Goal: Task Accomplishment & Management: Use online tool/utility

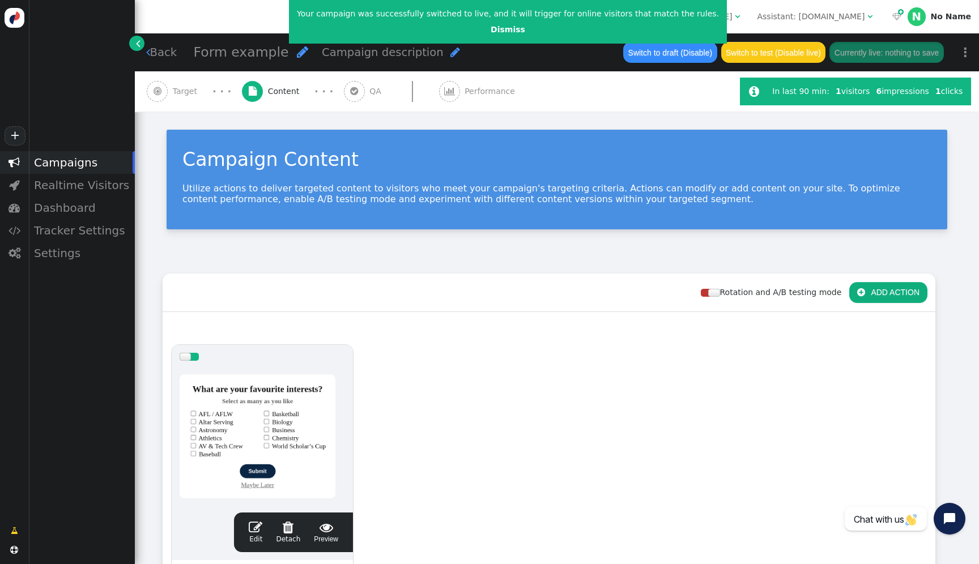
click at [284, 390] on div at bounding box center [262, 437] width 165 height 136
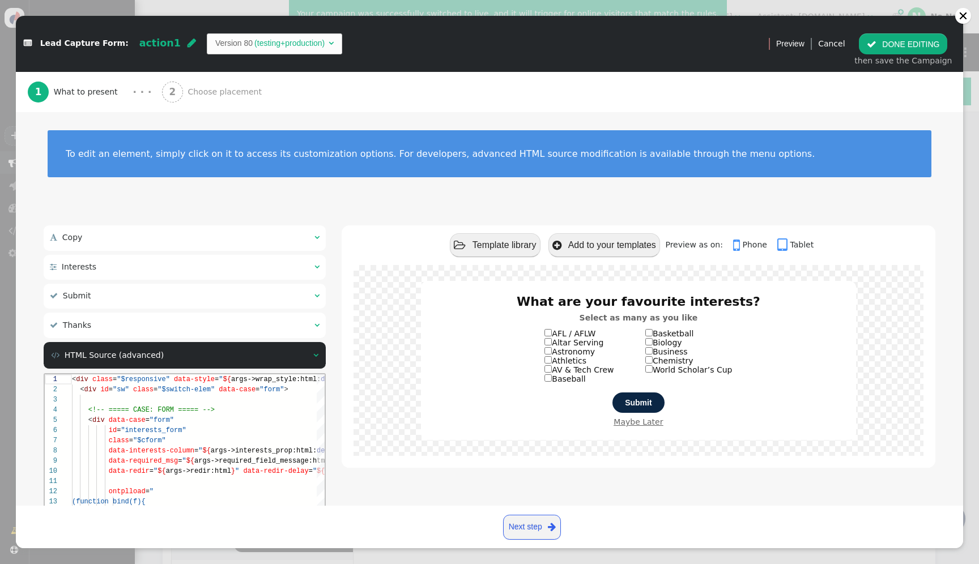
scroll to position [82, 0]
click at [225, 447] on span "args->interests_prop:html:" at bounding box center [264, 451] width 106 height 8
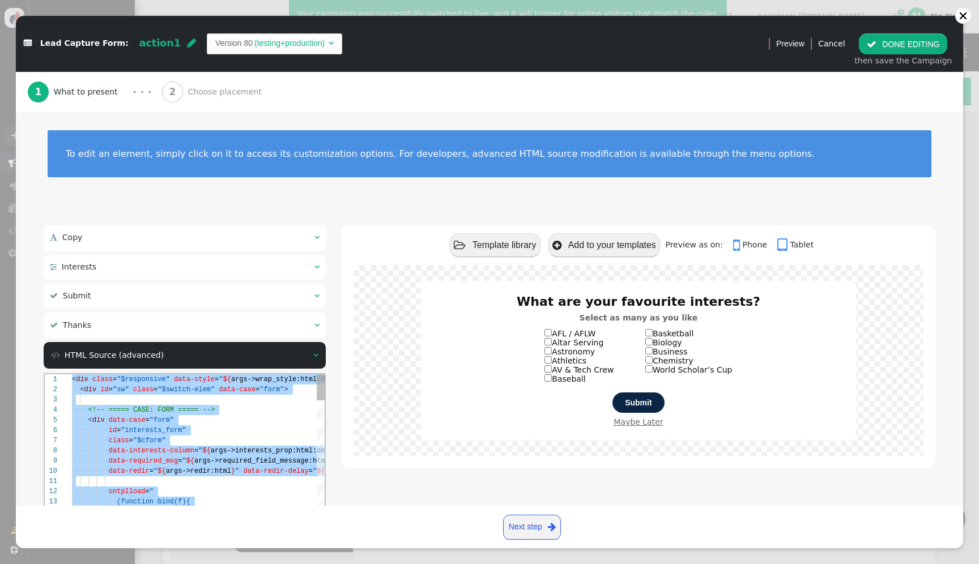
paste textarea "name='Thank-you Title Style', type='css', param='with_responsive=1'} ${menu arg…"
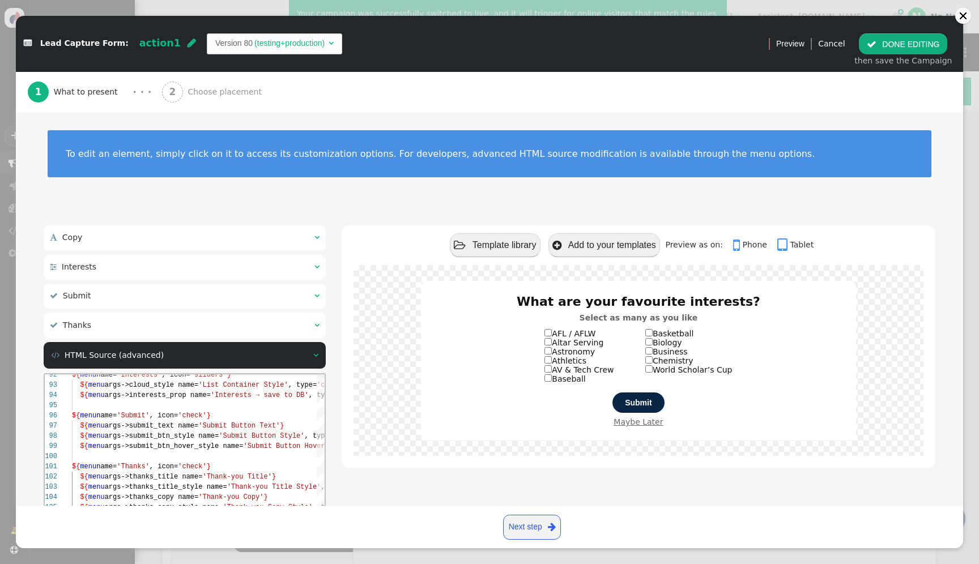
scroll to position [133, 0]
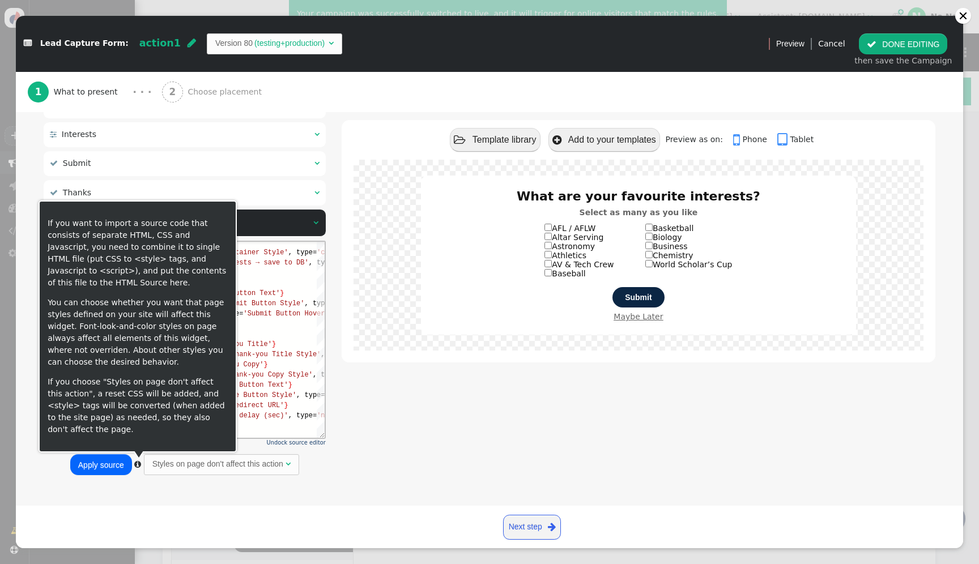
click at [124, 472] on button "Apply source" at bounding box center [101, 464] width 62 height 20
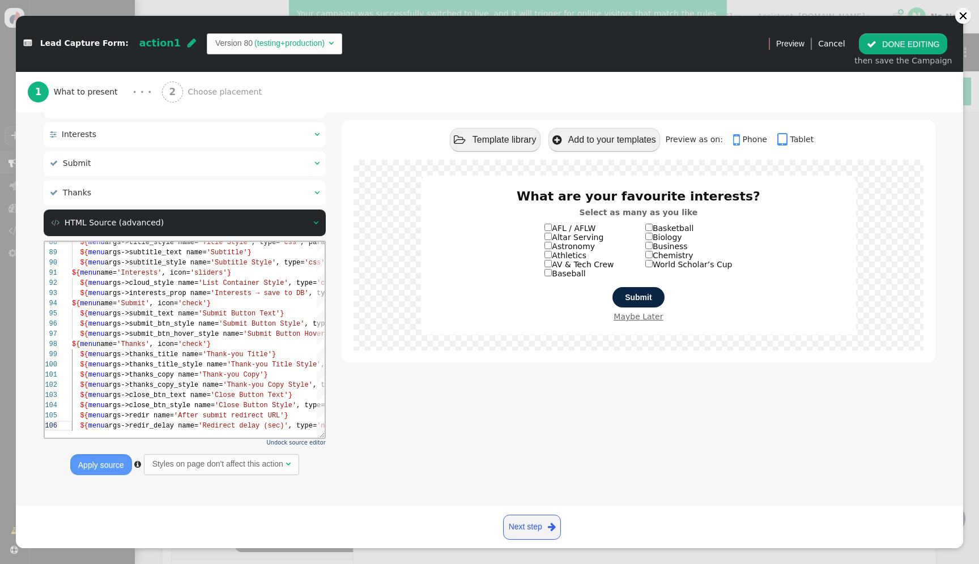
type textarea "${menu args->redir name='After submit redirect URL'} ${menu args->redir_delay n…"
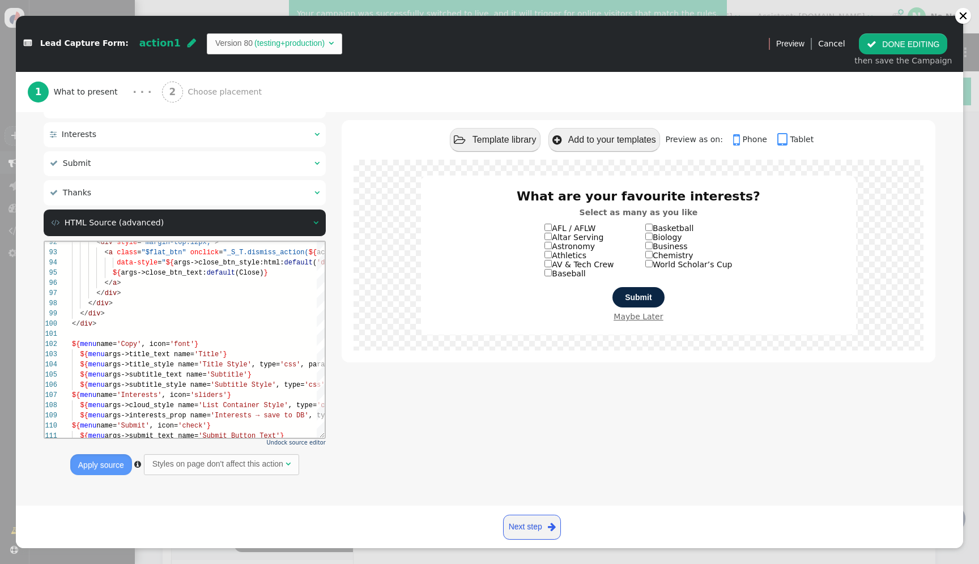
click at [897, 42] on button " DONE EDITING" at bounding box center [903, 43] width 88 height 20
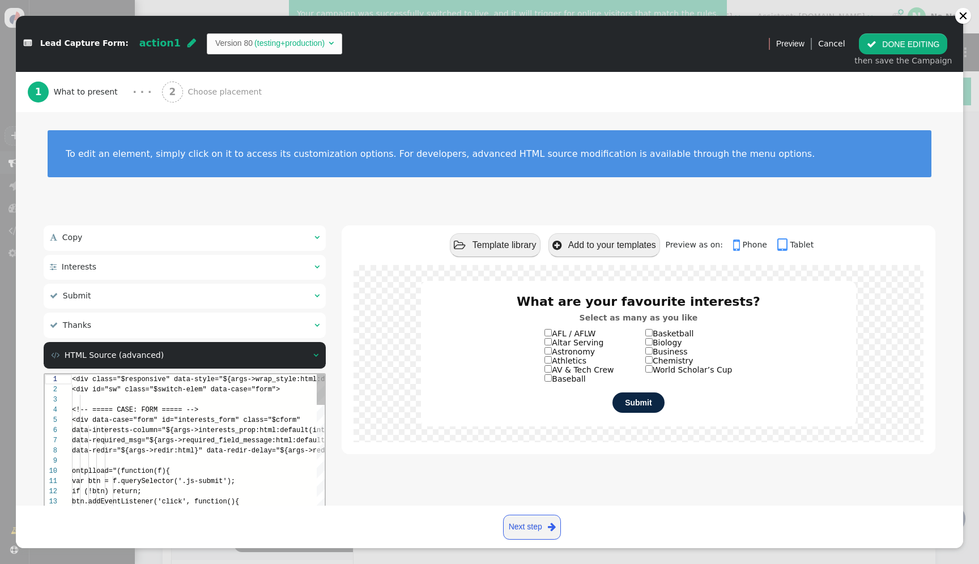
scroll to position [61, 0]
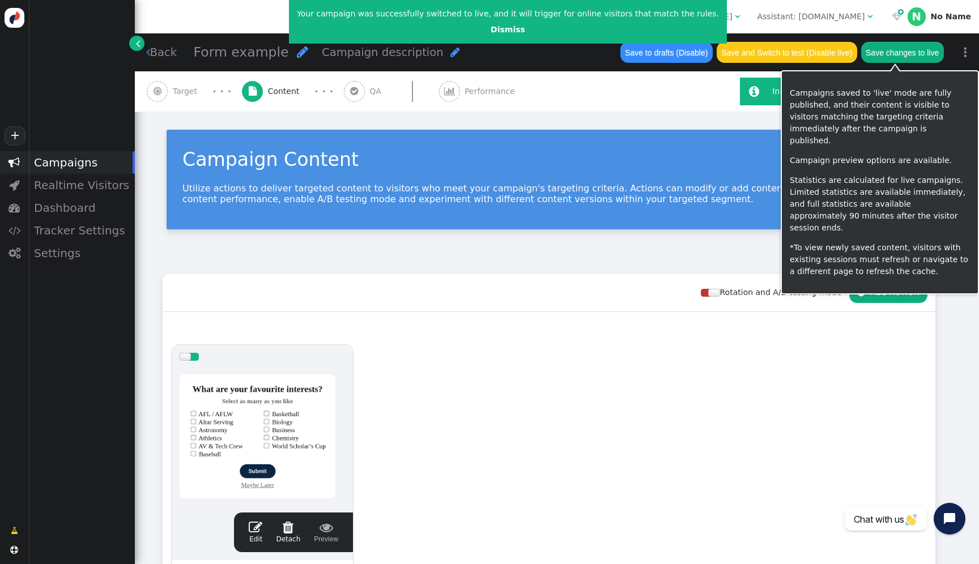
click at [910, 47] on button "Save changes to live" at bounding box center [902, 52] width 83 height 20
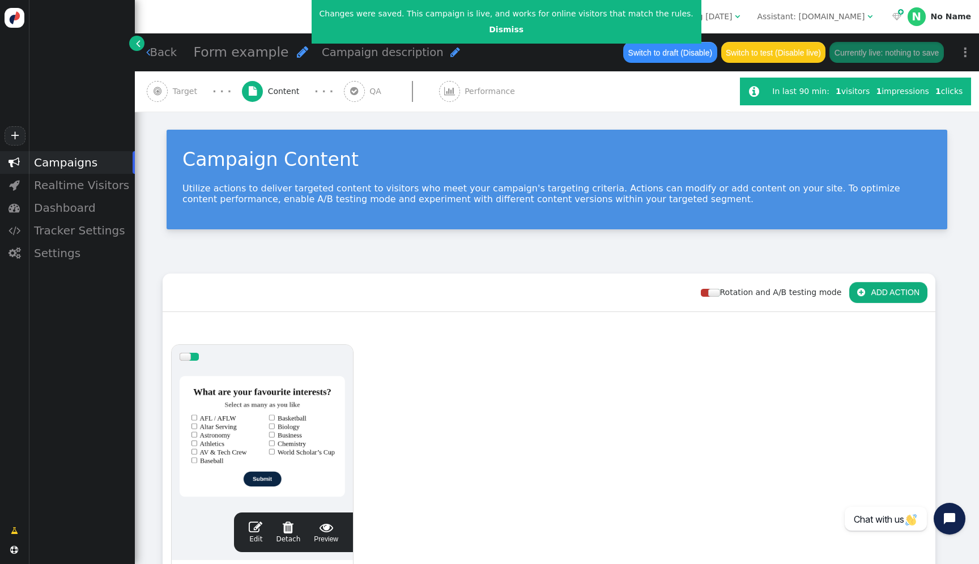
click at [287, 418] on div at bounding box center [262, 437] width 165 height 136
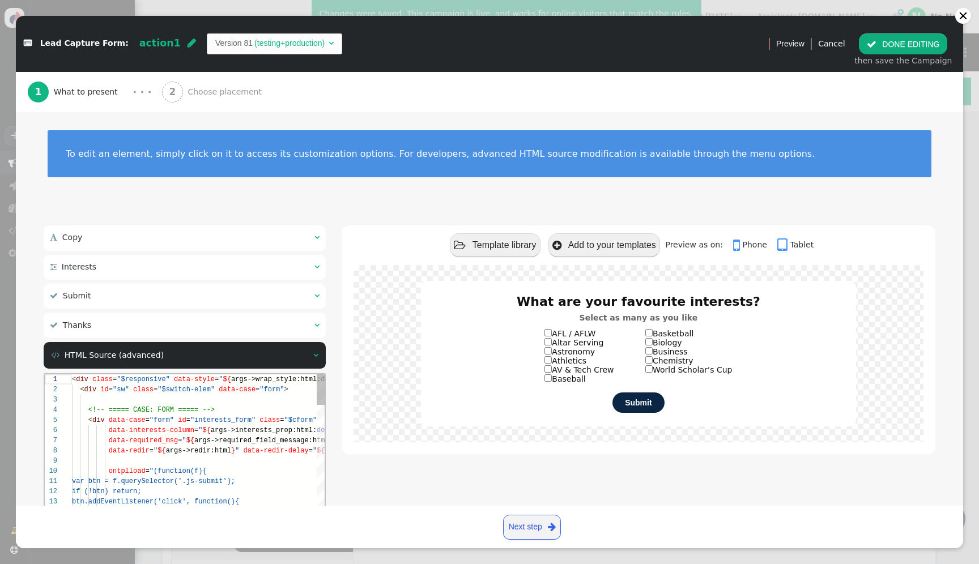
click at [262, 439] on span "args->required_field_message:html:" at bounding box center [263, 441] width 139 height 8
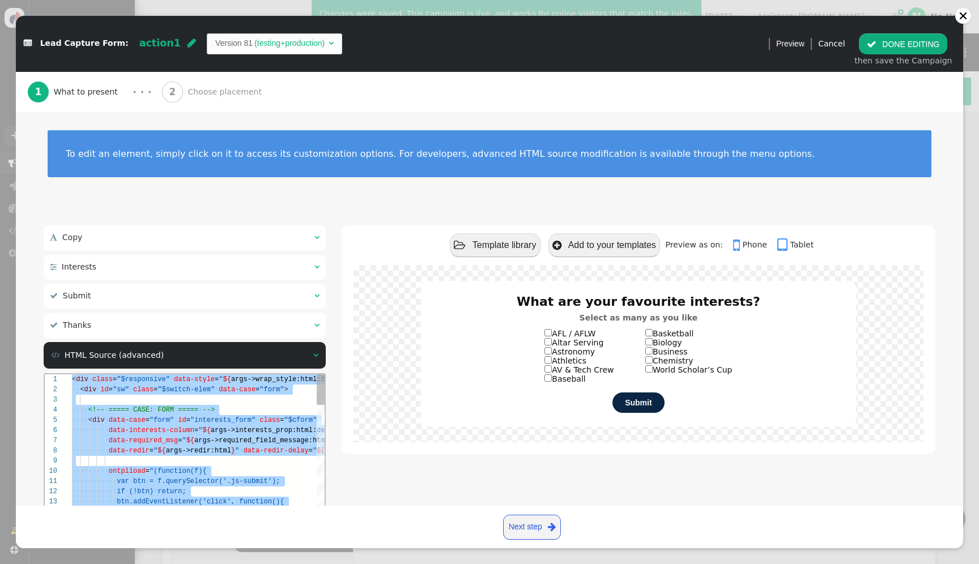
paste textarea "Editor content;Press Alt+F1 for Accessibility Options."
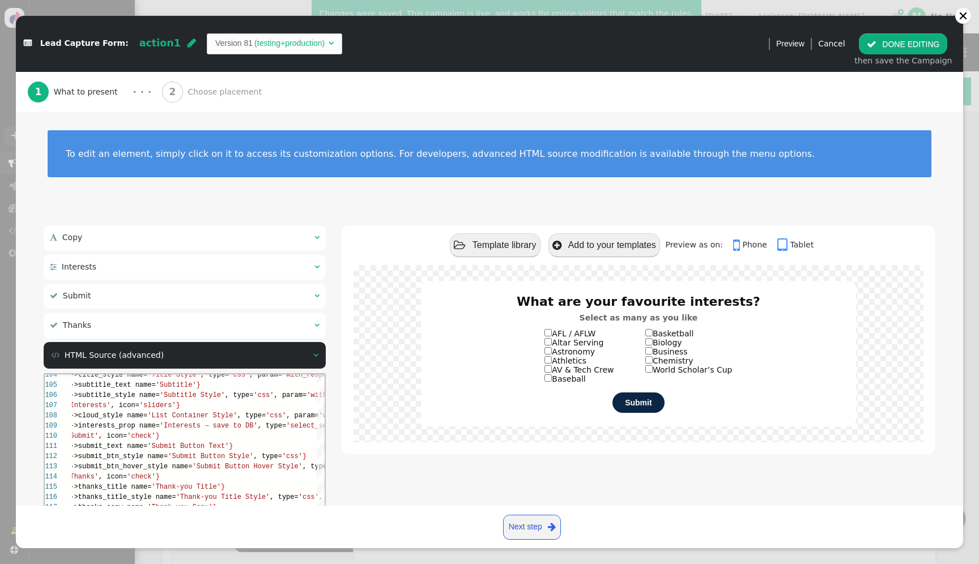
scroll to position [133, 0]
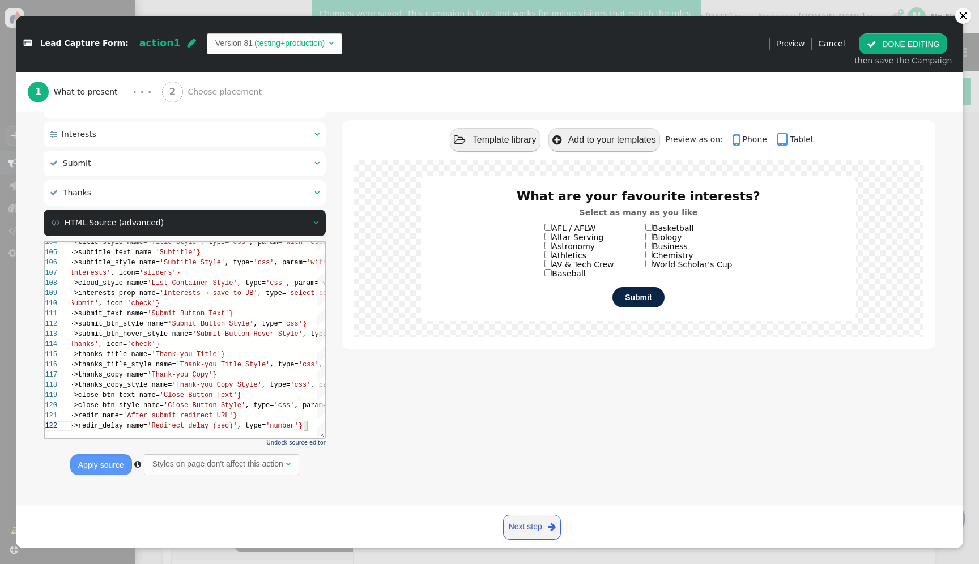
click at [114, 470] on button "Apply source" at bounding box center [101, 464] width 62 height 20
click at [168, 386] on div "104 105 106 107 108 109 110 111 112 113 114 115 116 117 118 119 120 121 122 ${ …" at bounding box center [185, 340] width 280 height 196
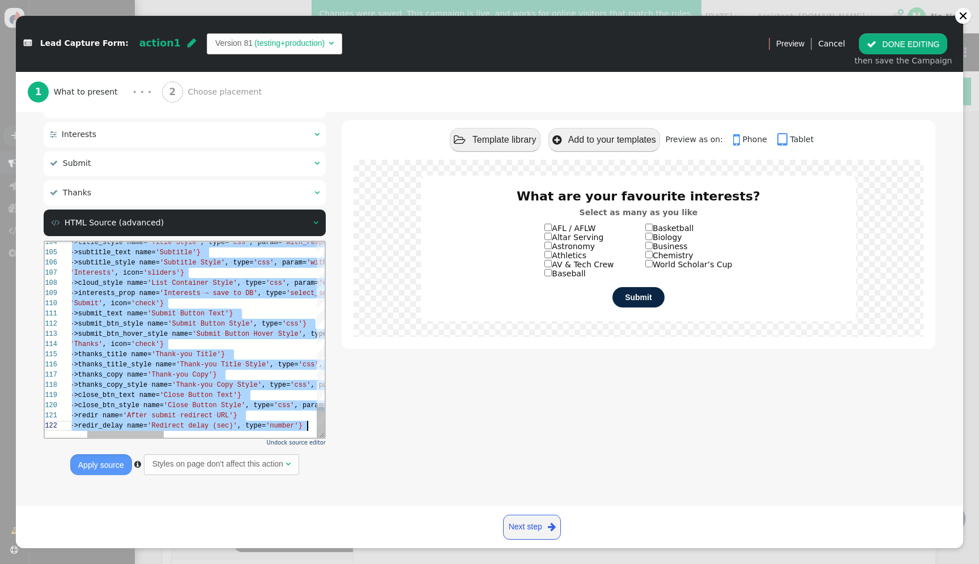
paste textarea "Editor content;Press Alt+F1 for Accessibility Options."
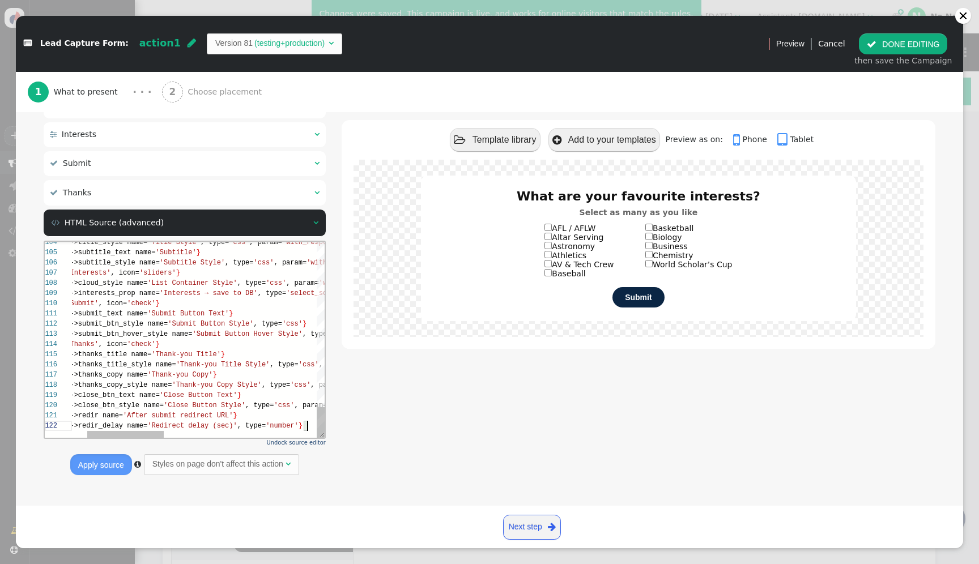
scroll to position [71, 127]
click at [148, 397] on span "args->close_btn_text name=" at bounding box center [107, 396] width 106 height 8
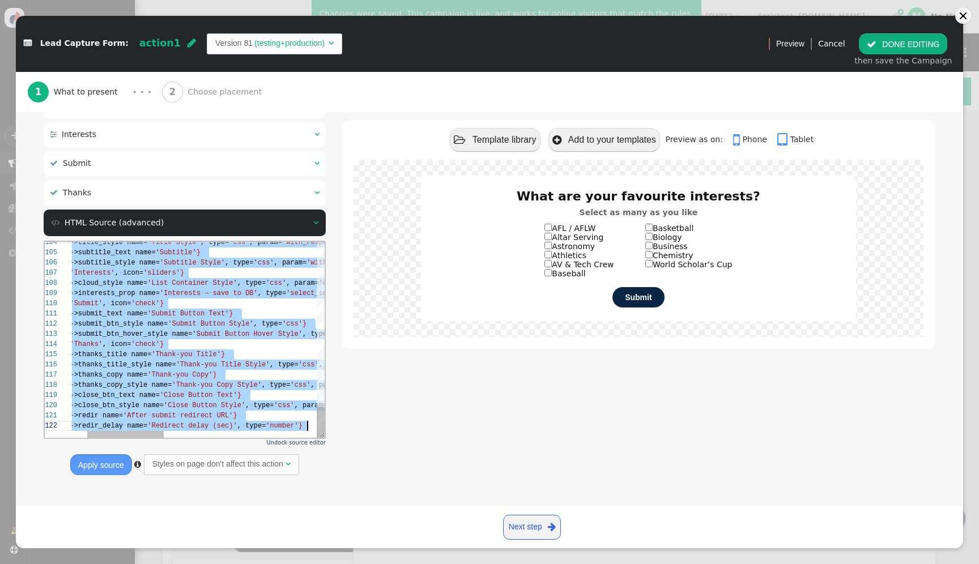
scroll to position [0, 287]
paste textarea "Editor content;Press Alt+F1 for Accessibility Options."
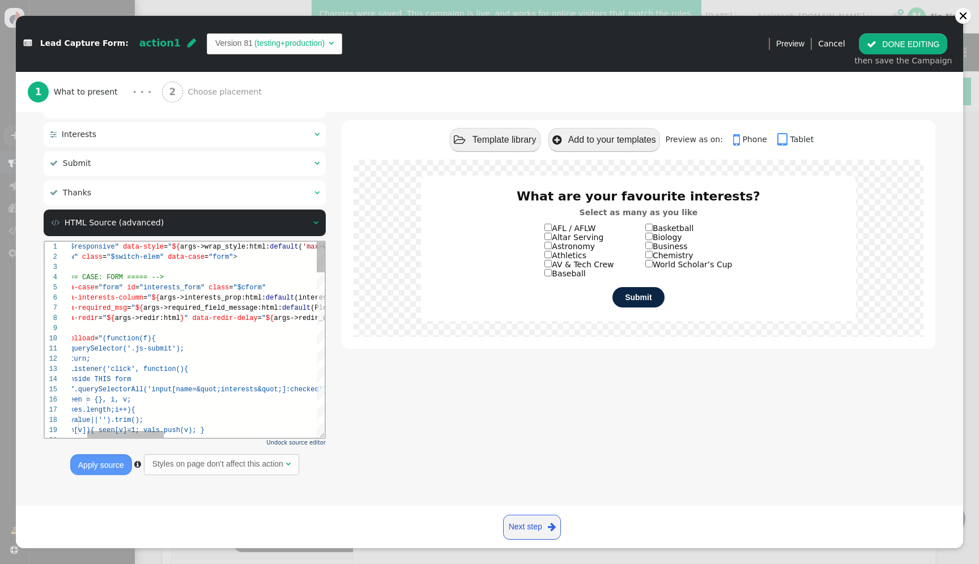
scroll to position [71, 172]
click at [194, 315] on span "data-redir-delay" at bounding box center [224, 318] width 65 height 8
click at [203, 305] on span "args->required_field_message:html:" at bounding box center [212, 308] width 139 height 8
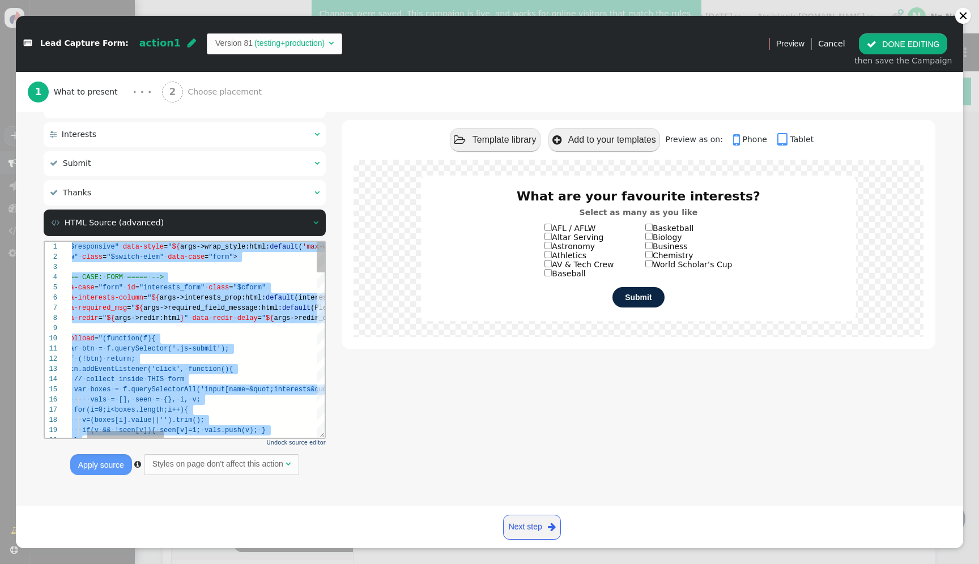
paste textarea "Editor content;Press Alt+F1 for Accessibility Options."
type textarea "${menu args->redir name='After submit redirect URL'} ${menu args->redir_delay n…"
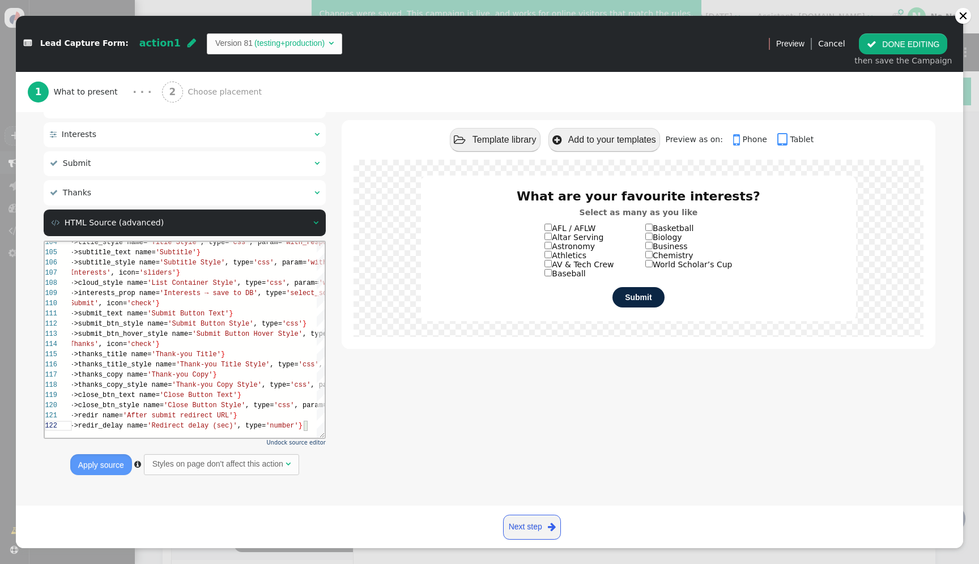
click at [101, 463] on button "Apply source" at bounding box center [101, 464] width 62 height 20
click at [554, 233] on label "AFL / AFLW" at bounding box center [569, 228] width 51 height 9
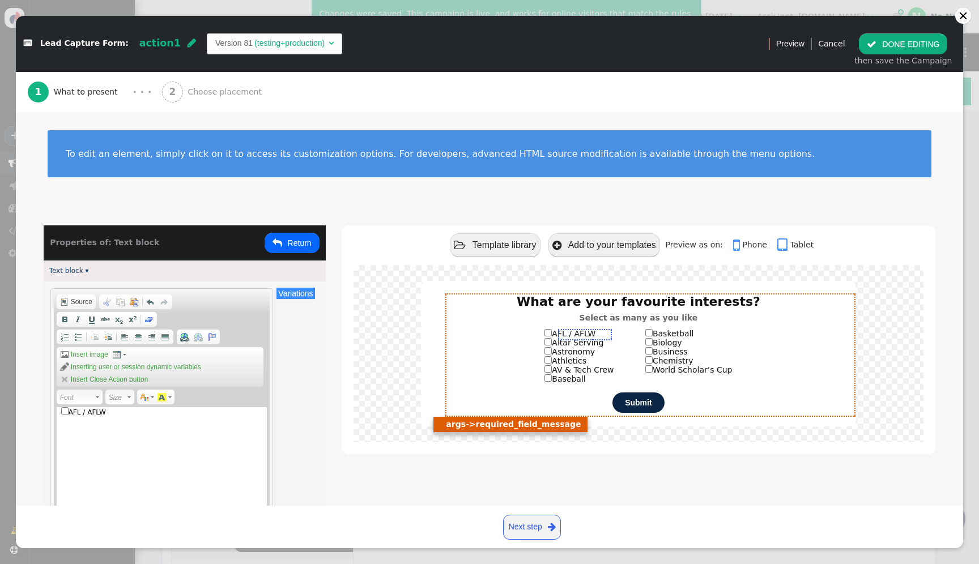
scroll to position [0, 0]
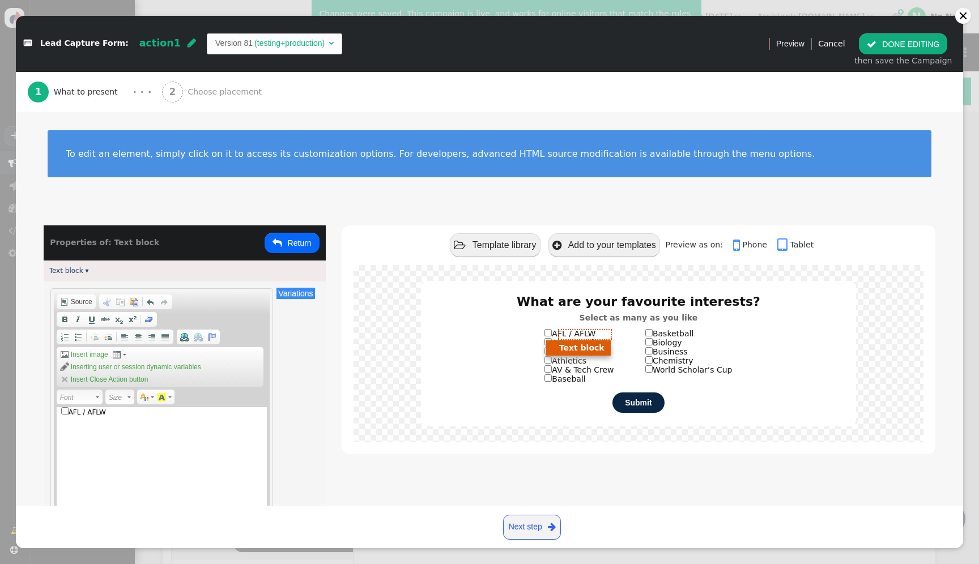
click at [552, 335] on input "AFL / AFLW" at bounding box center [547, 332] width 7 height 7
click at [559, 347] on label "Altar Serving" at bounding box center [573, 342] width 59 height 9
click at [558, 364] on label "Athletics" at bounding box center [565, 360] width 42 height 9
click at [286, 240] on button " Return" at bounding box center [292, 243] width 55 height 20
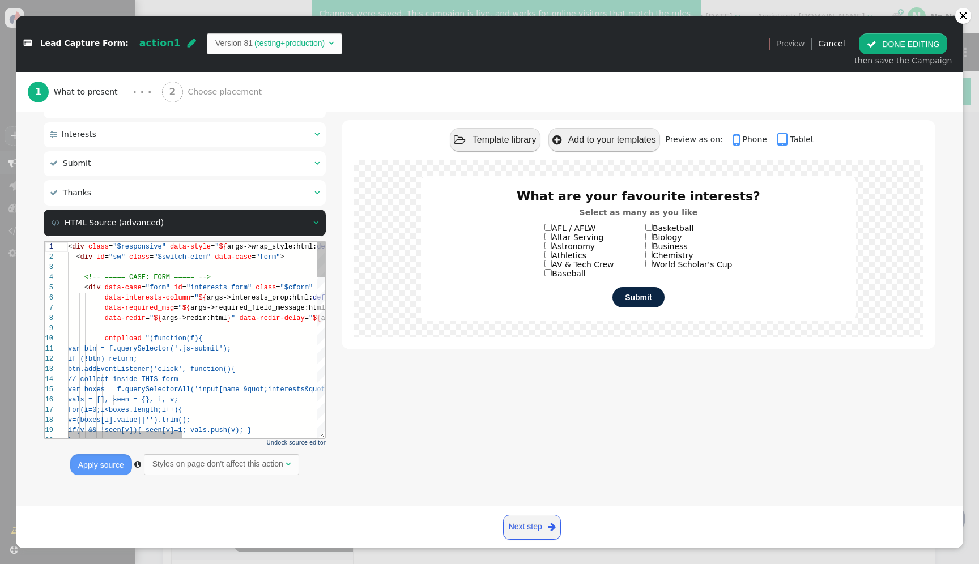
scroll to position [20, 0]
click at [274, 271] on div at bounding box center [347, 267] width 558 height 10
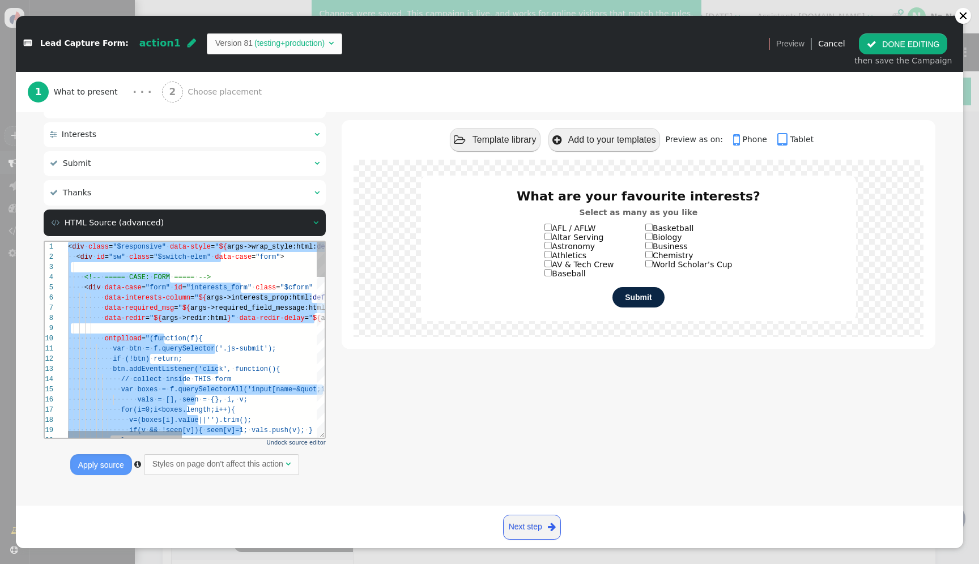
paste textarea "${menu args->close_btn_style name='Close button style', type='css', param='with…"
type textarea "${menu args->close_btn_style name='Close button style', type='css', param='with…"
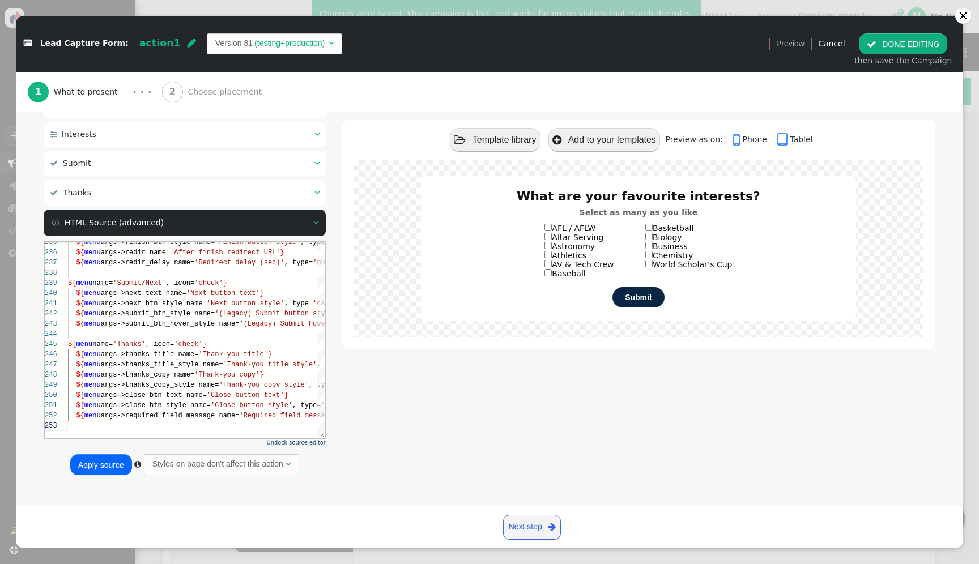
click at [108, 469] on button "Apply source" at bounding box center [101, 464] width 62 height 20
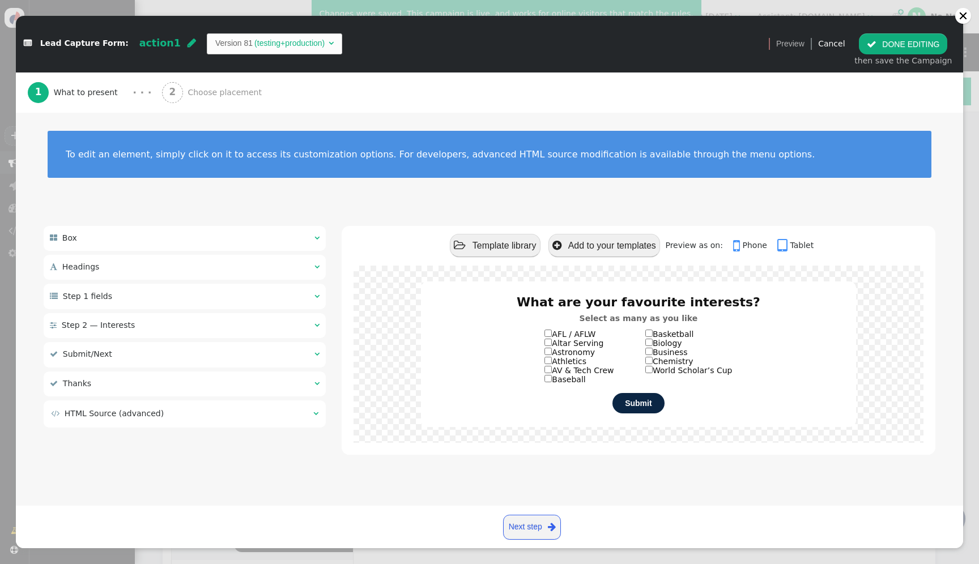
scroll to position [0, 0]
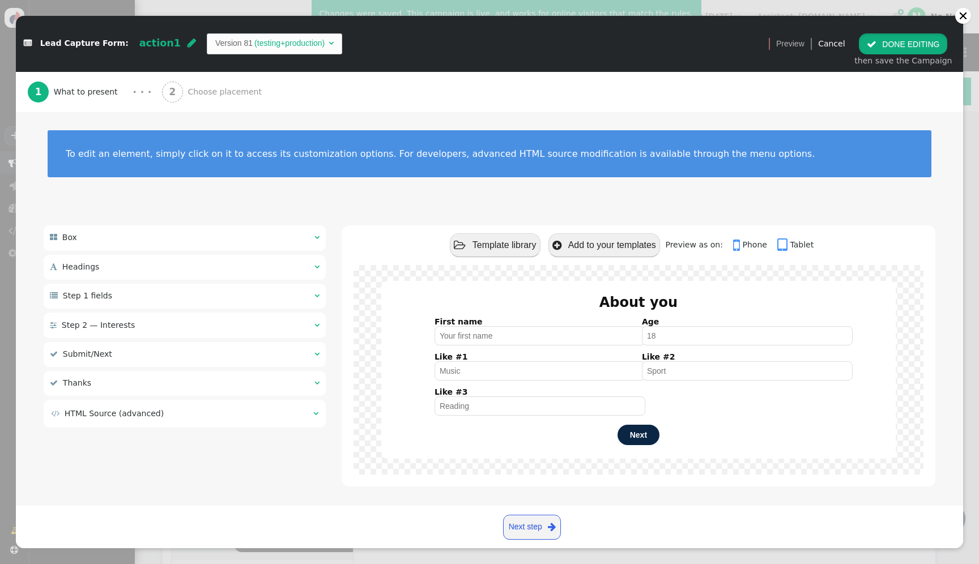
click at [902, 40] on button " DONE EDITING" at bounding box center [903, 43] width 88 height 20
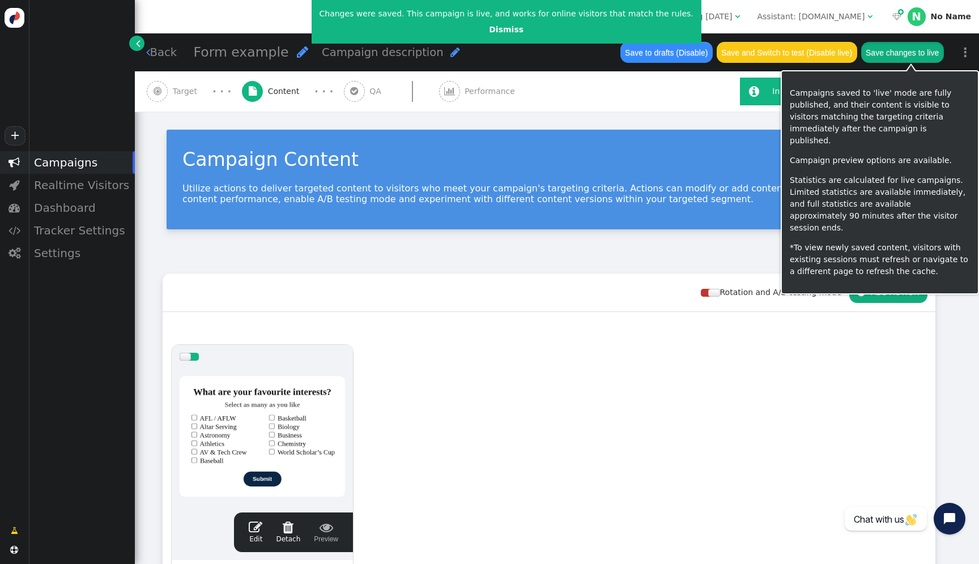
click at [905, 48] on button "Save changes to live" at bounding box center [902, 52] width 83 height 20
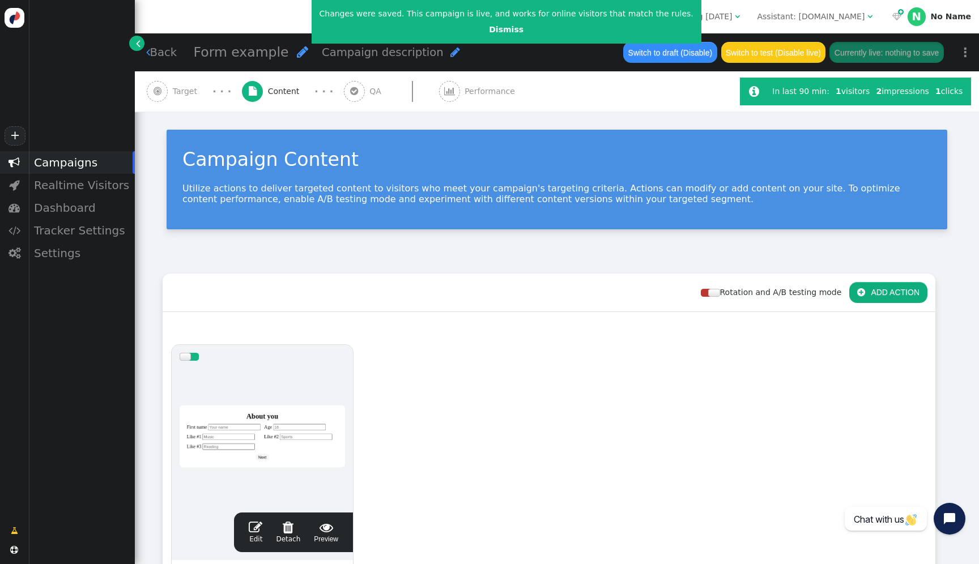
click at [262, 435] on div at bounding box center [262, 437] width 165 height 136
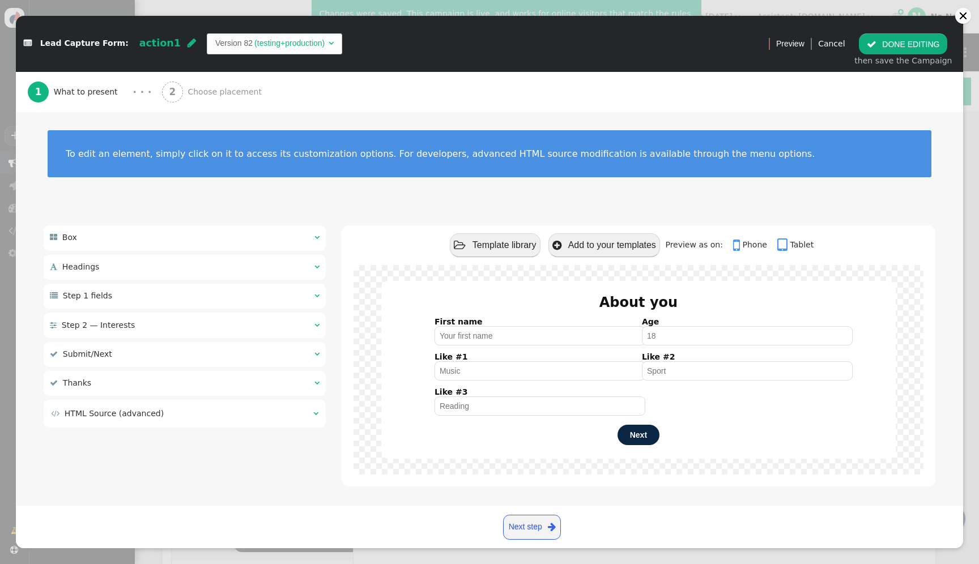
click at [272, 423] on div " HTML Source (advanced) " at bounding box center [185, 413] width 282 height 27
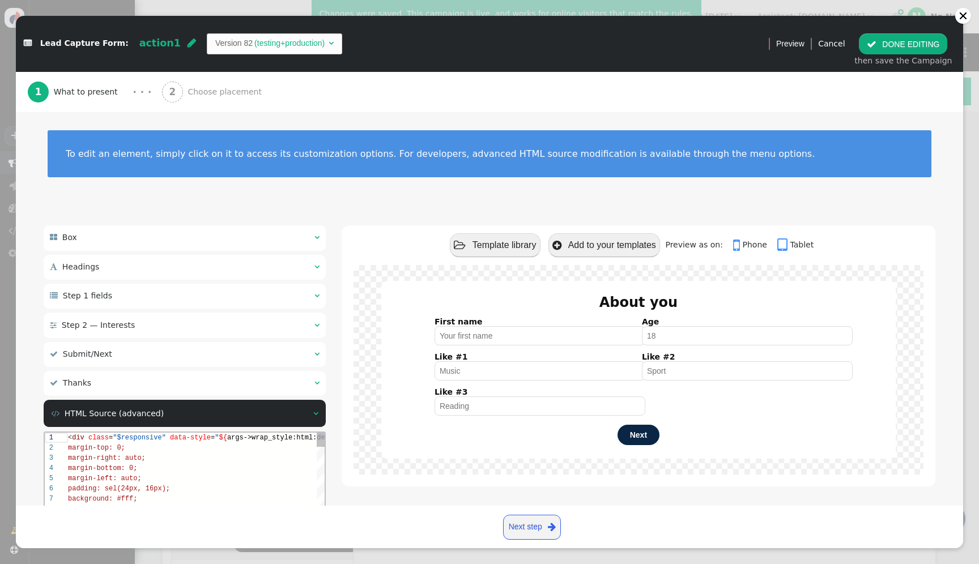
scroll to position [41, 51]
click at [267, 476] on div "margin-left: auto;" at bounding box center [221, 478] width 306 height 10
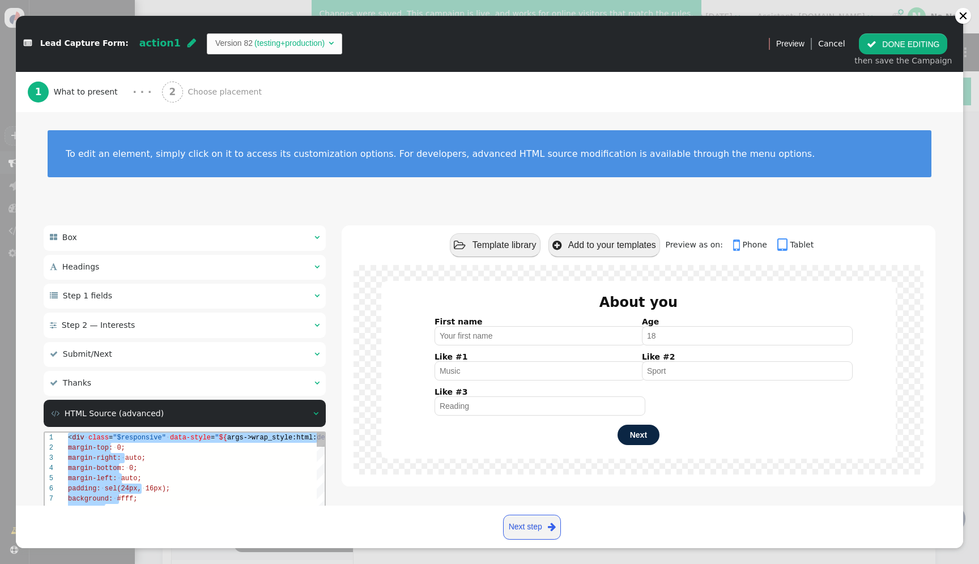
paste textarea "</div> </div> </div>"
type textarea "</div> </div> </div>"
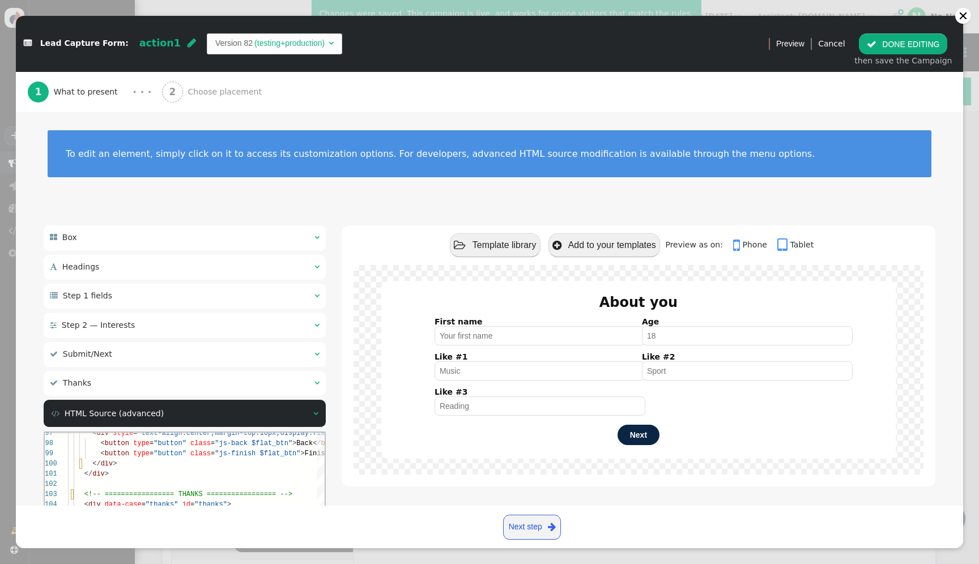
scroll to position [191, 0]
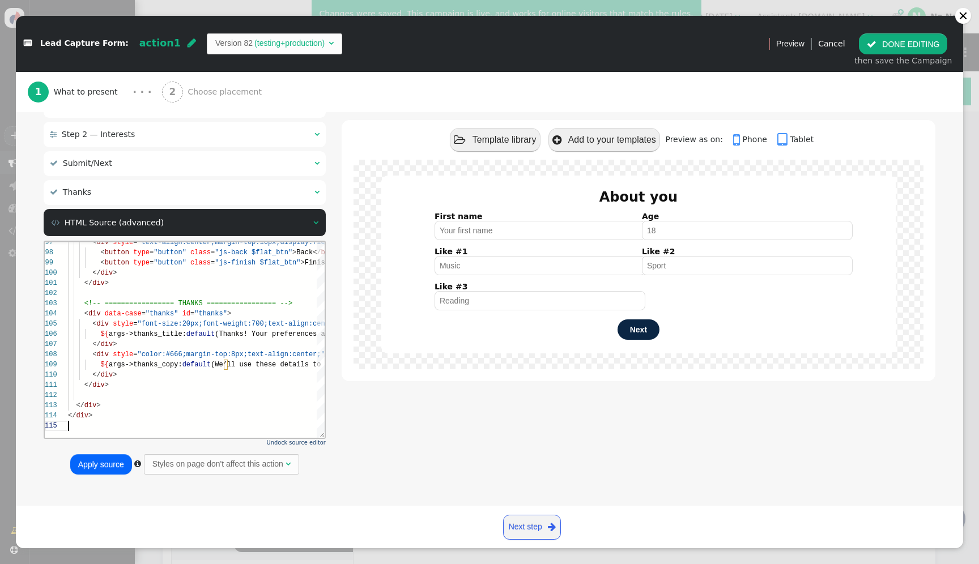
click at [81, 468] on button "Apply source" at bounding box center [101, 464] width 62 height 20
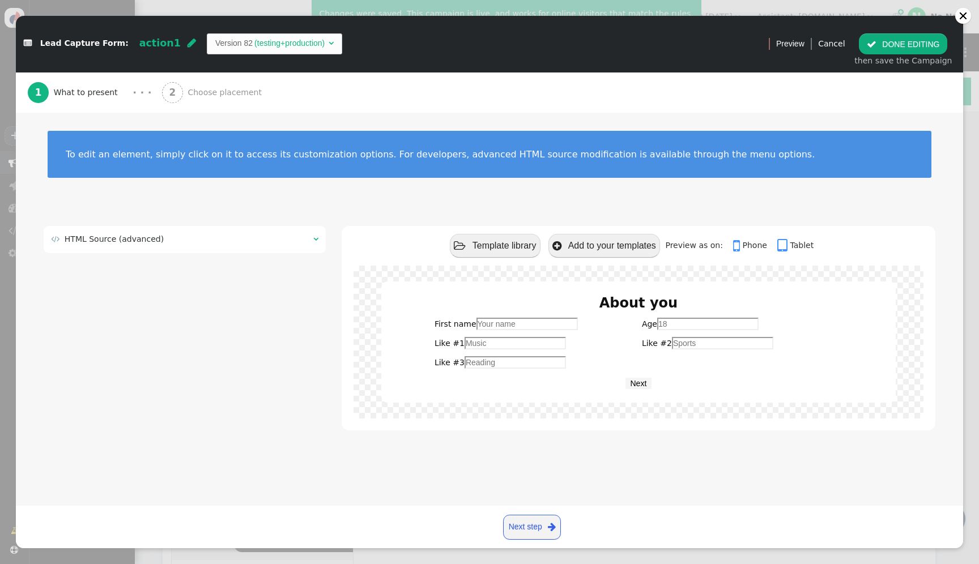
scroll to position [0, 0]
click at [639, 385] on font "Next" at bounding box center [639, 383] width 16 height 9
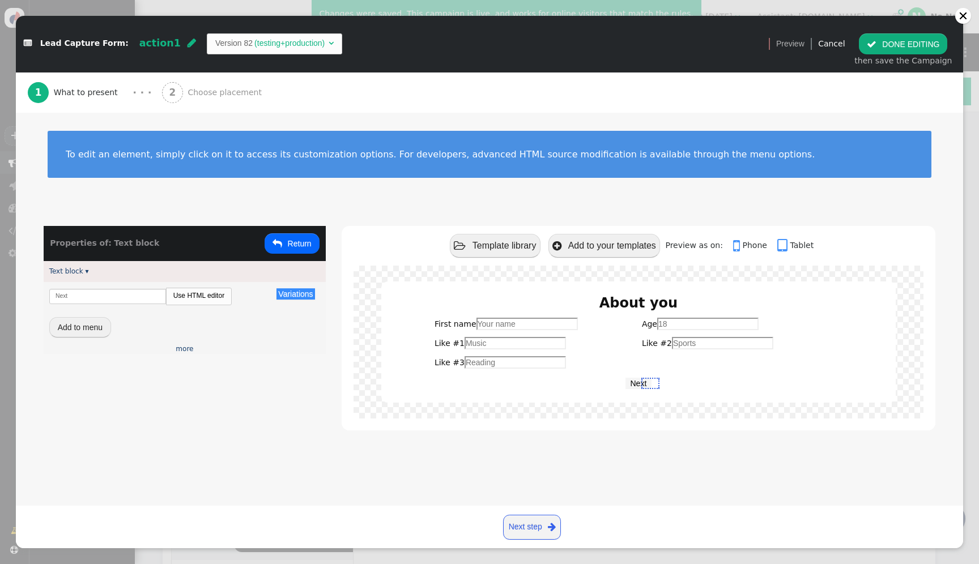
click at [923, 37] on button " DONE EDITING" at bounding box center [903, 43] width 88 height 20
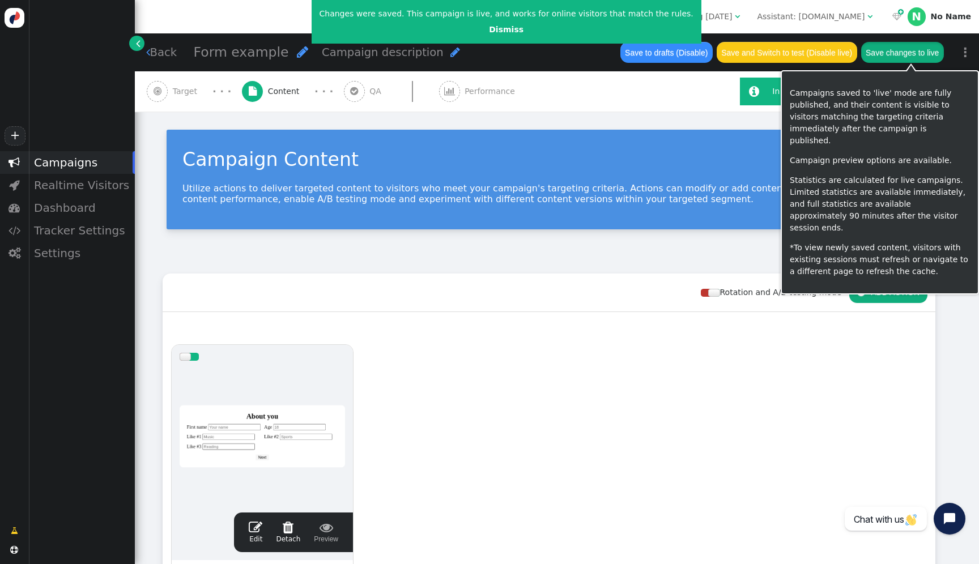
click at [899, 47] on button "Save changes to live" at bounding box center [902, 52] width 83 height 20
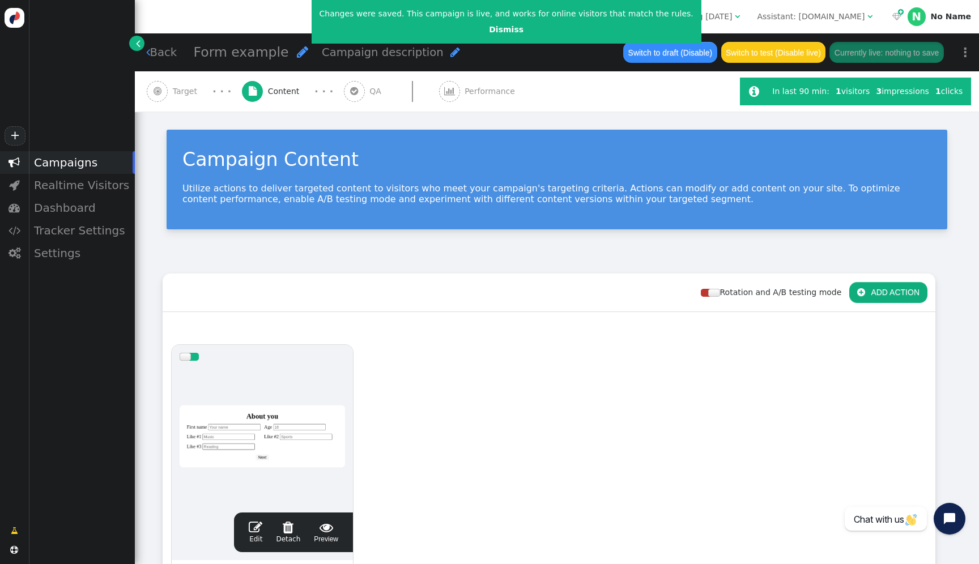
click at [238, 376] on div at bounding box center [262, 437] width 165 height 136
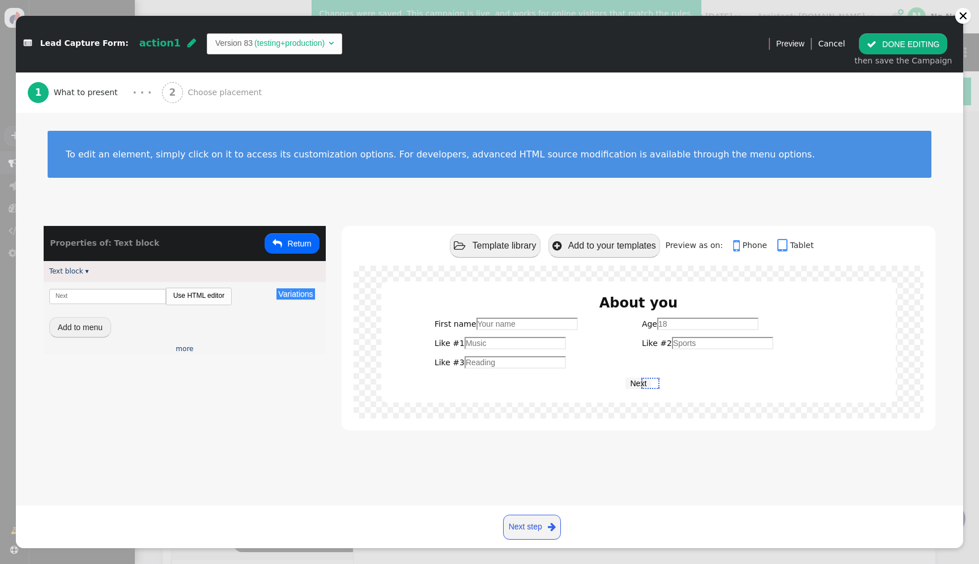
click at [307, 250] on button " Return" at bounding box center [292, 243] width 55 height 20
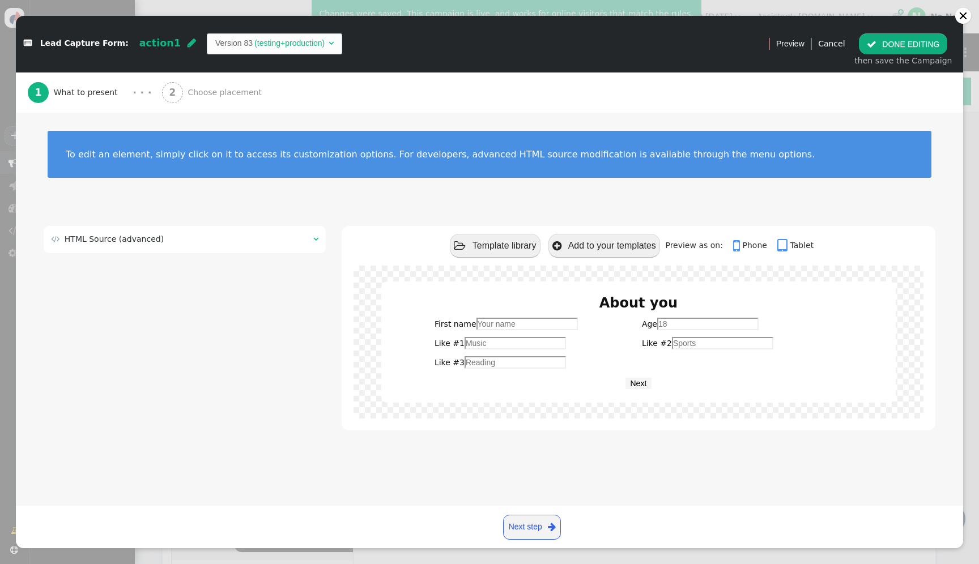
click at [297, 250] on div " HTML Source (advanced) " at bounding box center [185, 239] width 282 height 27
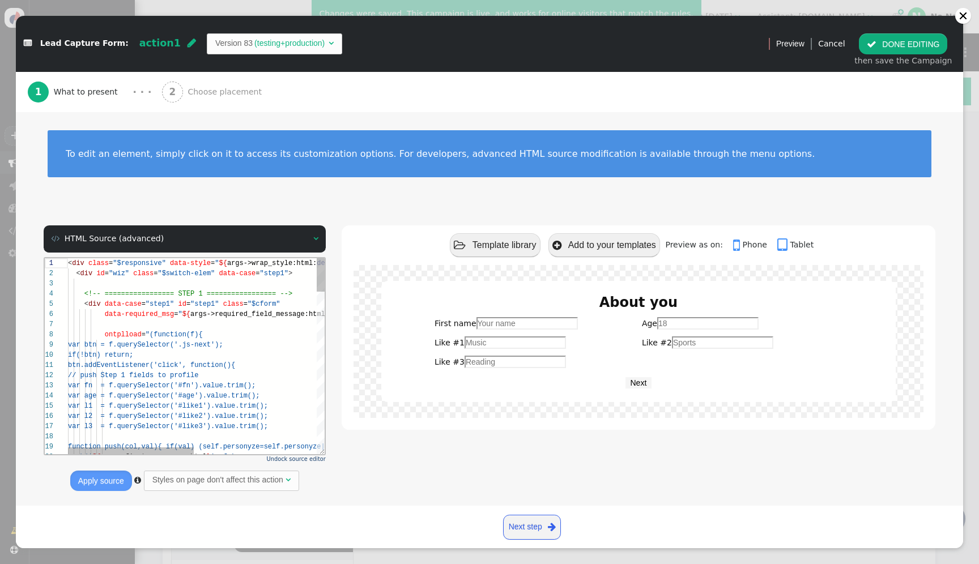
scroll to position [82, 0]
click at [299, 458] on span "Undock source editor" at bounding box center [296, 459] width 59 height 6
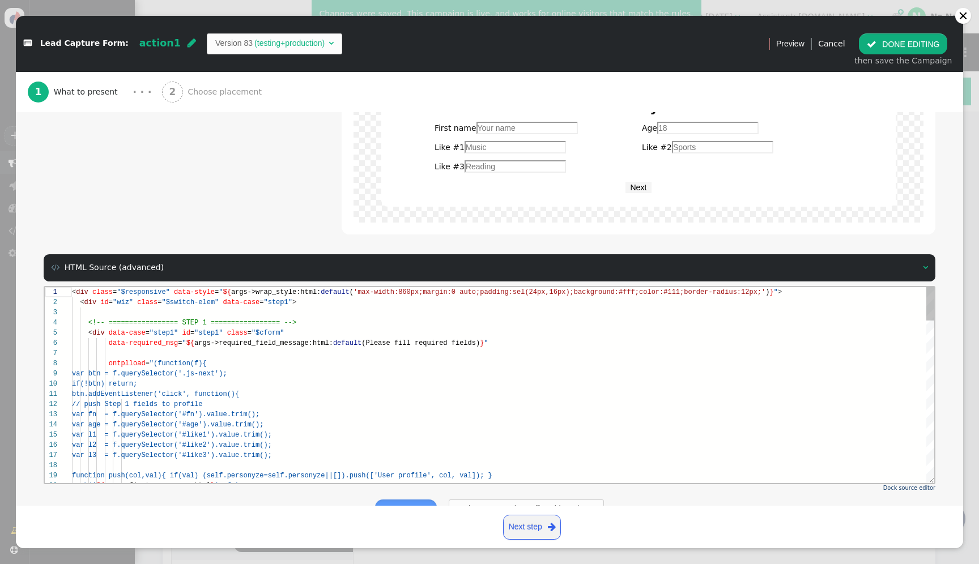
scroll to position [82, 201]
click at [596, 372] on div "var btn = f.querySelector('.js-next');" at bounding box center [503, 373] width 862 height 10
type textarea "btn.addEventListener('click', function(){ // push Step 1 fields to profile var …"
type textarea "s"
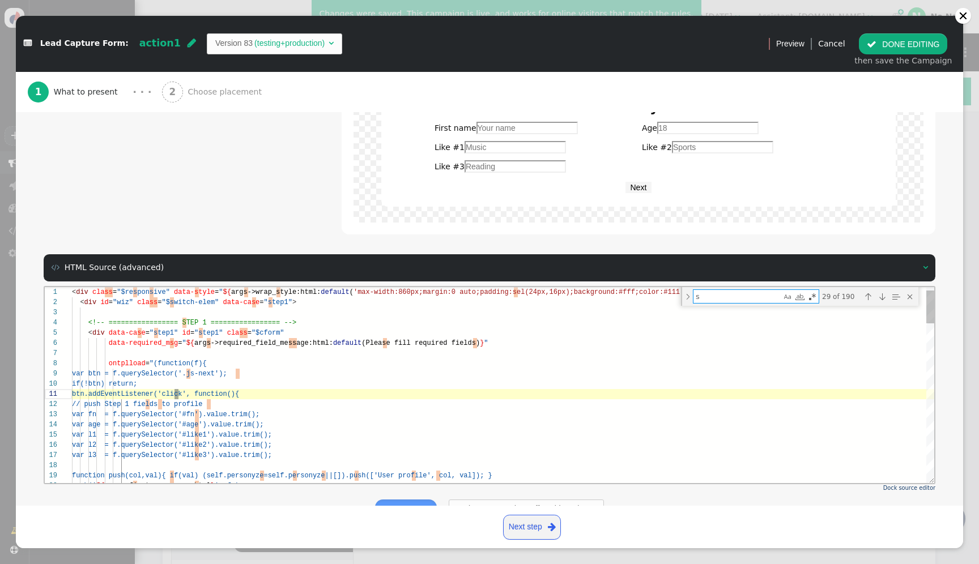
type textarea "<div data-case="thanks" id="thanks"> <div style="font-size:20px;font-weight:700…"
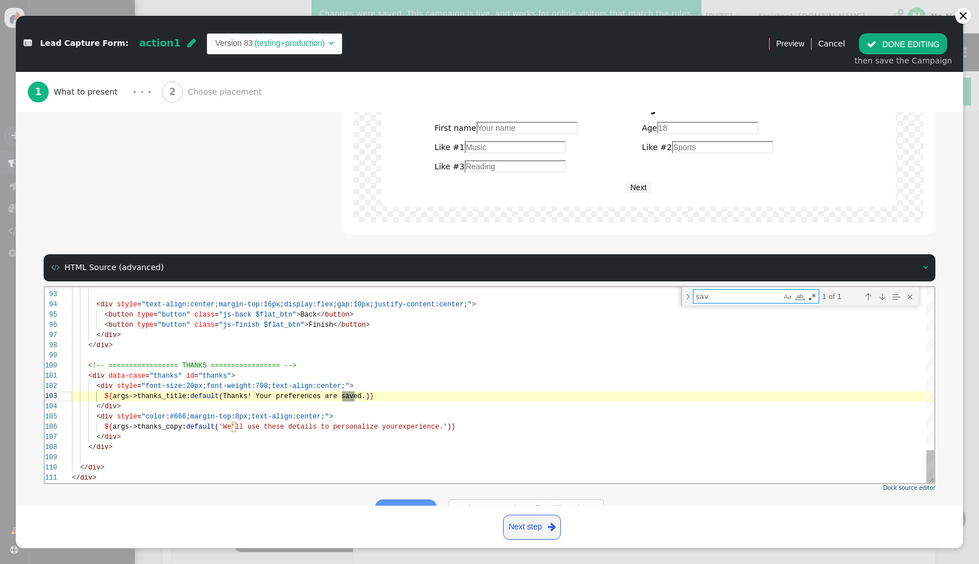
type textarea "save"
click at [741, 292] on textarea "save" at bounding box center [737, 296] width 88 height 13
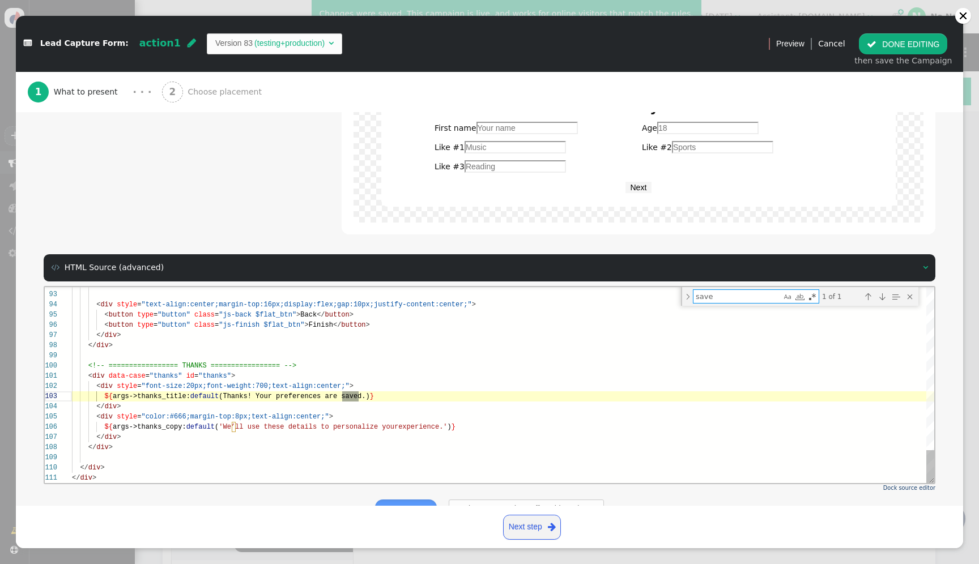
type textarea "gs->wrap_style:html:default('max-width:860px;margin:0 auto;padding:sel(24px,16p…"
type textarea "f"
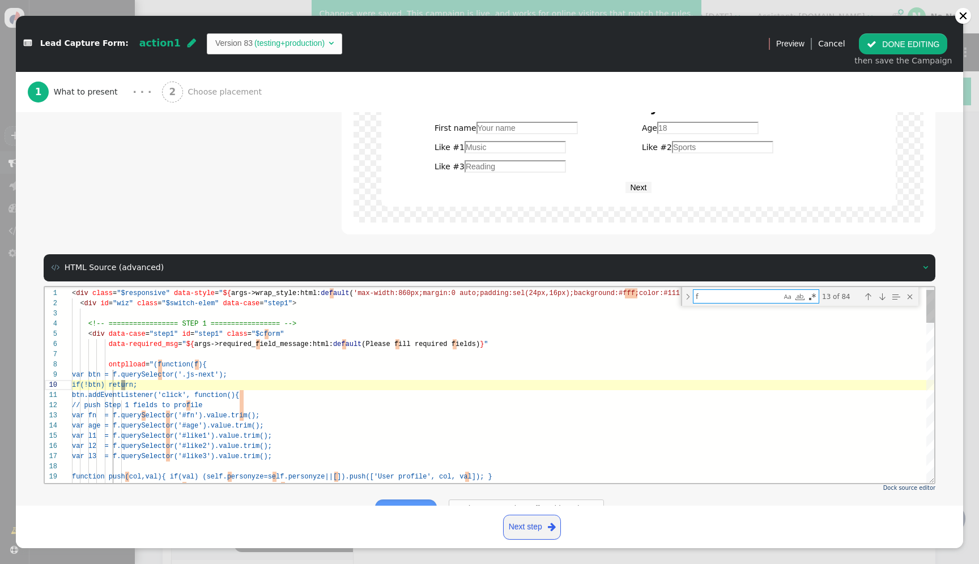
type textarea "btn.addEventListener('click', function(){ // push Step 1 fields to profile var …"
type textarea "fi"
type textarea "// push Step 1 fields to profile var fn = f.querySelector('#fn').value.trim(); …"
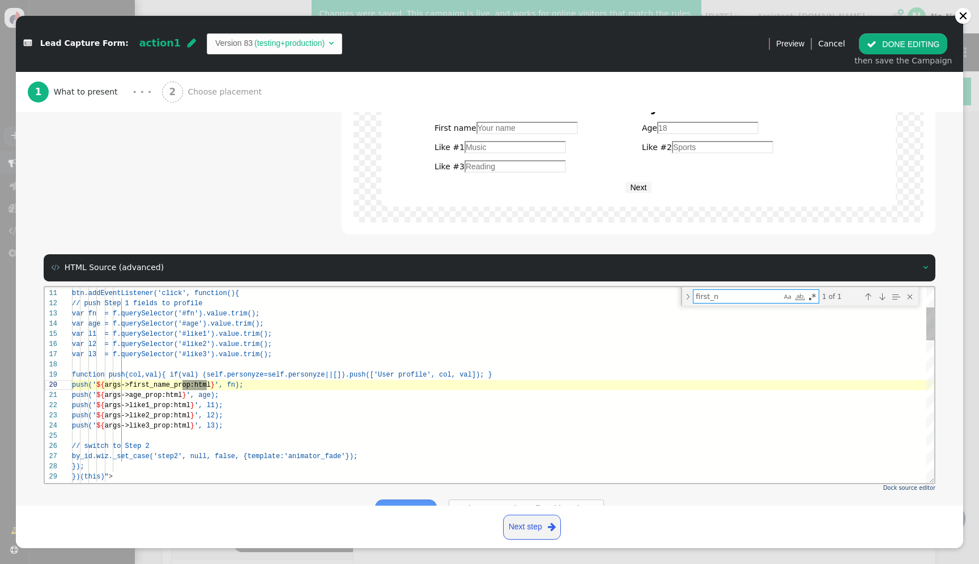
scroll to position [92, 139]
type textarea "first_n"
click at [860, 295] on div "1 of 1" at bounding box center [867, 296] width 97 height 14
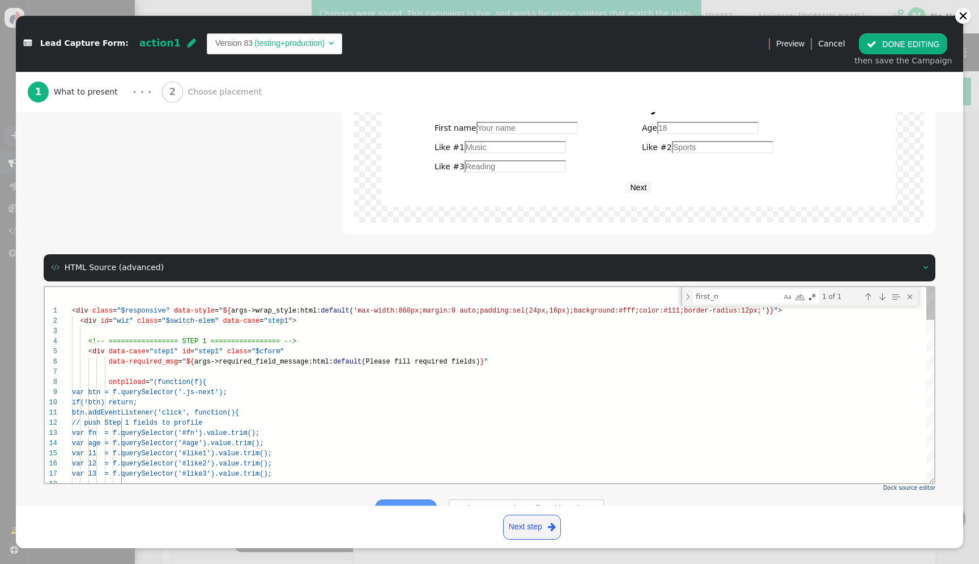
click at [182, 343] on div "14 15 16 17 18 13 12 11 10 9 8 7 6 5 4 3 2 1 var age = f.querySelector('#age').…" at bounding box center [490, 385] width 890 height 196
type textarea "<div class="$responsive" data-style="${args->wrap_style:html:default('max-width…"
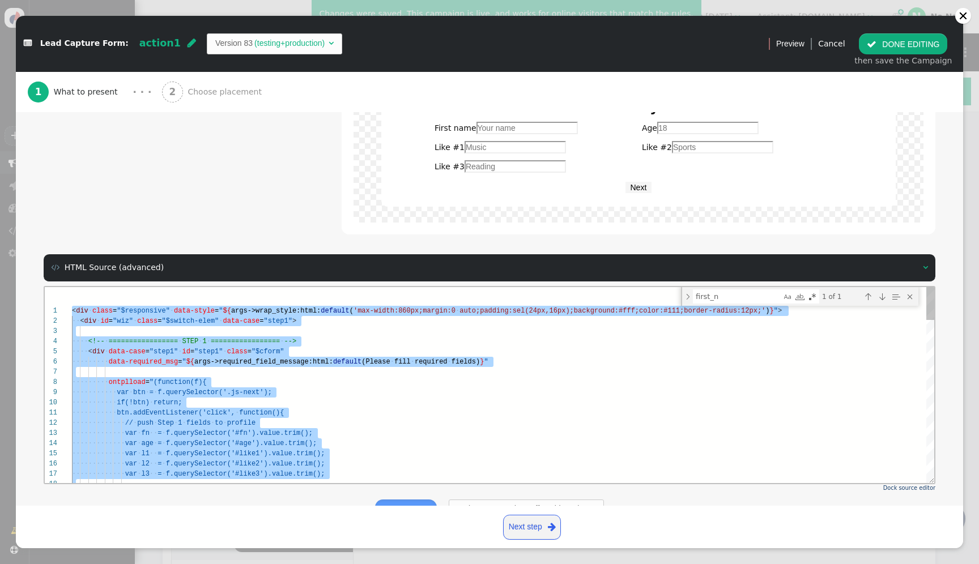
paste textarea "Editor content;Press Alt+F1 for Accessibility Options."
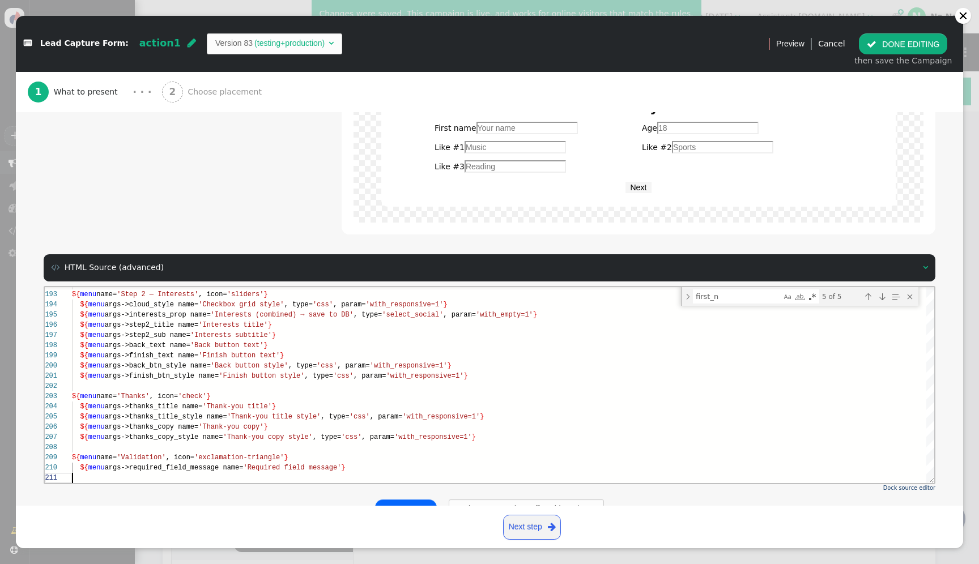
click at [407, 501] on button "Apply source" at bounding box center [406, 510] width 62 height 20
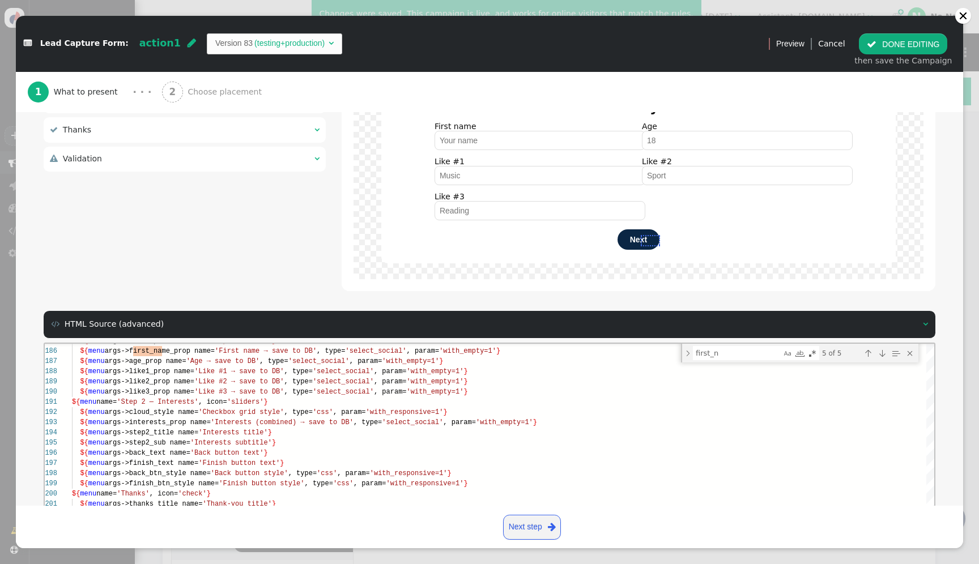
type textarea "${menu args->thanks_copy name='Thank-you copy'} ${menu name='Validation', icon=…"
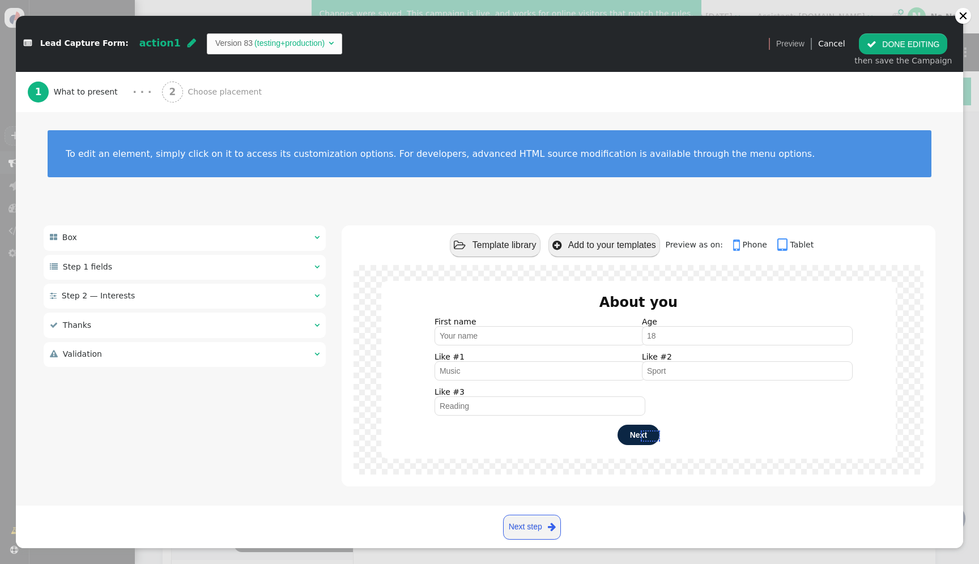
click at [904, 51] on button " DONE EDITING" at bounding box center [903, 43] width 88 height 20
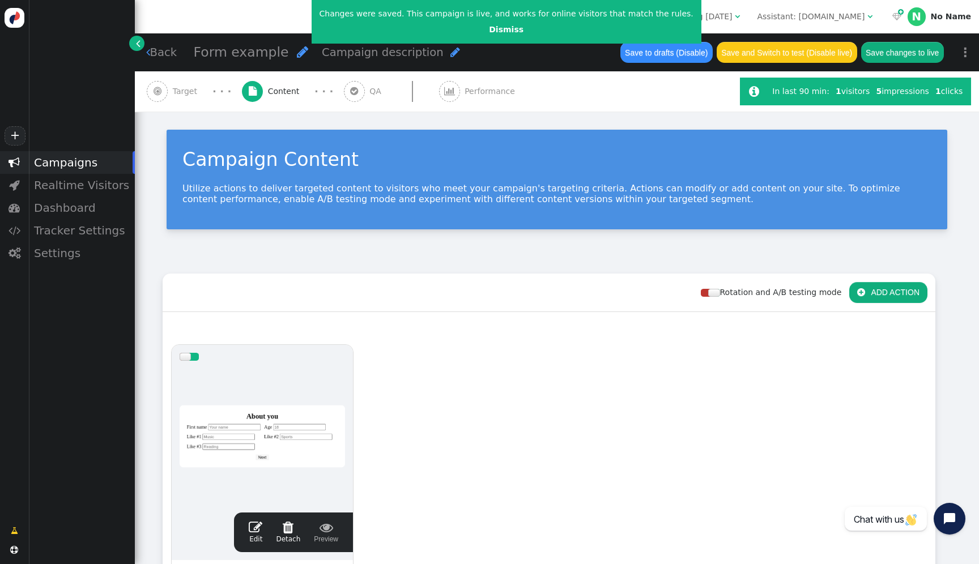
scroll to position [82, 0]
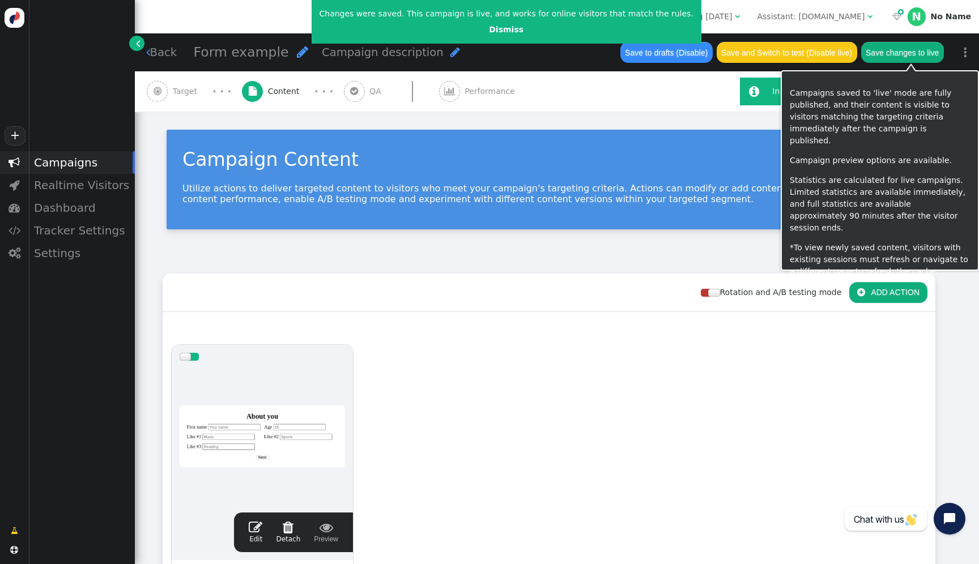
click at [903, 49] on button "Save changes to live" at bounding box center [902, 52] width 83 height 20
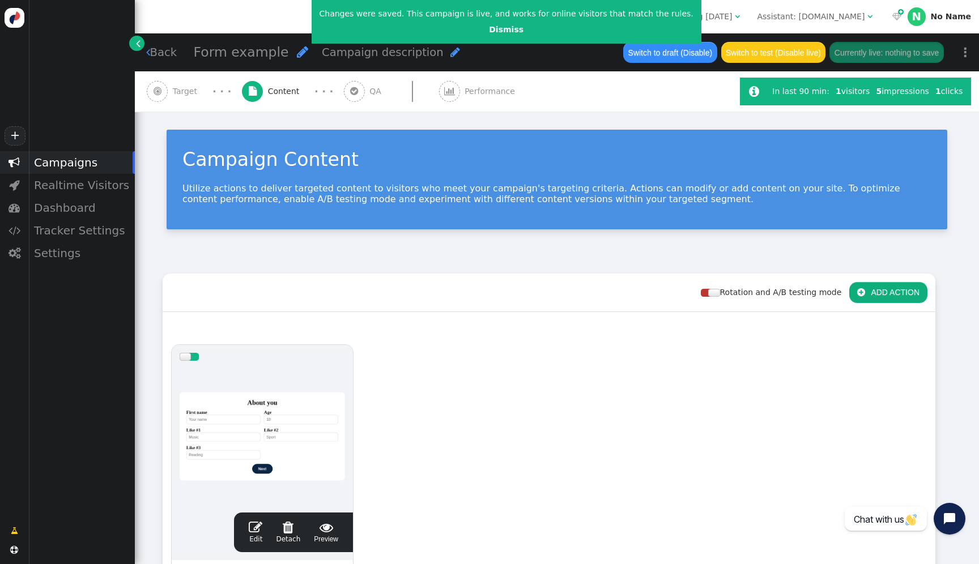
click at [308, 418] on div at bounding box center [262, 437] width 165 height 136
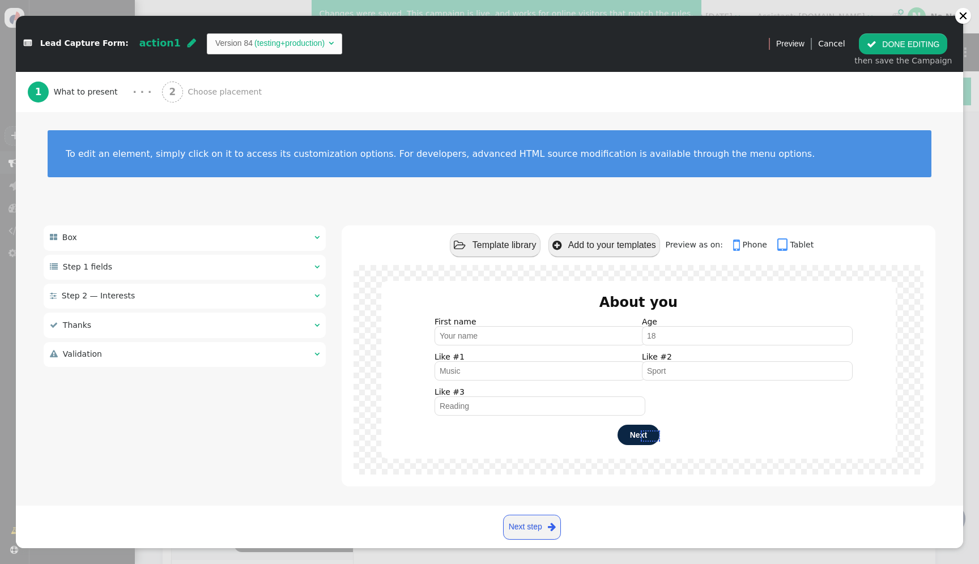
click at [291, 358] on div " Validation  " at bounding box center [185, 354] width 282 height 25
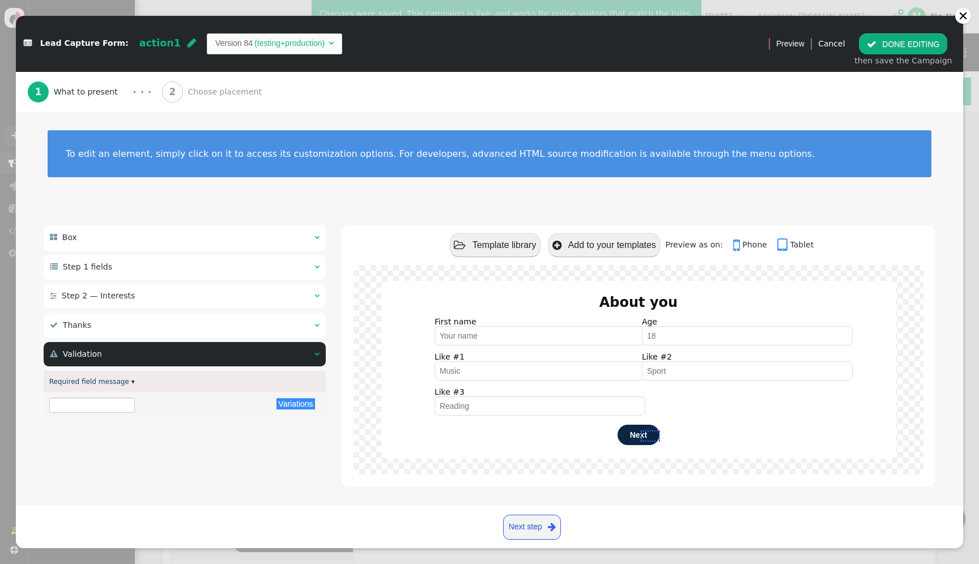
type input "Please fill required fields"
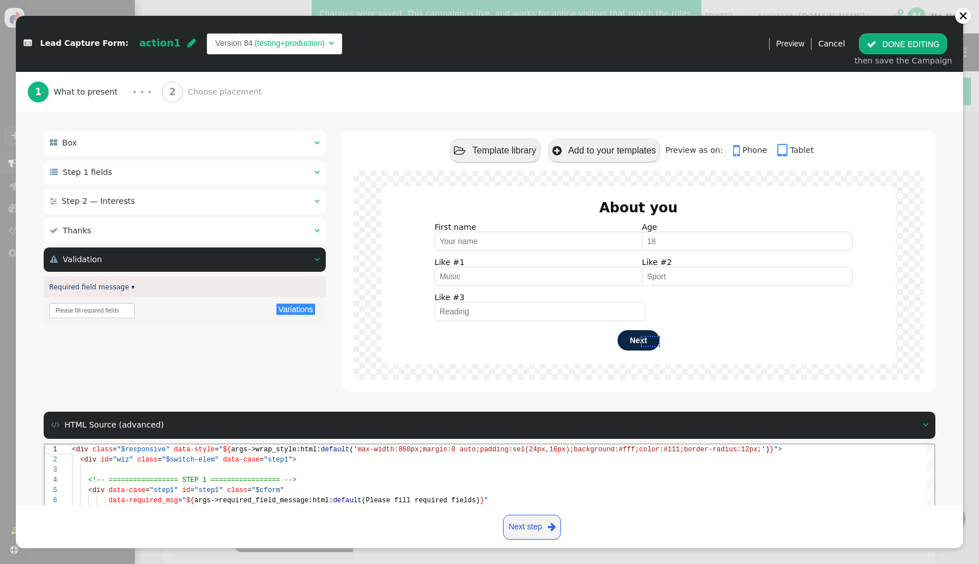
scroll to position [138, 0]
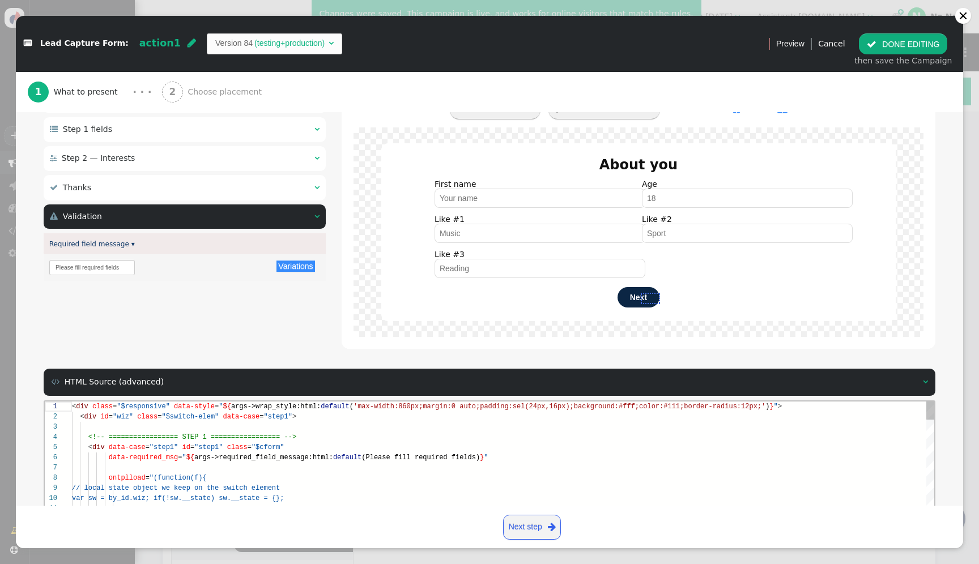
click at [677, 488] on div "// local state object we keep on the sw itch element" at bounding box center [503, 488] width 862 height 10
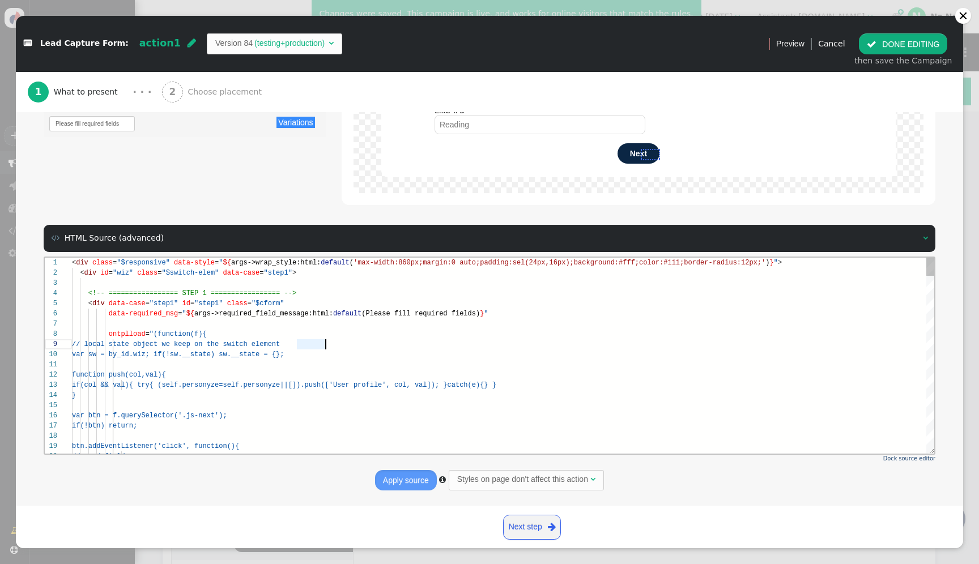
scroll to position [0, 0]
click at [765, 366] on div at bounding box center [503, 364] width 862 height 10
click at [501, 380] on div "1 2 3 4 5 6 7 8 9 10 11 12 13 14 15 16 17 18 19 20 < div class = "$responsive" …" at bounding box center [490, 355] width 890 height 196
click at [424, 409] on div at bounding box center [503, 405] width 862 height 10
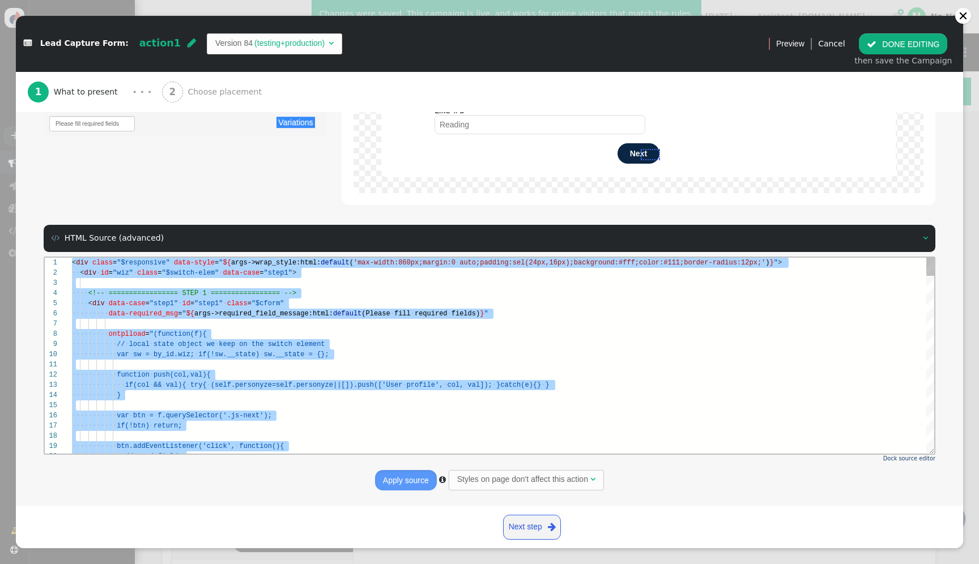
paste textarea "${menu name='Validation', icon='exclamation-triangle'} ${menu args->required_fi…"
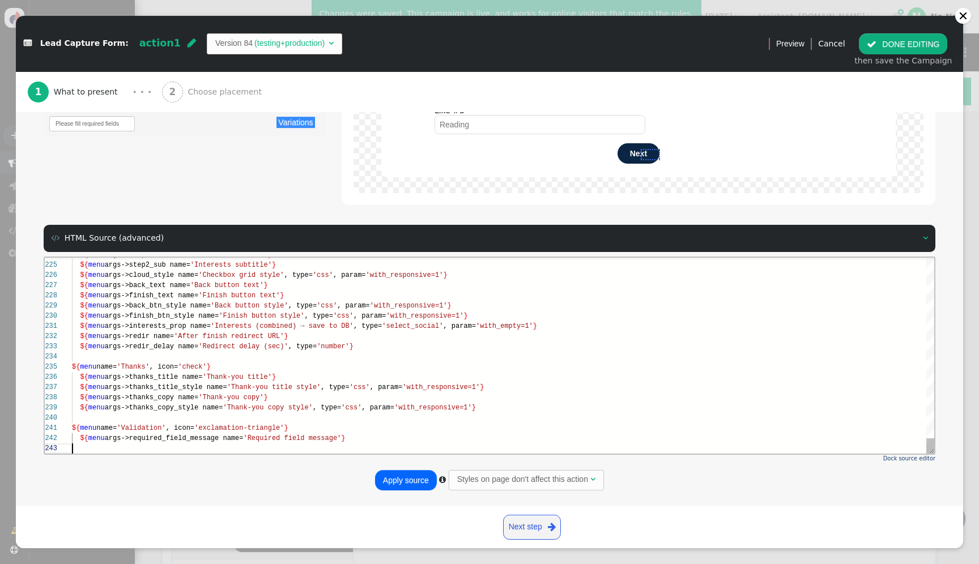
scroll to position [20, 0]
click at [422, 486] on button "Apply source" at bounding box center [406, 480] width 62 height 20
type textarea "${menu args->thanks_title name='Thank-you title'} ${menu args->thanks_title_sty…"
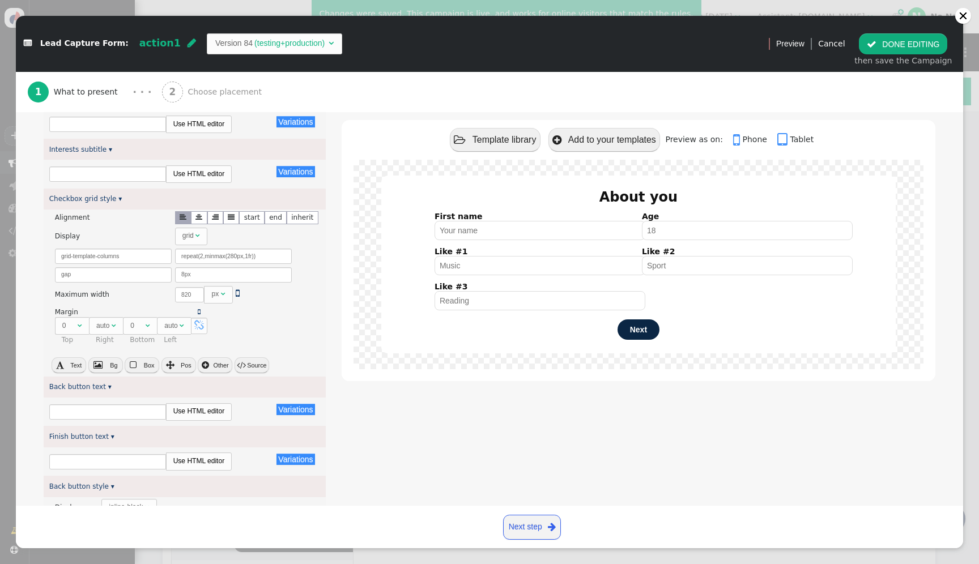
type input "What are your favourite interests?"
type input "Select as many as you like"
type input "Back"
type input "Finish"
type textarea "${menu args->thanks_copy_style name='Thank-you copy style', type='css', param='…"
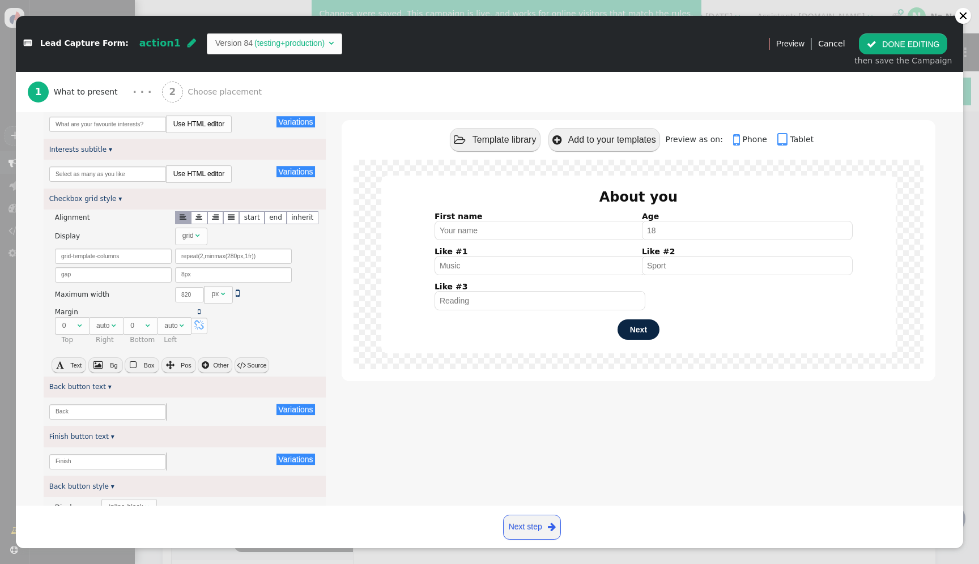
scroll to position [20, 278]
click at [898, 42] on button " DONE EDITING" at bounding box center [903, 43] width 88 height 20
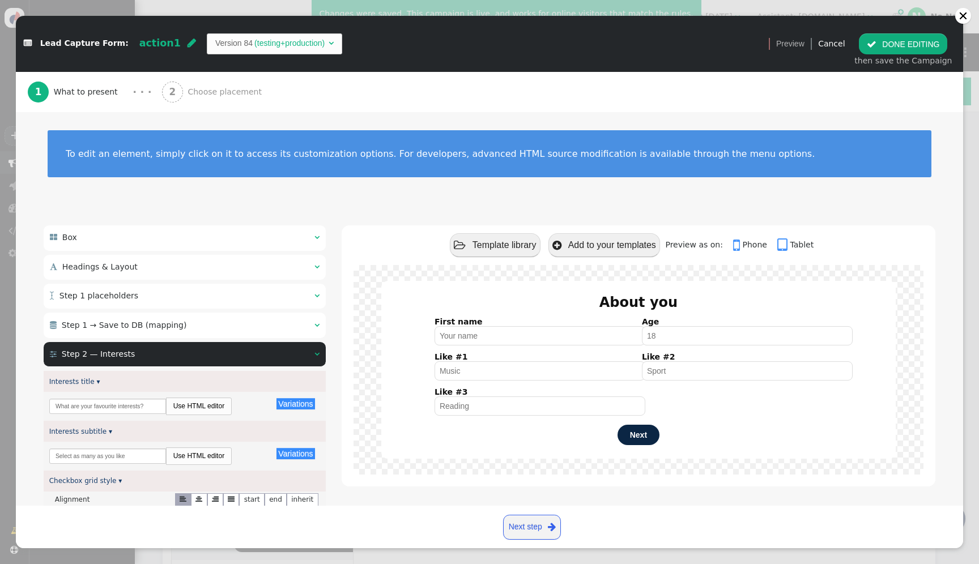
scroll to position [0, 0]
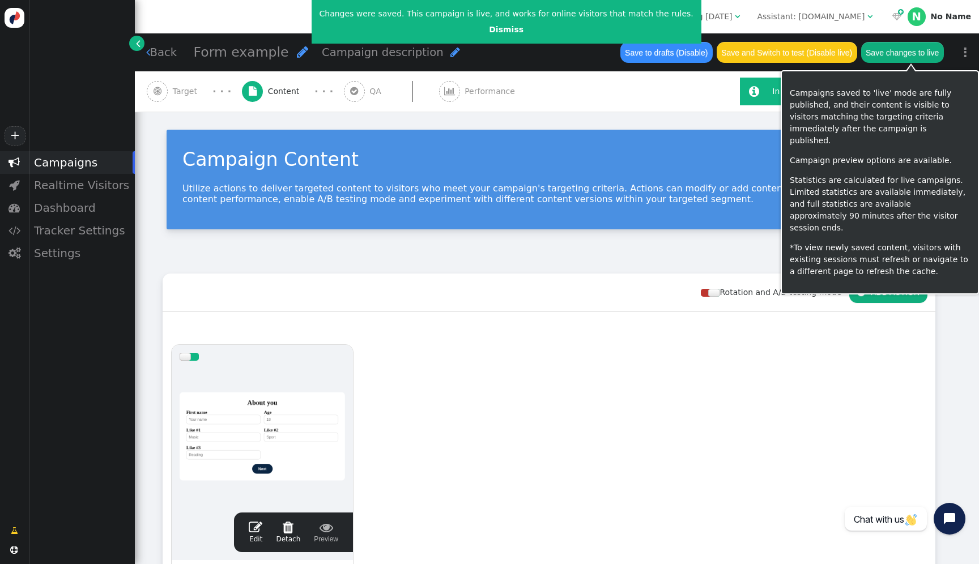
click at [917, 49] on button "Save changes to live" at bounding box center [902, 52] width 83 height 20
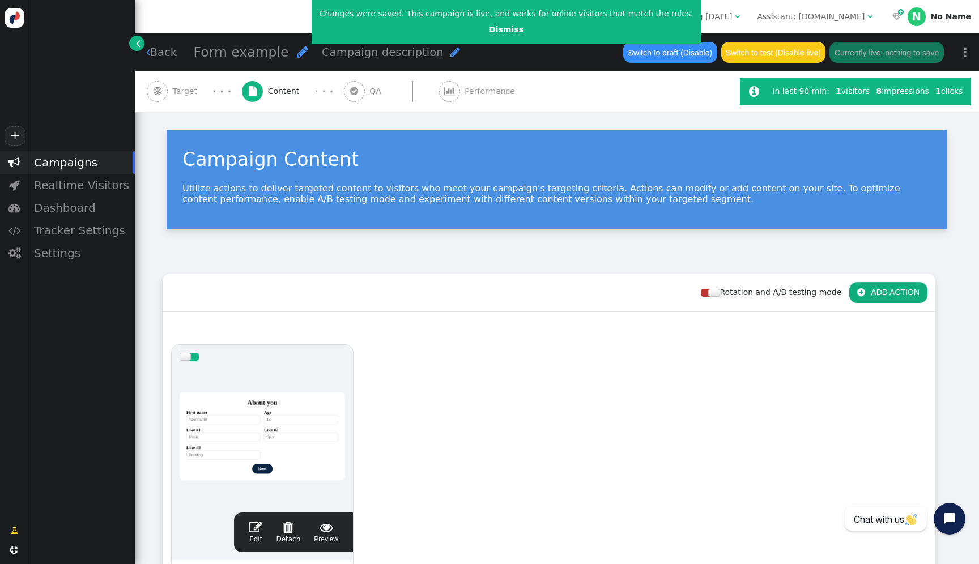
click at [262, 424] on div at bounding box center [262, 437] width 165 height 136
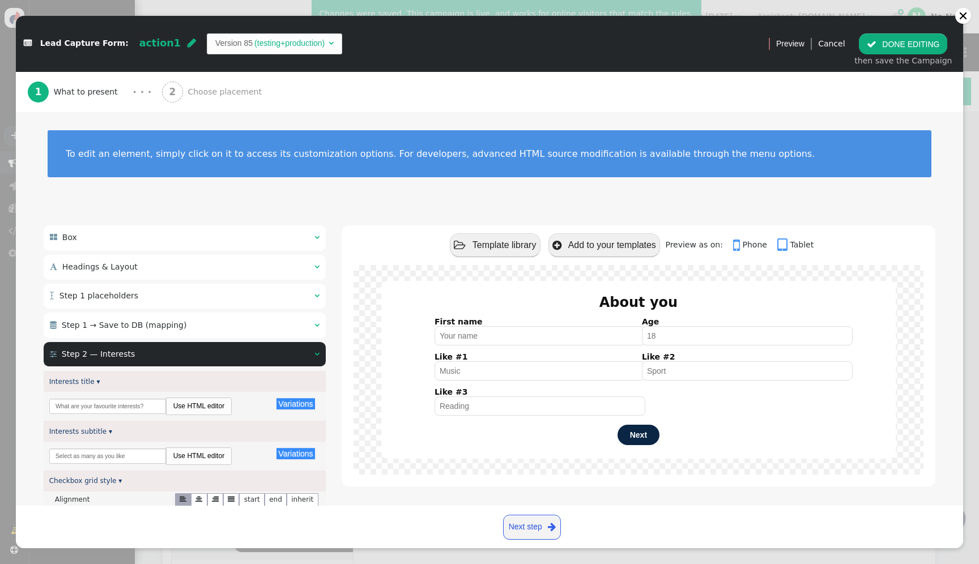
scroll to position [71, 0]
click at [179, 279] on div " Headings & Layout  " at bounding box center [185, 267] width 282 height 25
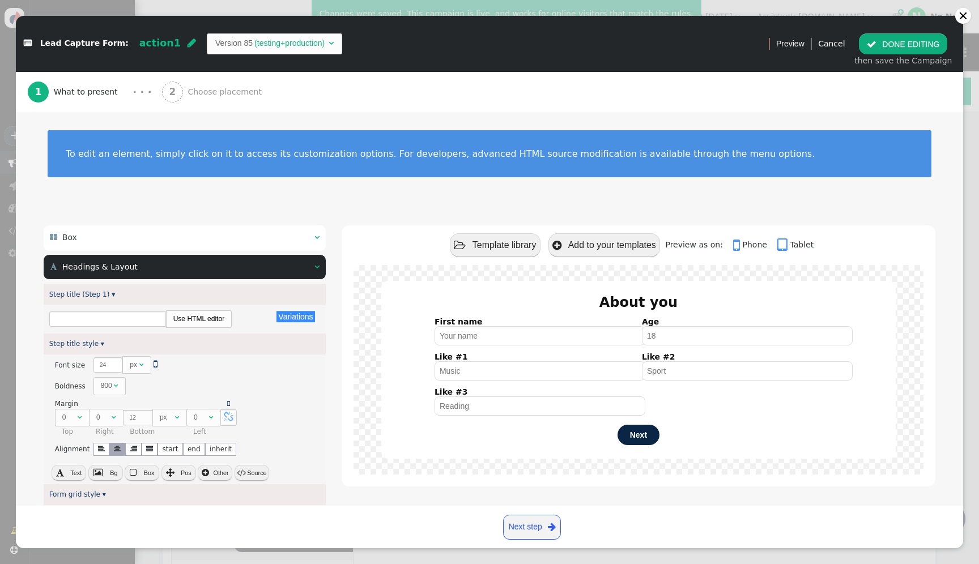
type input "About you"
type input "Next"
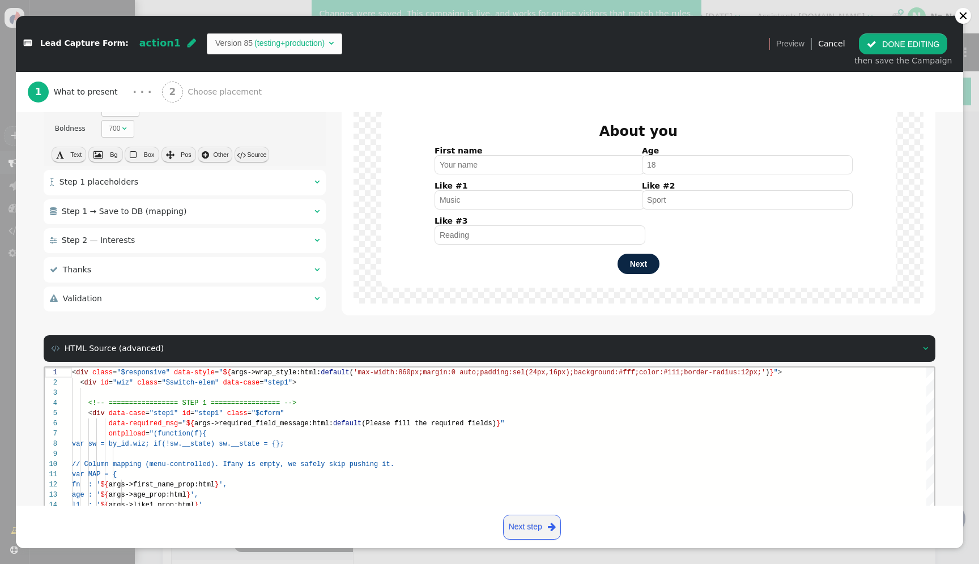
scroll to position [1019, 0]
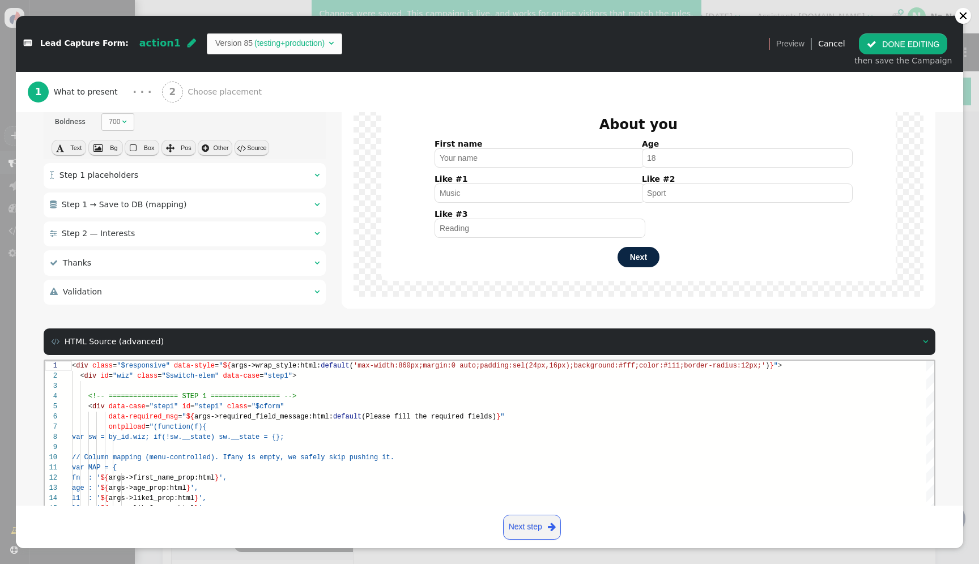
click at [202, 203] on div " Step 1 → Save to DB (mapping)  " at bounding box center [185, 205] width 282 height 25
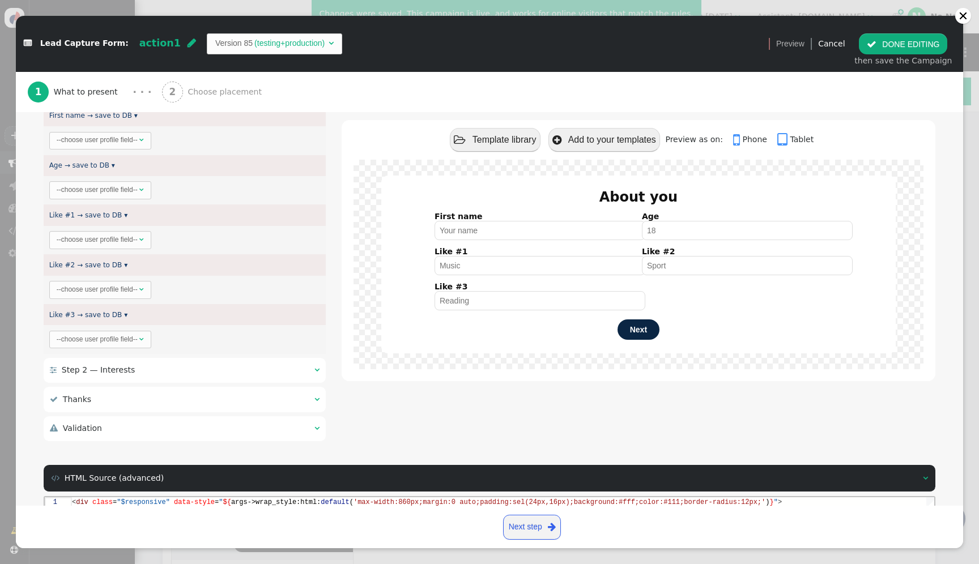
scroll to position [118, 0]
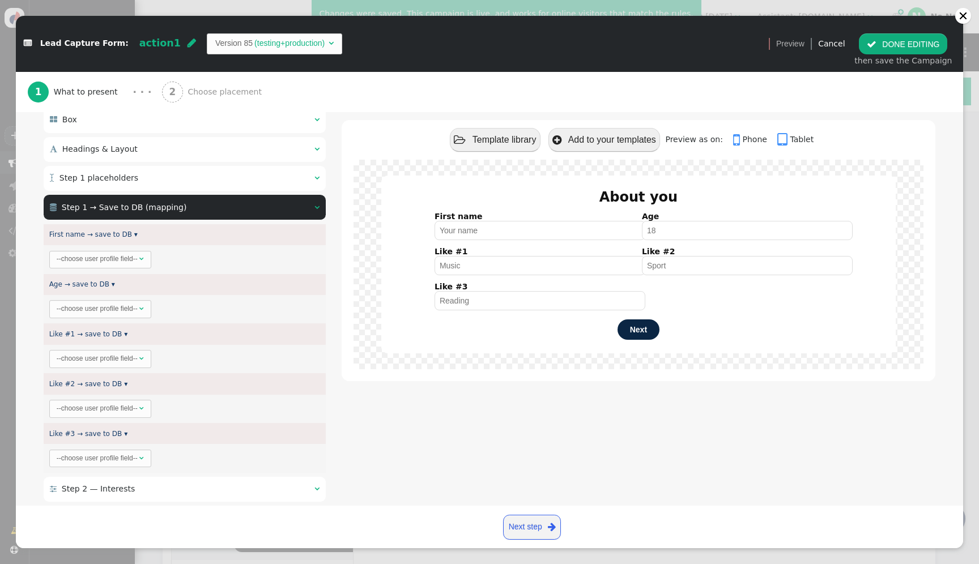
click at [116, 261] on div "--choose user profile field--" at bounding box center [97, 259] width 81 height 10
click at [129, 310] on div "--choose user profile field--" at bounding box center [97, 309] width 81 height 10
click at [901, 41] on button " DONE EDITING" at bounding box center [903, 43] width 88 height 20
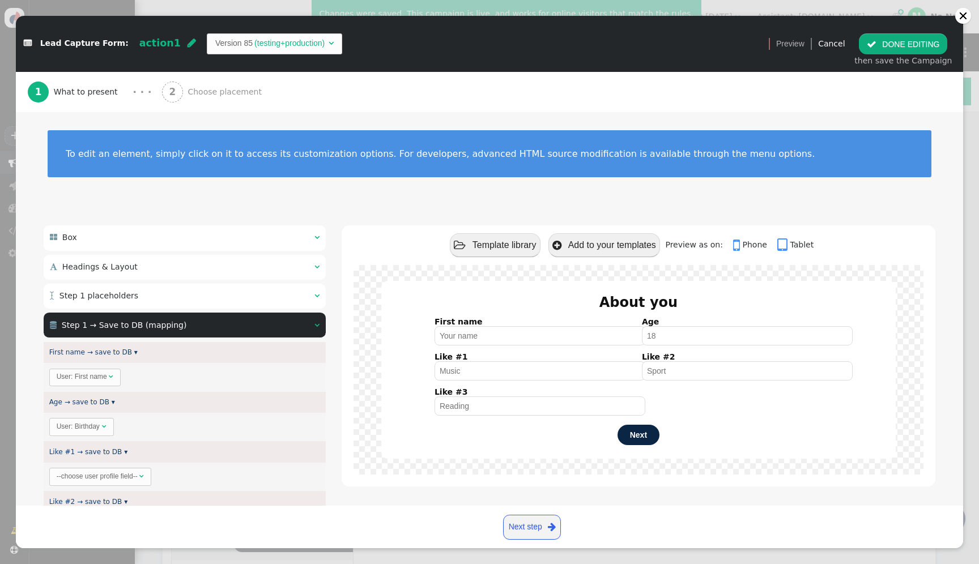
scroll to position [71, 0]
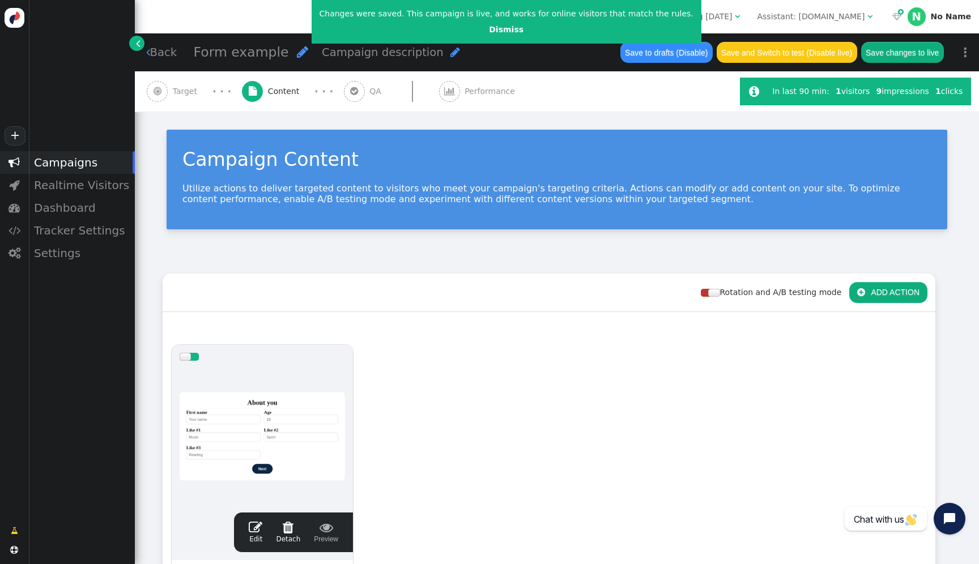
click at [913, 45] on button "Save changes to live" at bounding box center [902, 52] width 83 height 20
click at [284, 402] on div at bounding box center [262, 437] width 165 height 136
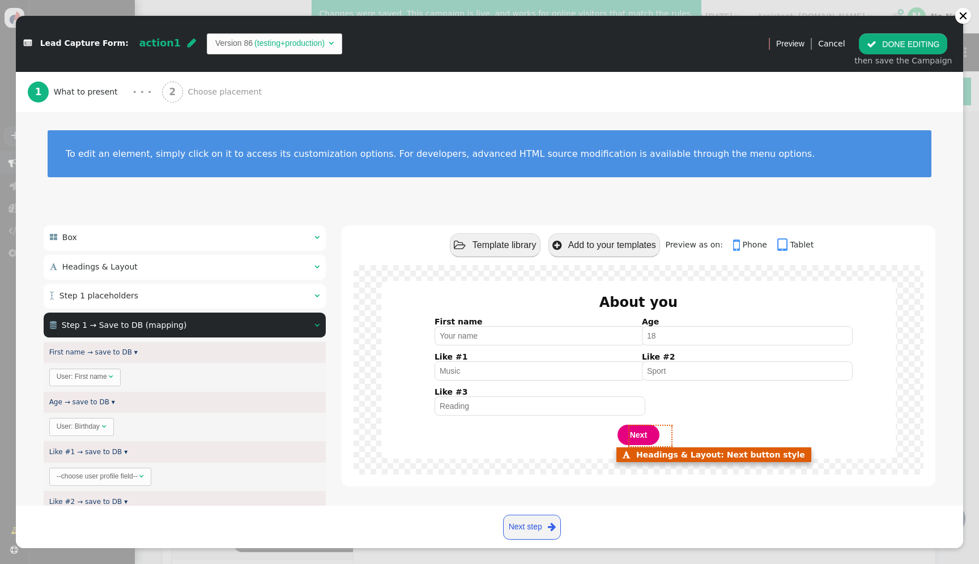
click at [633, 441] on button "Next" at bounding box center [639, 435] width 42 height 20
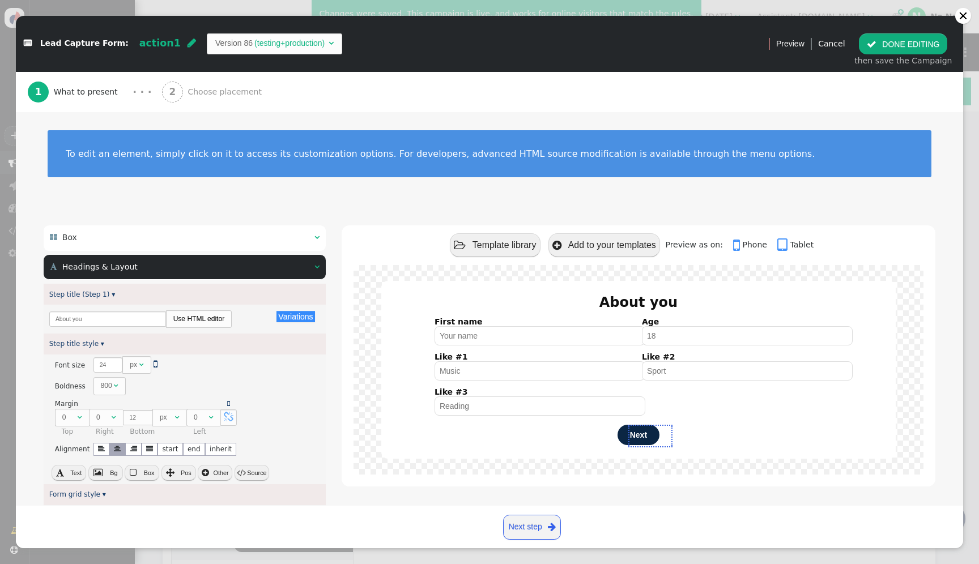
click at [293, 273] on div " Headings & Layout  " at bounding box center [185, 267] width 282 height 25
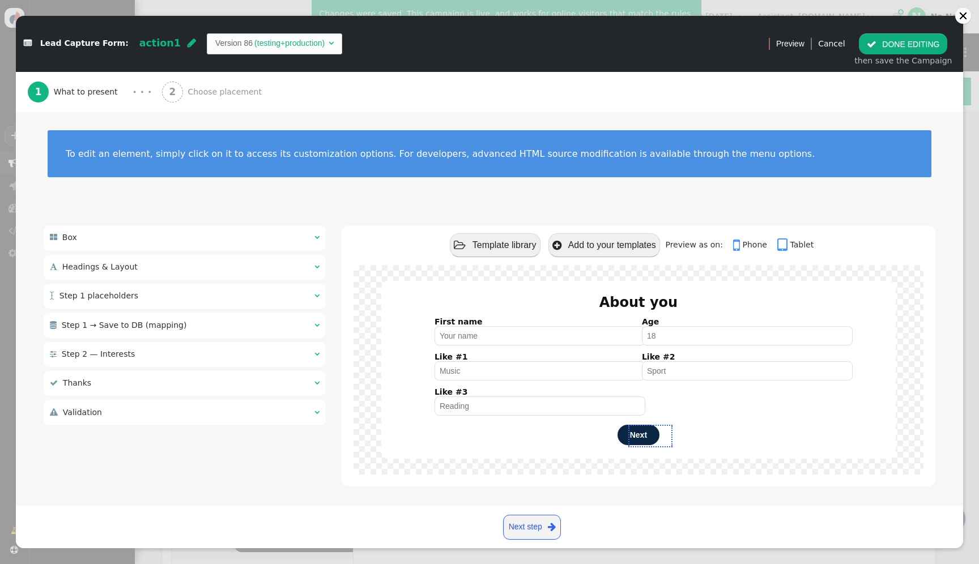
click at [254, 47] on td "(testing+production)" at bounding box center [290, 43] width 74 height 12
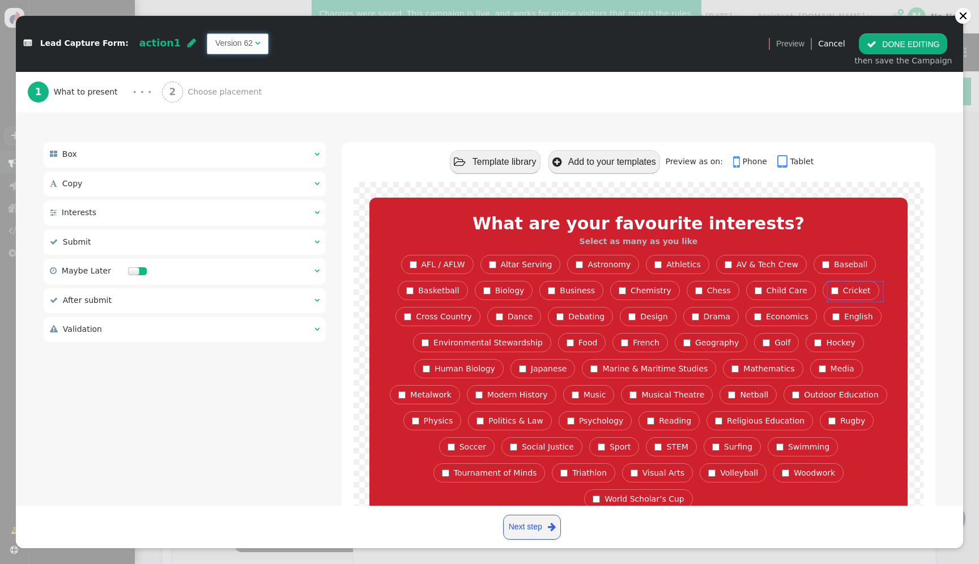
scroll to position [85, 0]
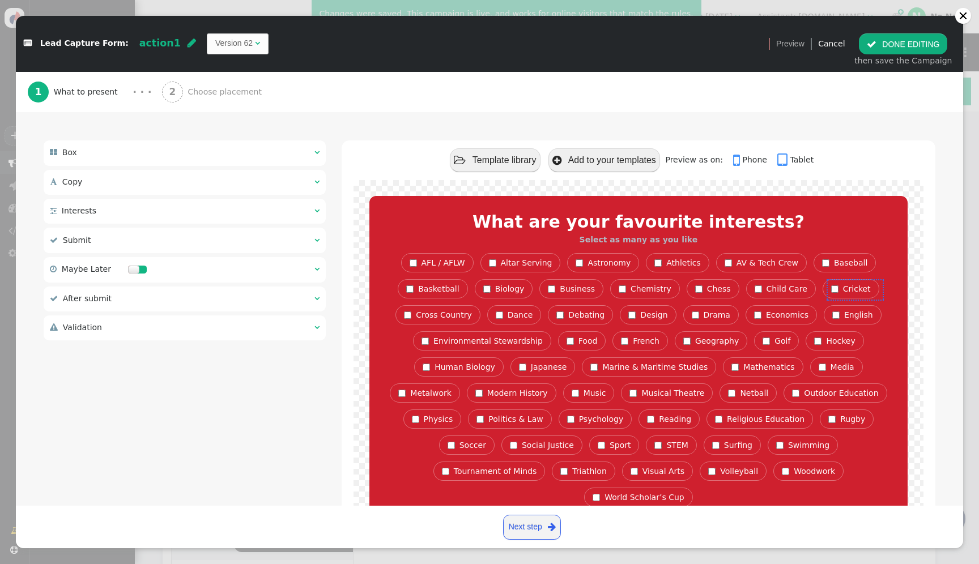
click at [264, 333] on div " Validation  " at bounding box center [185, 328] width 282 height 25
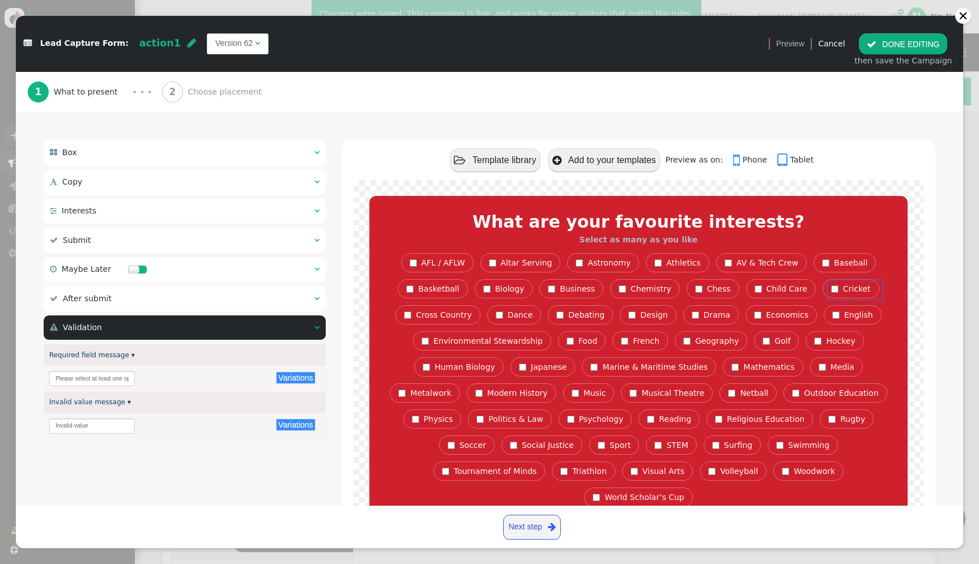
click at [254, 387] on div "Variations There are alternatives. Default value: Please select at least one op…" at bounding box center [185, 379] width 282 height 26
drag, startPoint x: 244, startPoint y: 310, endPoint x: 244, endPoint y: 320, distance: 10.2
click at [244, 310] on div " After submit  " at bounding box center [185, 299] width 282 height 25
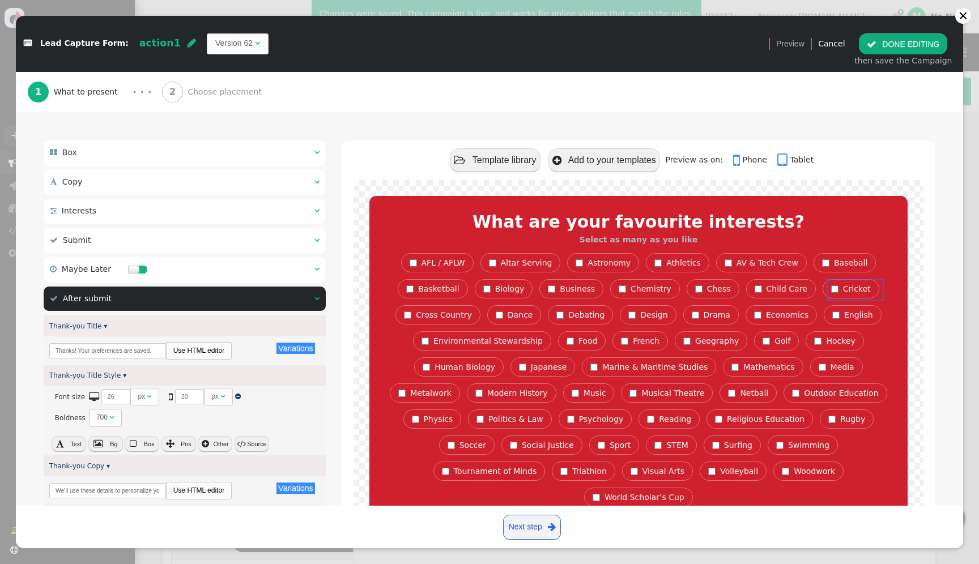
click at [247, 306] on div " After submit  " at bounding box center [185, 299] width 282 height 25
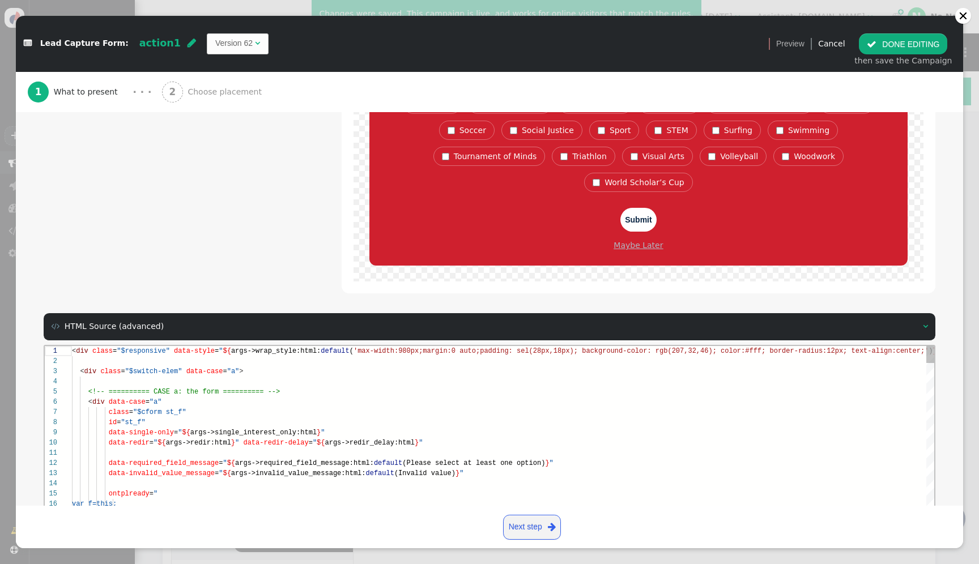
scroll to position [465, 0]
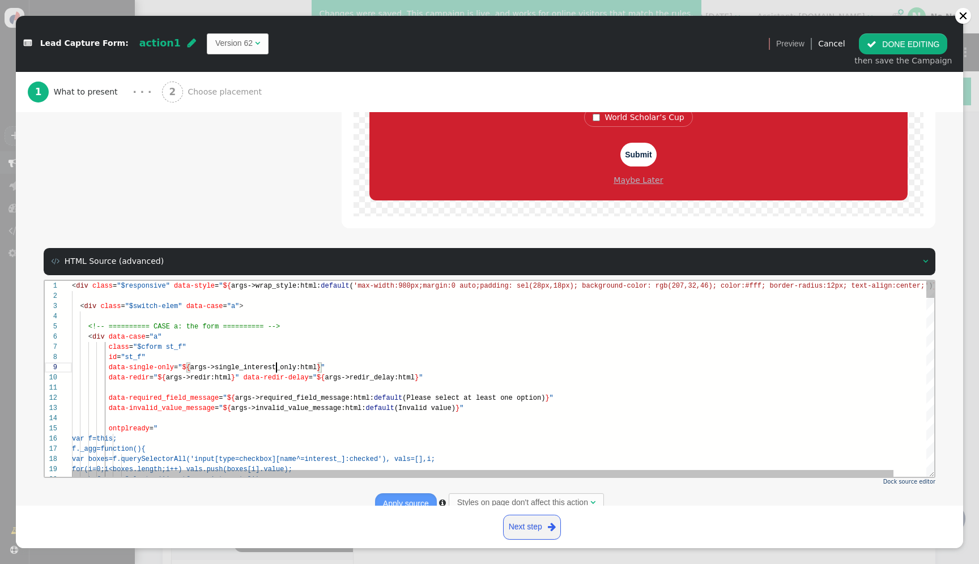
click at [278, 368] on span "args->single_interest_only:html" at bounding box center [253, 367] width 126 height 8
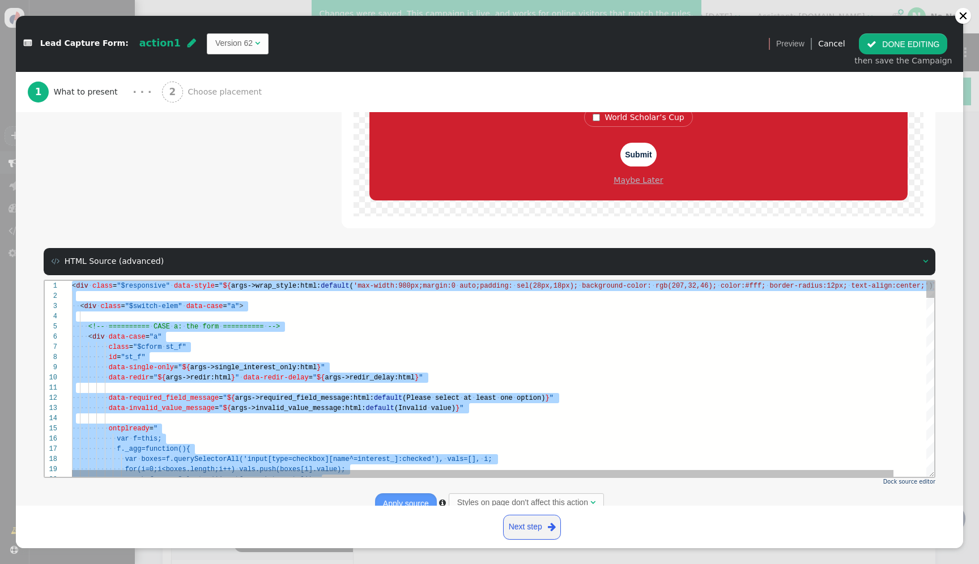
paste textarea "${menu name='After submit', icon='check'} ${menu args->thanks_title name='Thank…"
type textarea "${menu name='After submit', icon='check'} ${menu args->thanks_title name='Thank…"
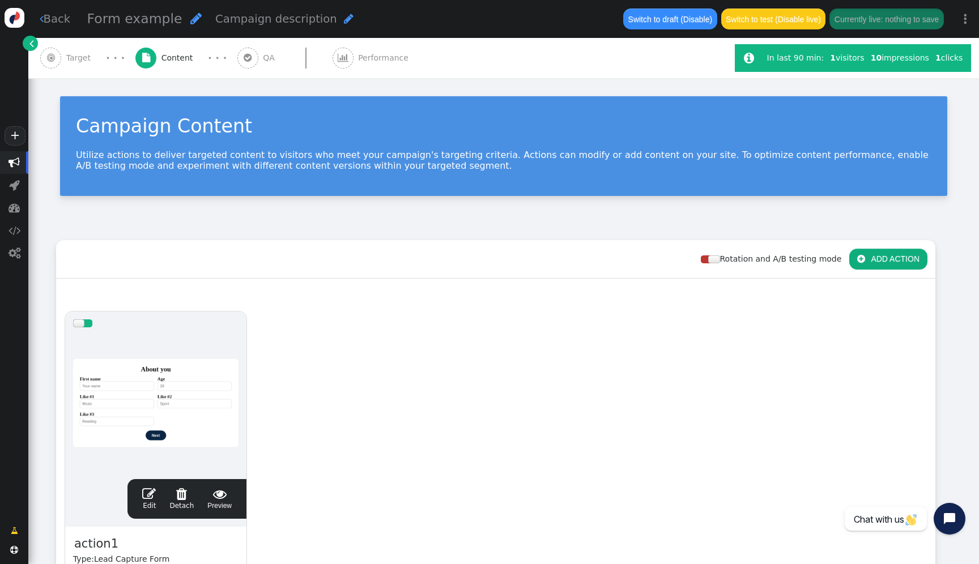
click at [181, 385] on div at bounding box center [155, 403] width 165 height 136
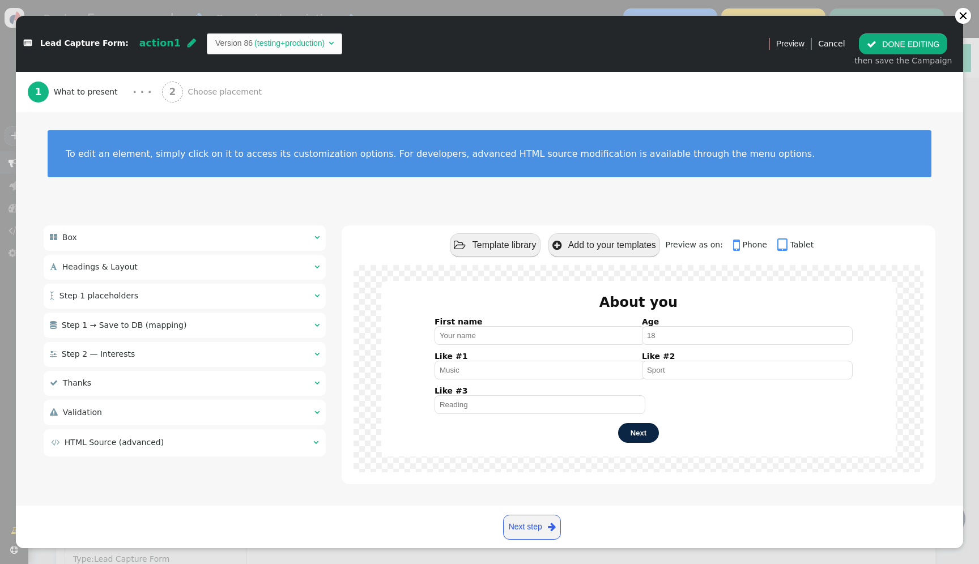
click at [222, 450] on div " HTML Source (advanced) " at bounding box center [185, 442] width 282 height 27
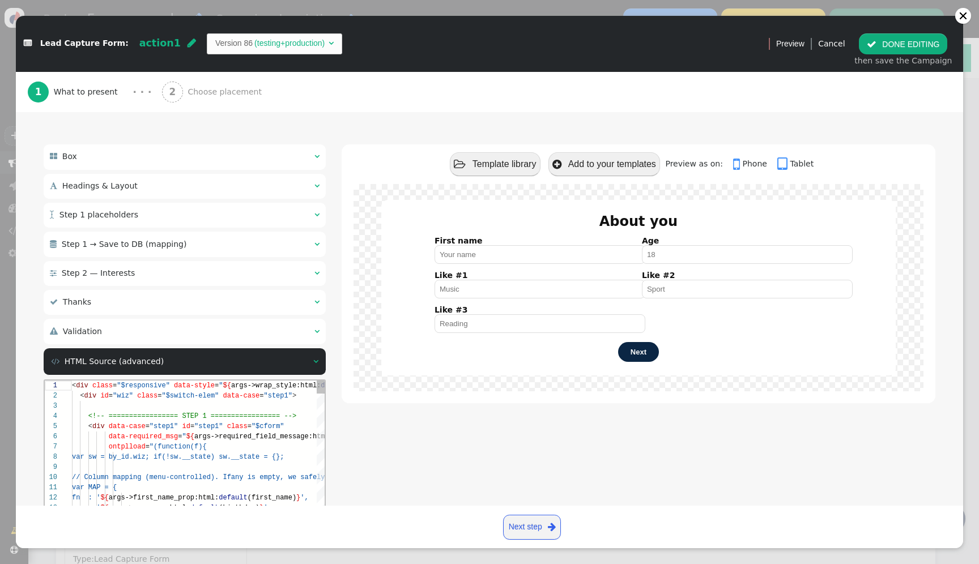
scroll to position [86, 0]
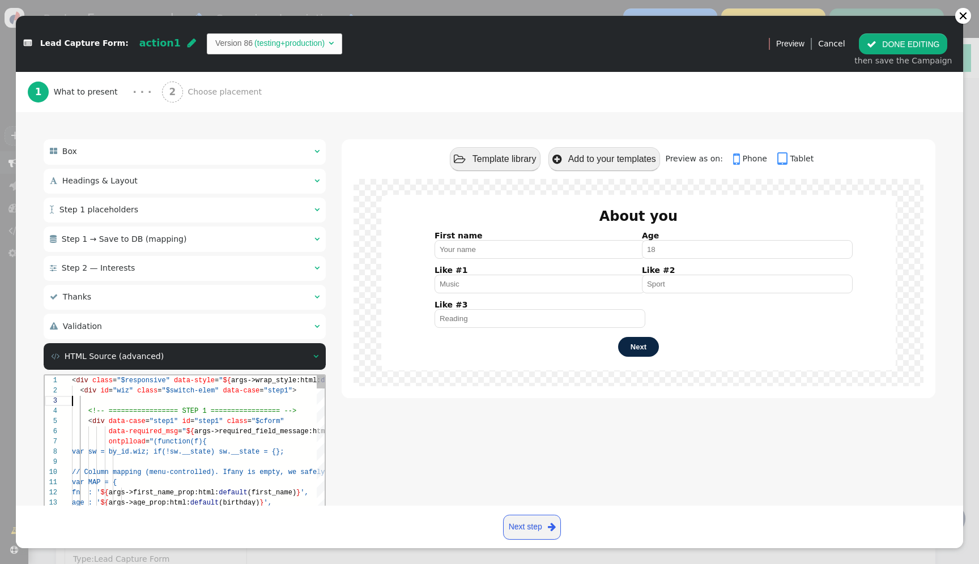
click at [232, 401] on div at bounding box center [438, 401] width 733 height 10
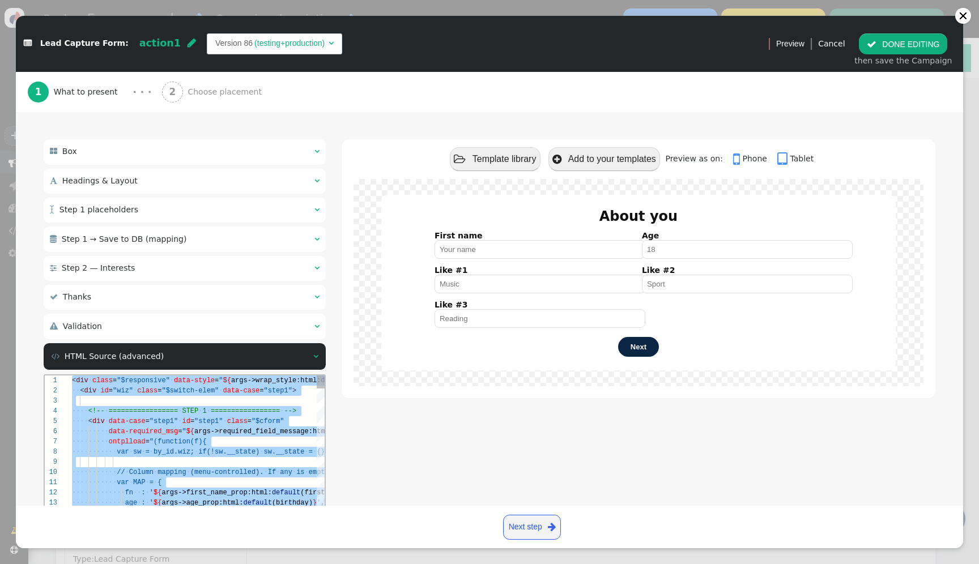
paste textarea "_style name='Thank-you Title Style', type='css', param='with_responsive=1'} ${m…"
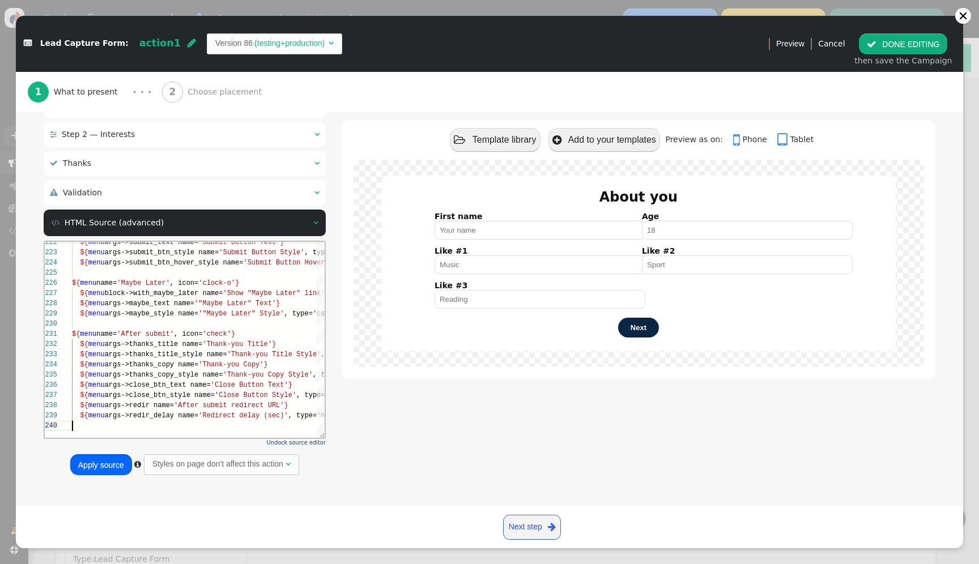
click at [84, 471] on button "Apply source" at bounding box center [101, 464] width 62 height 20
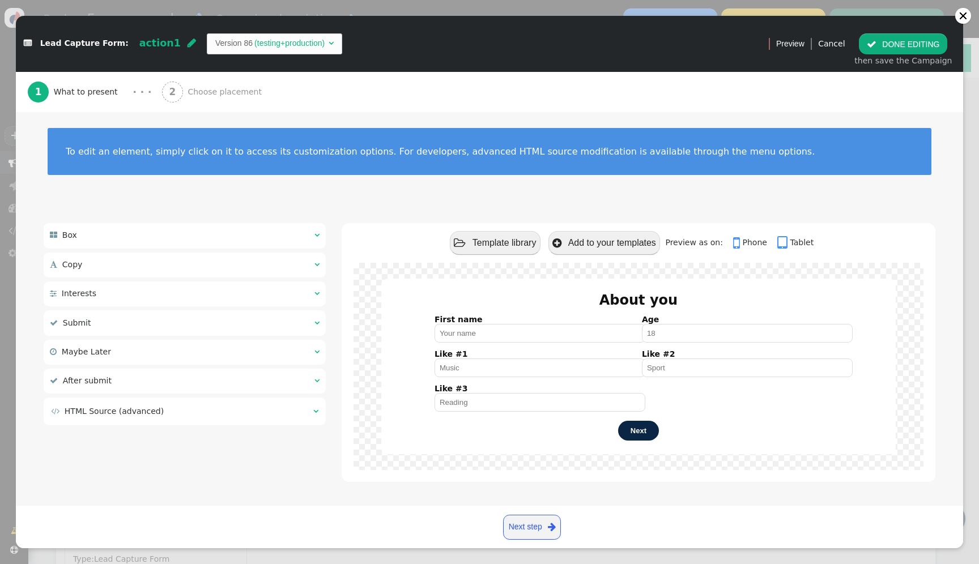
scroll to position [0, 0]
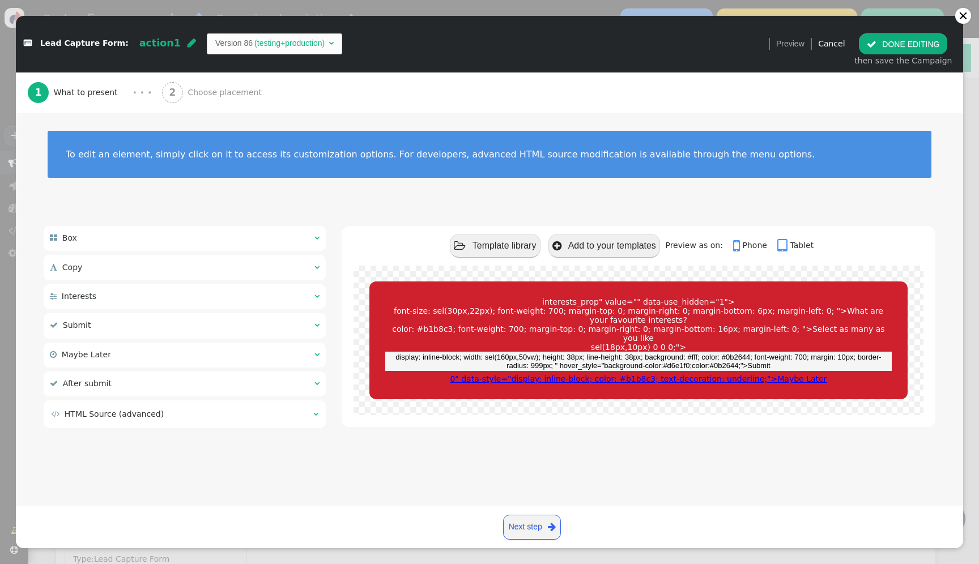
click at [193, 418] on td " HTML Source (advanced)" at bounding box center [178, 415] width 254 height 12
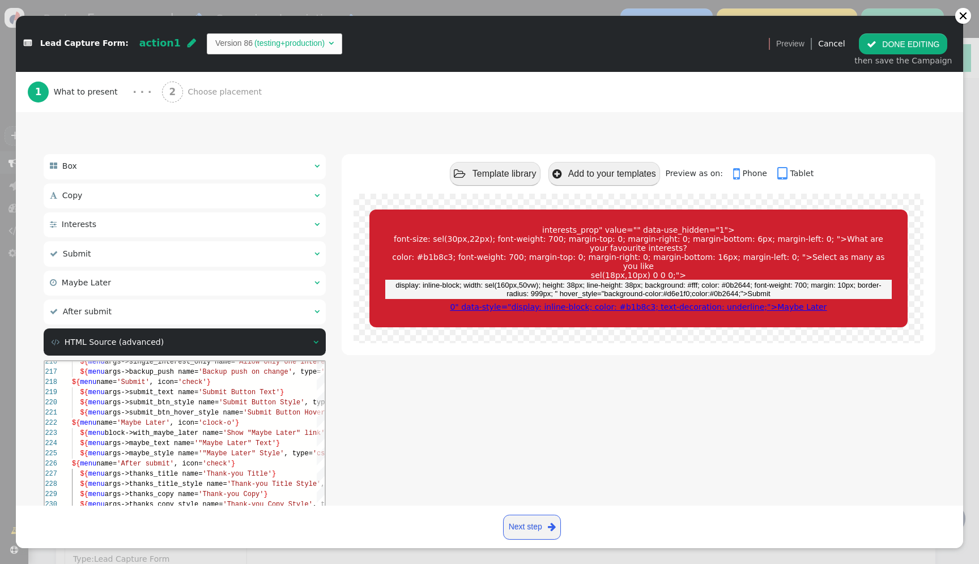
scroll to position [0, 188]
click at [262, 411] on span "'Submit Button Hover Style'" at bounding box center [298, 413] width 110 height 8
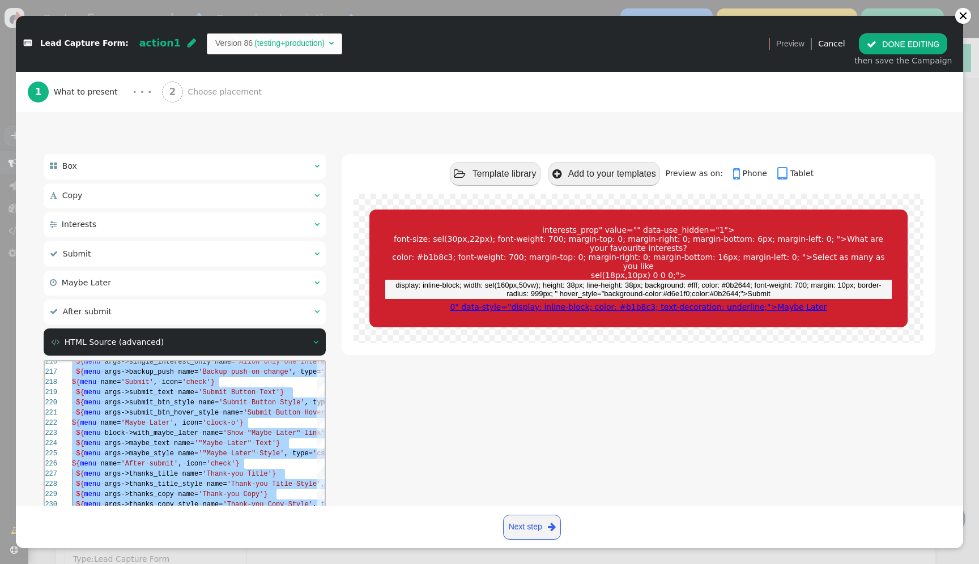
paste textarea "${menu args->close_btn_style name='Close Button Style', type='css', param='with…"
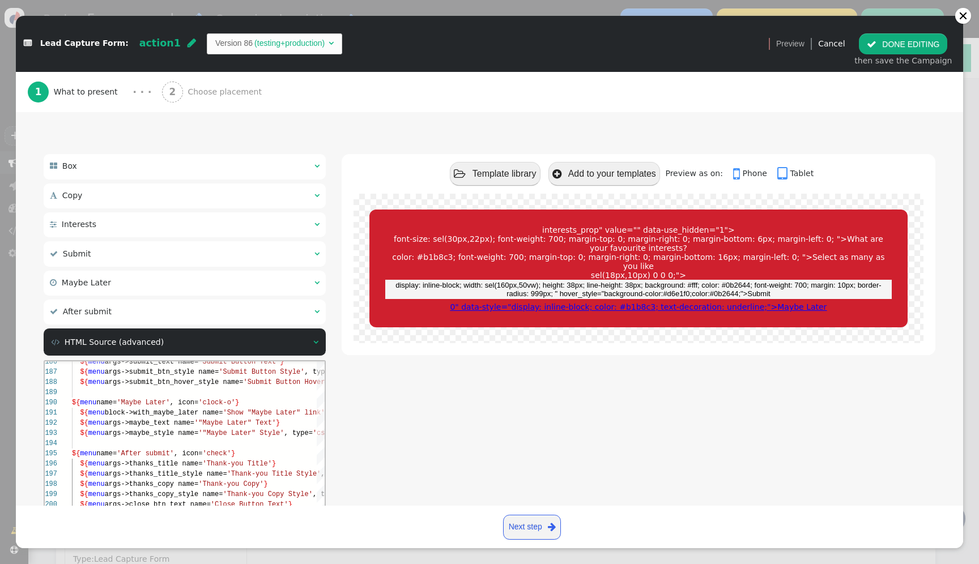
scroll to position [217, 0]
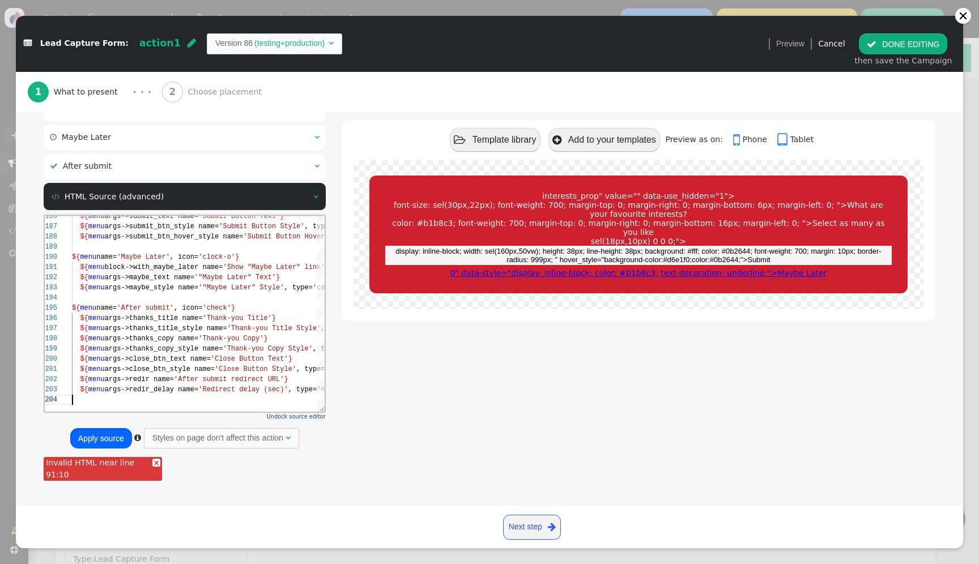
click at [107, 434] on button "Apply source" at bounding box center [101, 438] width 62 height 20
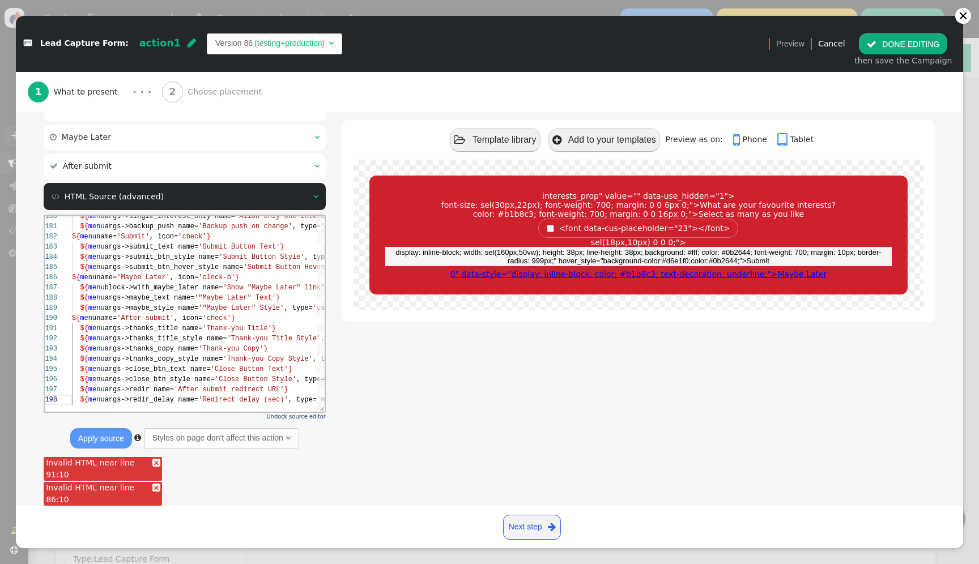
drag, startPoint x: 113, startPoint y: 495, endPoint x: 104, endPoint y: 495, distance: 9.1
click at [104, 495] on div "Invalid HTML near line 86:10" at bounding box center [103, 494] width 118 height 24
click at [290, 46] on td "(testing+production)" at bounding box center [290, 43] width 74 height 12
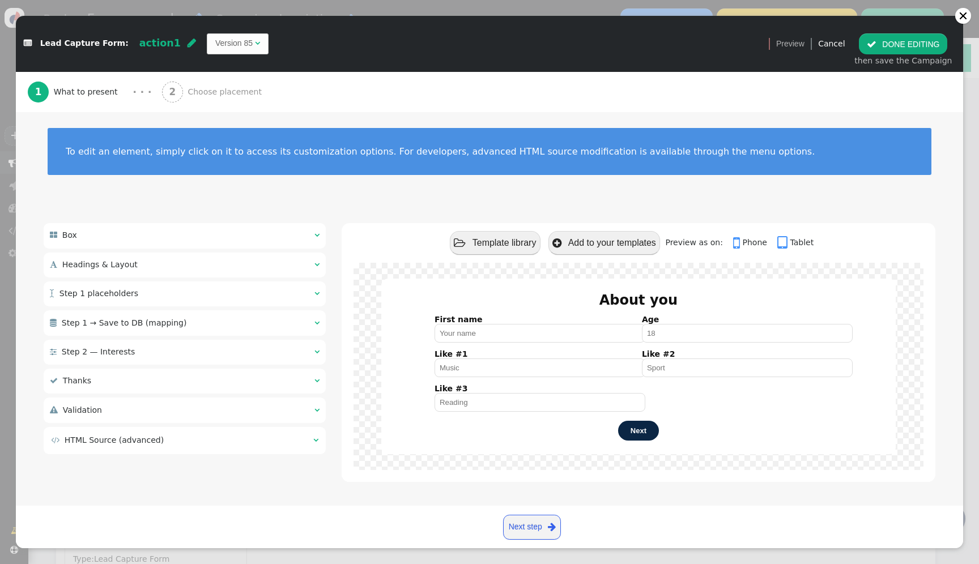
click at [520, 245] on button " Template library" at bounding box center [495, 242] width 91 height 23
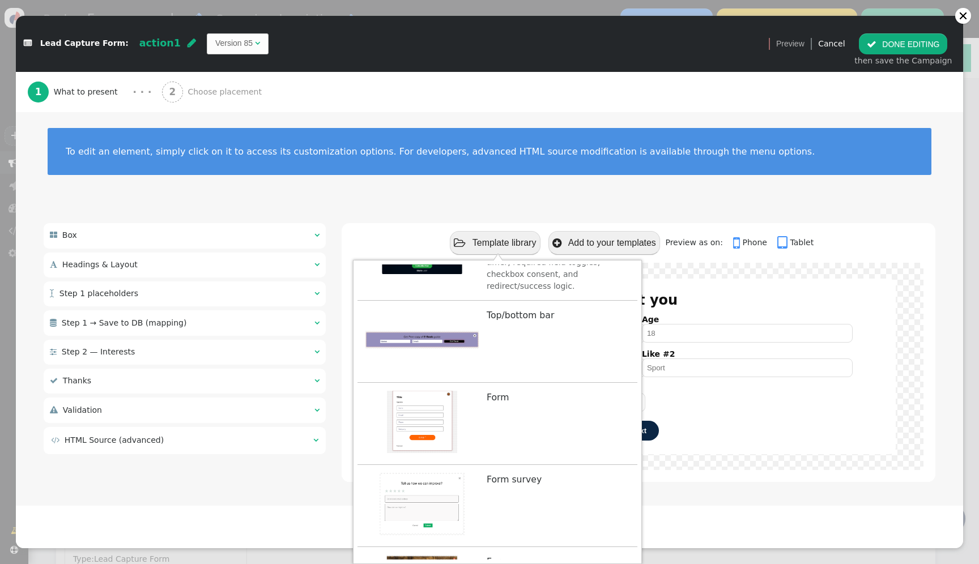
scroll to position [0, 0]
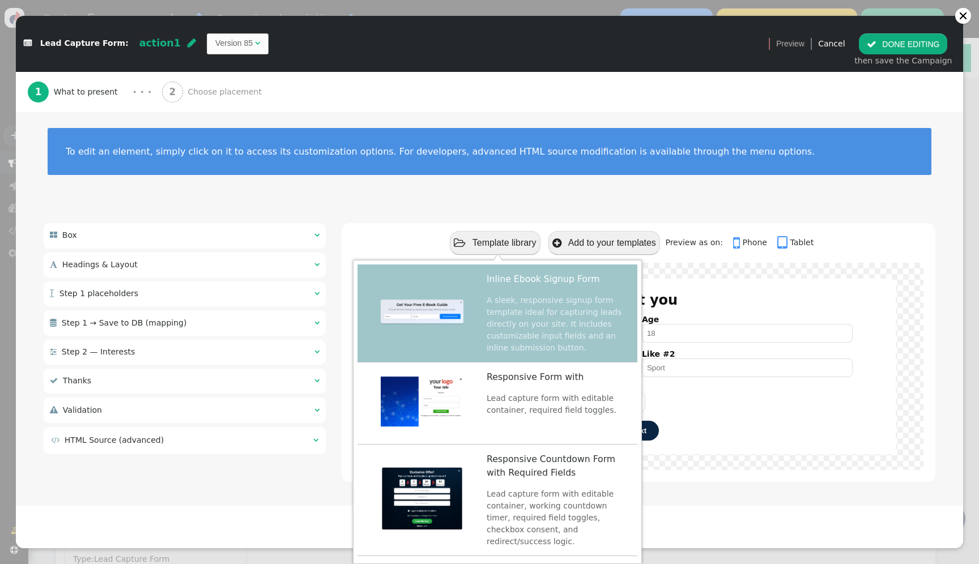
click at [212, 438] on td " HTML Source (advanced)" at bounding box center [178, 441] width 254 height 12
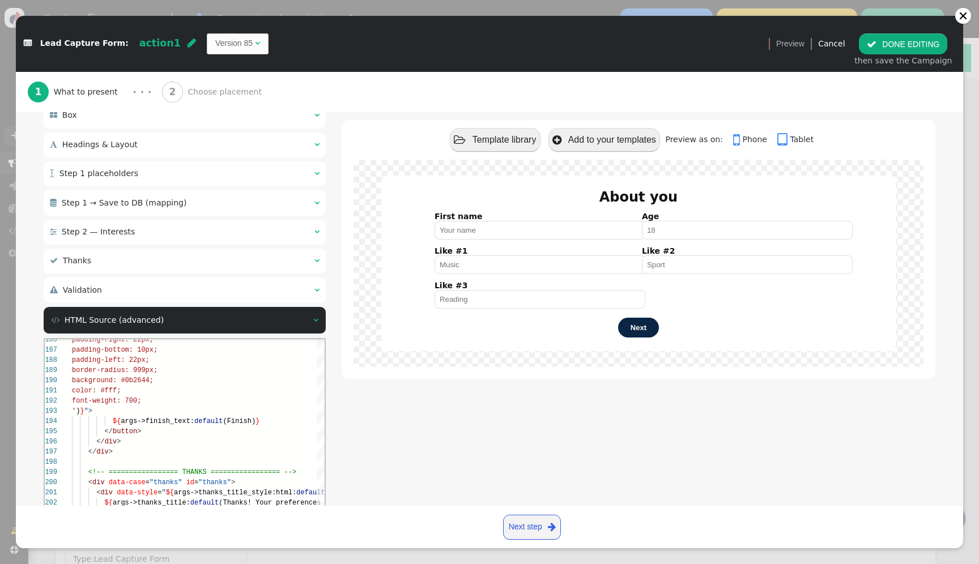
scroll to position [130, 0]
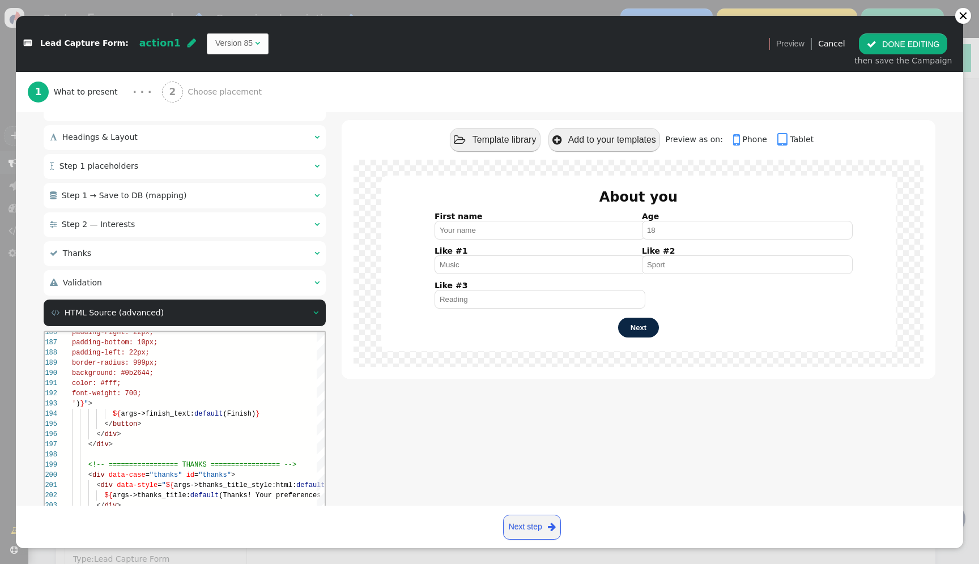
click at [220, 44] on td "Version 85" at bounding box center [233, 43] width 37 height 12
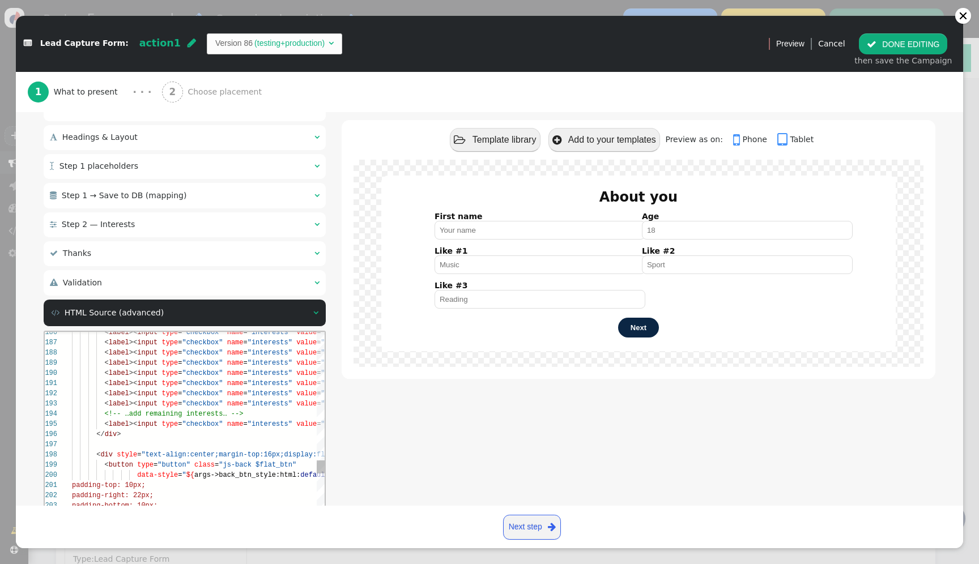
scroll to position [0, 131]
click at [202, 384] on span ""checkbox"" at bounding box center [202, 384] width 41 height 8
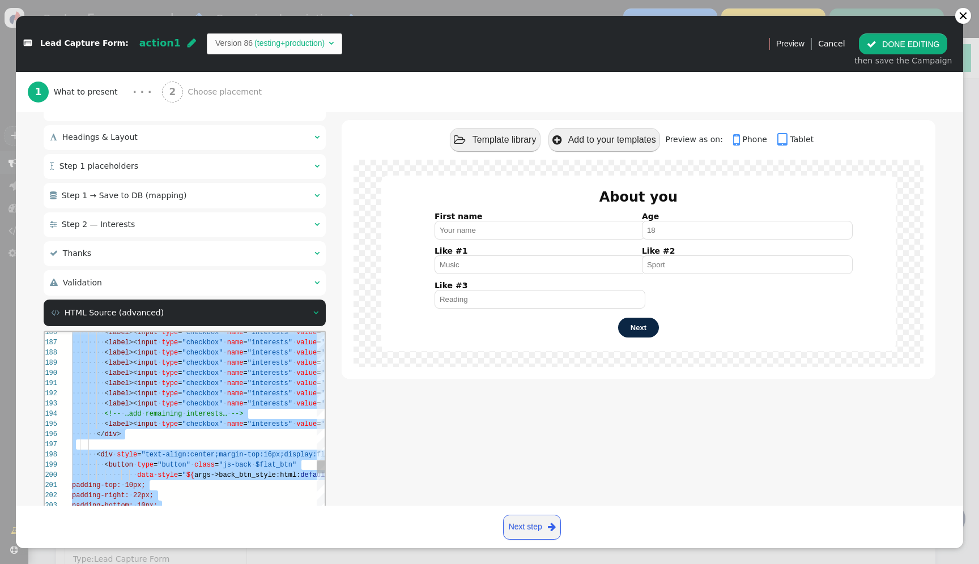
paste textarea "${menu args->close_btn_style name='Close Button Style', type='css', param='with…"
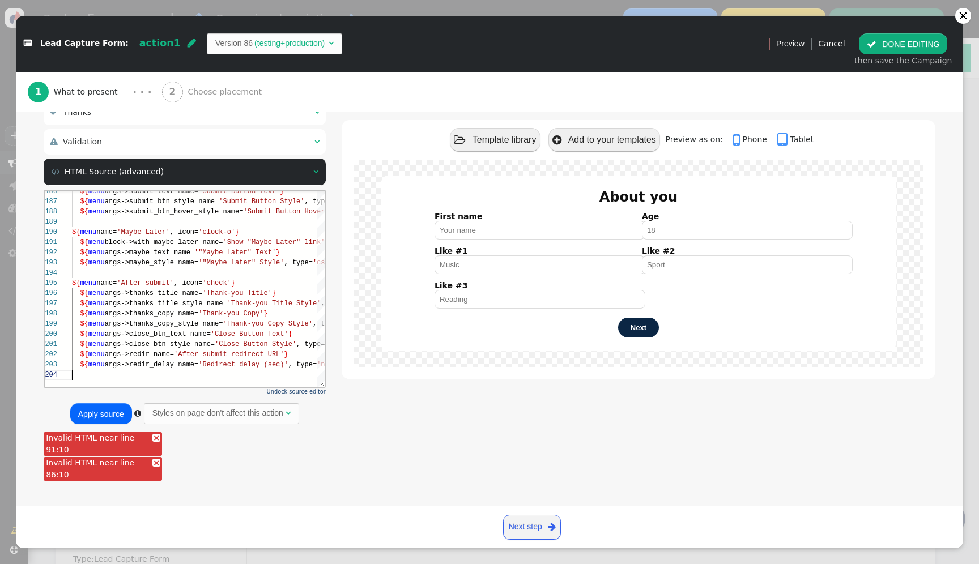
click at [120, 418] on button "Apply source" at bounding box center [101, 413] width 62 height 20
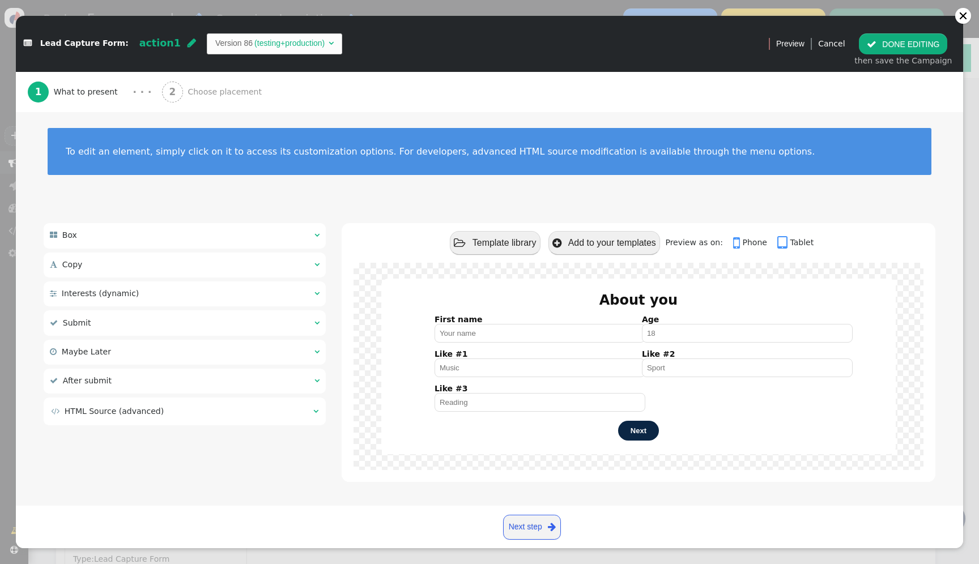
scroll to position [0, 0]
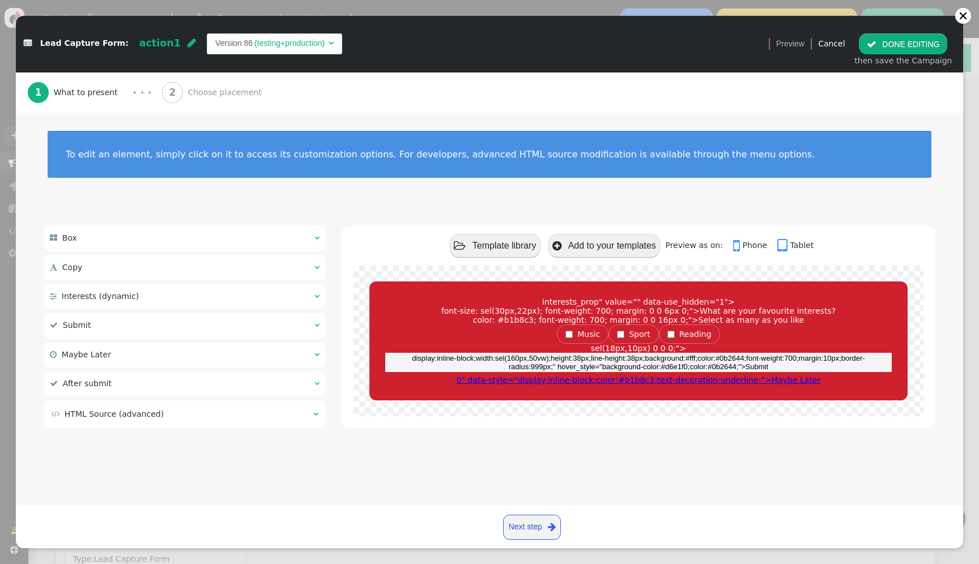
click at [209, 420] on table " HTML Source (advanced) " at bounding box center [184, 414] width 269 height 14
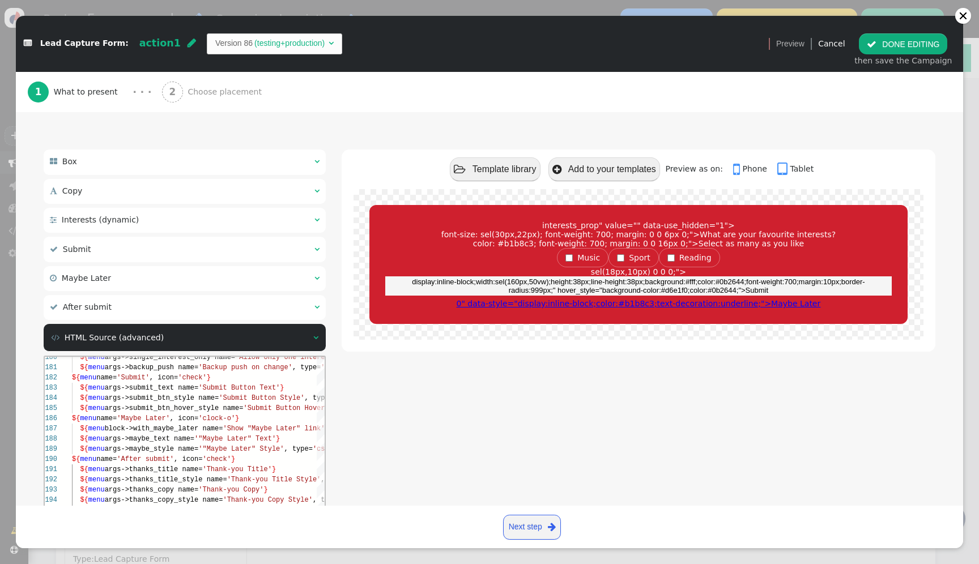
scroll to position [31, 188]
drag, startPoint x: 304, startPoint y: 754, endPoint x: 259, endPoint y: 397, distance: 359.7
click at [259, 397] on span "'Submit Button Style'" at bounding box center [262, 398] width 86 height 8
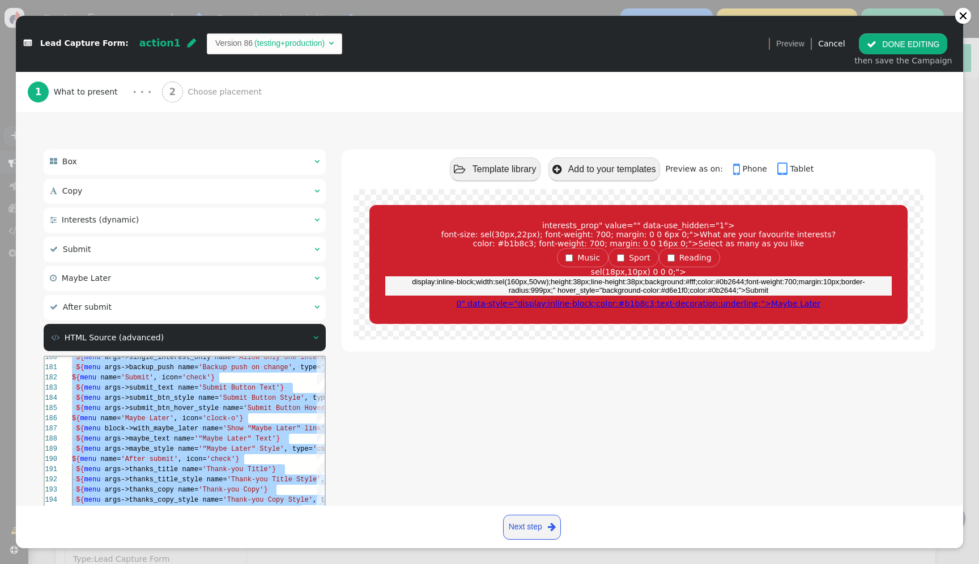
paste textarea "${menu args->close_btn_style name='Close Button Style', type='css', param='with…"
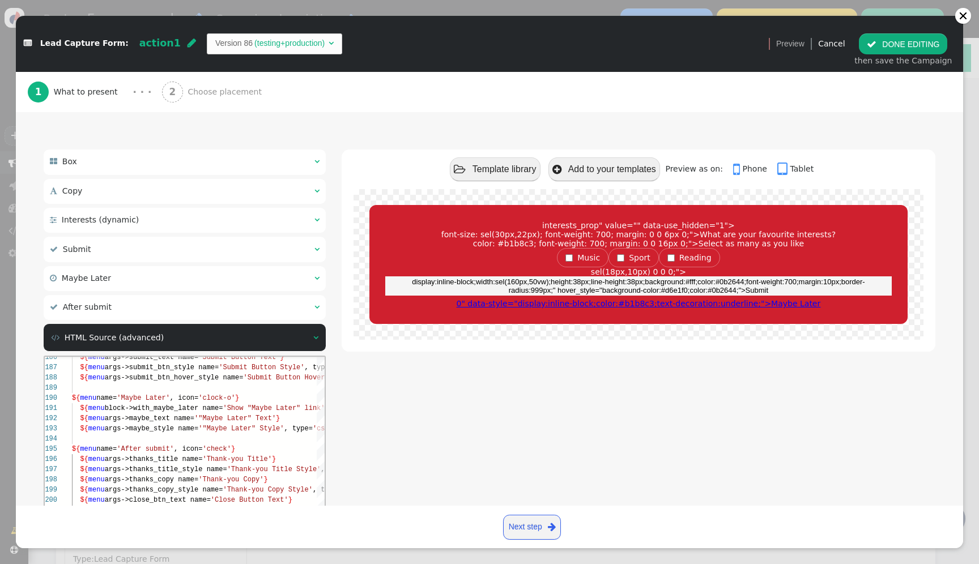
scroll to position [267, 0]
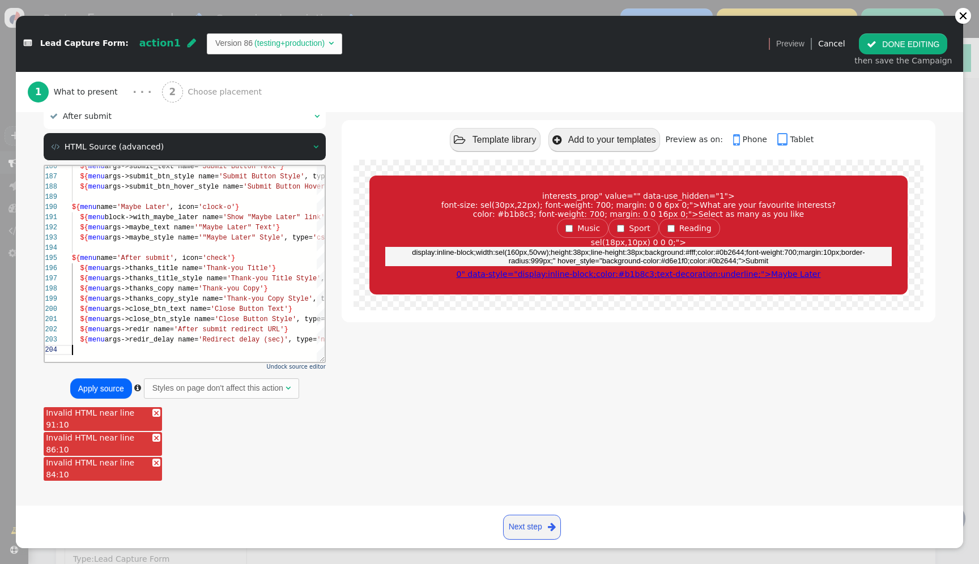
click at [100, 385] on button "Apply source" at bounding box center [101, 388] width 62 height 20
type textarea "e_style name='Thank-you Title Style', type='css', param='with_responsive=1'} ${…"
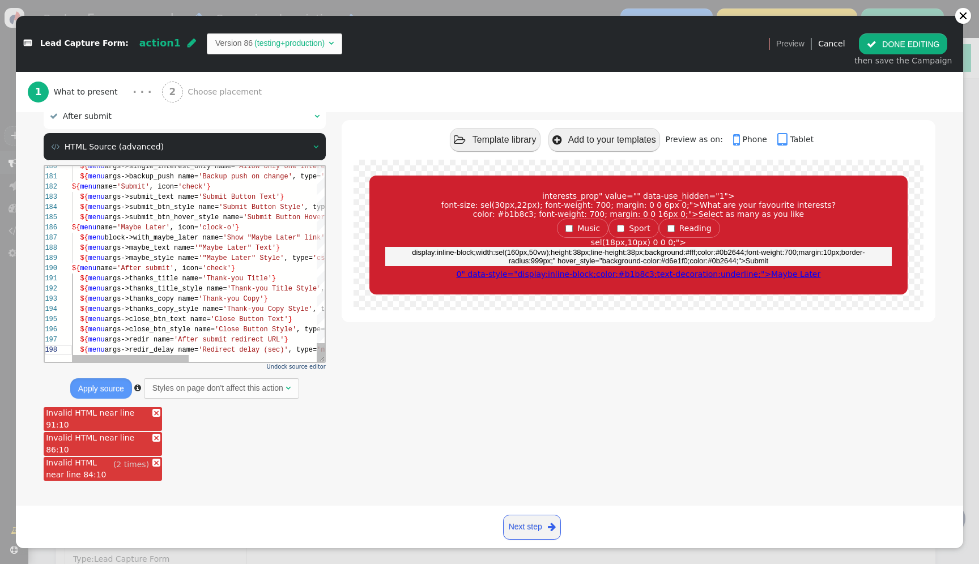
click at [209, 305] on span "args->thanks_copy_style name=" at bounding box center [164, 309] width 118 height 8
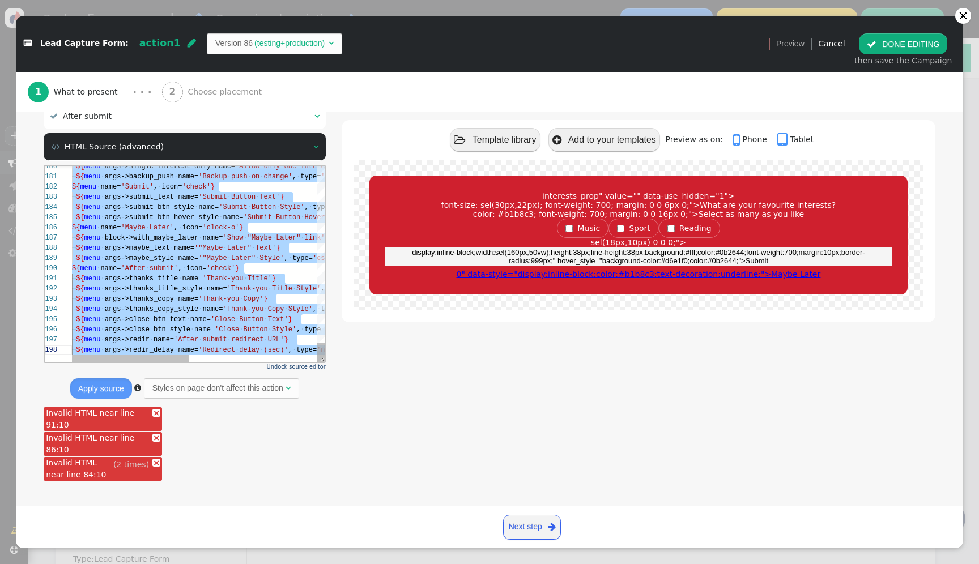
paste textarea "${menu args->close_btn_text name='Close Button Text'} ${menu args->close_btn_st…"
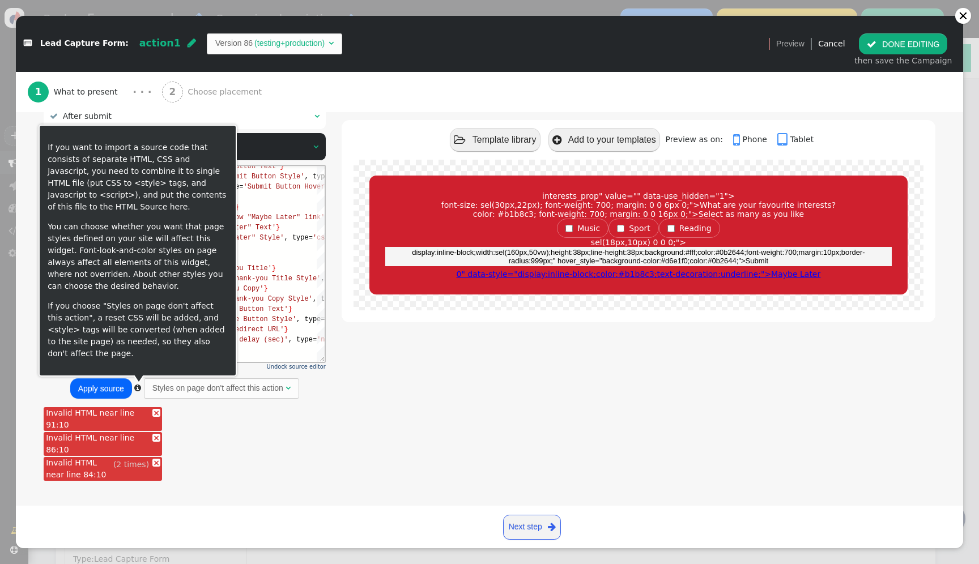
click at [118, 394] on button "Apply source" at bounding box center [101, 388] width 62 height 20
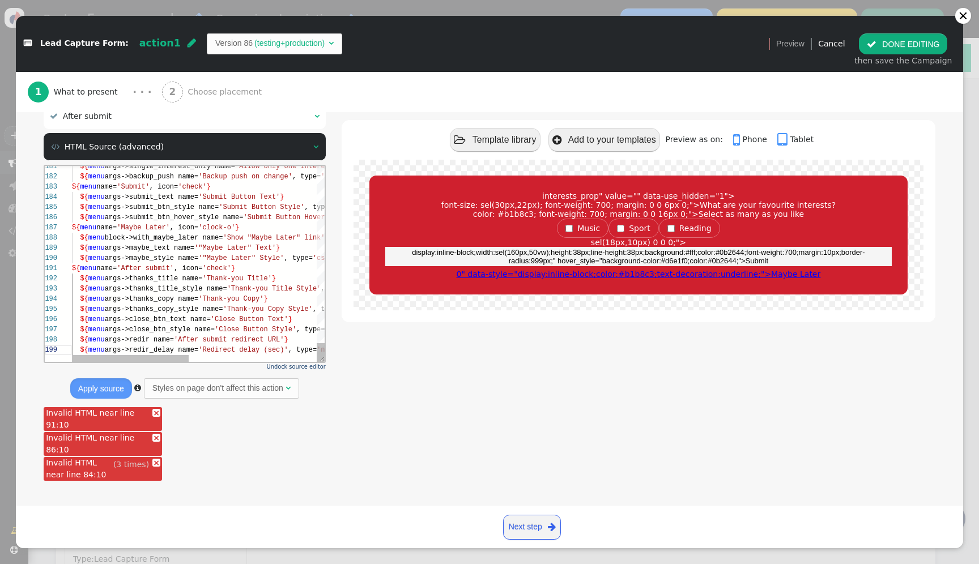
click at [152, 412] on link "×" at bounding box center [156, 413] width 8 height 8
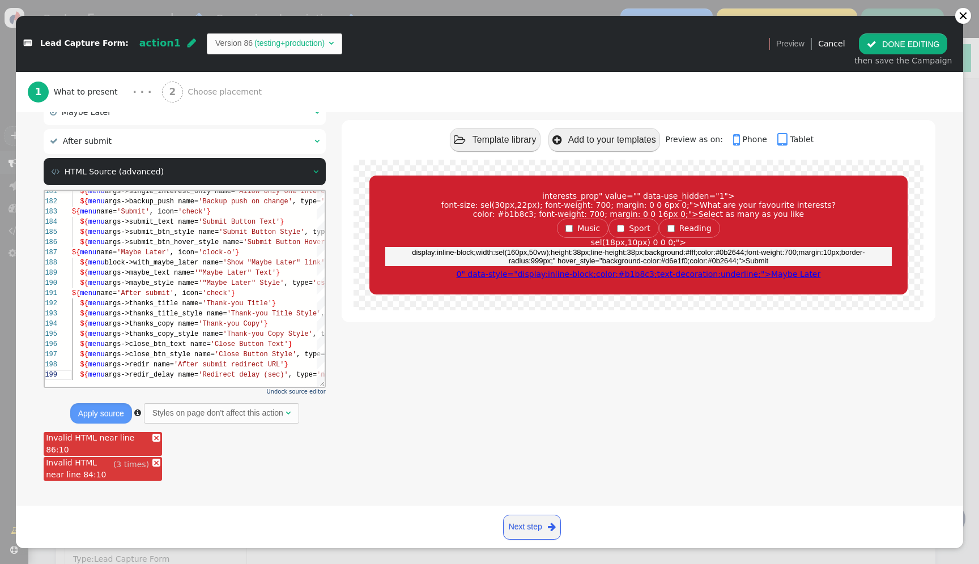
click at [152, 441] on link "×" at bounding box center [156, 438] width 8 height 8
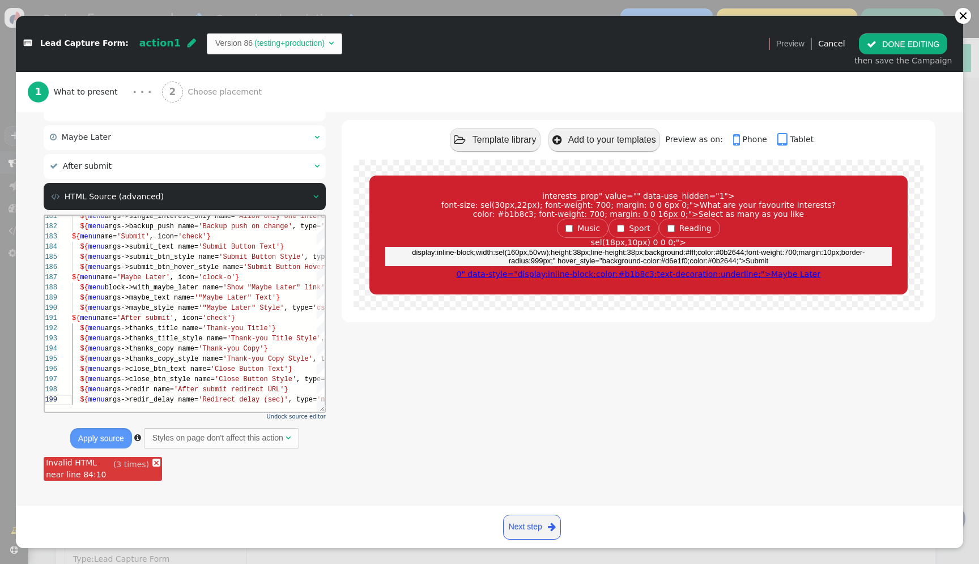
click at [152, 467] on link "×" at bounding box center [156, 463] width 8 height 8
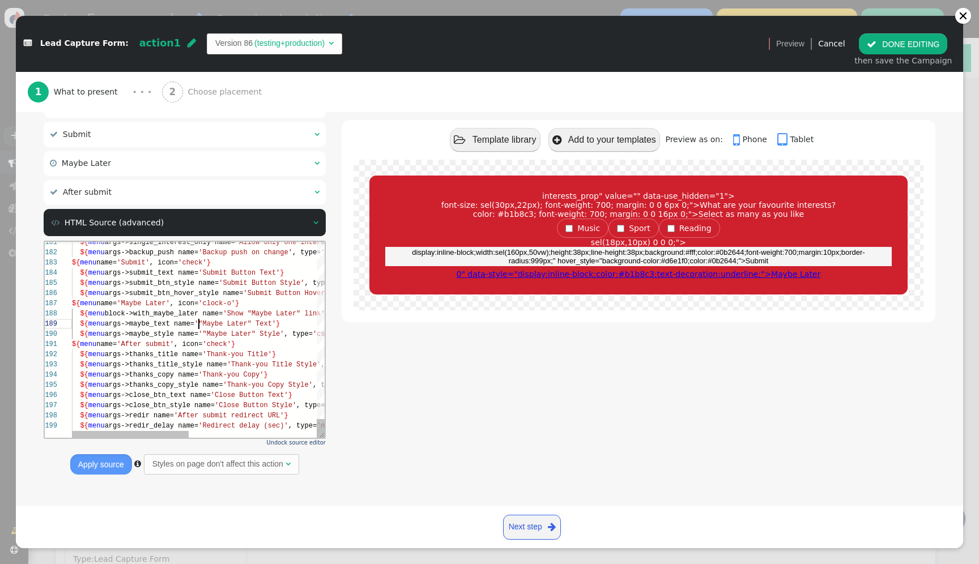
click at [199, 324] on span "'"Maybe Later" Text'" at bounding box center [235, 324] width 82 height 8
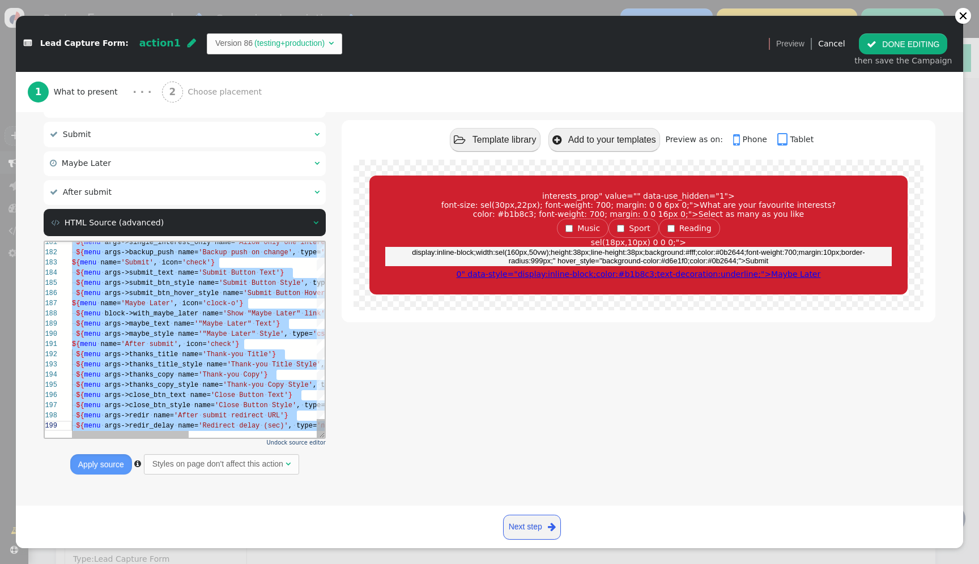
paste textarea "${menu args->close_btn_text name='Close Button Text'} ${menu args->close_btn_st…"
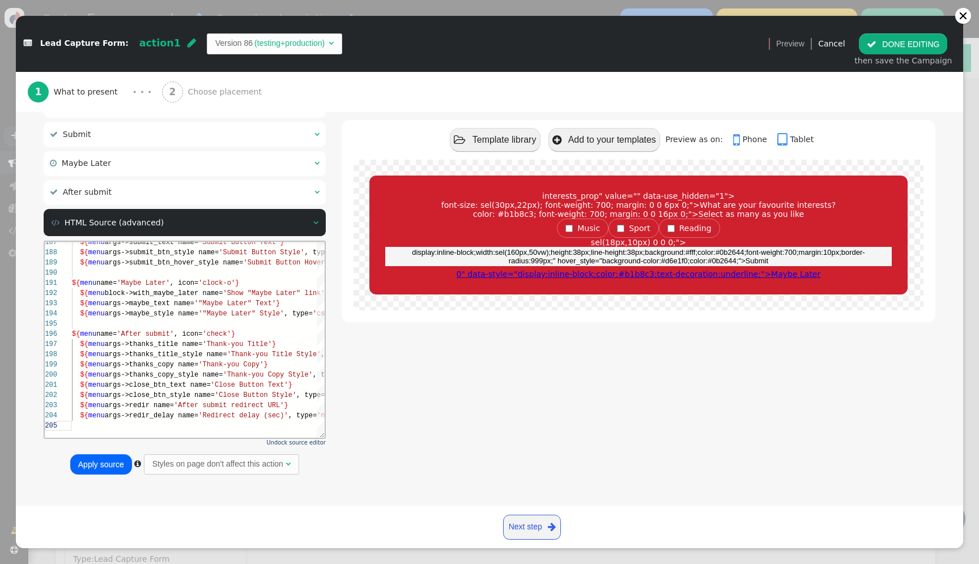
click at [101, 463] on button "Apply source" at bounding box center [101, 464] width 62 height 20
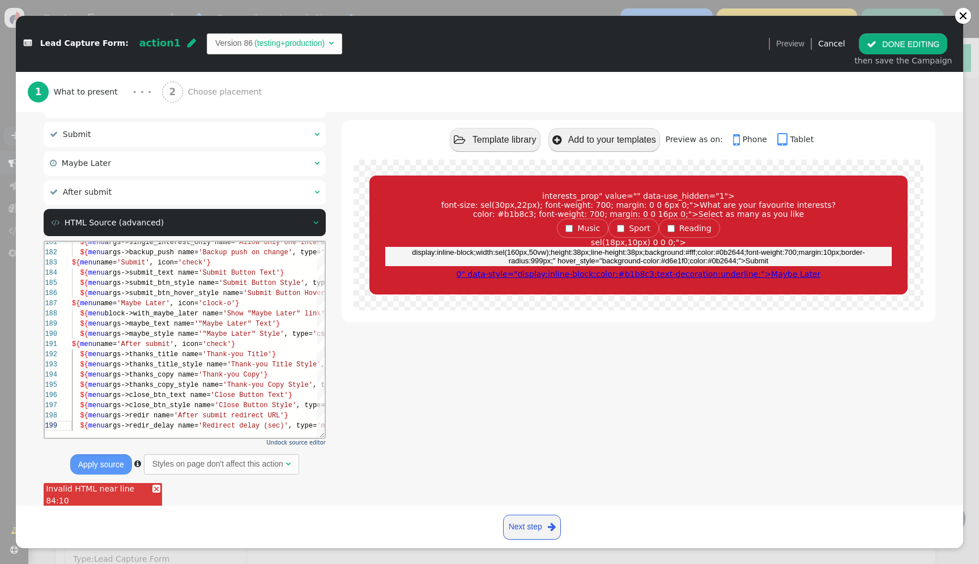
click at [101, 461] on button "Apply source" at bounding box center [101, 464] width 62 height 20
click at [267, 415] on span "'After submit redirect URL'" at bounding box center [229, 415] width 110 height 8
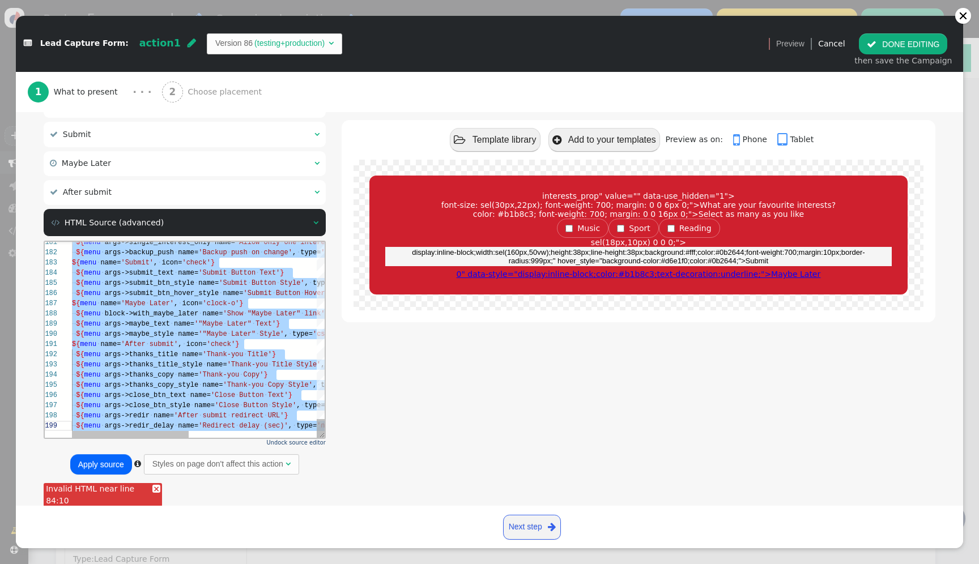
scroll to position [51, 0]
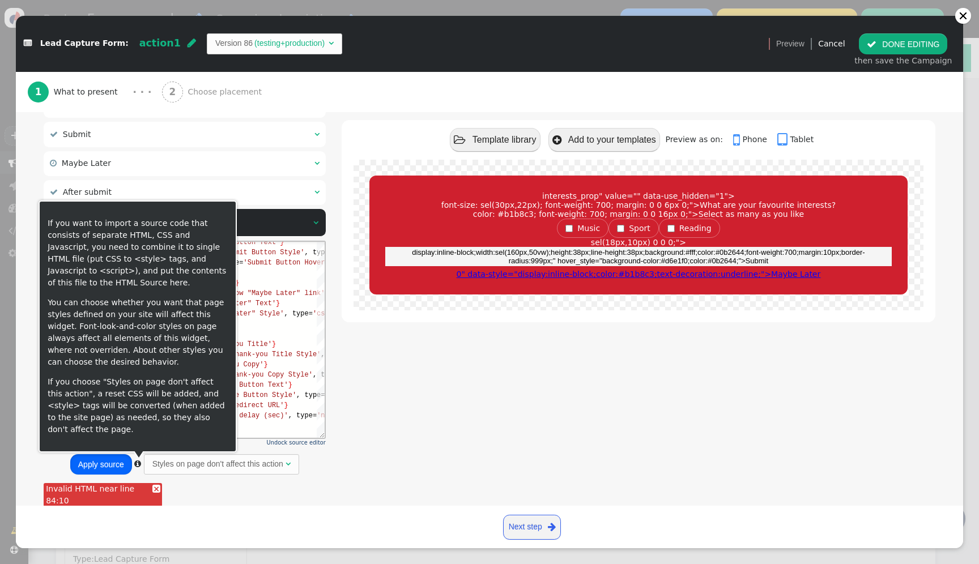
click at [115, 471] on button "Apply source" at bounding box center [101, 464] width 62 height 20
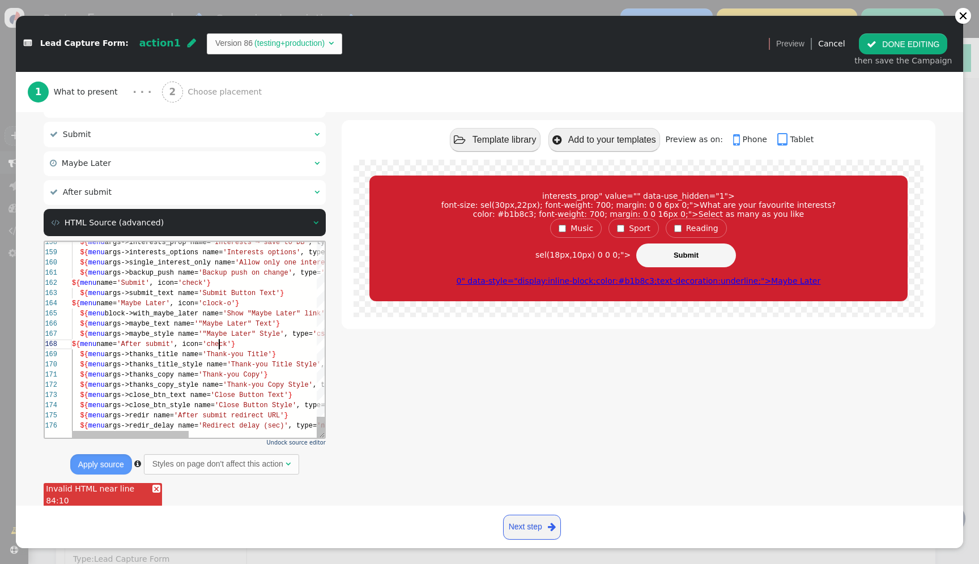
scroll to position [71, 147]
click at [221, 347] on span "'check'" at bounding box center [216, 344] width 28 height 8
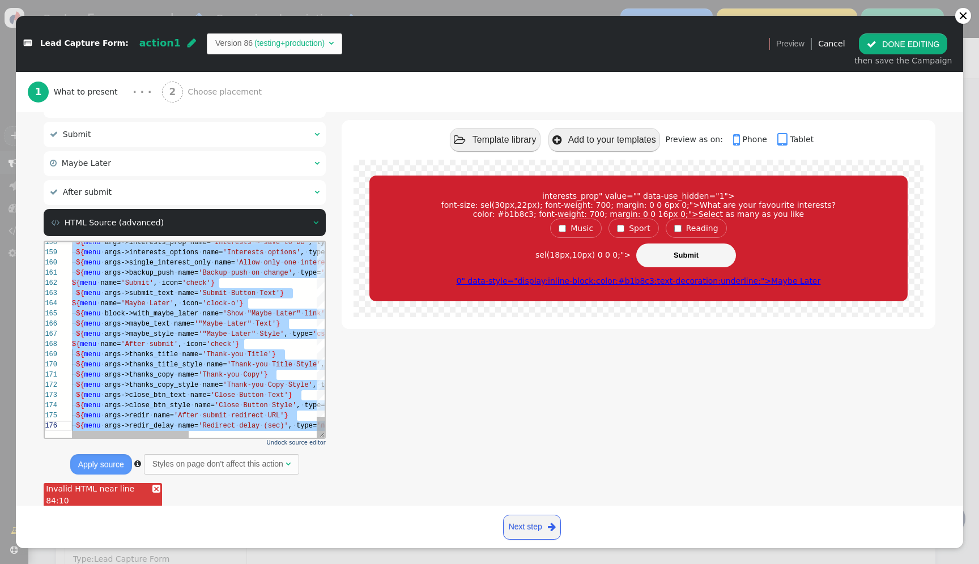
type textarea "${menu args->interests_options name='Interests options', type='select_options'}…"
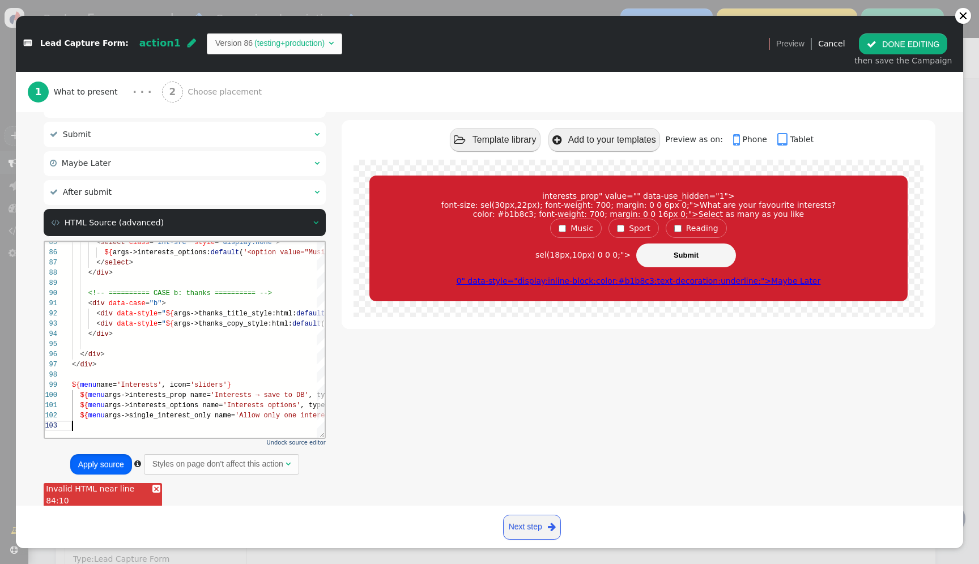
click at [114, 465] on button "Apply source" at bounding box center [101, 464] width 62 height 20
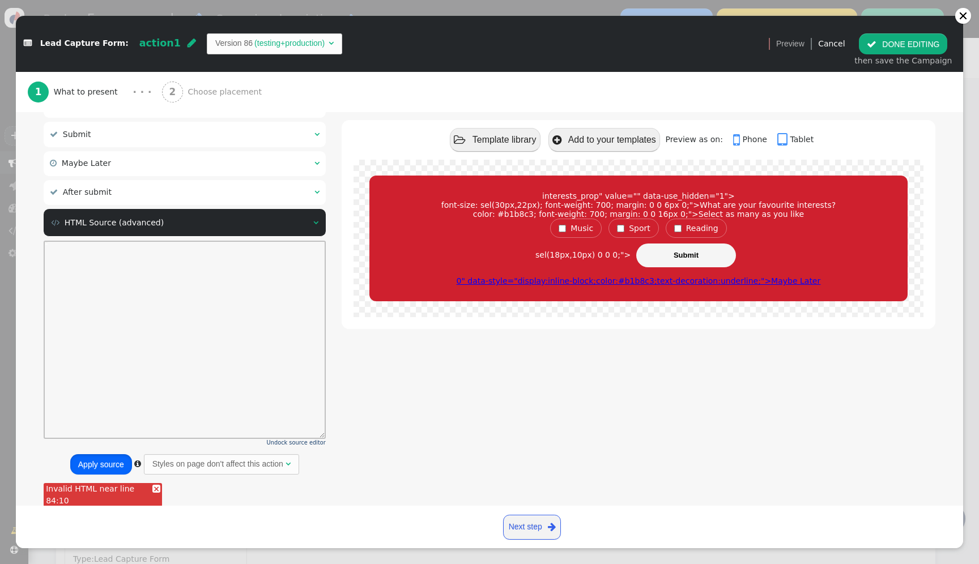
scroll to position [0, 0]
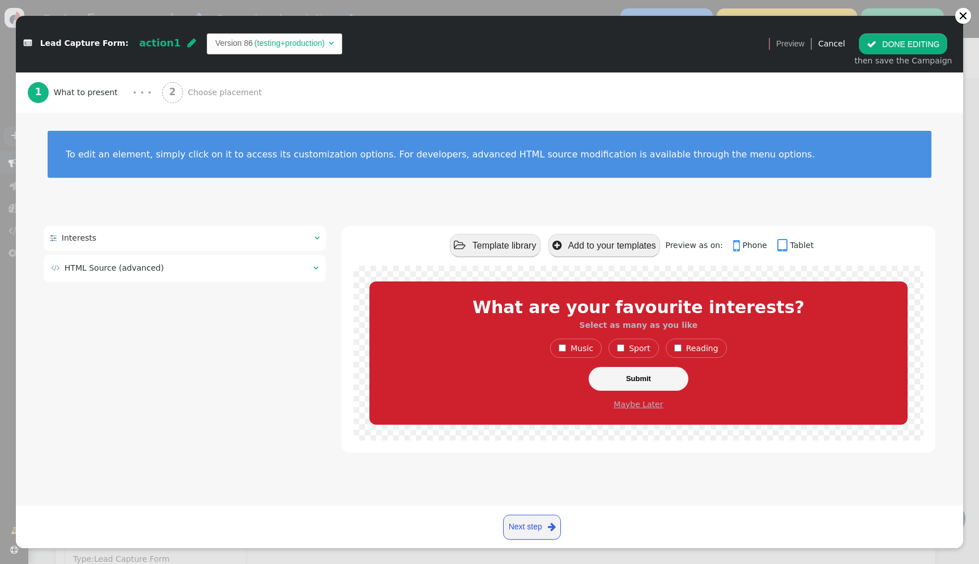
click at [249, 244] on div " Interests  " at bounding box center [185, 238] width 282 height 25
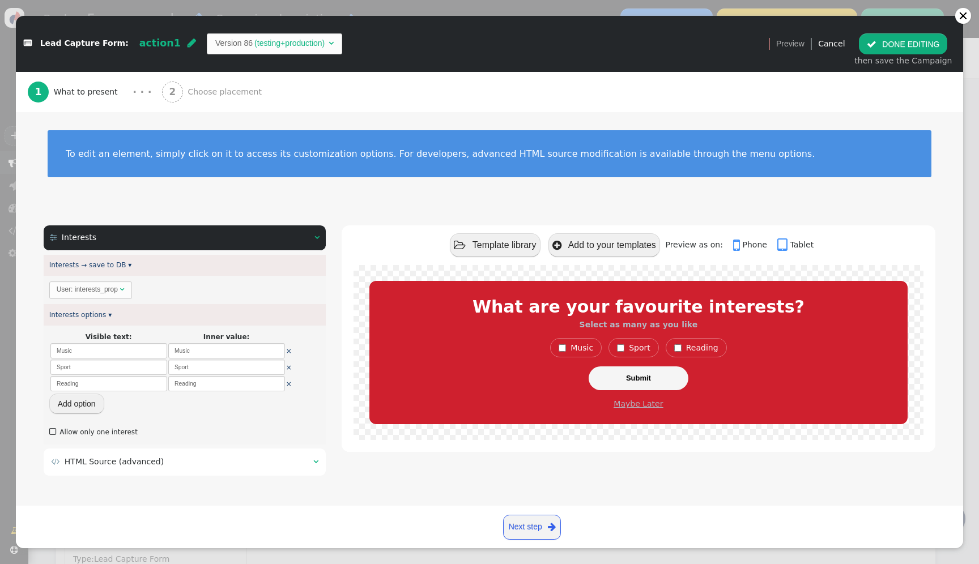
click at [249, 244] on div " Interests  " at bounding box center [185, 237] width 282 height 25
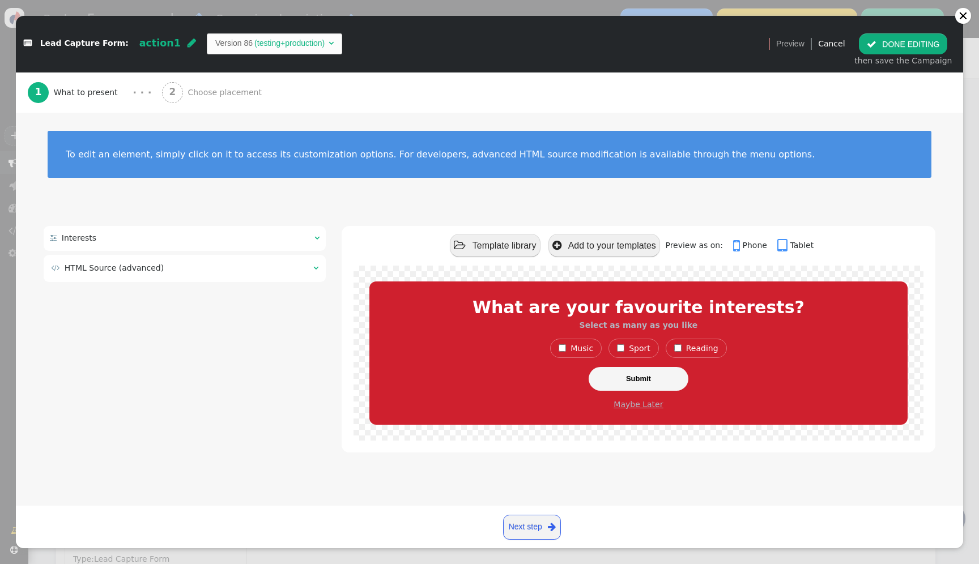
click at [304, 237] on div " Interests  " at bounding box center [185, 238] width 282 height 25
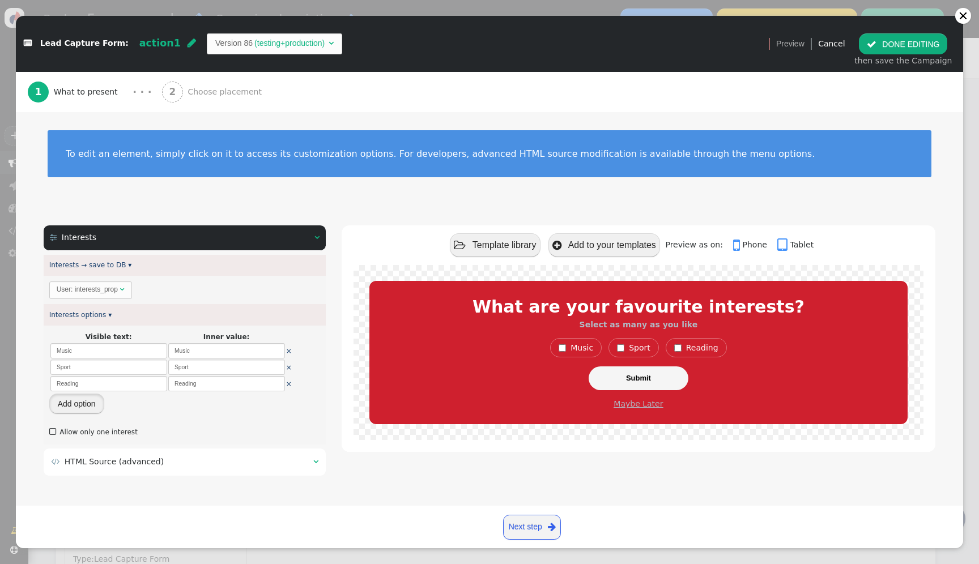
click at [71, 405] on button "Add option" at bounding box center [76, 404] width 55 height 20
click at [100, 405] on input "text" at bounding box center [108, 400] width 117 height 15
click at [237, 405] on input "text" at bounding box center [226, 400] width 117 height 15
click at [242, 398] on input "d" at bounding box center [226, 400] width 117 height 15
click at [301, 234] on div " Interests  " at bounding box center [185, 237] width 282 height 25
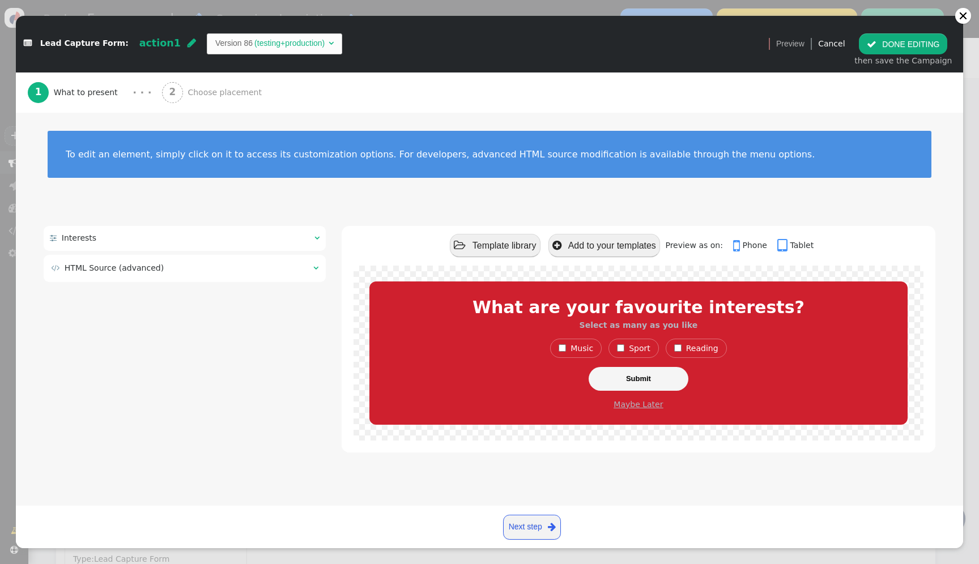
click at [917, 35] on button " DONE EDITING" at bounding box center [903, 43] width 88 height 20
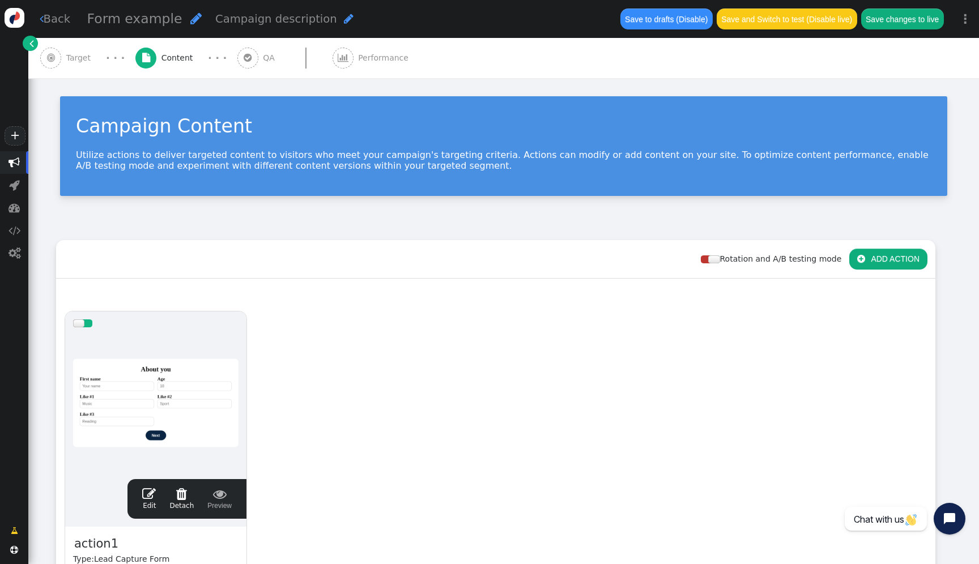
click at [159, 385] on div at bounding box center [155, 403] width 165 height 136
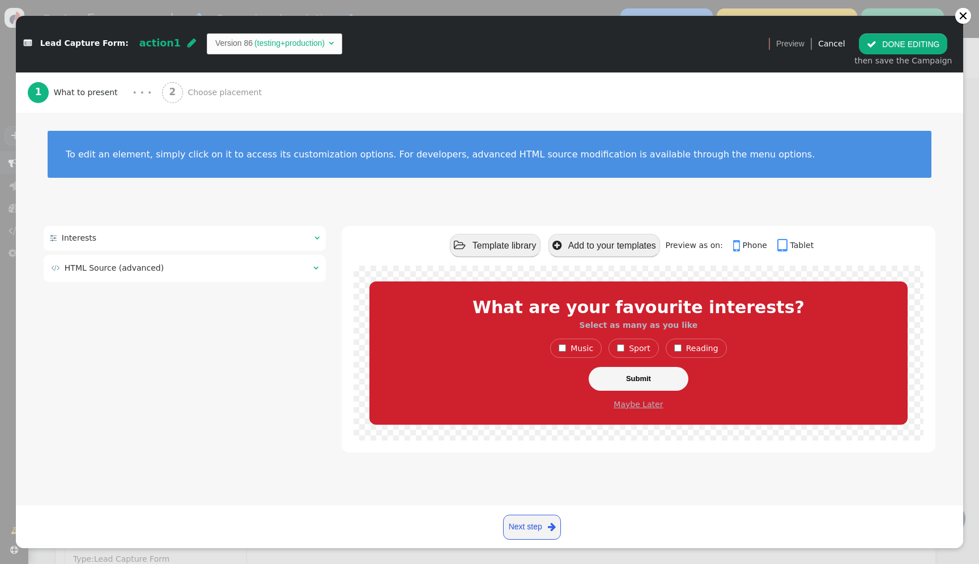
click at [212, 229] on div " Interests  " at bounding box center [185, 238] width 282 height 25
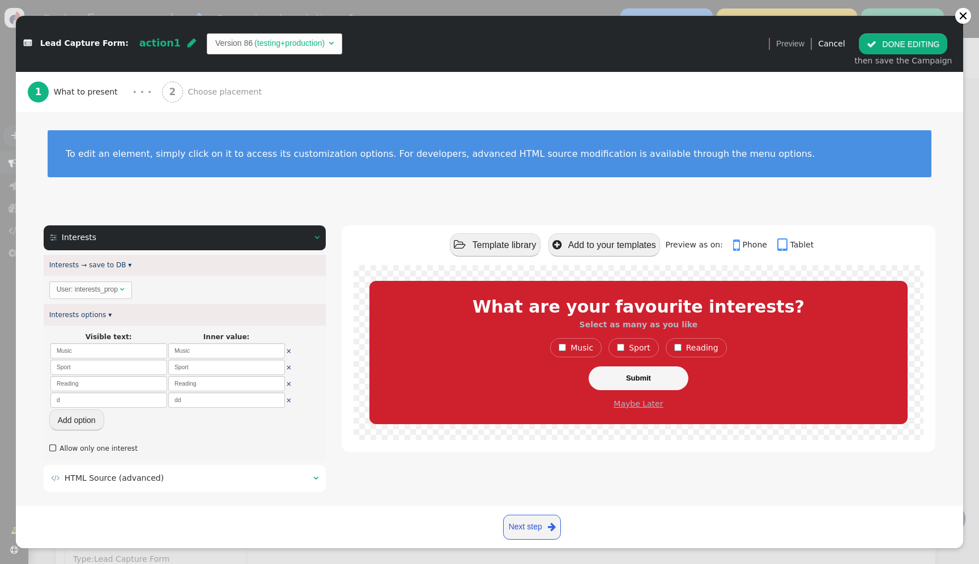
click at [215, 234] on div " Interests  " at bounding box center [185, 237] width 282 height 25
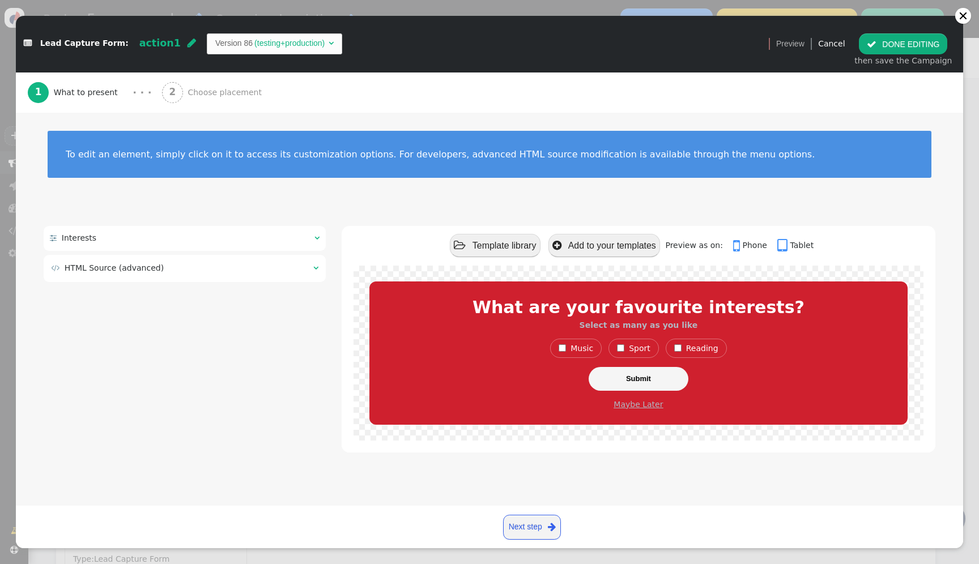
click at [256, 237] on div " Interests  " at bounding box center [185, 238] width 282 height 25
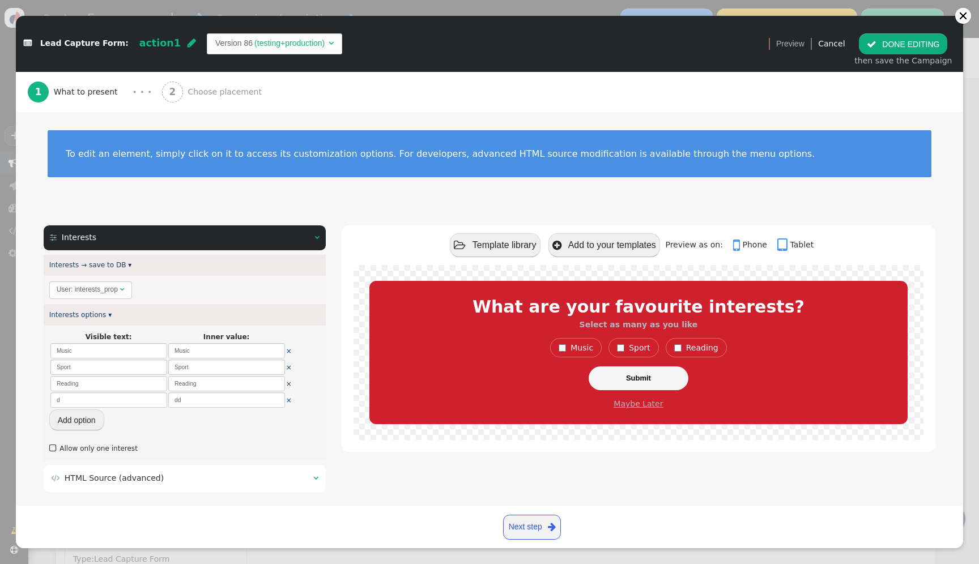
click at [201, 237] on div " Interests  " at bounding box center [185, 237] width 282 height 25
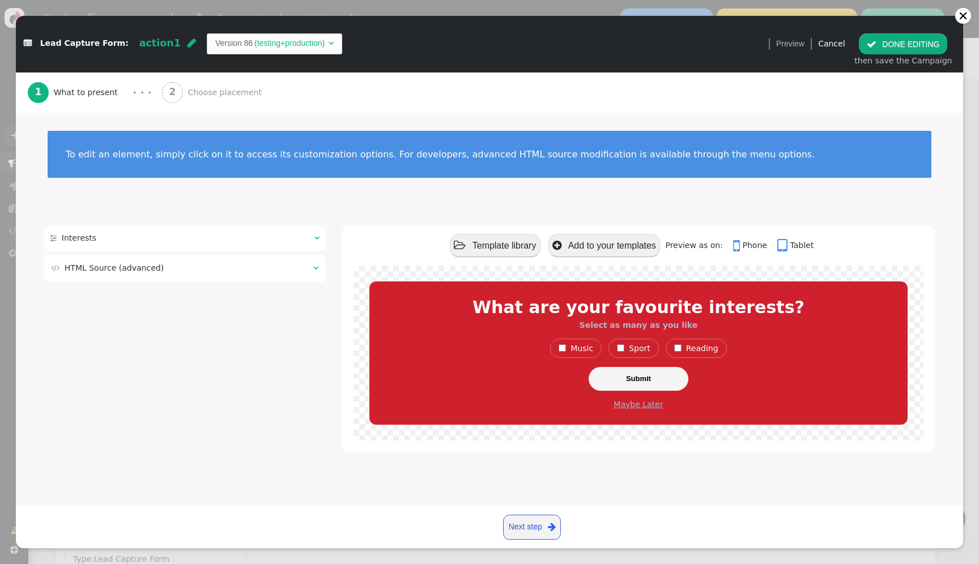
click at [246, 274] on td " HTML Source (advanced)" at bounding box center [178, 268] width 254 height 12
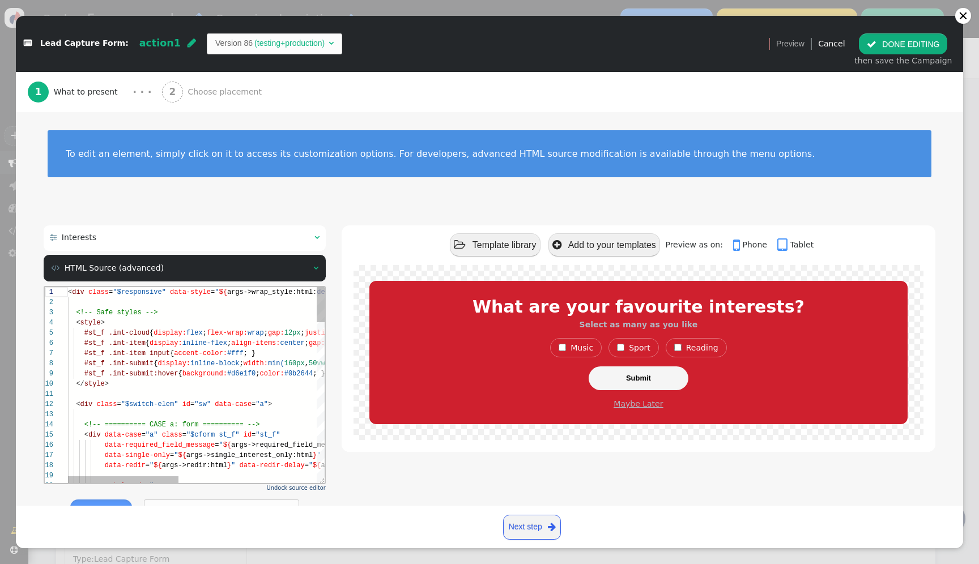
click at [245, 342] on span "align-items:" at bounding box center [255, 343] width 49 height 8
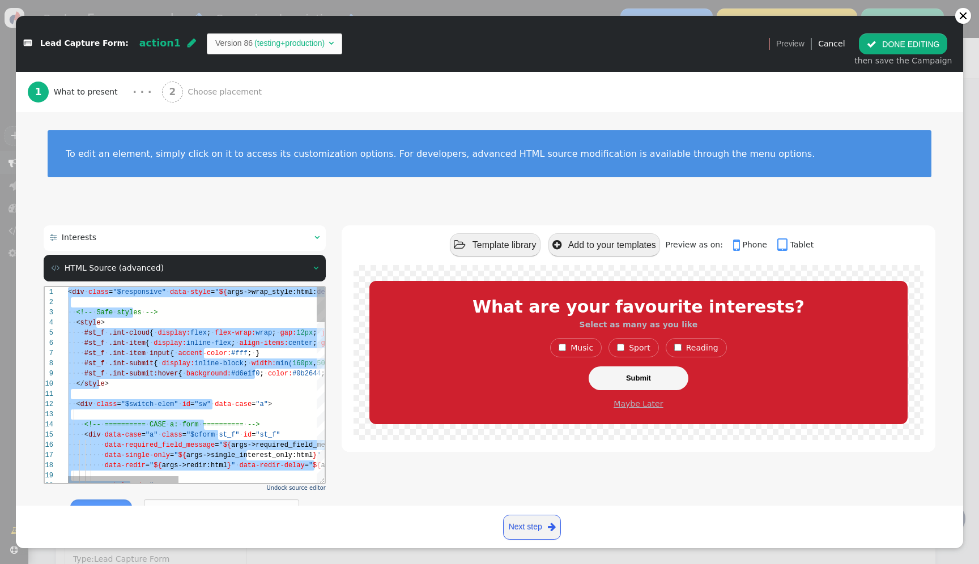
paste textarea "${menu args->thanks_title name='Thank-you Title'} ${menu args->thanks_title_sty…"
type textarea "${menu args->thanks_title name='Thank-you Title'} ${menu args->thanks_title_sty…"
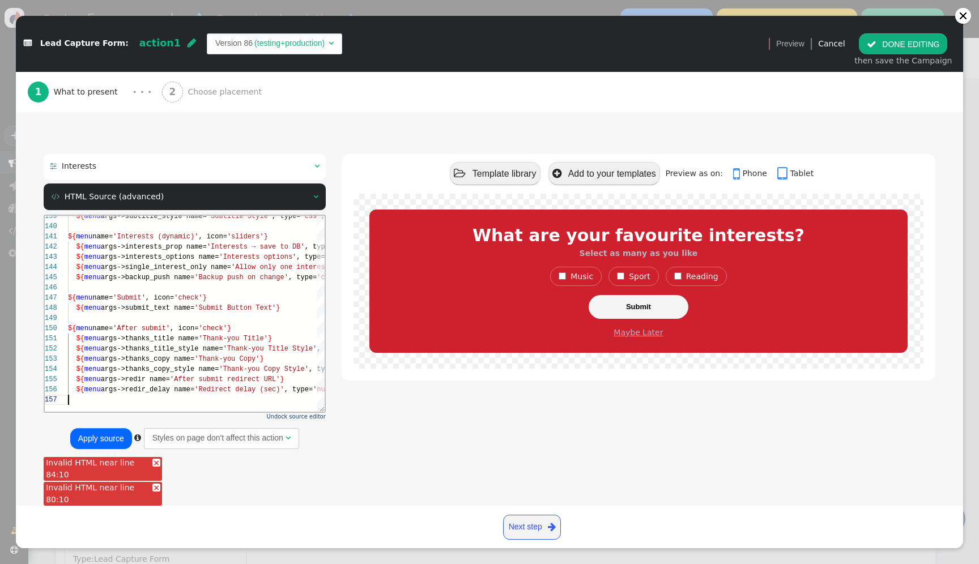
scroll to position [96, 0]
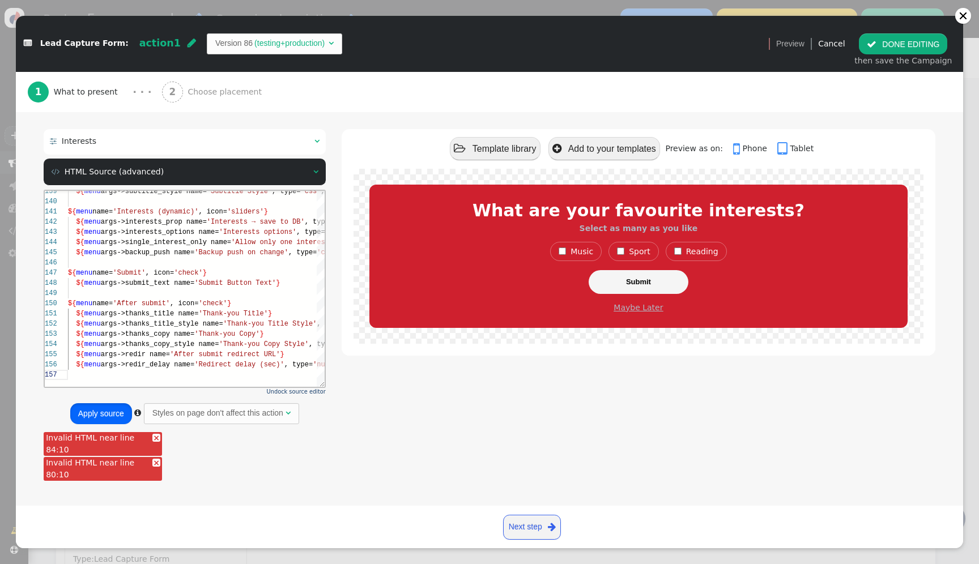
click at [105, 415] on button "Apply source" at bounding box center [101, 413] width 62 height 20
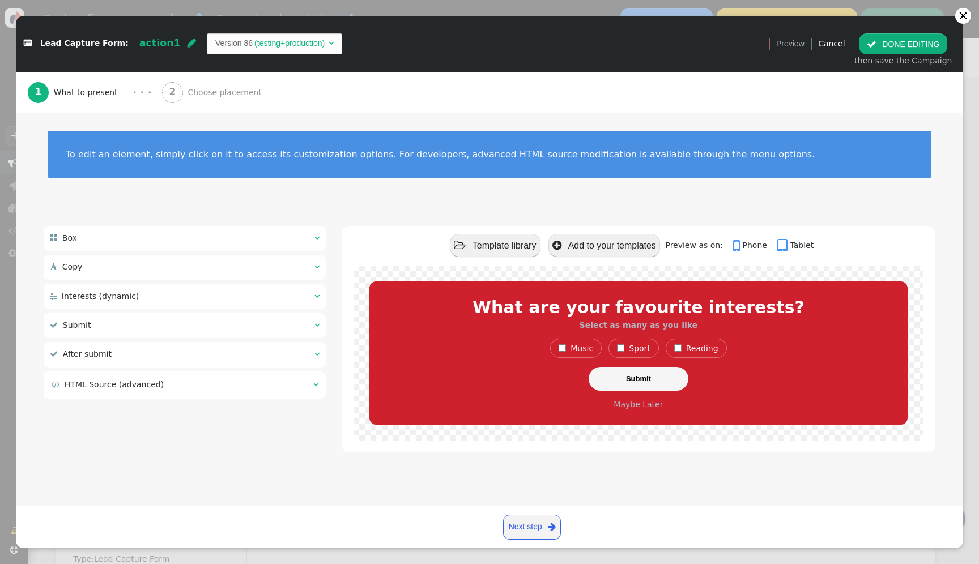
scroll to position [0, 0]
click at [179, 274] on div " Copy  " at bounding box center [185, 267] width 282 height 25
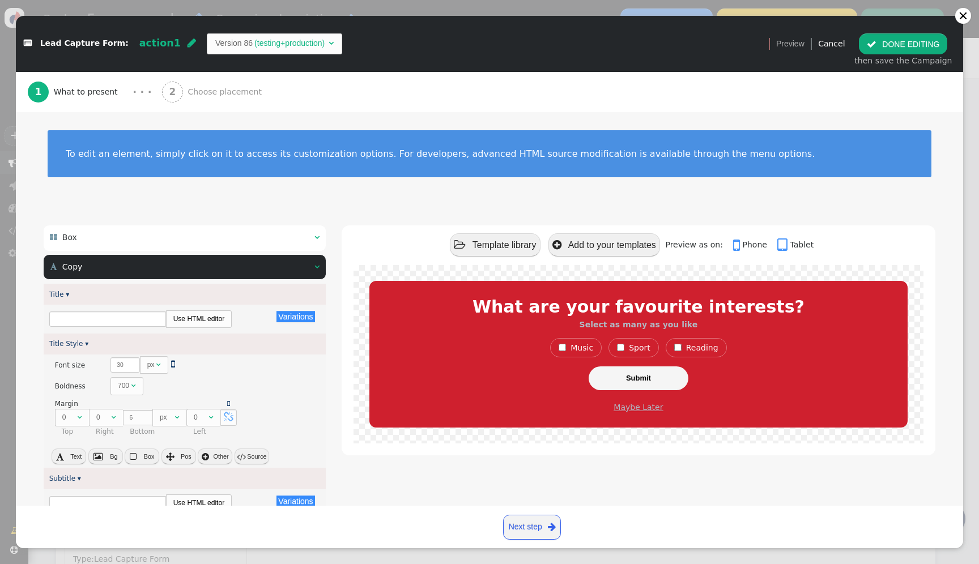
type input "What are your favourite interests?"
type input "Select as many as you like"
click at [165, 241] on div " Box  " at bounding box center [185, 237] width 282 height 25
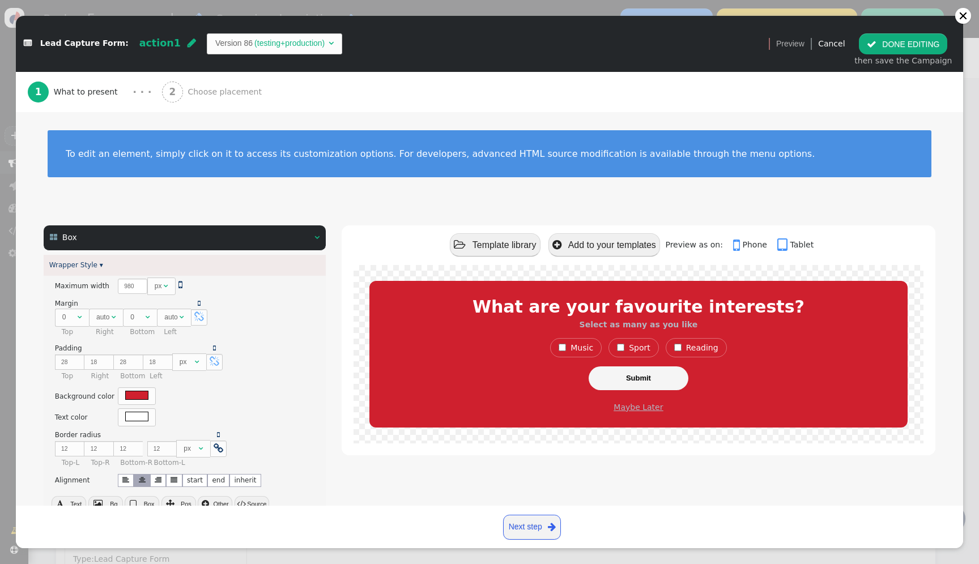
click at [165, 241] on div " Box  " at bounding box center [185, 237] width 282 height 25
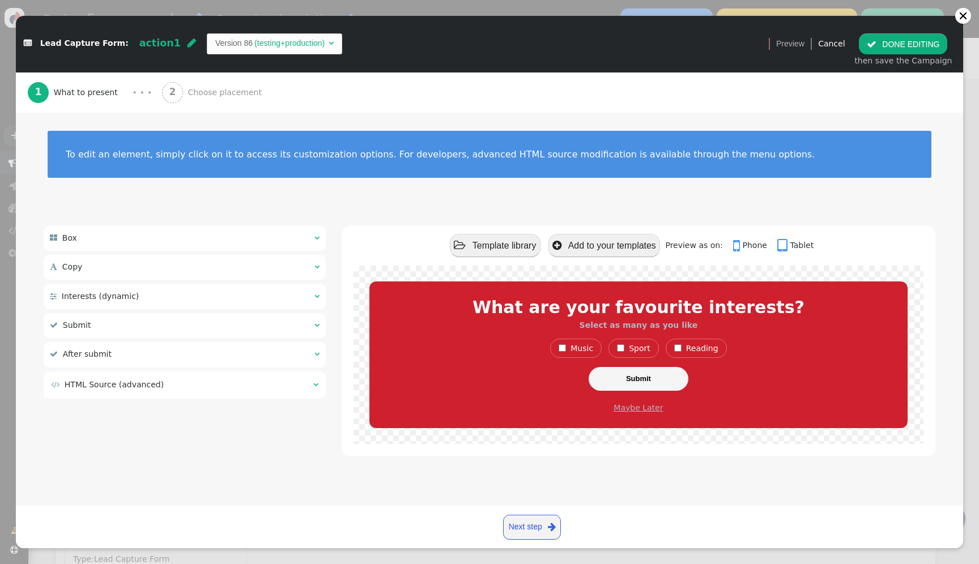
click at [186, 356] on div " After submit  " at bounding box center [185, 354] width 282 height 25
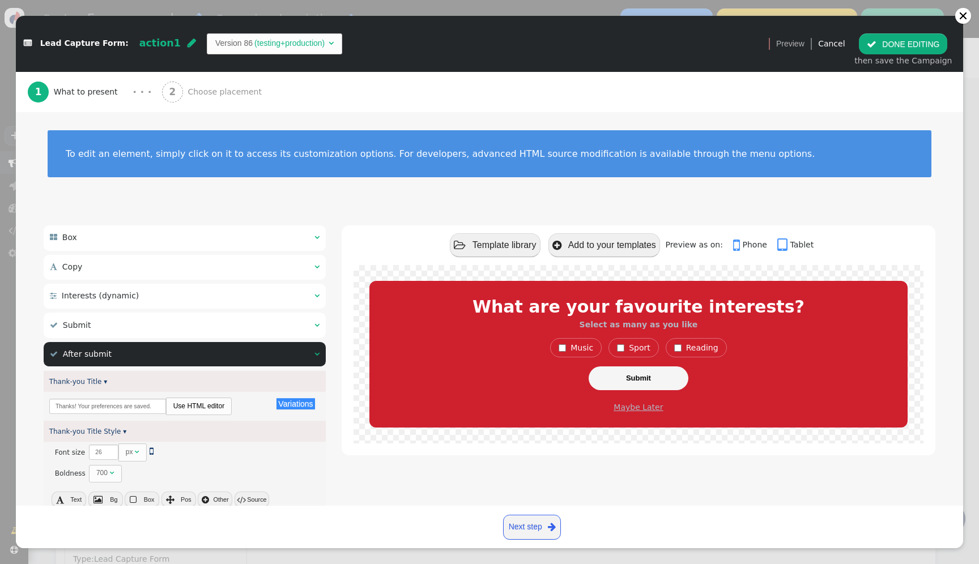
click at [169, 325] on div " Submit  " at bounding box center [185, 325] width 282 height 25
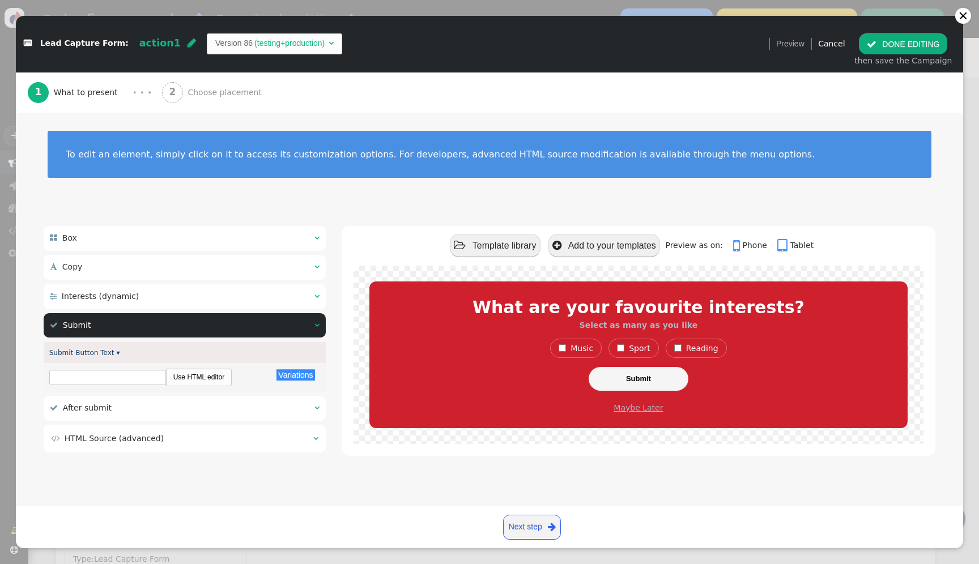
type input "Submit"
click at [161, 301] on div " Interests (dynamic)  " at bounding box center [185, 296] width 282 height 25
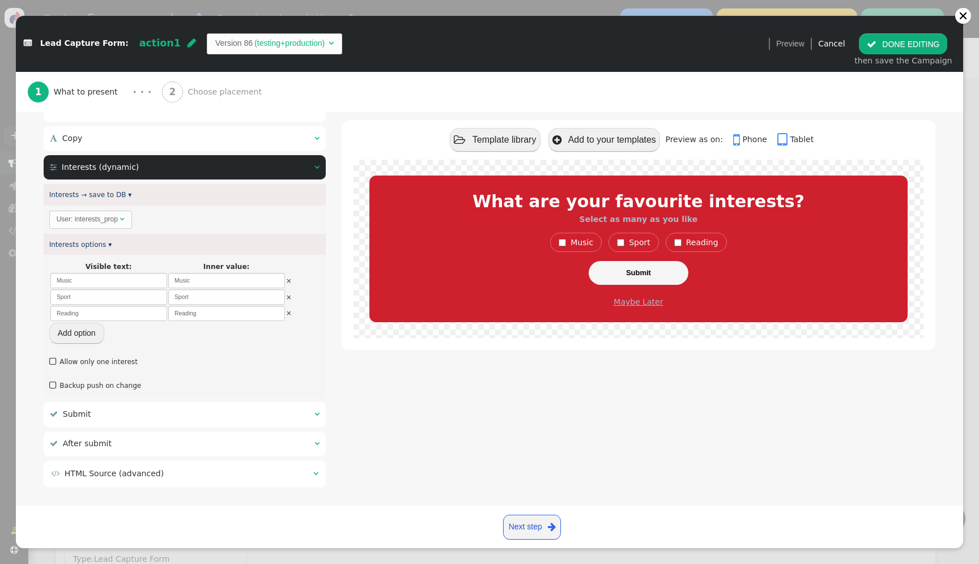
scroll to position [138, 0]
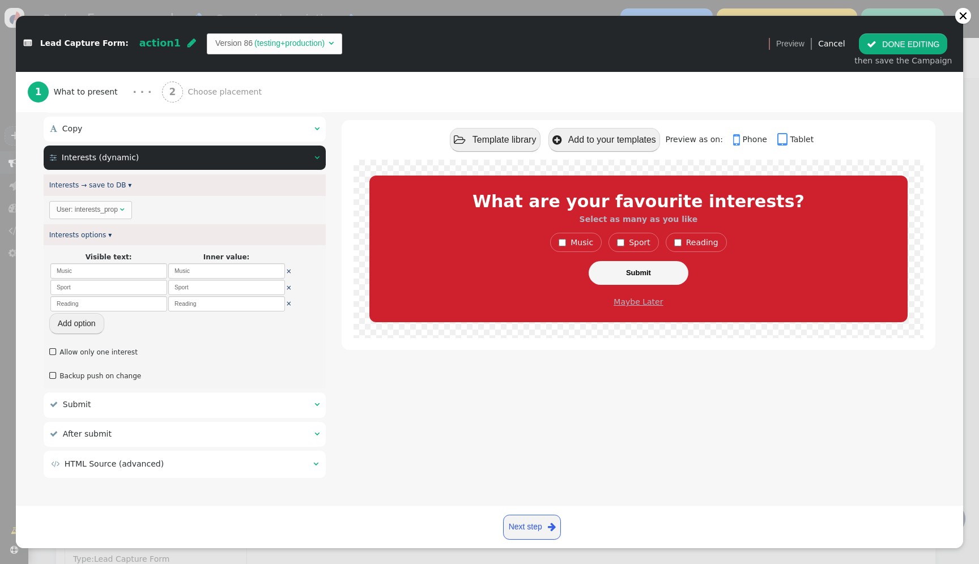
click at [155, 435] on div " After submit  " at bounding box center [185, 434] width 282 height 25
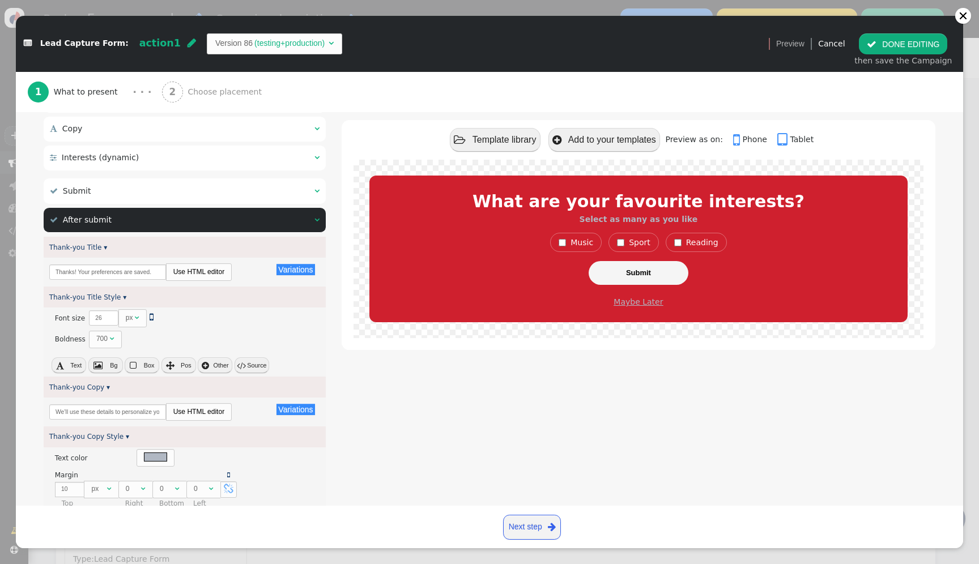
scroll to position [0, 0]
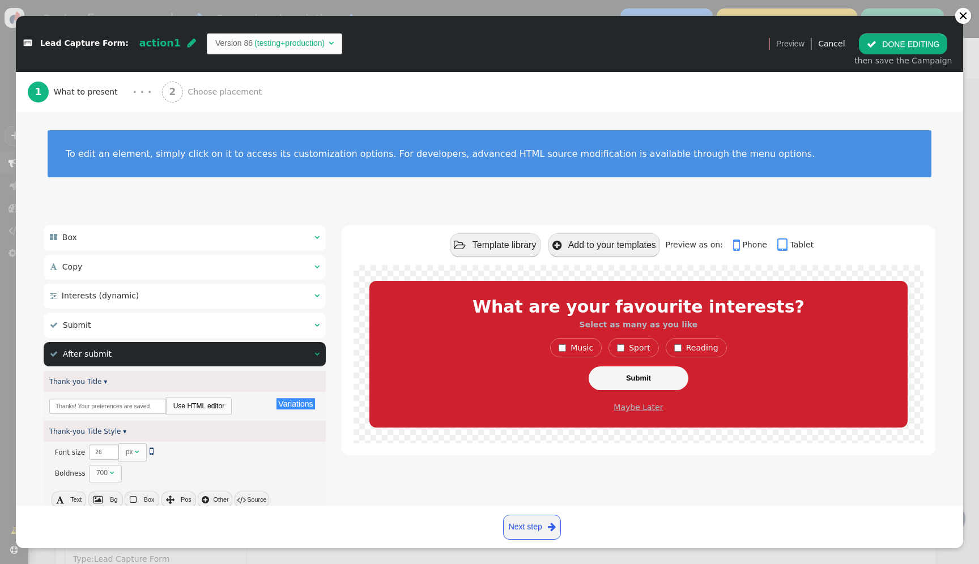
click at [267, 355] on div " After submit  " at bounding box center [185, 354] width 282 height 25
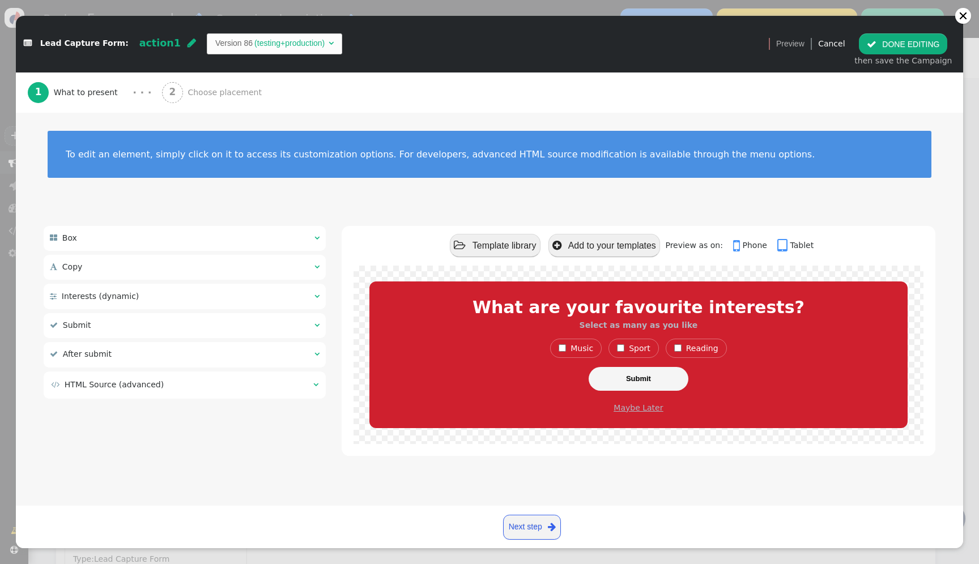
click at [252, 401] on div " Box   Wrapper Style ▾ × Maximum width There are alternatives. Default value…" at bounding box center [185, 314] width 282 height 177
click at [253, 392] on table " HTML Source (advanced) " at bounding box center [184, 385] width 269 height 14
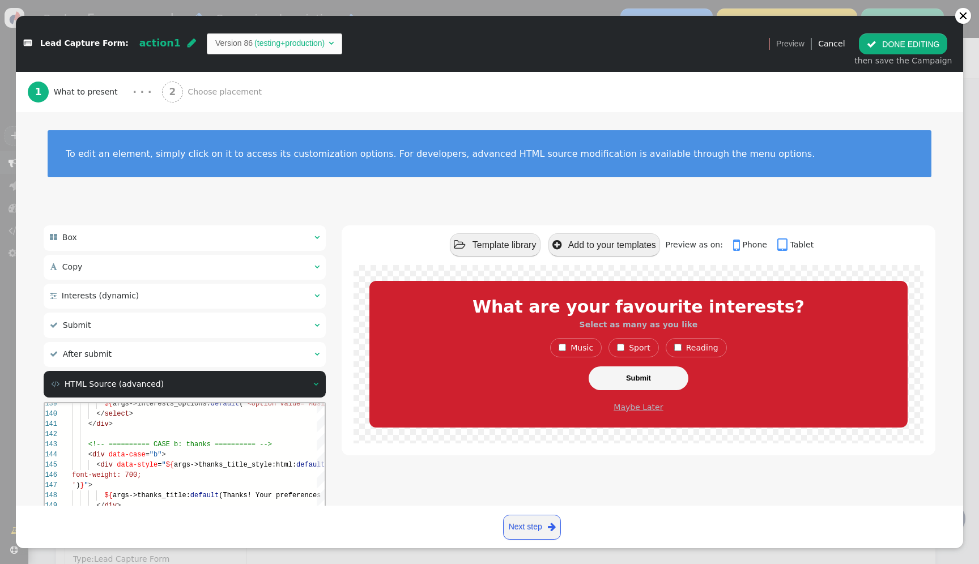
click at [253, 392] on div " HTML Source (advanced) " at bounding box center [185, 384] width 282 height 27
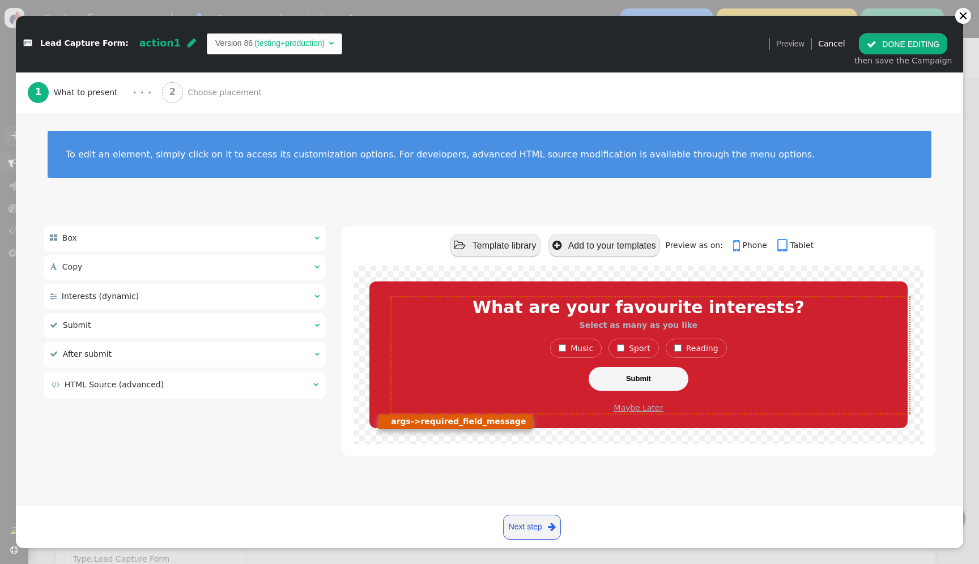
click at [631, 351] on span "Sport" at bounding box center [640, 348] width 22 height 9
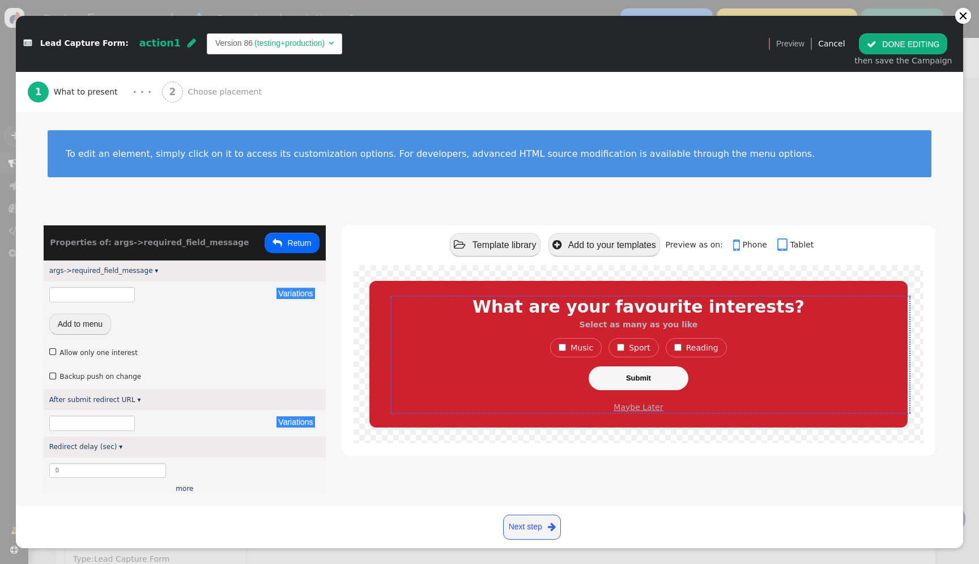
type input "Please select at least one option"
click at [100, 296] on input "Please select at least one option" at bounding box center [92, 294] width 86 height 15
click at [99, 317] on link "Insert variable" at bounding box center [78, 320] width 57 height 9
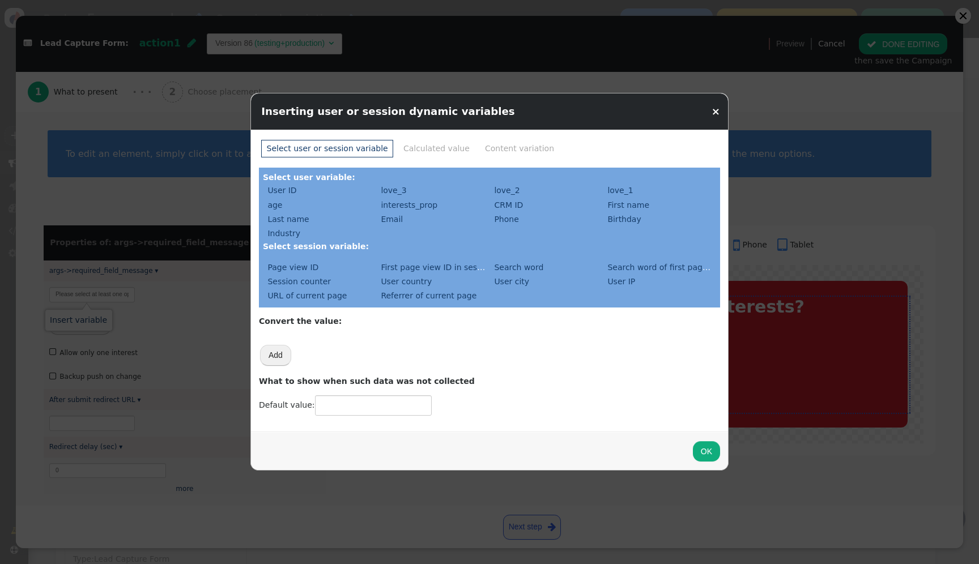
click at [717, 109] on link "×" at bounding box center [716, 111] width 8 height 12
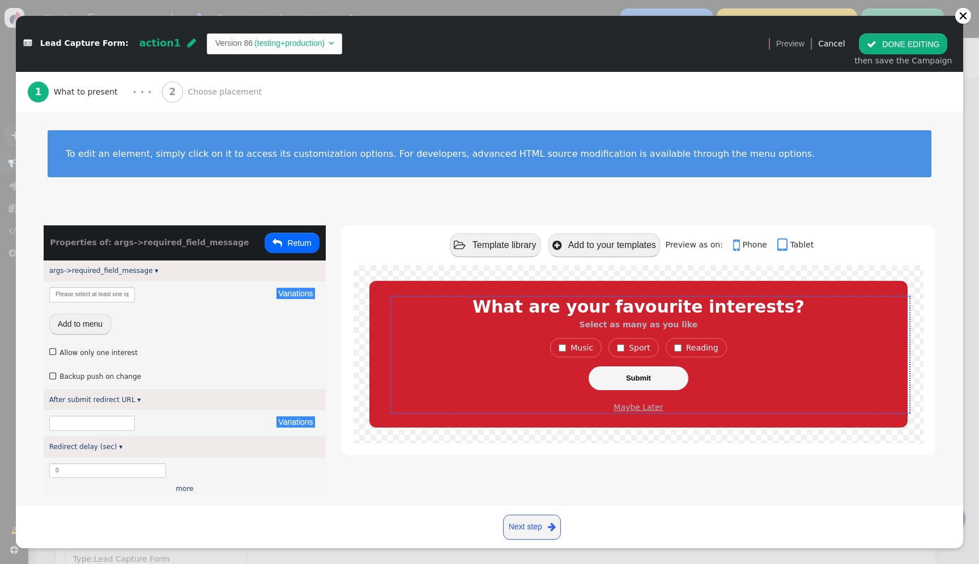
click at [262, 359] on div " Allow only one interest" at bounding box center [185, 353] width 282 height 24
click at [310, 246] on button " Return" at bounding box center [292, 243] width 55 height 20
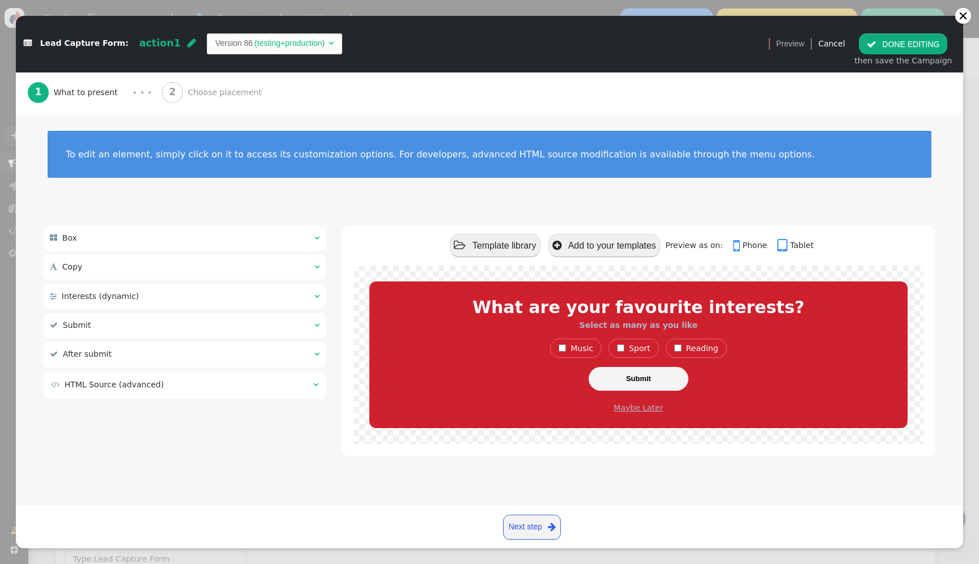
click at [197, 301] on div " Interests (dynamic)  " at bounding box center [185, 296] width 282 height 25
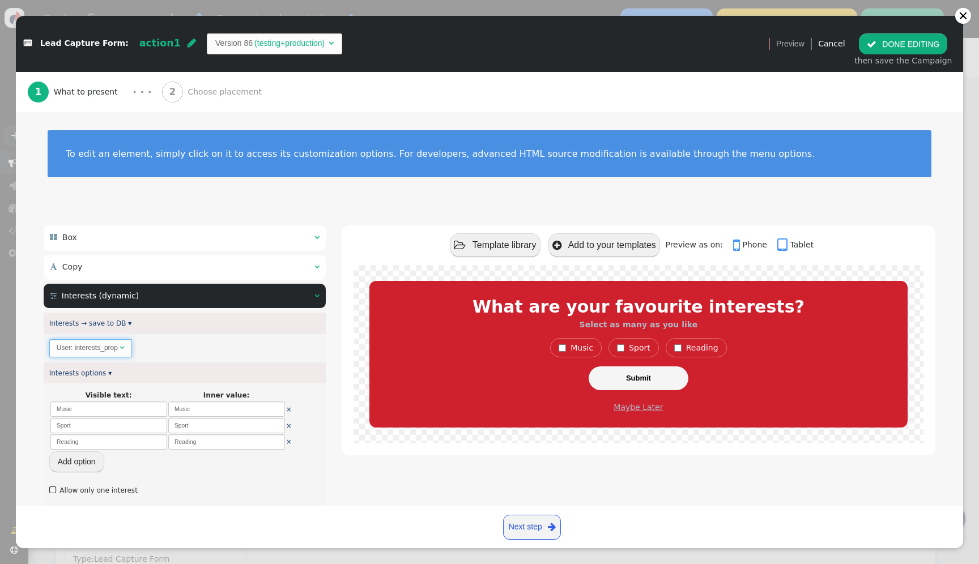
click at [112, 354] on span "User: interests_prop " at bounding box center [90, 348] width 83 height 18
click at [927, 48] on button " DONE EDITING" at bounding box center [903, 43] width 88 height 20
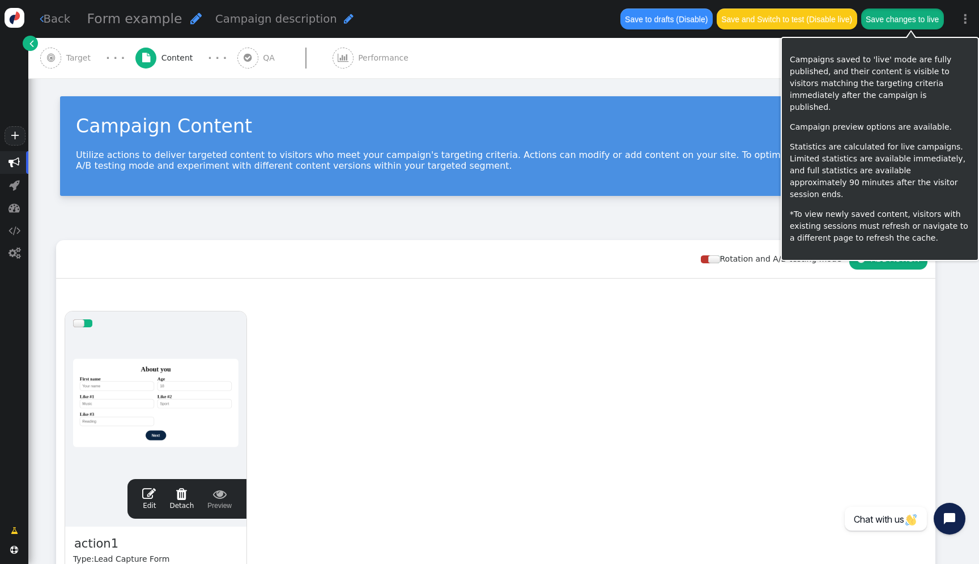
click at [930, 19] on button "Save changes to live" at bounding box center [902, 18] width 83 height 20
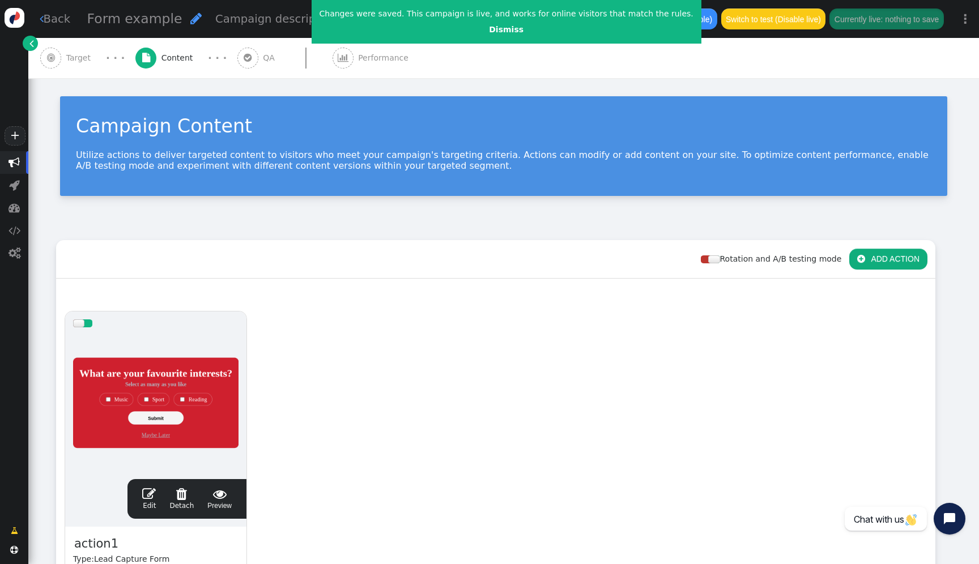
click at [142, 381] on div at bounding box center [155, 403] width 165 height 136
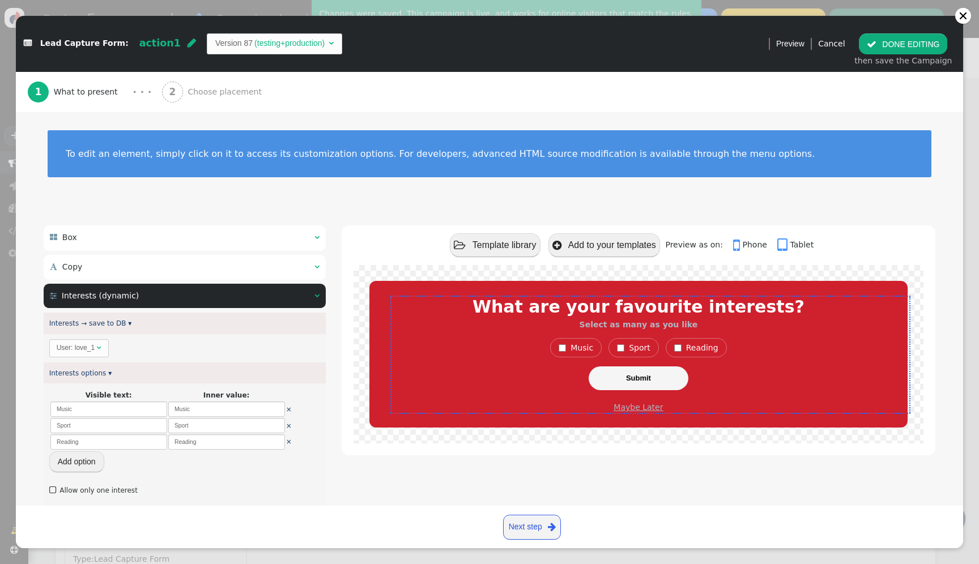
click at [259, 42] on td "(testing+production)" at bounding box center [290, 43] width 74 height 12
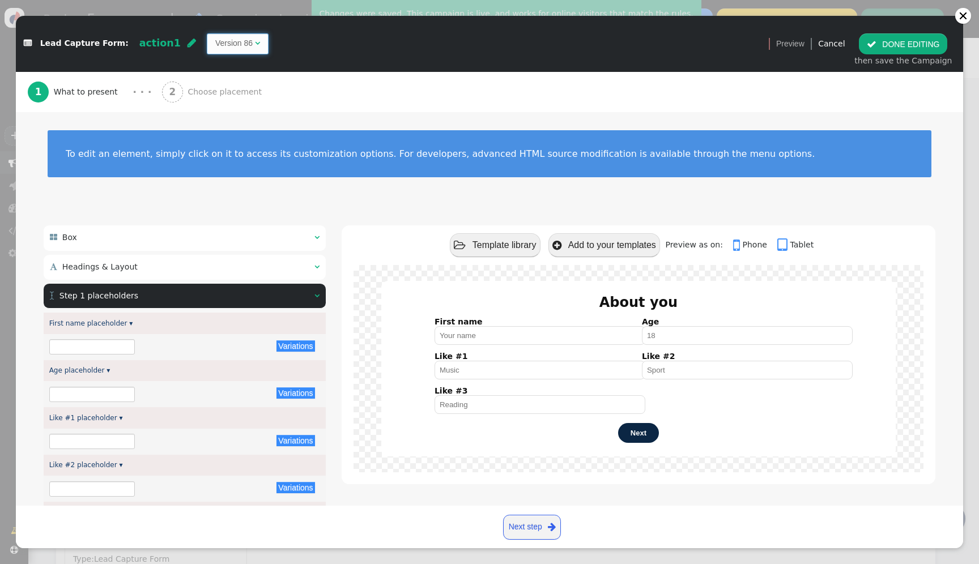
type input "Your name"
type input "18"
type input "Music"
type input "Sport"
type input "Reading"
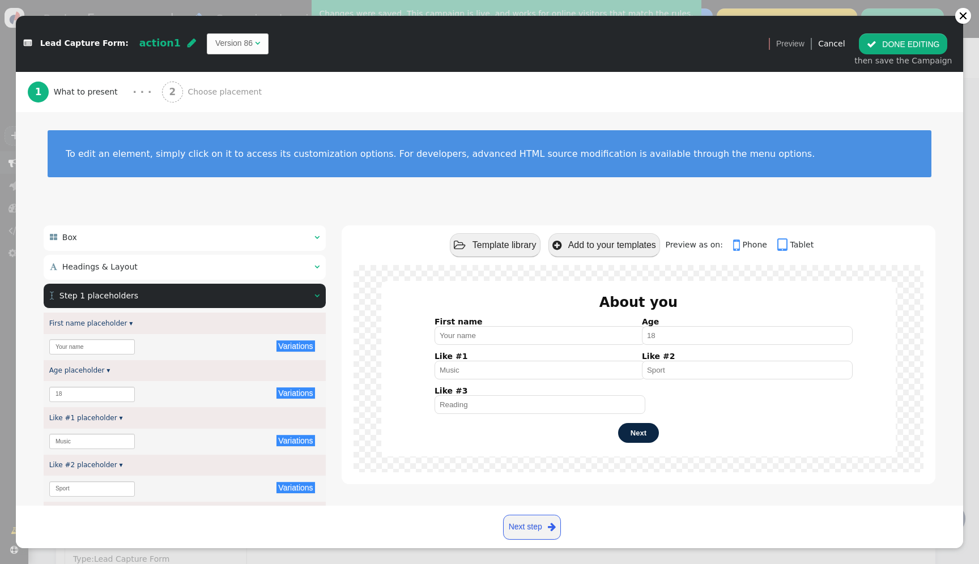
click at [263, 303] on div " Step 1 placeholders  " at bounding box center [185, 296] width 282 height 25
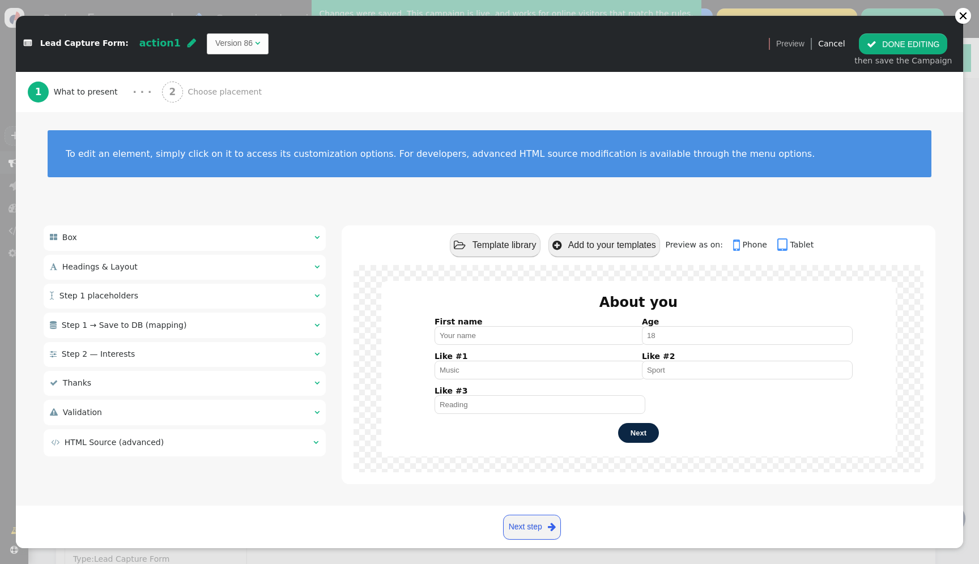
click at [221, 447] on td " HTML Source (advanced)" at bounding box center [178, 443] width 254 height 12
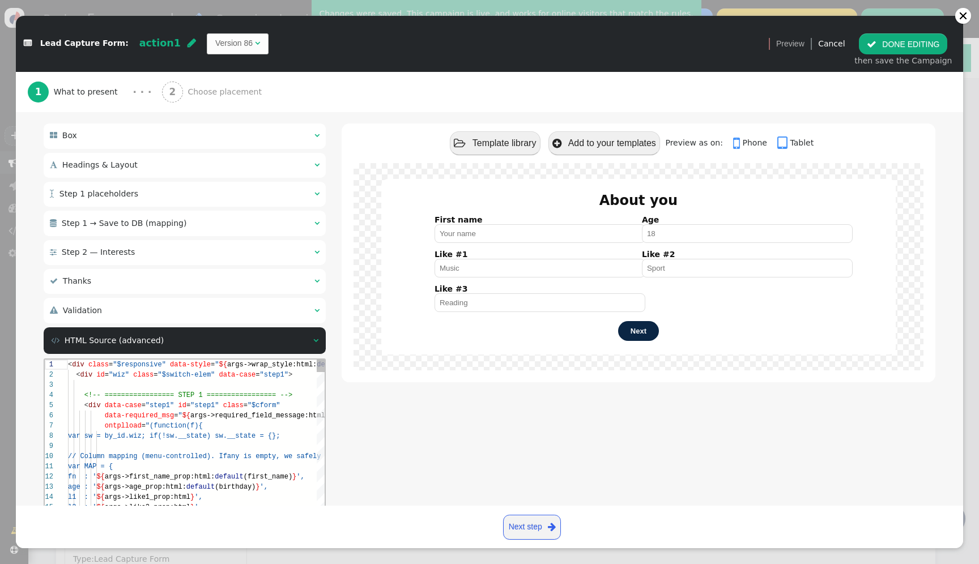
scroll to position [82, 0]
click at [221, 447] on div at bounding box center [321, 446] width 507 height 10
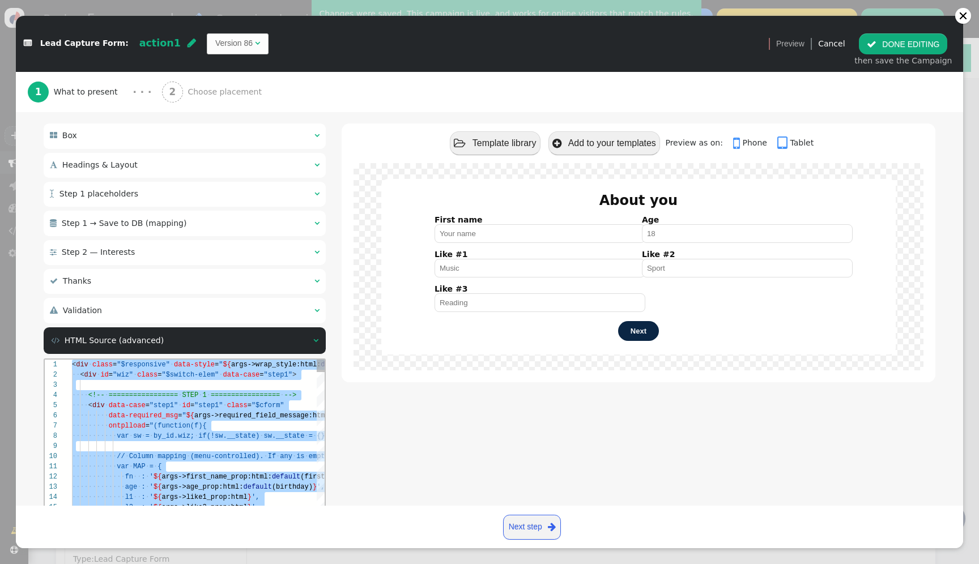
click at [233, 395] on span "=================" at bounding box center [245, 396] width 69 height 8
paste textarea "${menu name='Validation', icon='exclamation-triangle'} ${menu args->required_fi…"
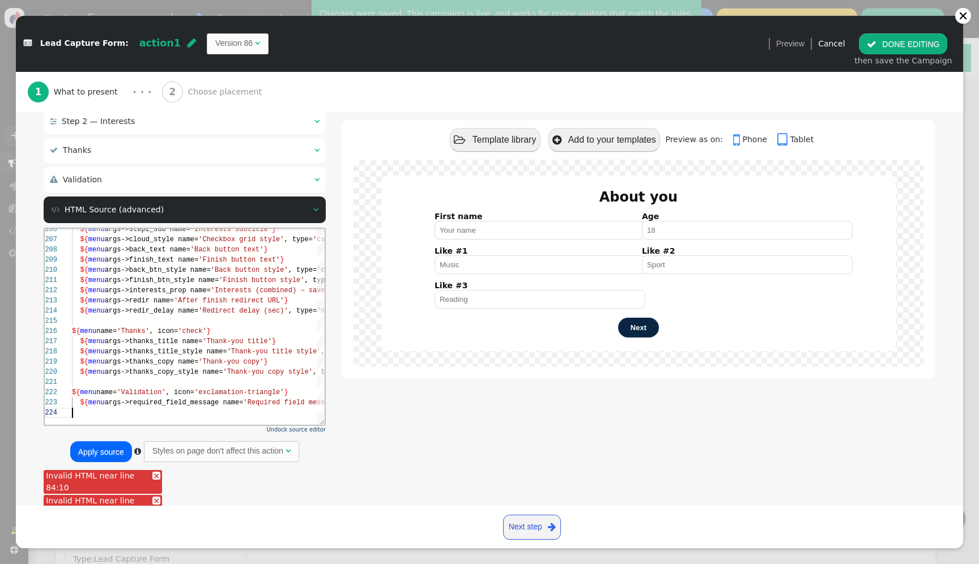
scroll to position [271, 0]
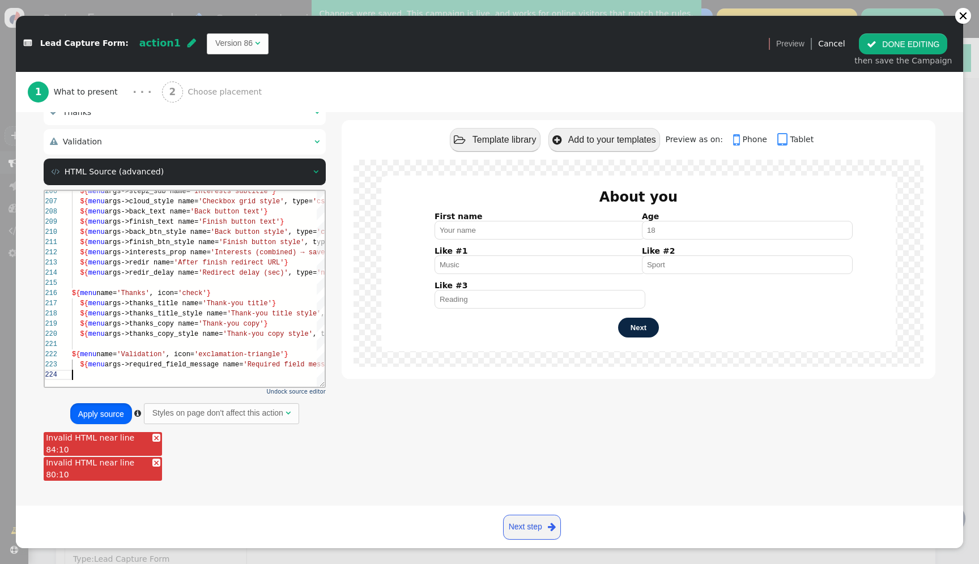
click at [107, 411] on button "Apply source" at bounding box center [101, 413] width 62 height 20
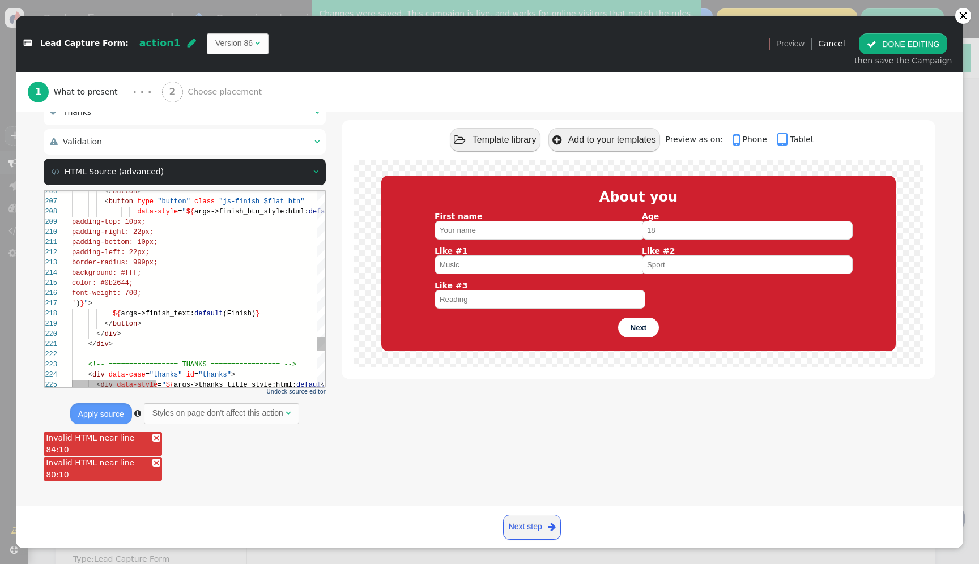
click at [146, 444] on div "Invalid HTML near line 84:10" at bounding box center [103, 444] width 118 height 24
click at [152, 464] on link "×" at bounding box center [156, 463] width 8 height 8
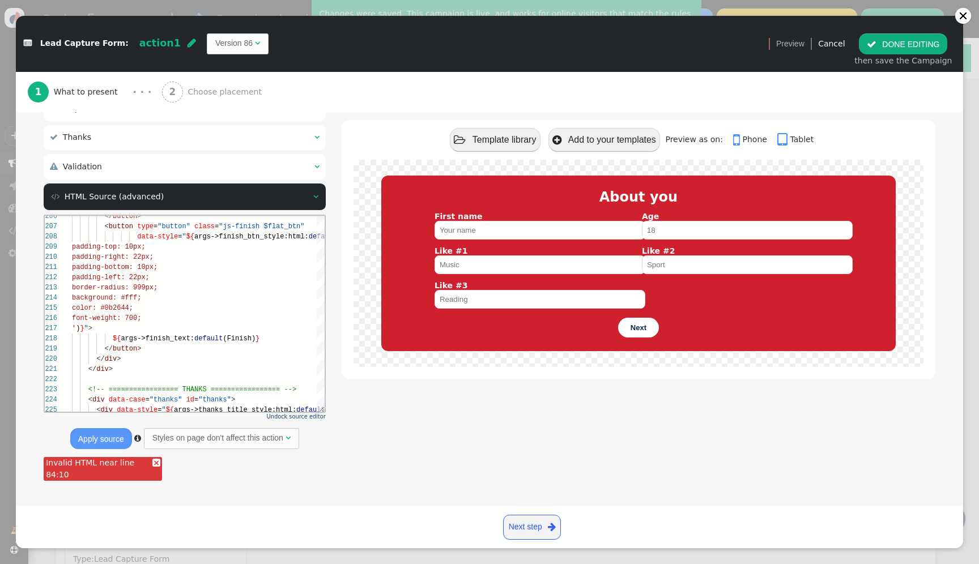
click at [152, 464] on link "×" at bounding box center [156, 463] width 8 height 8
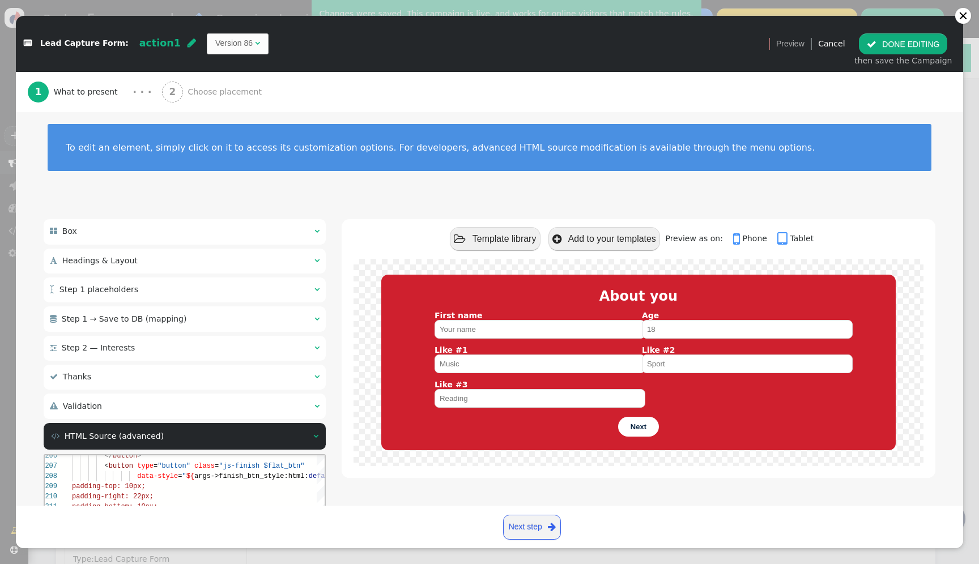
scroll to position [0, 0]
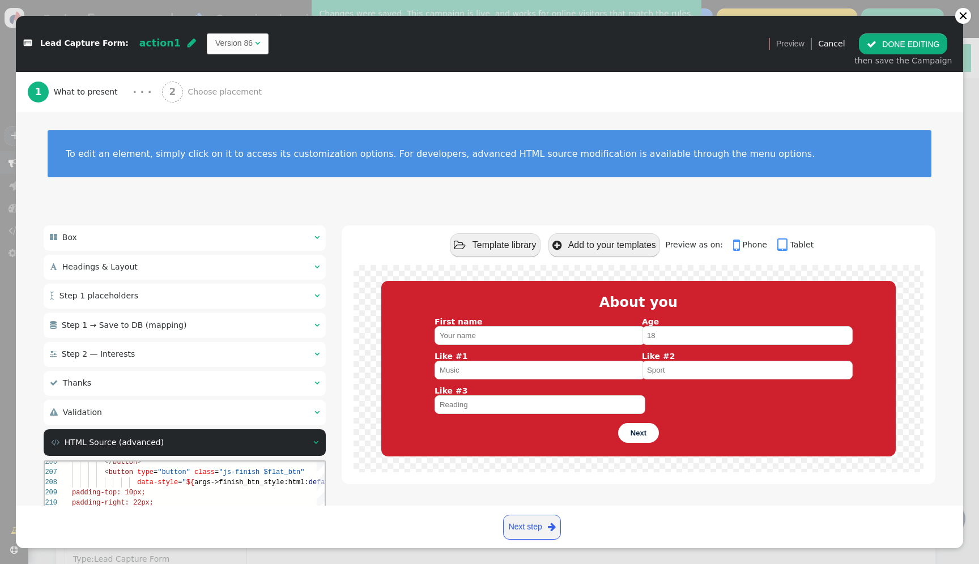
click at [169, 267] on div " Headings & Layout  " at bounding box center [185, 267] width 282 height 25
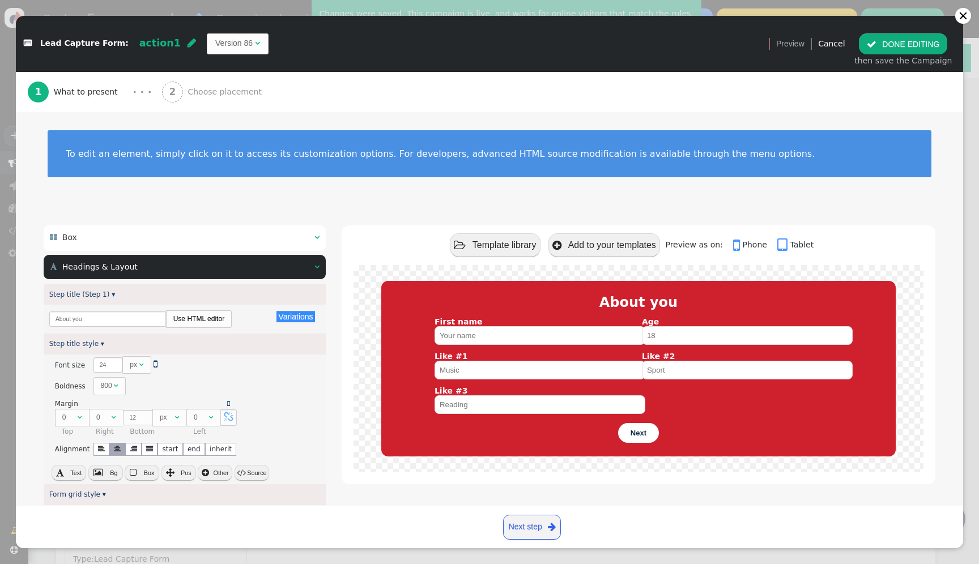
click at [304, 259] on div " Headings & Layout  " at bounding box center [185, 267] width 282 height 25
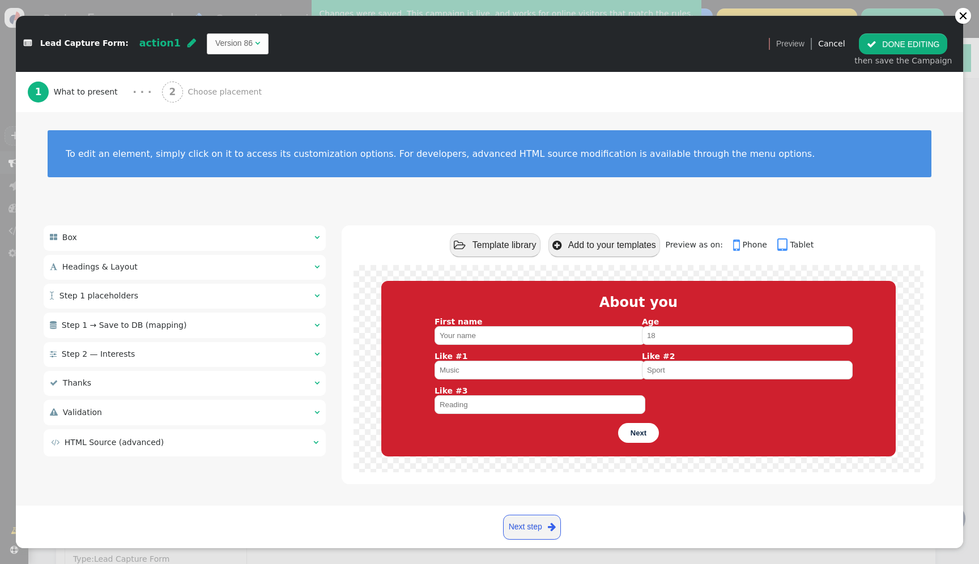
scroll to position [4, 0]
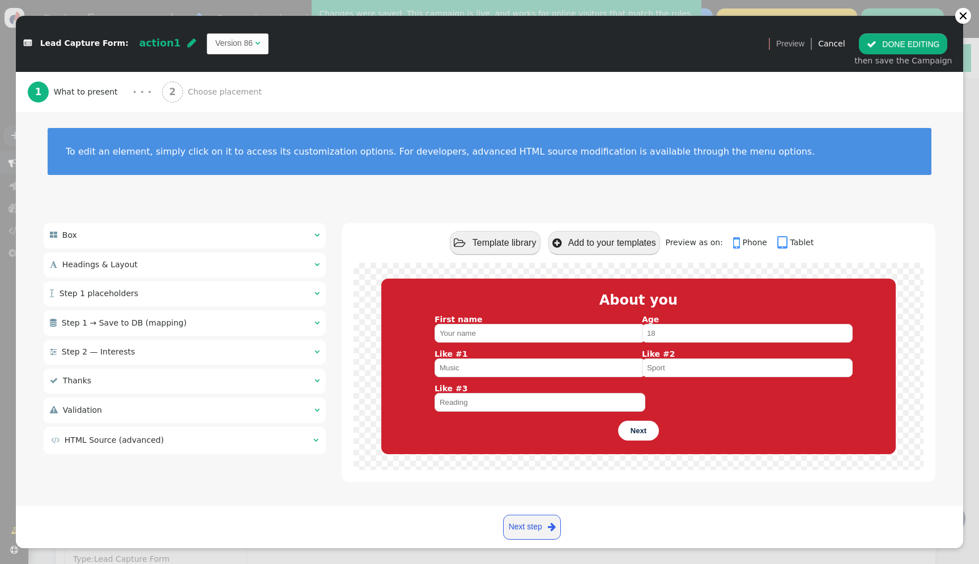
click at [219, 443] on td " HTML Source (advanced)" at bounding box center [178, 441] width 254 height 12
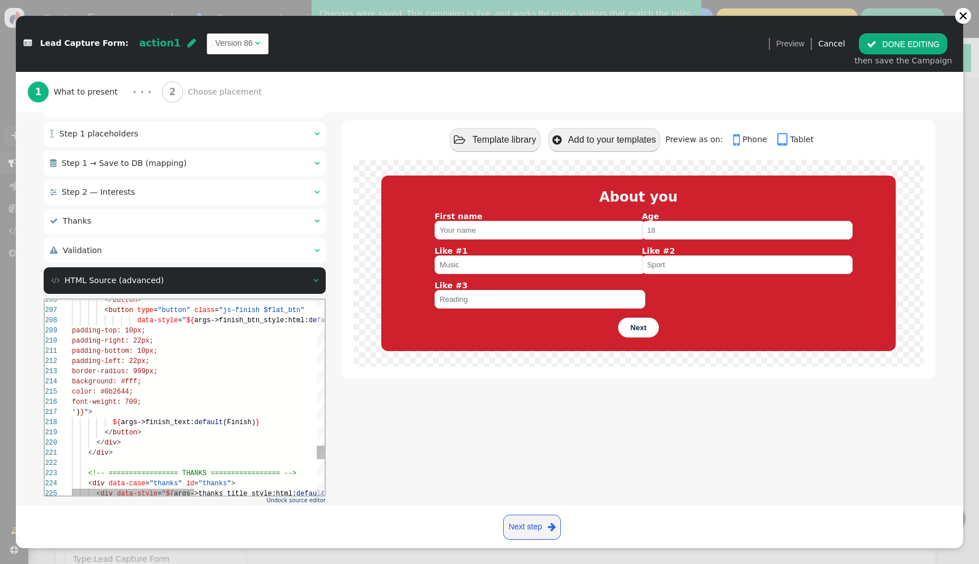
scroll to position [61, 20]
click at [230, 407] on div "' ) } " >" at bounding box center [324, 412] width 504 height 10
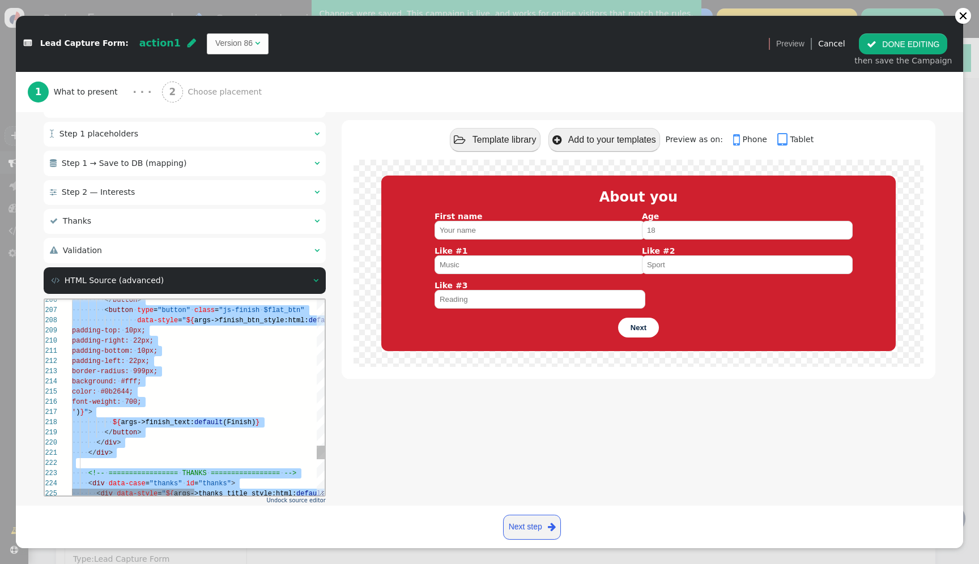
paste textarea "${menu args->required_field_message name='Required field message'}"
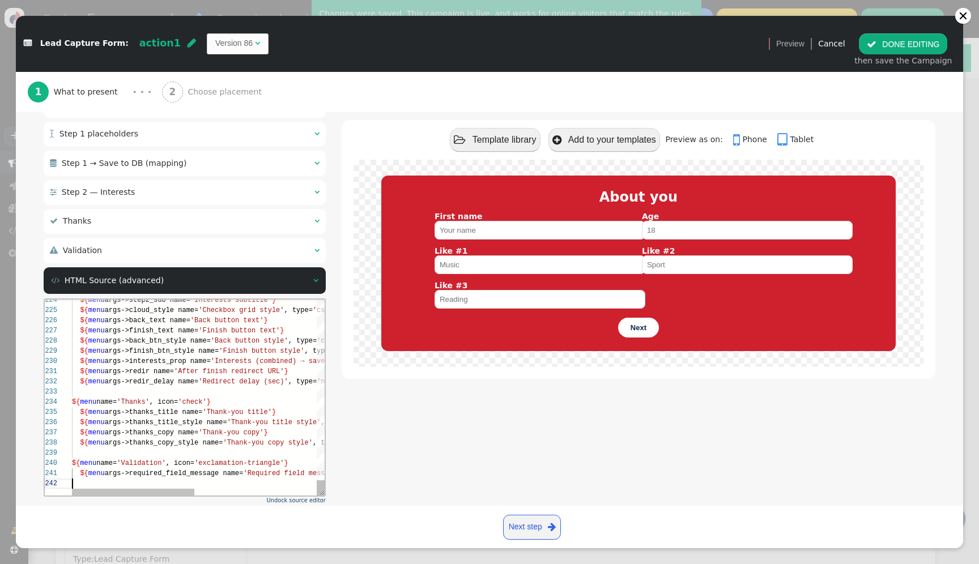
scroll to position [220, 0]
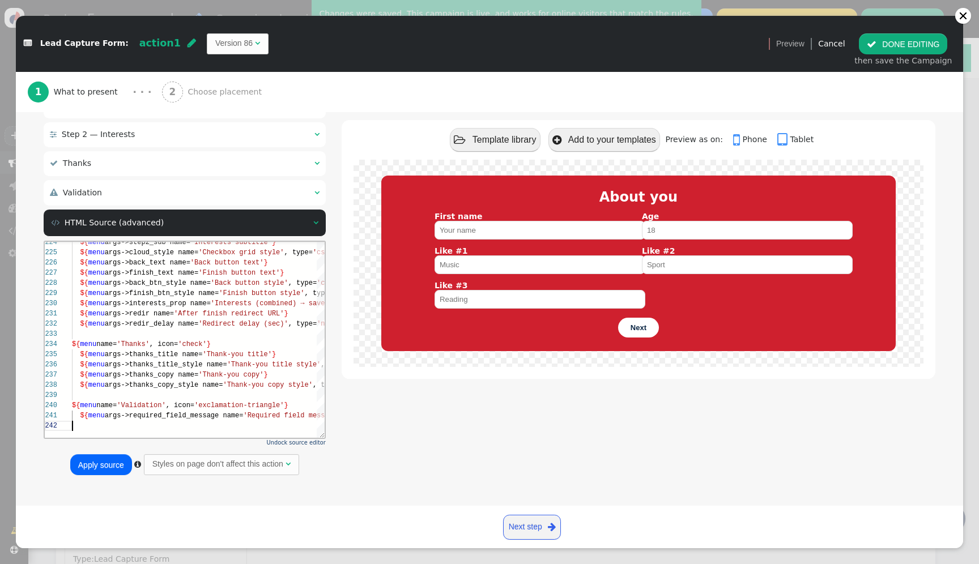
click at [120, 467] on button "Apply source" at bounding box center [101, 464] width 62 height 20
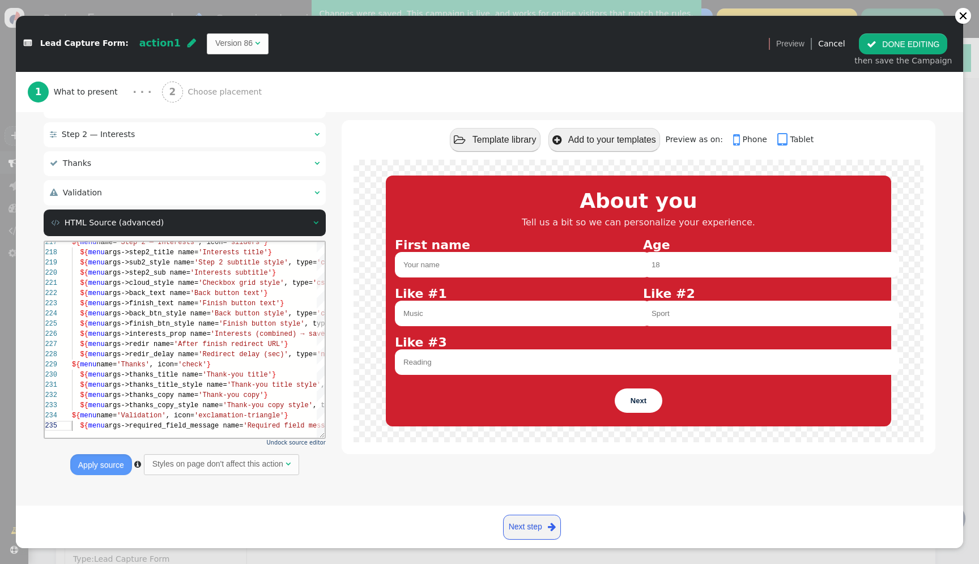
type textarea "='Redirect delay (sec)', type='number'} ${menu name='Thanks', icon='check'} ${m…"
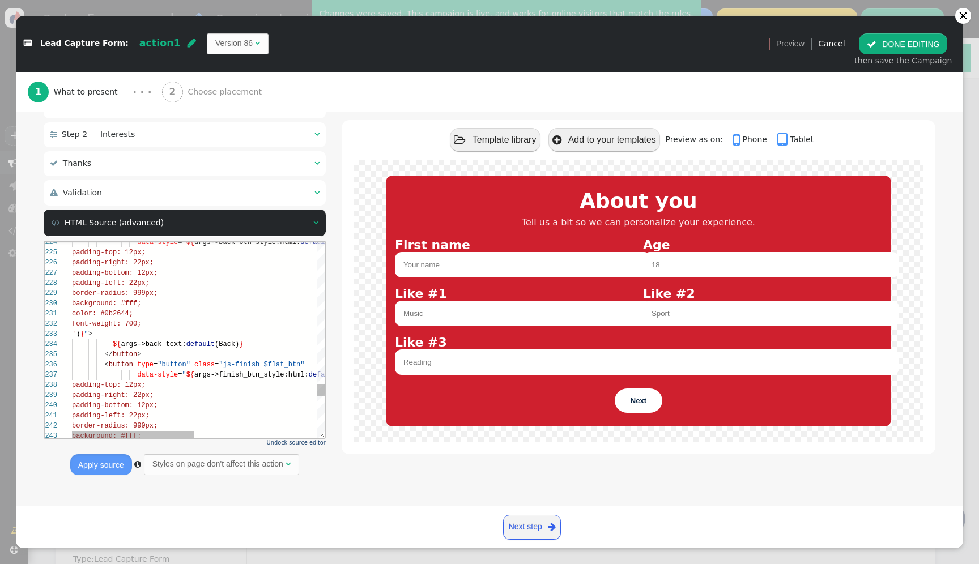
click at [221, 427] on div "border-radius: 999px;" at bounding box center [324, 426] width 504 height 10
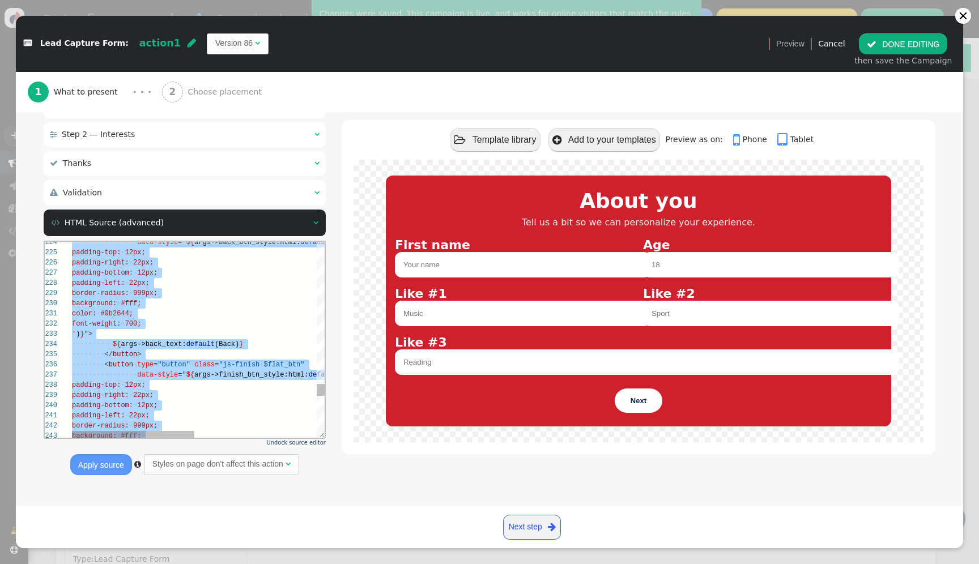
type textarea "${menu block->show_close_button name='Show close button'} ${menu args->close_bu…"
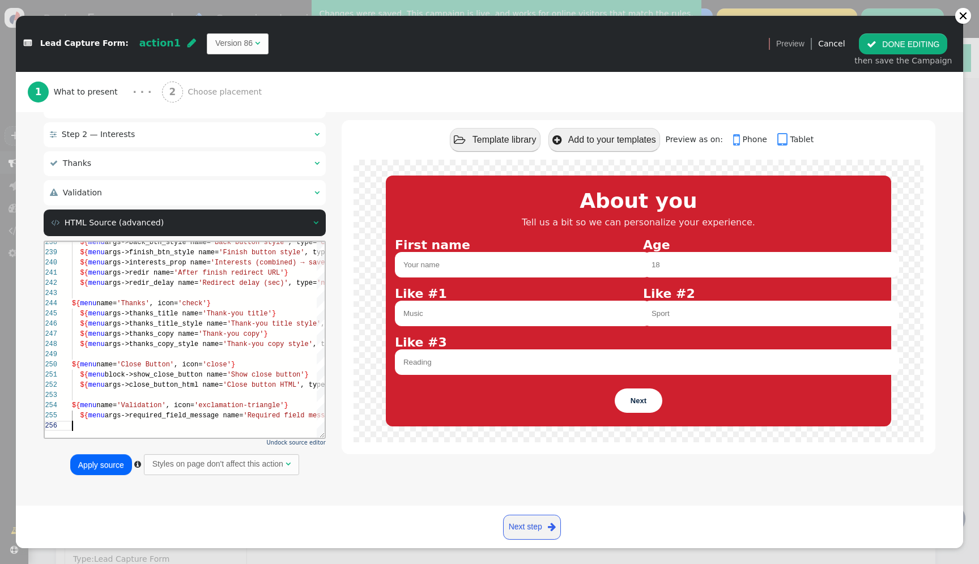
scroll to position [51, 0]
click at [91, 468] on button "Apply source" at bounding box center [101, 464] width 62 height 20
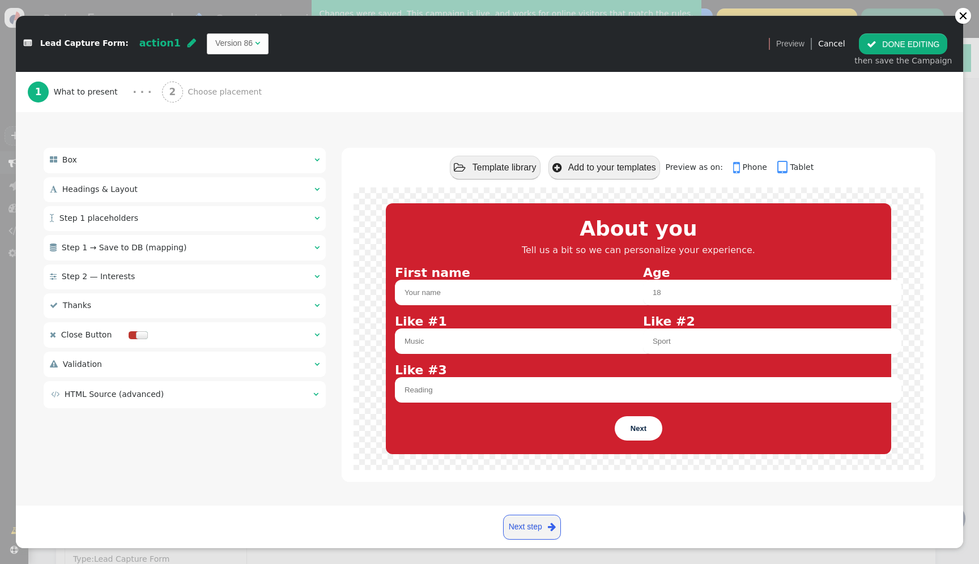
scroll to position [81, 0]
click at [138, 335] on div at bounding box center [141, 335] width 11 height 8
click at [218, 322] on div " Close Button  " at bounding box center [185, 334] width 282 height 25
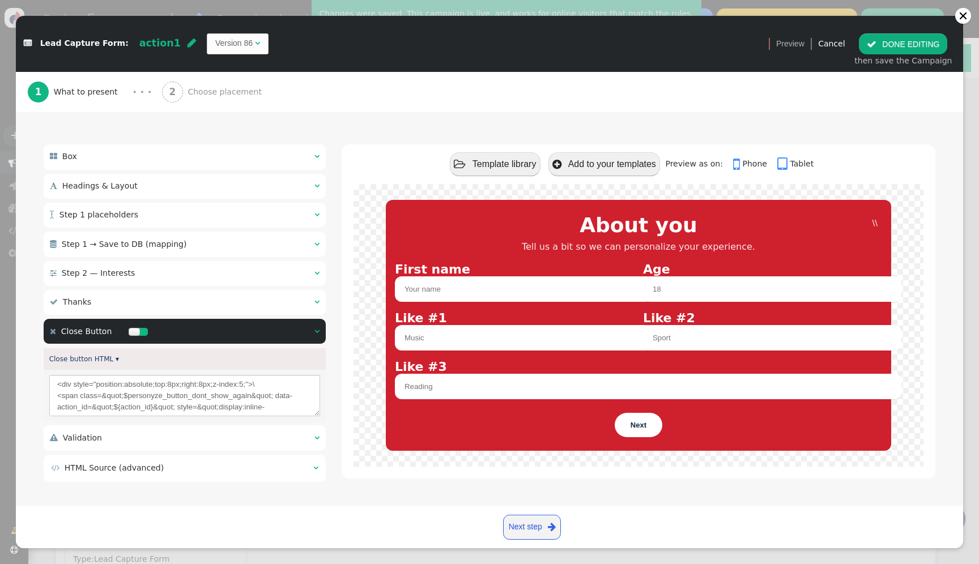
click at [133, 335] on div at bounding box center [134, 332] width 11 height 8
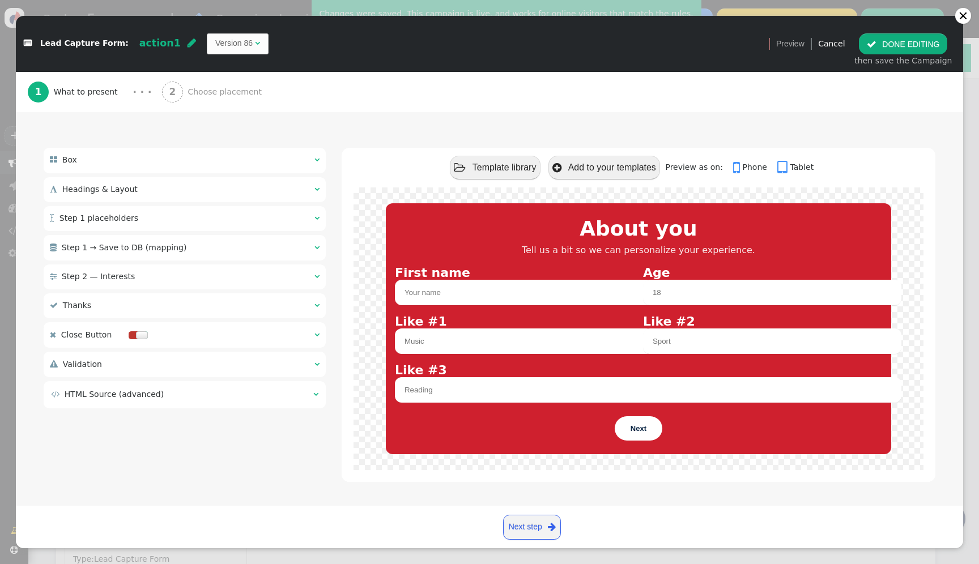
click at [136, 335] on div at bounding box center [141, 335] width 11 height 8
click at [188, 332] on div " Close Button  " at bounding box center [185, 334] width 282 height 25
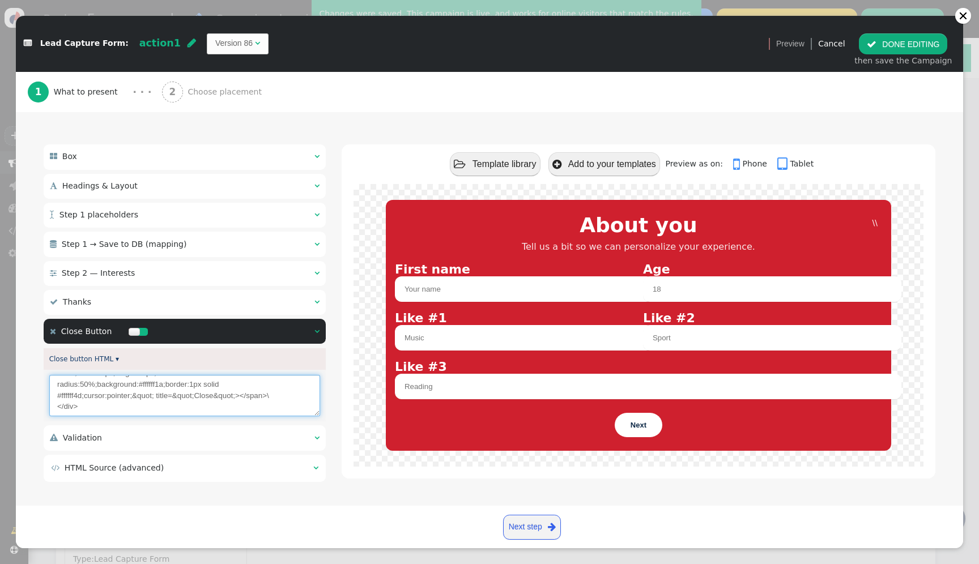
scroll to position [0, 0]
drag, startPoint x: 177, startPoint y: 395, endPoint x: 212, endPoint y: 363, distance: 48.1
click at [212, 363] on div "Close button HTML ▾ <div style="position:absolute;top:8px;right:8px;z-index:5;"…" at bounding box center [185, 384] width 282 height 73
click at [131, 329] on div at bounding box center [134, 332] width 11 height 8
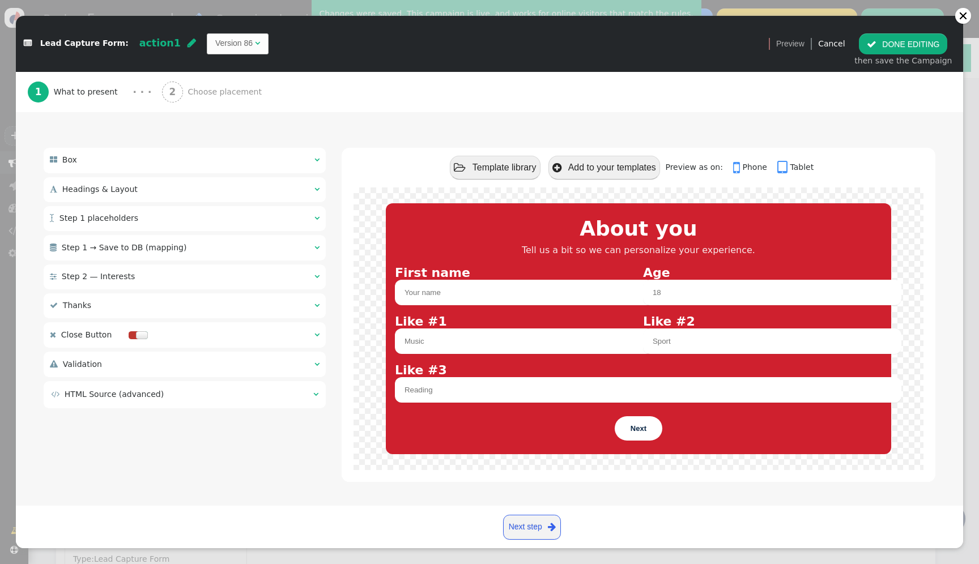
click at [128, 370] on div " Validation  " at bounding box center [185, 364] width 282 height 25
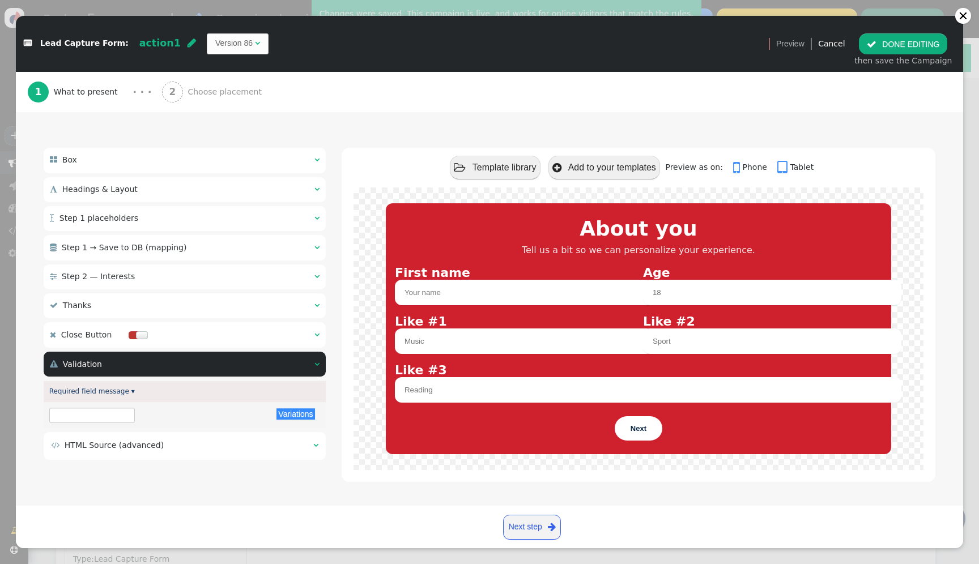
type input "Please fill the required fields"
click at [195, 361] on div " Validation  " at bounding box center [185, 364] width 282 height 25
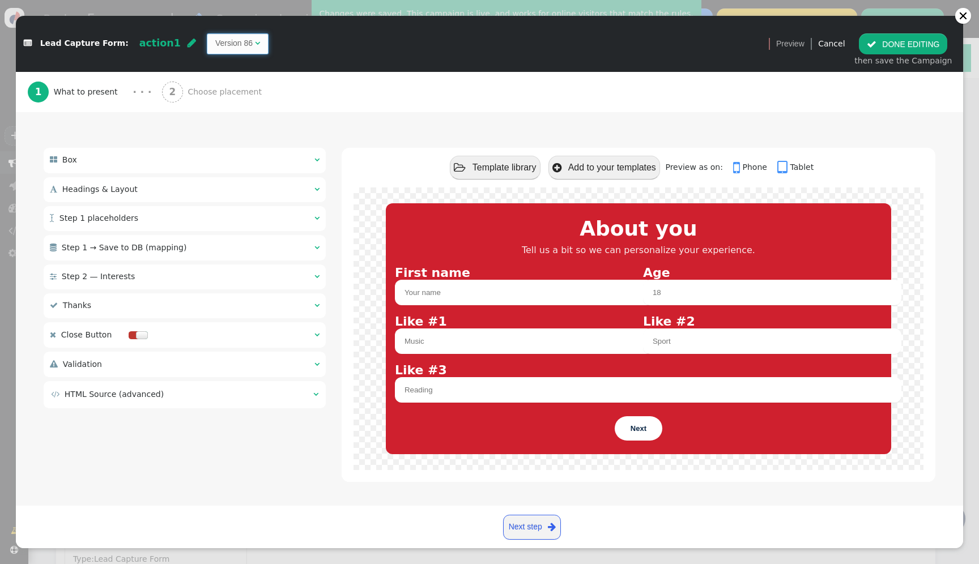
click at [221, 50] on span "Version 86 " at bounding box center [238, 43] width 62 height 20
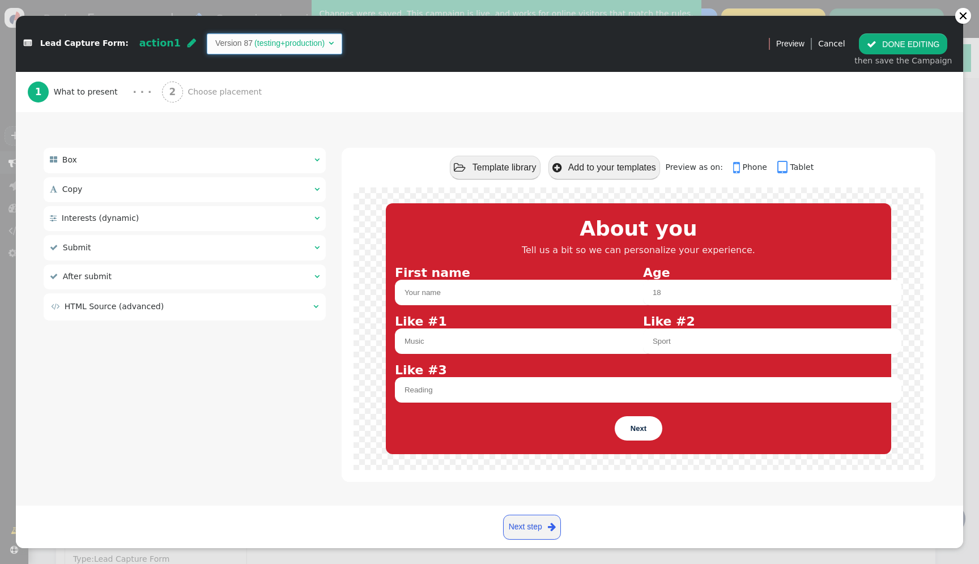
click at [219, 45] on td "Version 87" at bounding box center [233, 43] width 37 height 12
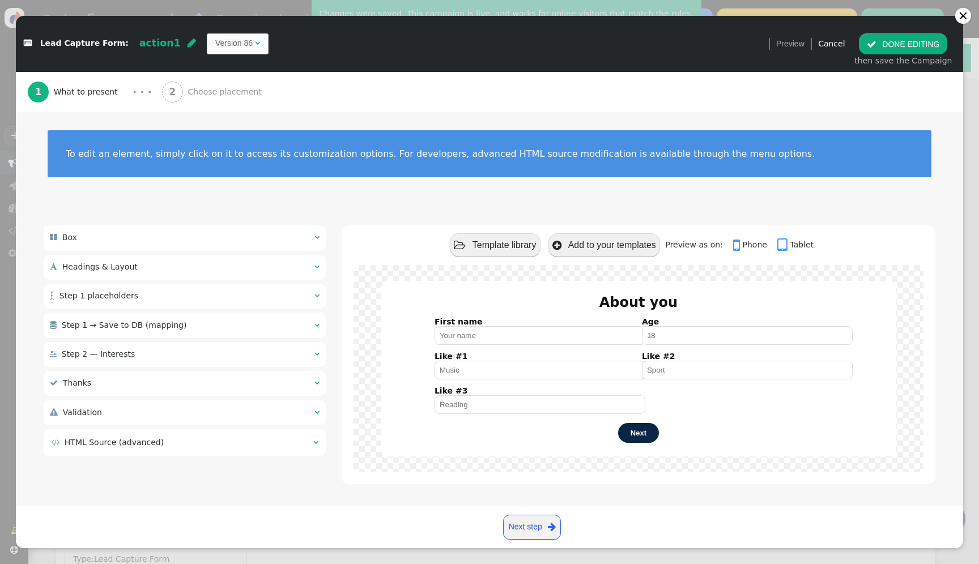
click at [641, 437] on font "Next" at bounding box center [639, 433] width 16 height 8
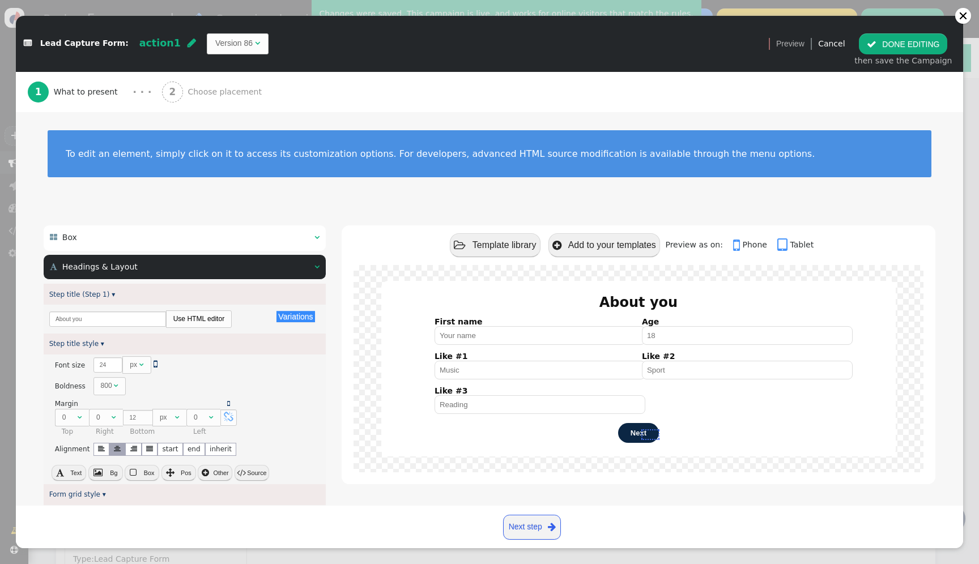
click at [279, 265] on div " Headings & Layout  " at bounding box center [185, 267] width 282 height 25
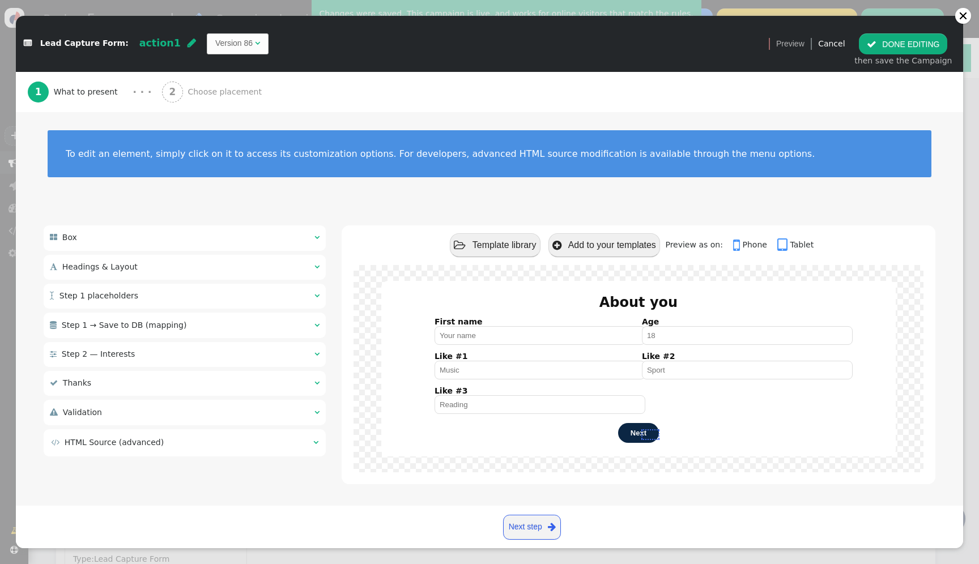
click at [923, 41] on button " DONE EDITING" at bounding box center [903, 43] width 88 height 20
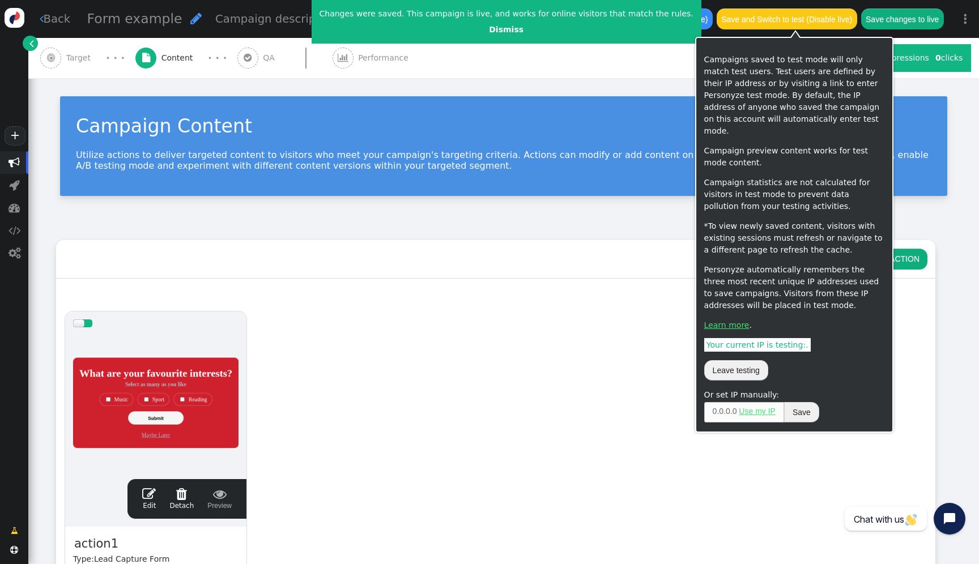
click at [917, 30] on div "Save to drafts (Disable) Save and Switch to test (Disable live) Save changes to…" at bounding box center [781, 19] width 339 height 38
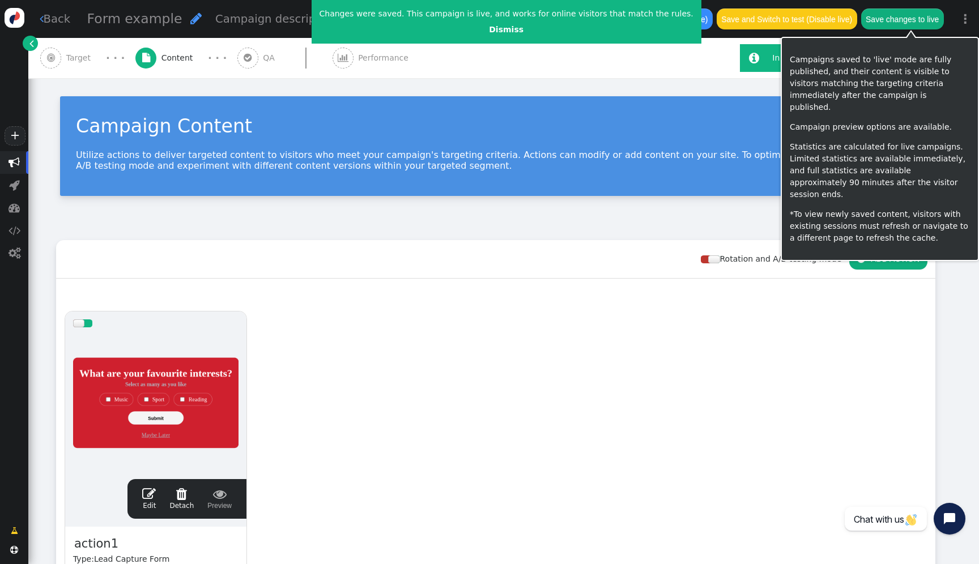
click at [920, 19] on button "Save changes to live" at bounding box center [902, 18] width 83 height 20
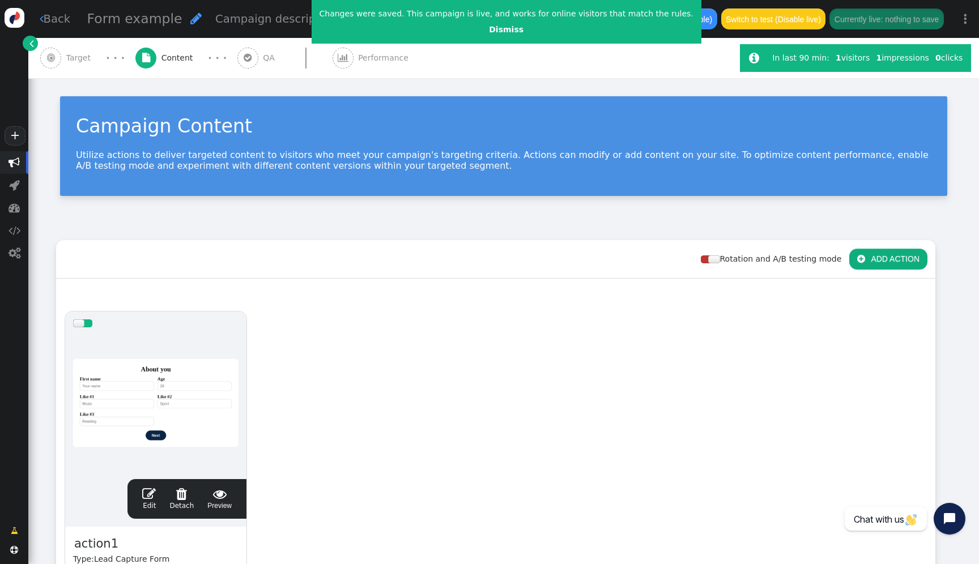
click at [82, 54] on span "Target" at bounding box center [80, 58] width 29 height 12
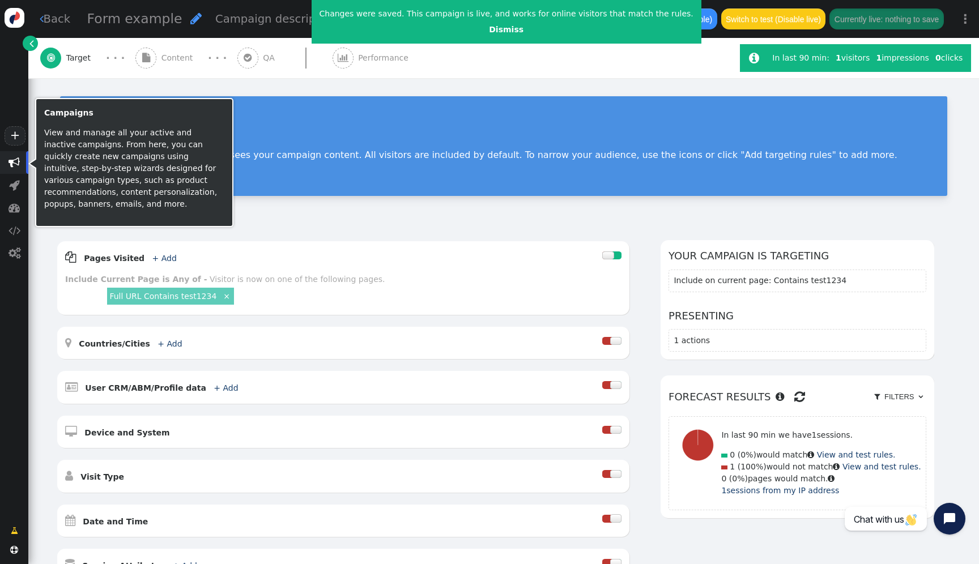
click at [10, 164] on span "" at bounding box center [13, 162] width 11 height 11
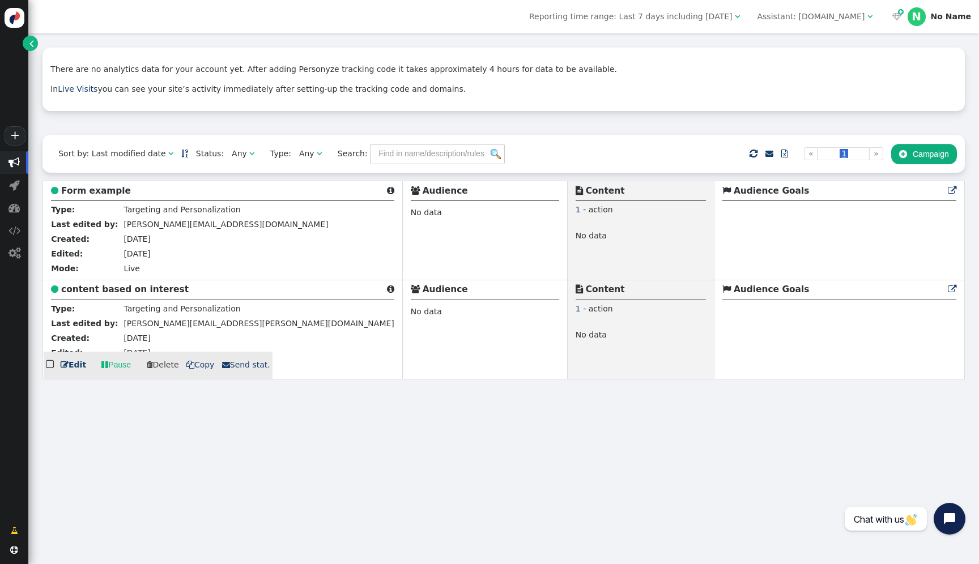
click at [147, 291] on b "content based on interest" at bounding box center [124, 289] width 127 height 10
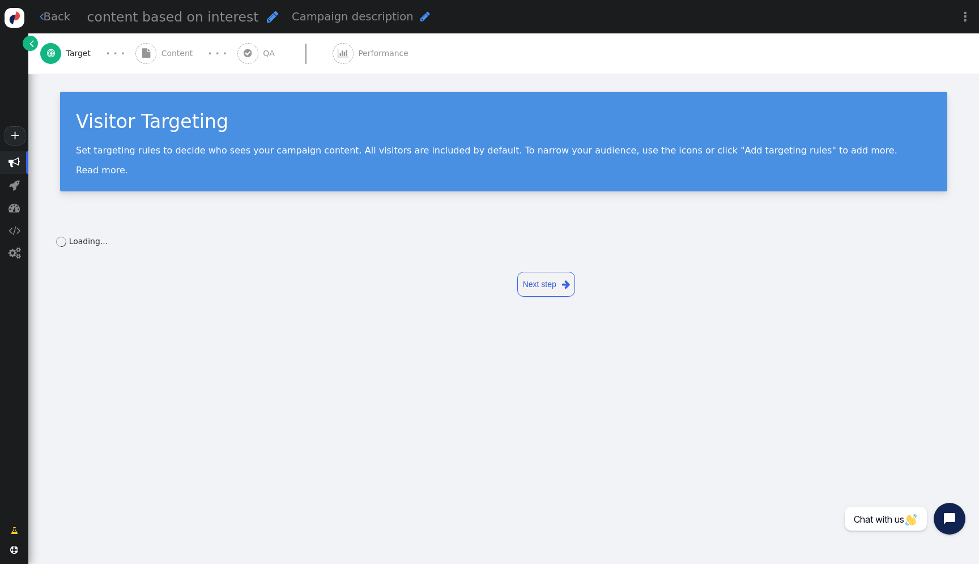
click at [168, 58] on span "Content" at bounding box center [179, 54] width 36 height 12
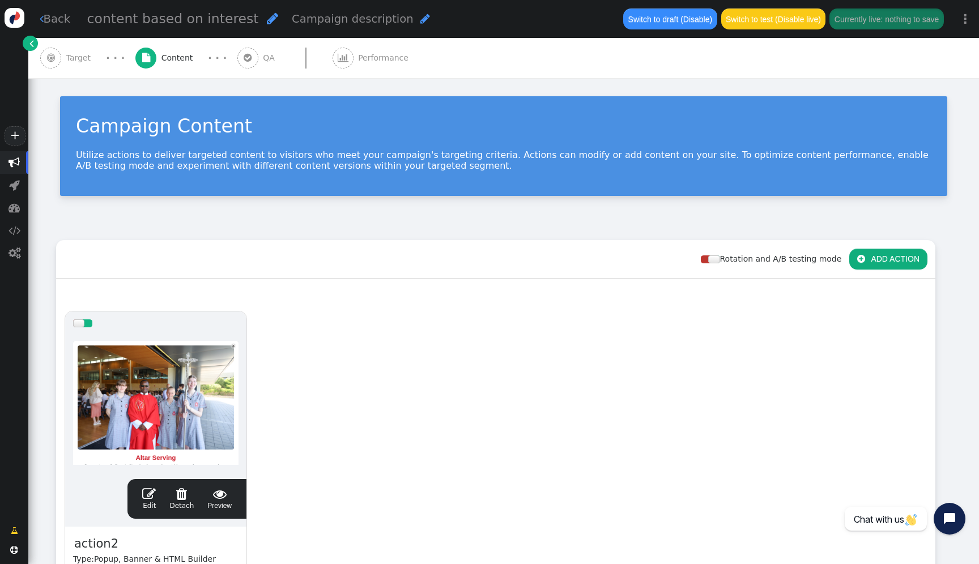
click at [214, 345] on div at bounding box center [155, 403] width 165 height 136
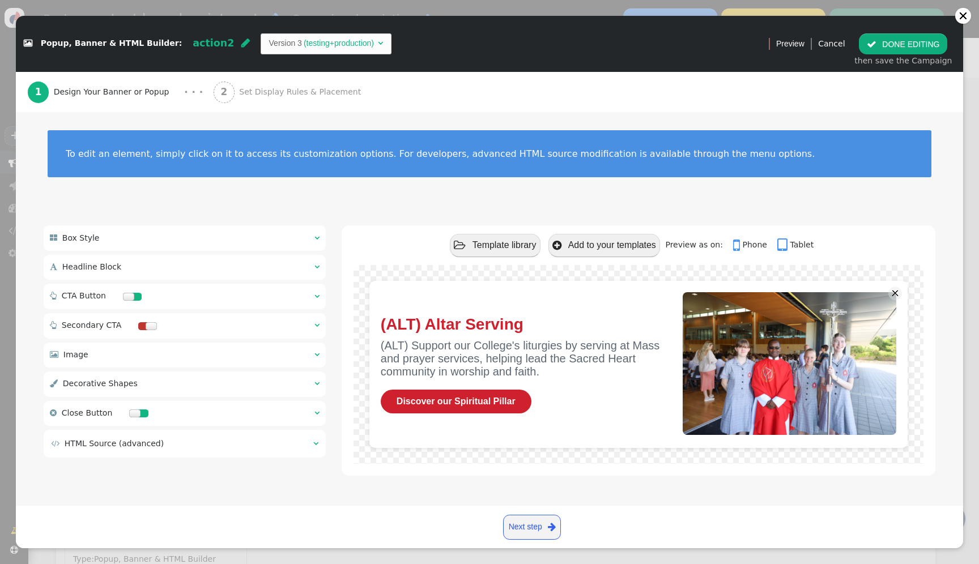
click at [324, 89] on span "Set Display Rules & Placement" at bounding box center [302, 92] width 126 height 12
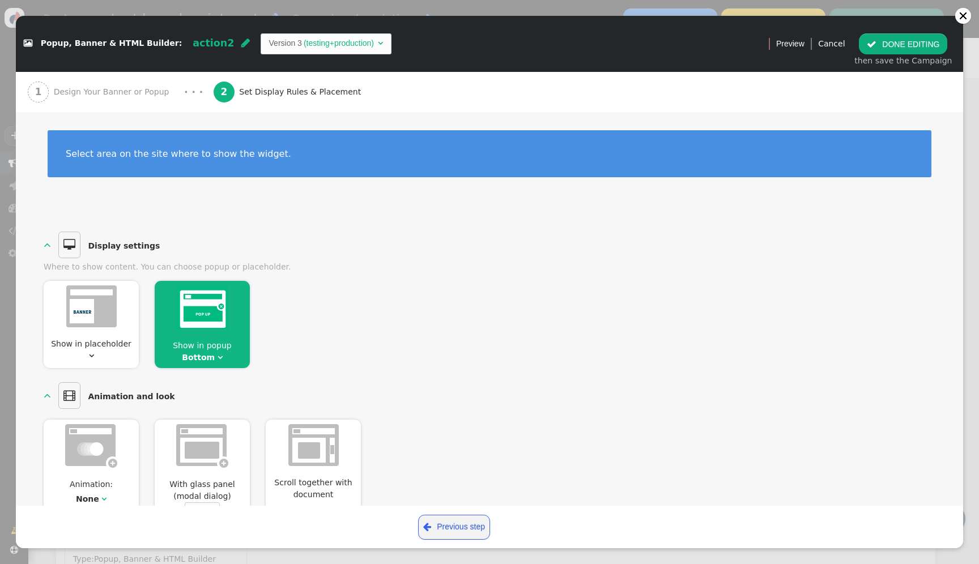
click at [215, 312] on img at bounding box center [202, 308] width 51 height 44
click at [199, 356] on span "Show in popup Bottom " at bounding box center [202, 352] width 95 height 24
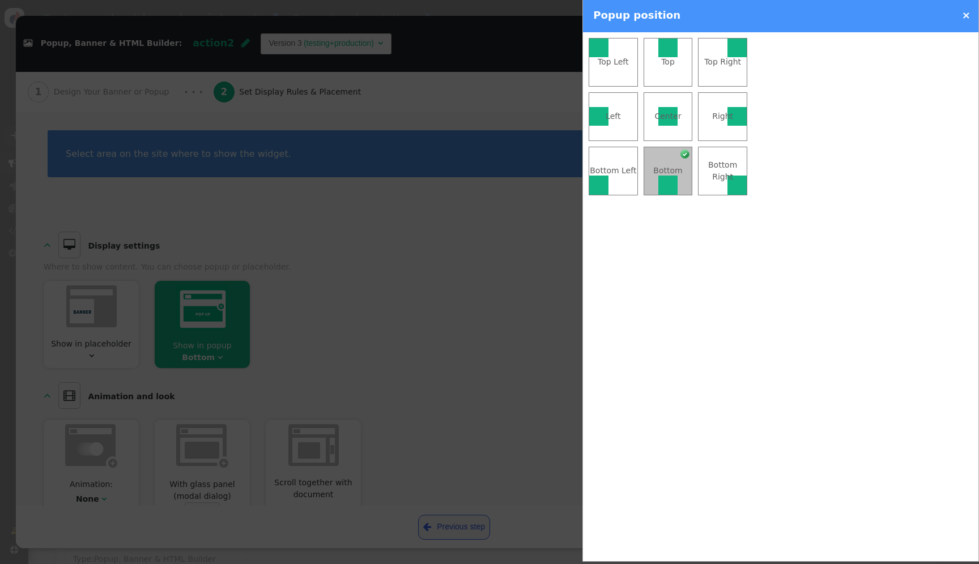
click at [619, 129] on td "Left" at bounding box center [613, 116] width 49 height 49
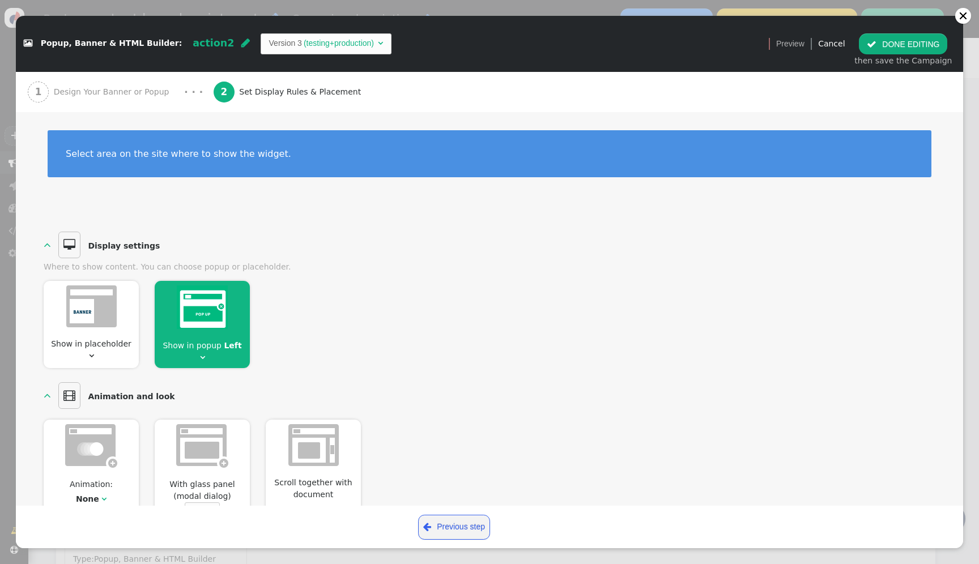
click at [133, 90] on span "Design Your Banner or Popup" at bounding box center [114, 92] width 120 height 12
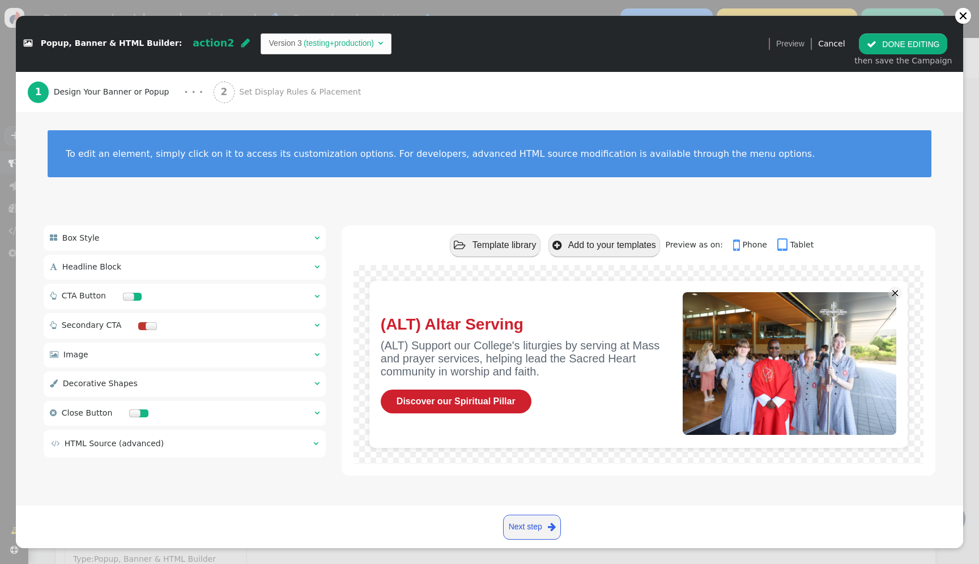
click at [929, 44] on button " DONE EDITING" at bounding box center [903, 43] width 88 height 20
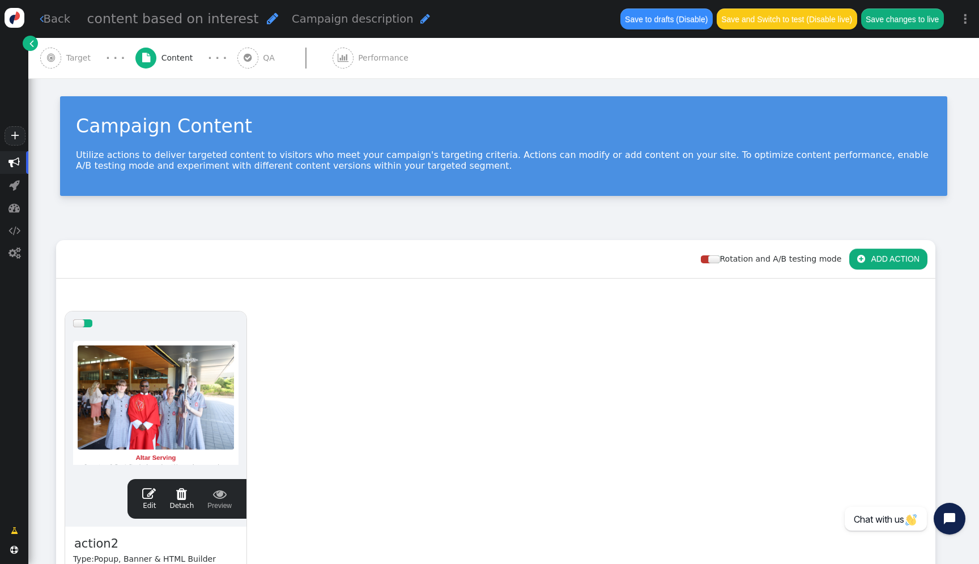
click at [66, 69] on div " Target" at bounding box center [67, 58] width 55 height 40
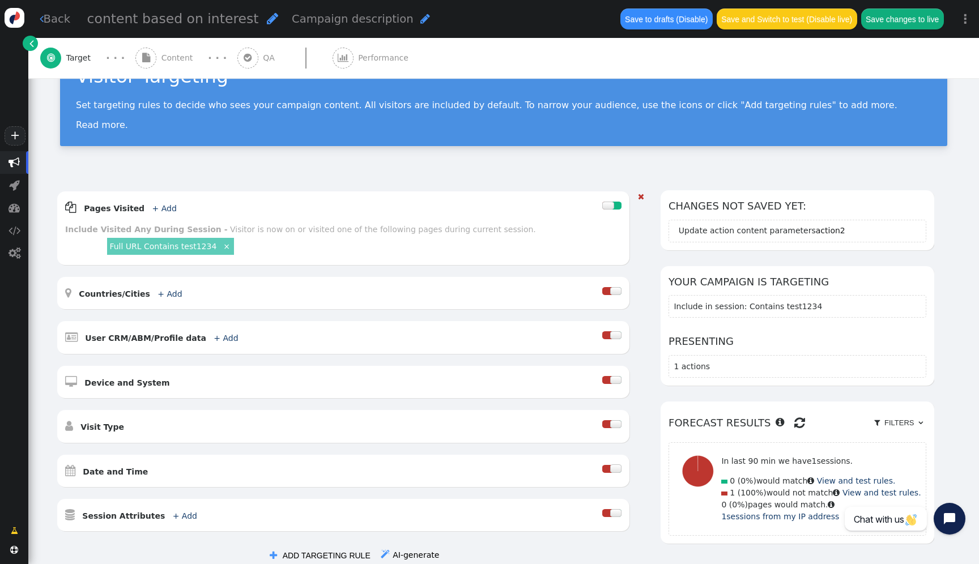
scroll to position [33, 0]
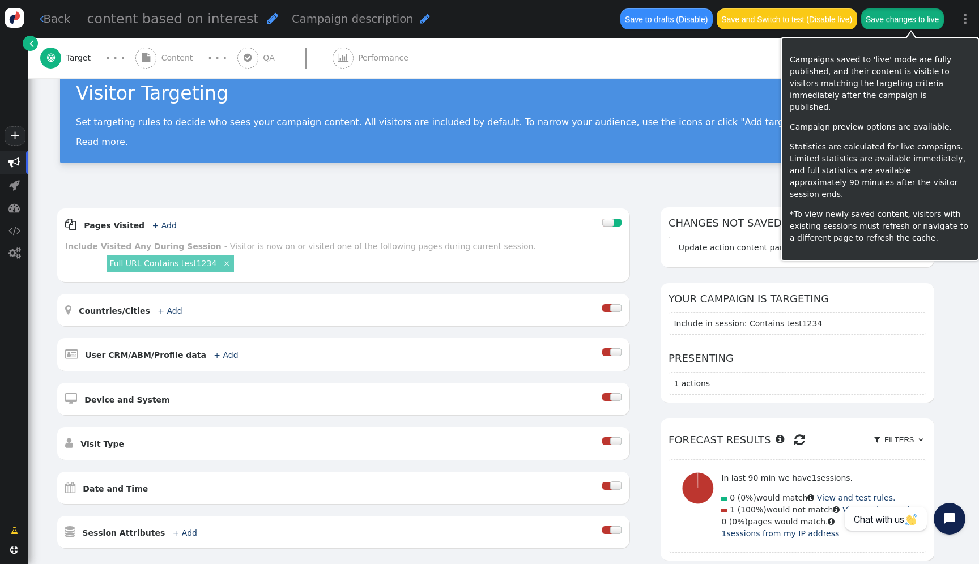
click at [909, 18] on button "Save changes to live" at bounding box center [902, 18] width 83 height 20
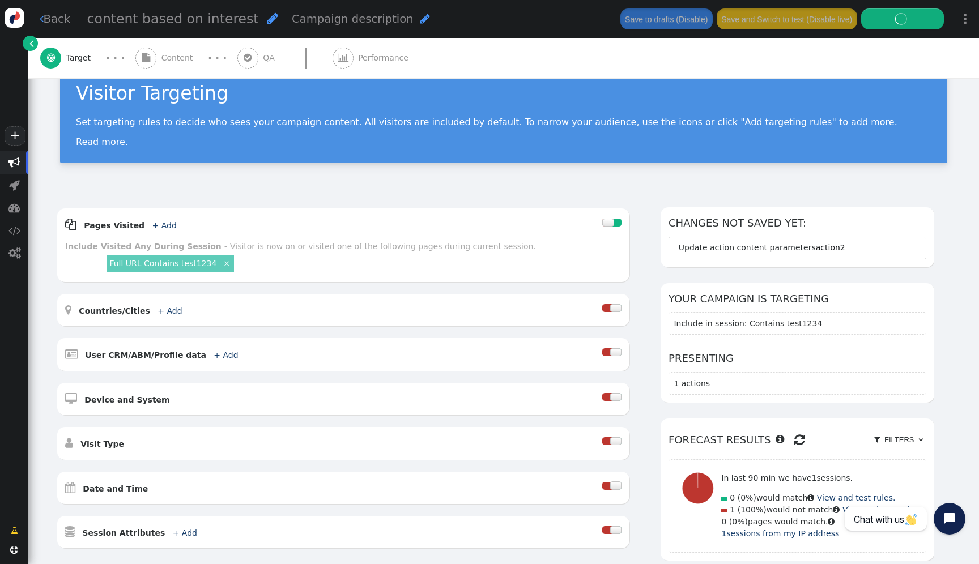
click at [167, 54] on span "Content" at bounding box center [179, 58] width 36 height 12
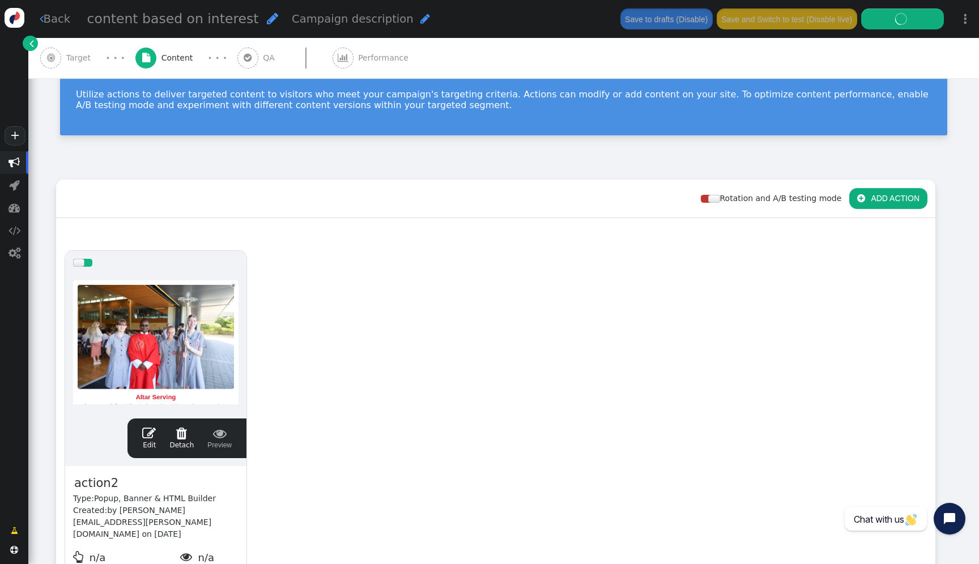
scroll to position [0, 0]
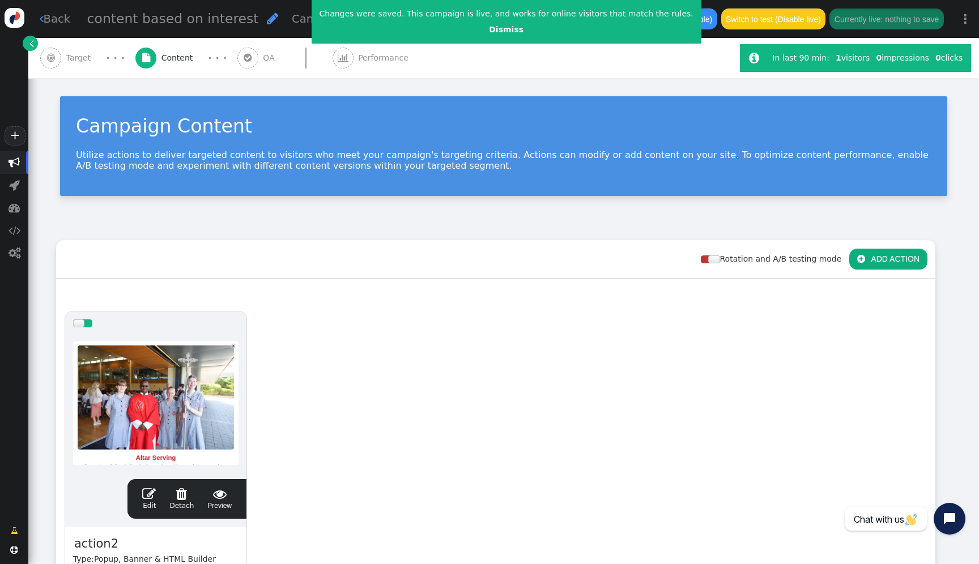
click at [56, 69] on div " Target" at bounding box center [67, 58] width 55 height 40
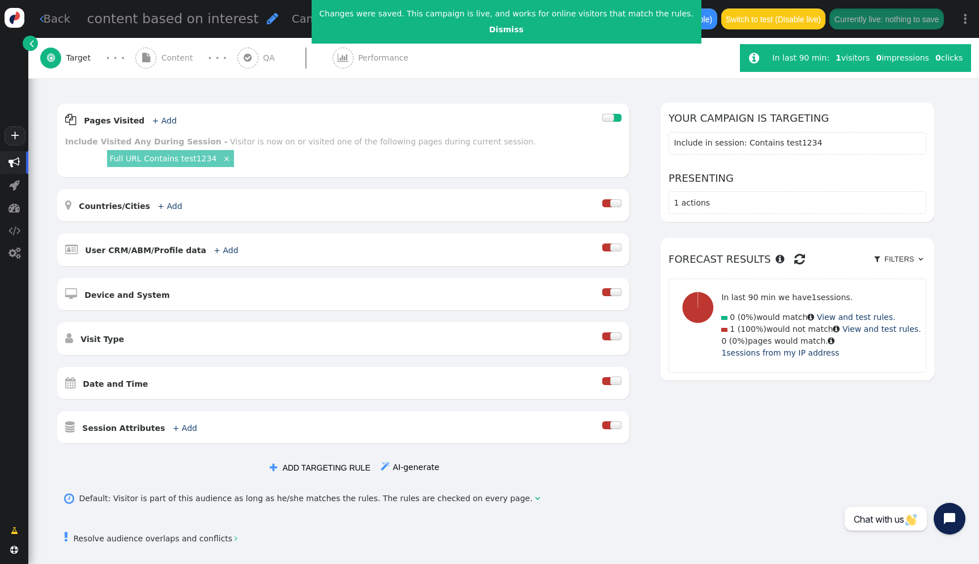
scroll to position [218, 0]
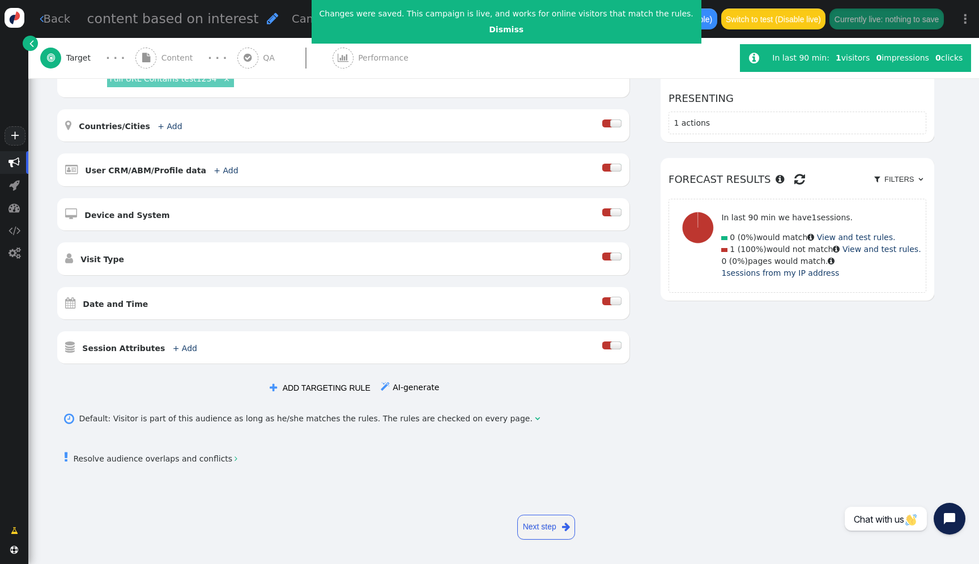
click at [419, 391] on link " AI-generate" at bounding box center [410, 387] width 58 height 9
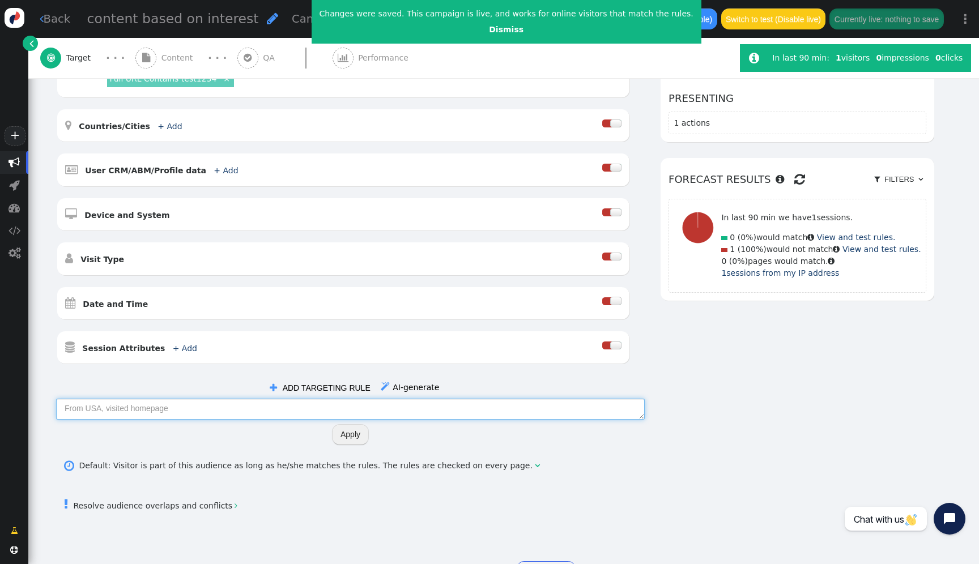
click at [268, 409] on textarea at bounding box center [350, 409] width 589 height 20
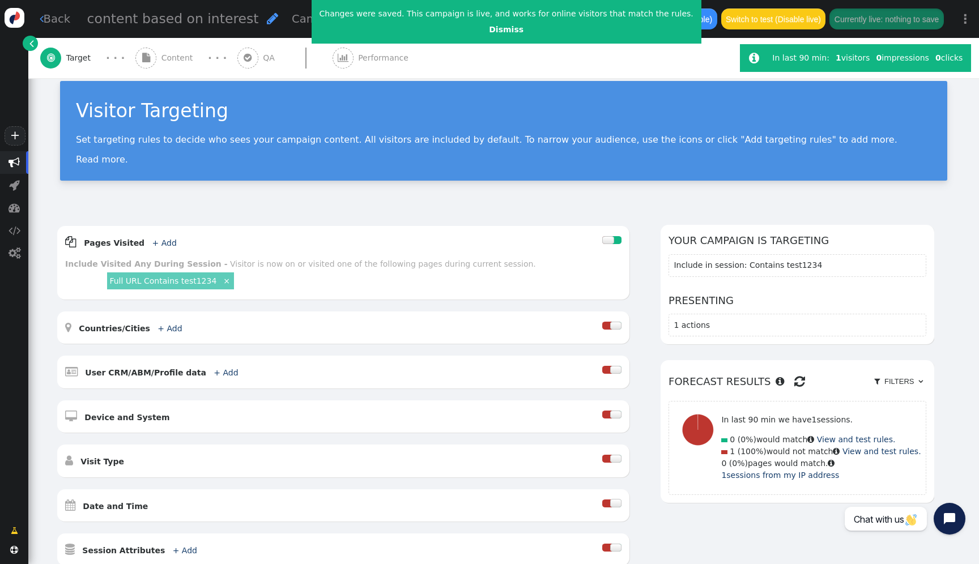
scroll to position [0, 0]
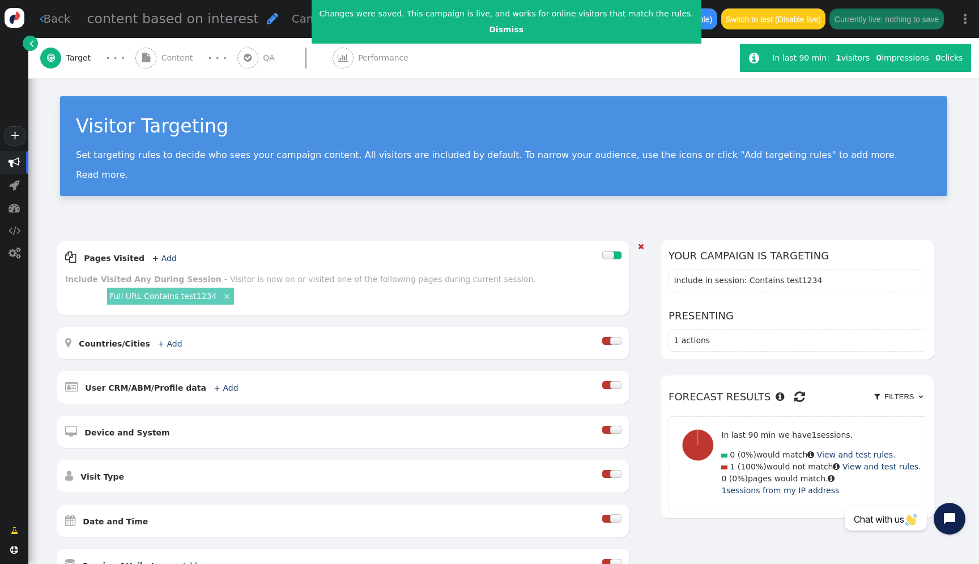
type textarea "U"
click at [172, 59] on span "Content" at bounding box center [179, 58] width 36 height 12
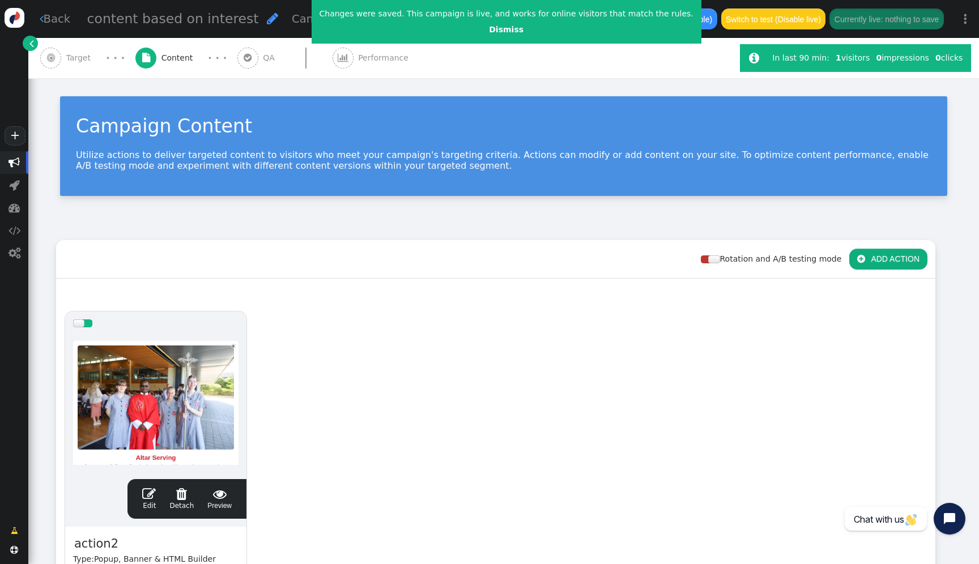
click at [204, 341] on div at bounding box center [155, 403] width 165 height 136
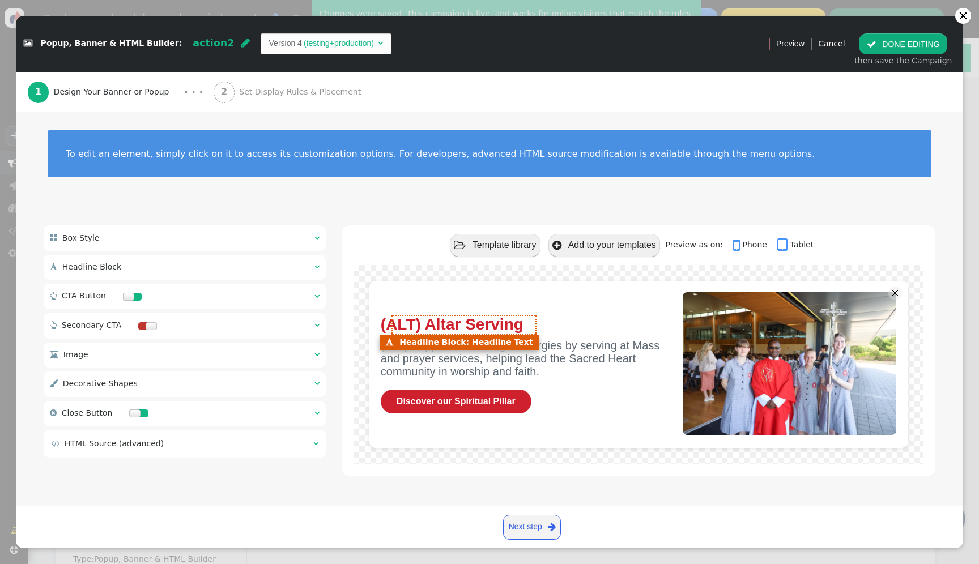
click at [457, 329] on font "(ALT) Altar Serving" at bounding box center [452, 325] width 143 height 18
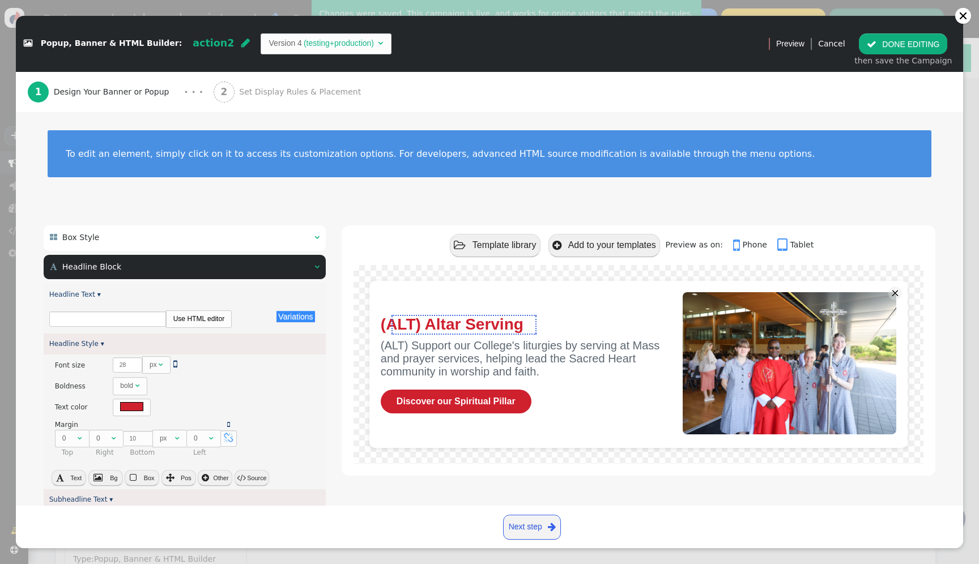
type input "Altar Serving"
type input "Support our College&#39;s liturgies by serving at Mass and prayer services, hel…"
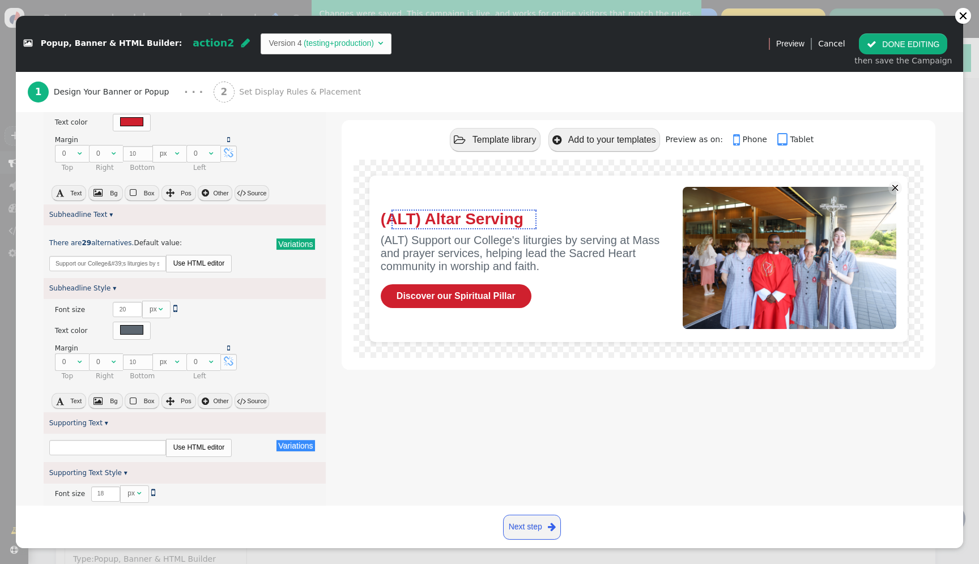
scroll to position [287, 0]
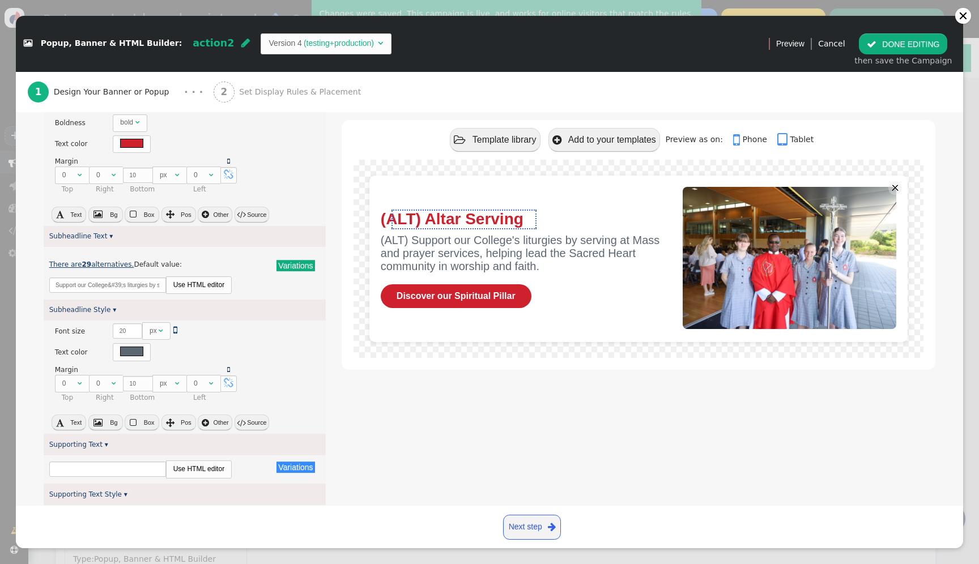
click at [113, 262] on link "There are 29 alternatives." at bounding box center [91, 265] width 85 height 8
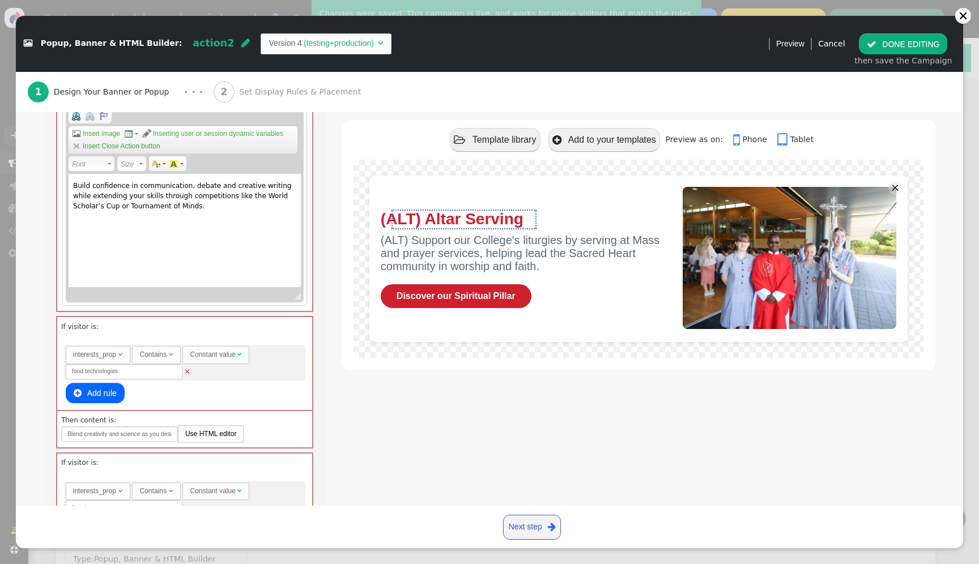
scroll to position [1675, 0]
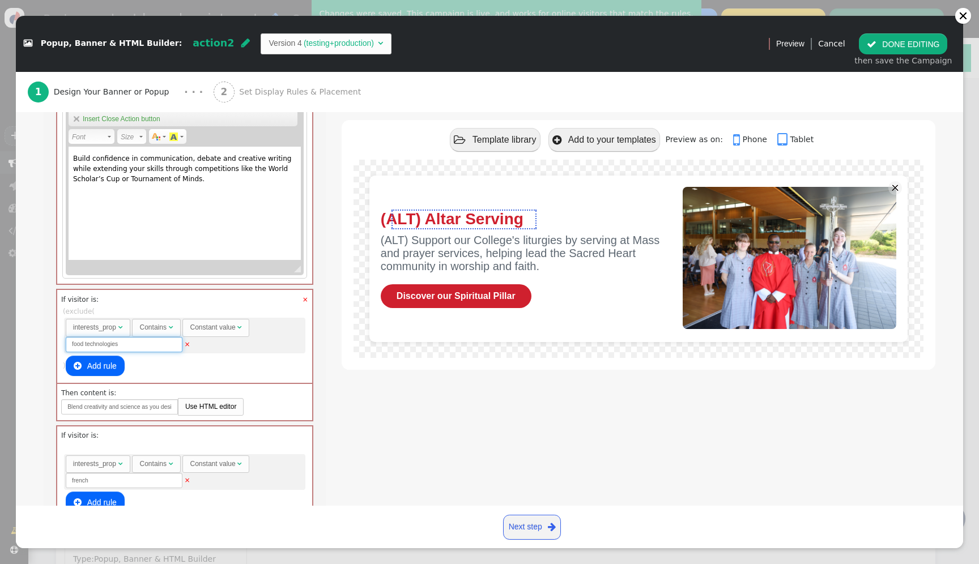
click at [108, 345] on input "food technologies" at bounding box center [124, 344] width 117 height 15
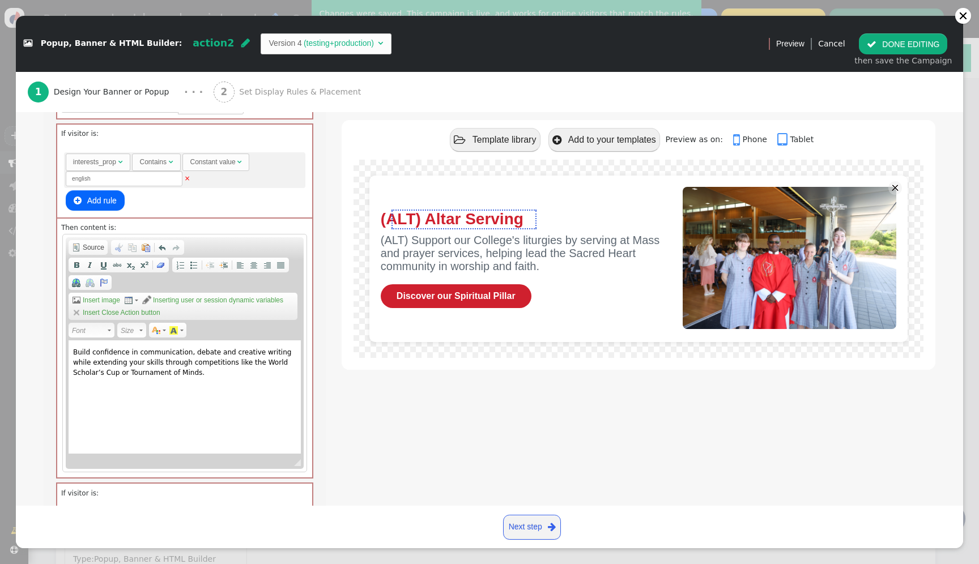
scroll to position [1429, 0]
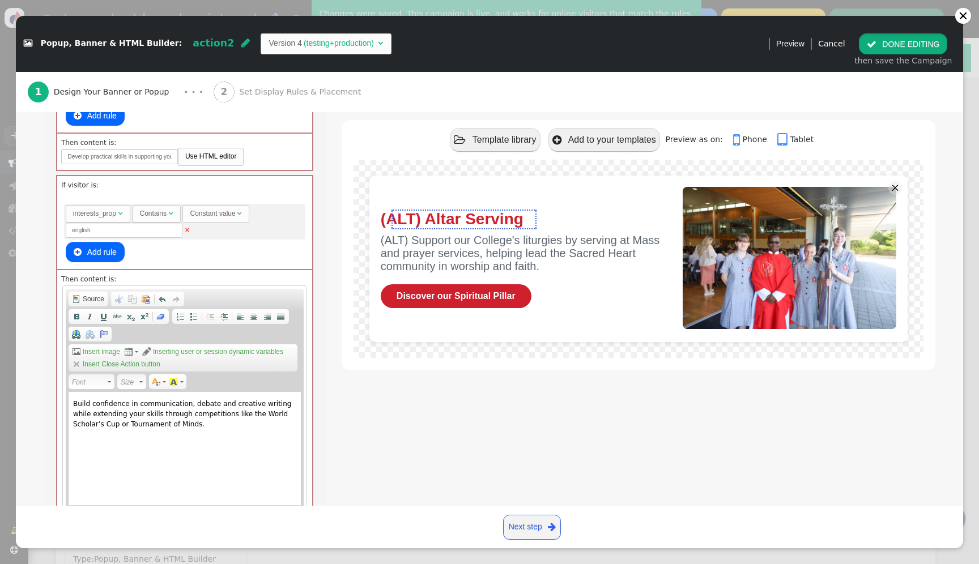
click at [916, 46] on button " DONE EDITING" at bounding box center [903, 43] width 88 height 20
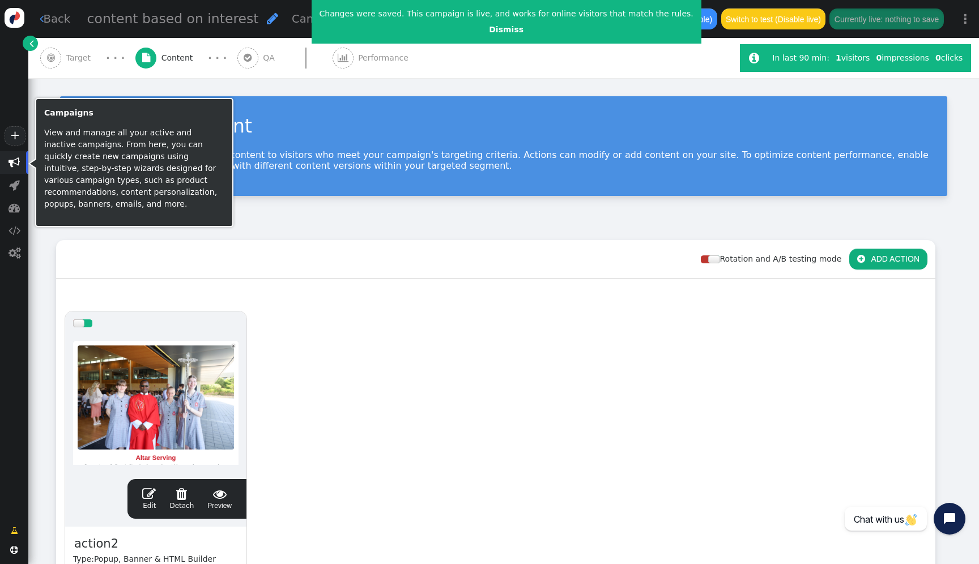
click at [13, 163] on span "" at bounding box center [13, 162] width 11 height 11
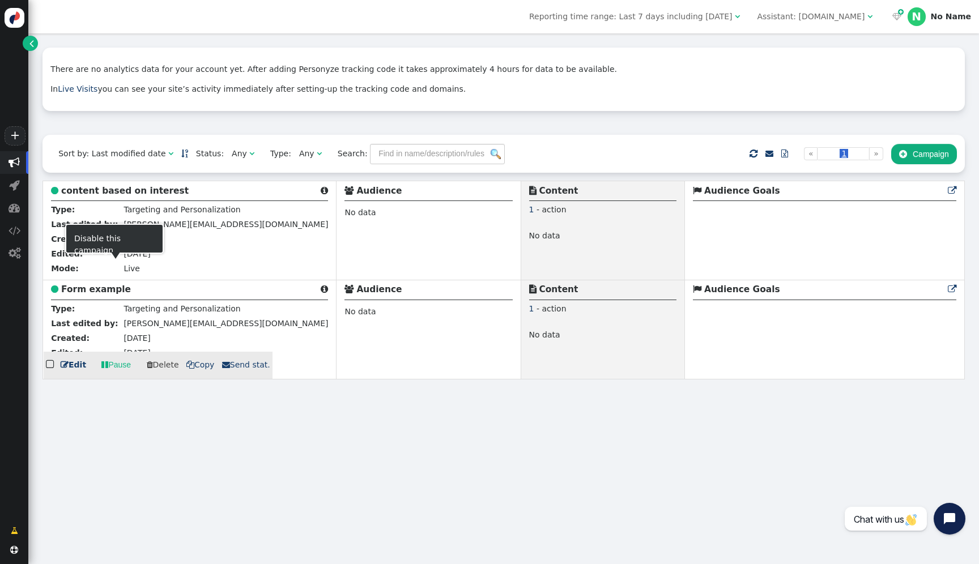
click at [99, 286] on b "Form example" at bounding box center [96, 289] width 70 height 10
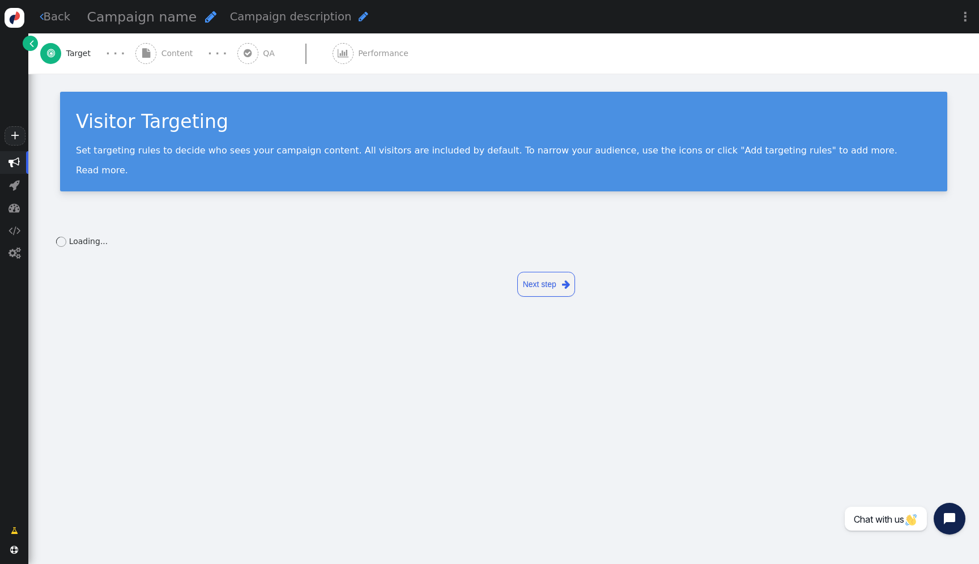
click at [163, 62] on div " Content" at bounding box center [166, 53] width 62 height 40
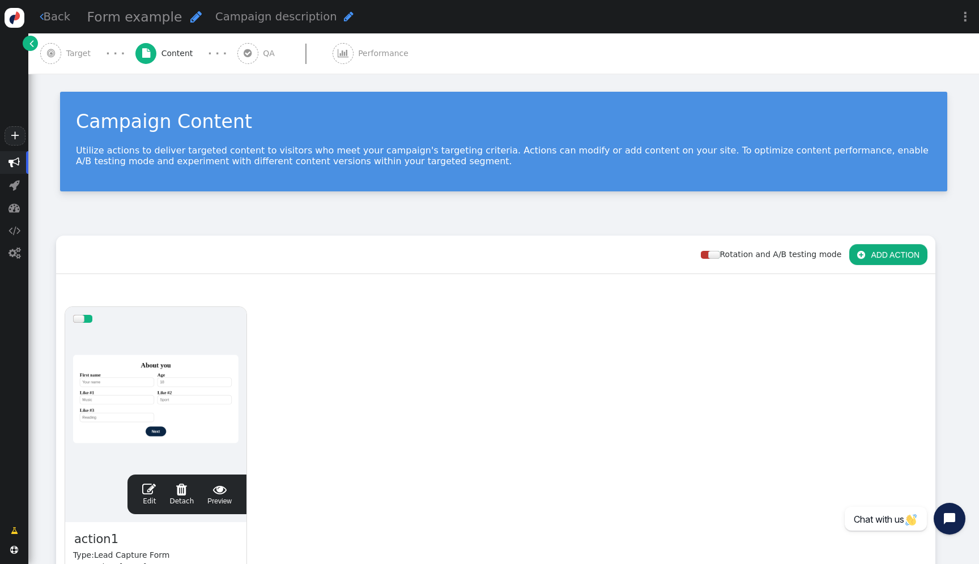
click at [195, 345] on div at bounding box center [155, 399] width 165 height 136
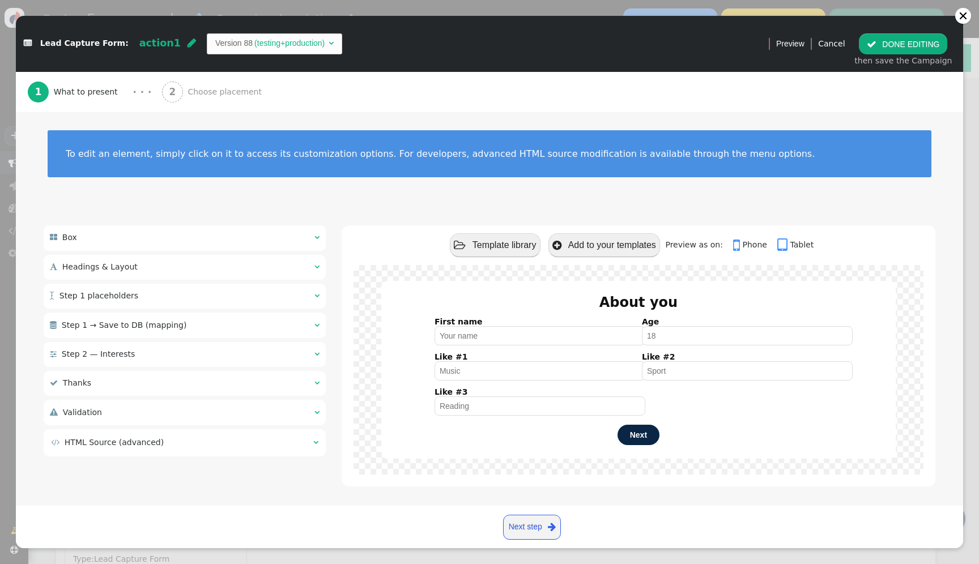
click at [235, 346] on div " Step 2 — Interests  " at bounding box center [185, 354] width 282 height 25
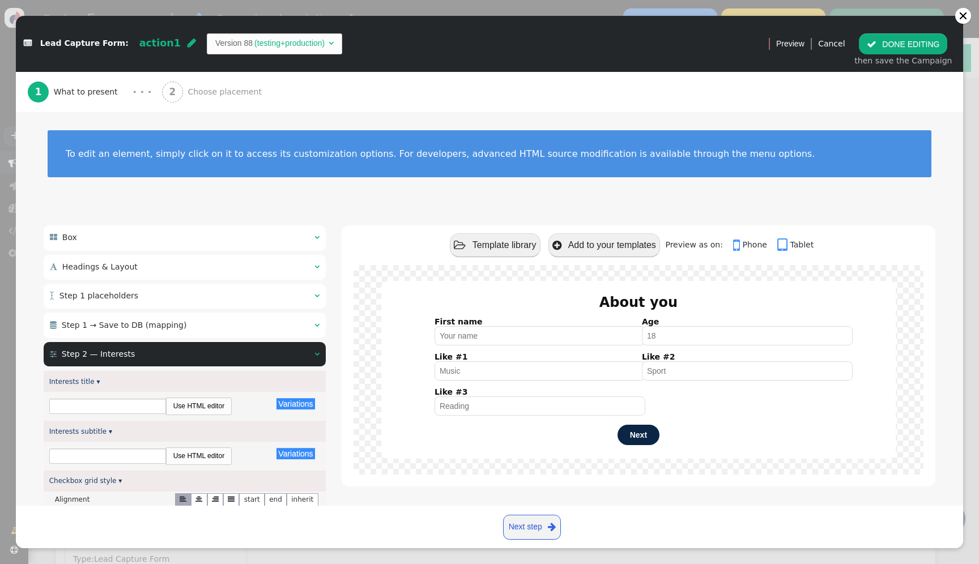
type input "What are your favourite interests?"
type input "Select as many as you like"
type input "Back"
type input "Finish"
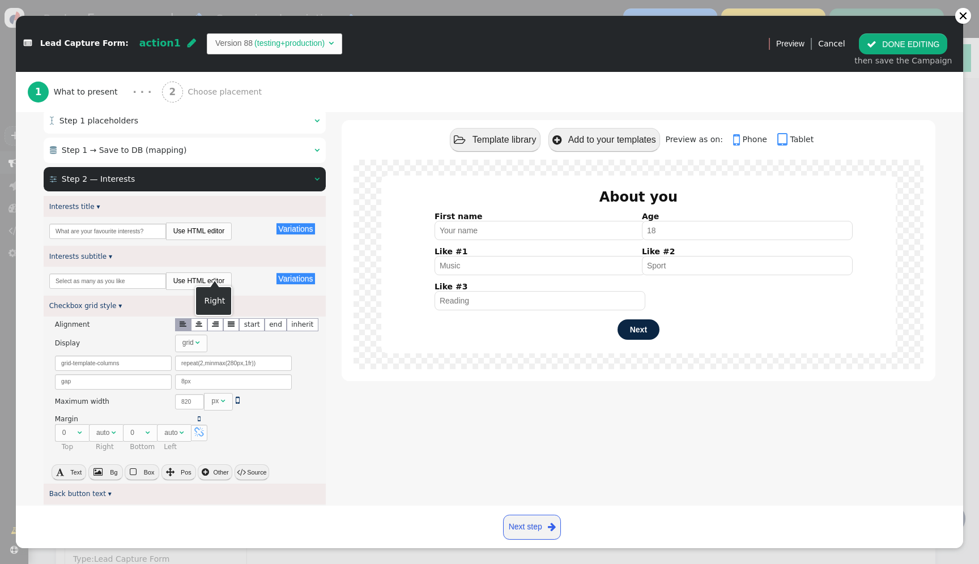
scroll to position [110, 0]
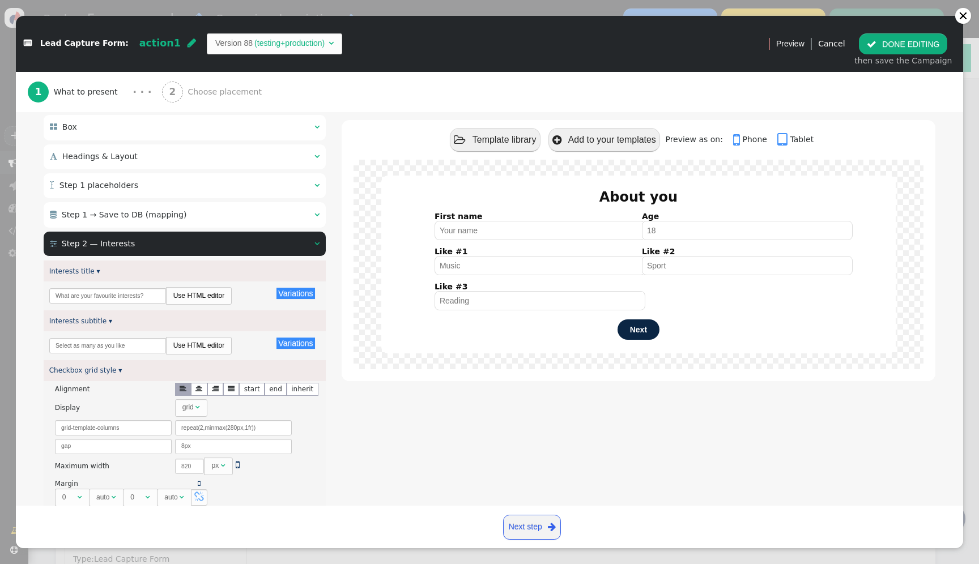
click at [194, 219] on div " Step 1 → Save to DB (mapping)  " at bounding box center [185, 214] width 282 height 25
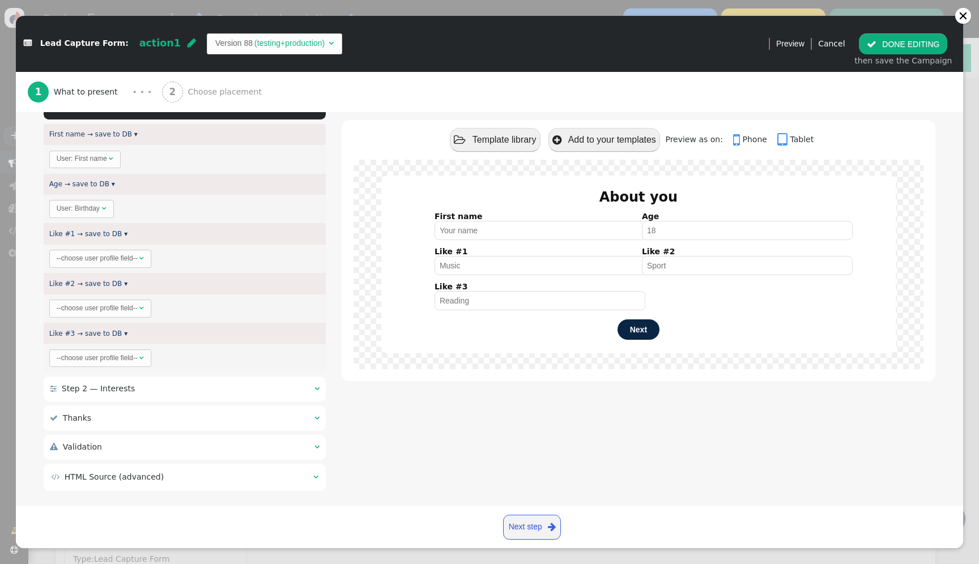
scroll to position [231, 0]
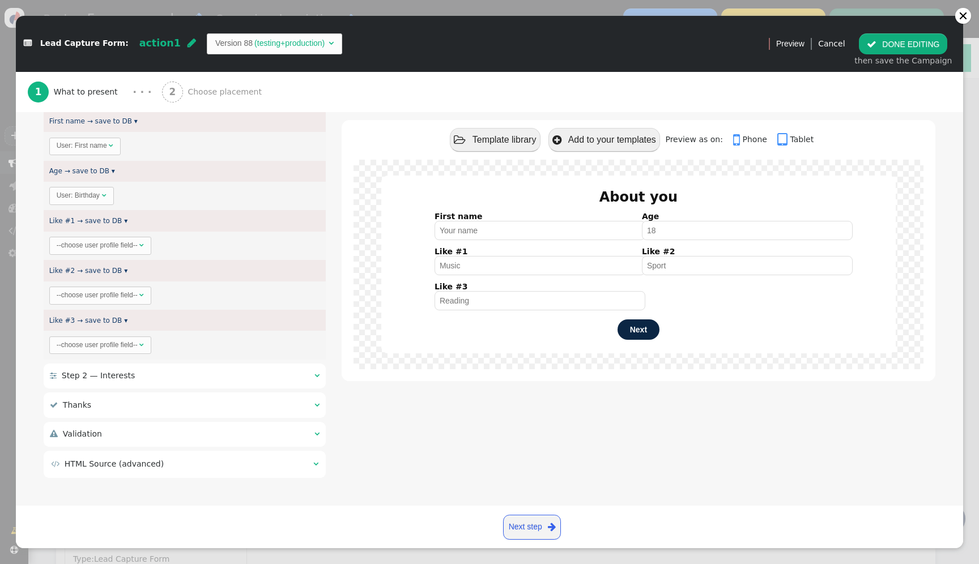
click at [167, 377] on div " Step 2 — Interests  " at bounding box center [185, 376] width 282 height 25
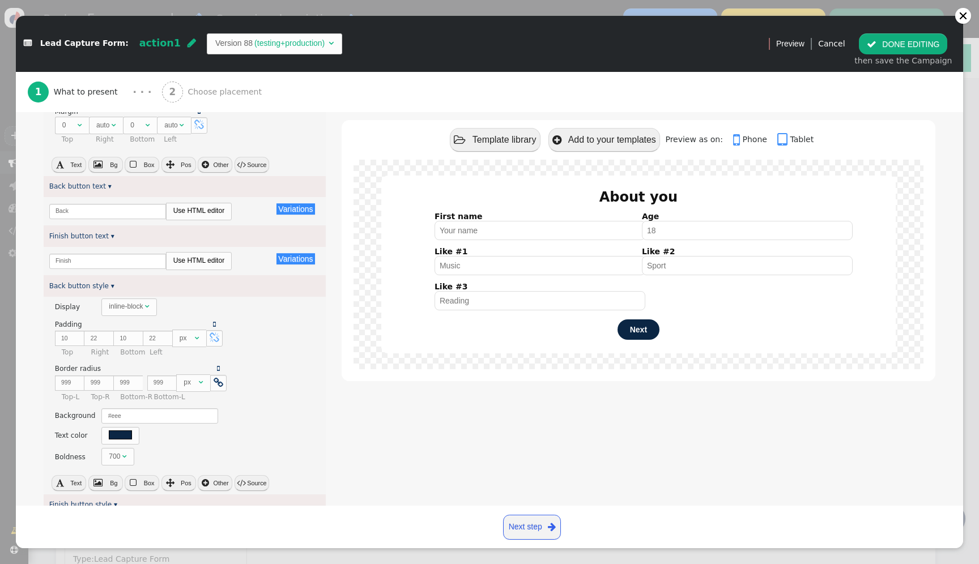
scroll to position [483, 0]
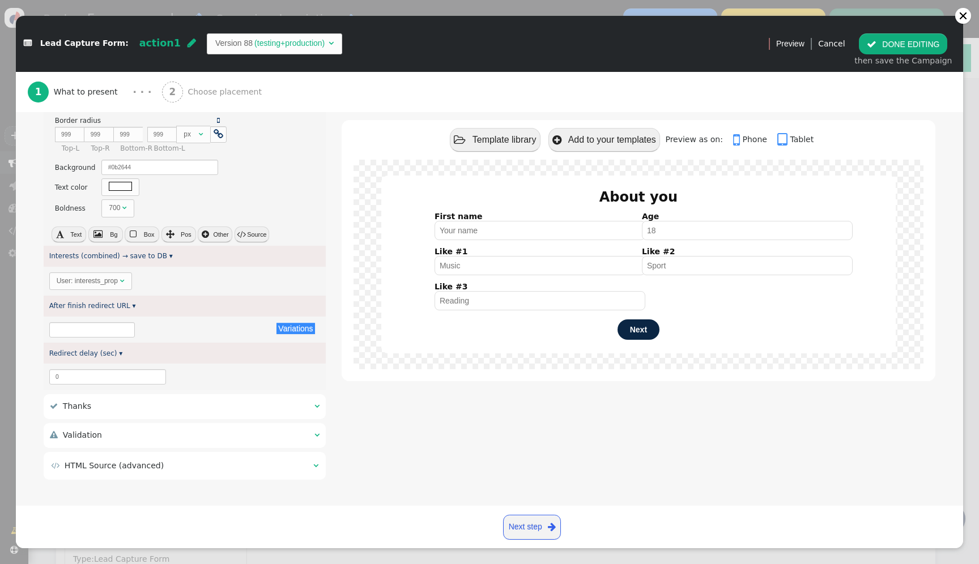
click at [158, 402] on div " Thanks  " at bounding box center [185, 406] width 282 height 25
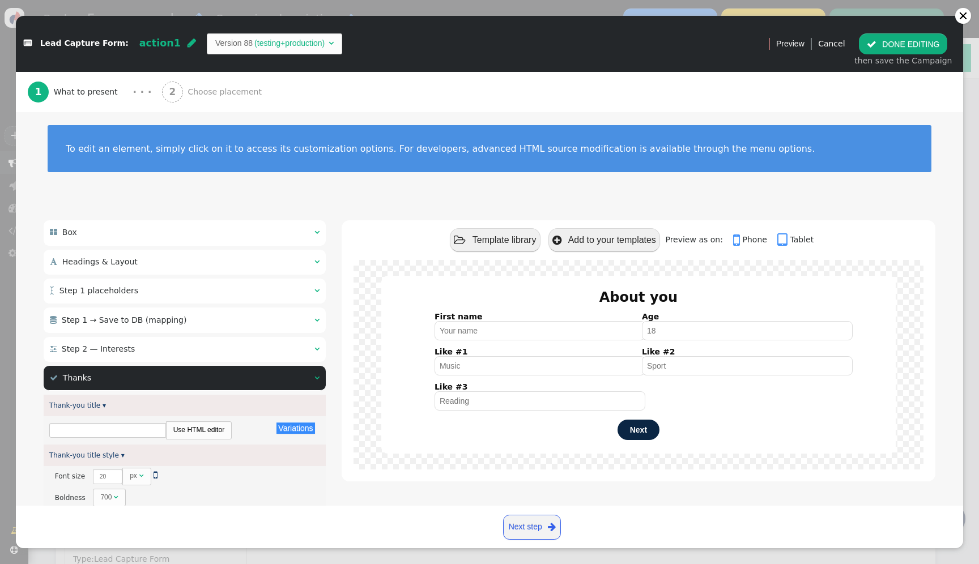
type input "Thanks! Your preferences are saved."
type input "We’ll use these details to personalize your experience."
click at [213, 315] on div " Step 1 → Save to DB (mapping)  " at bounding box center [185, 320] width 282 height 25
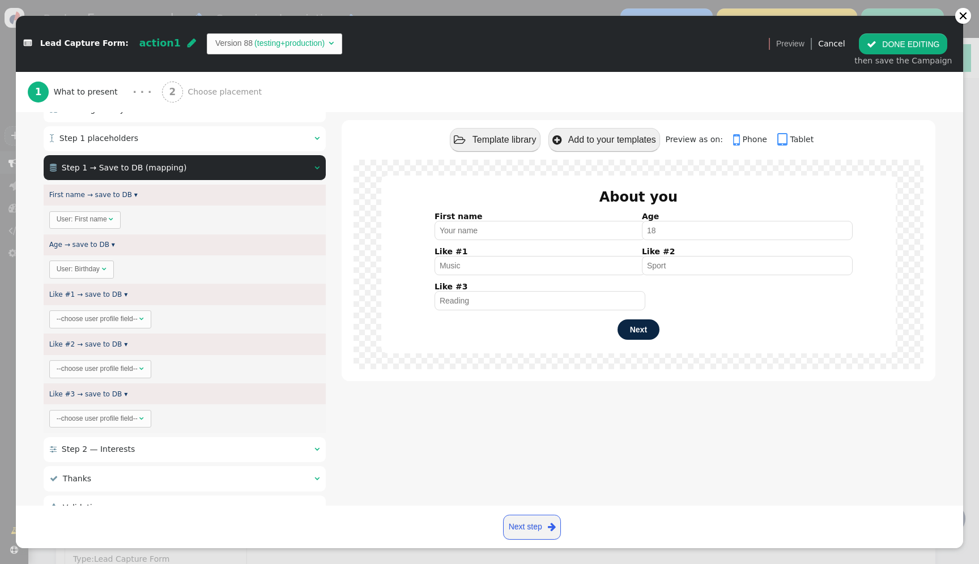
scroll to position [182, 0]
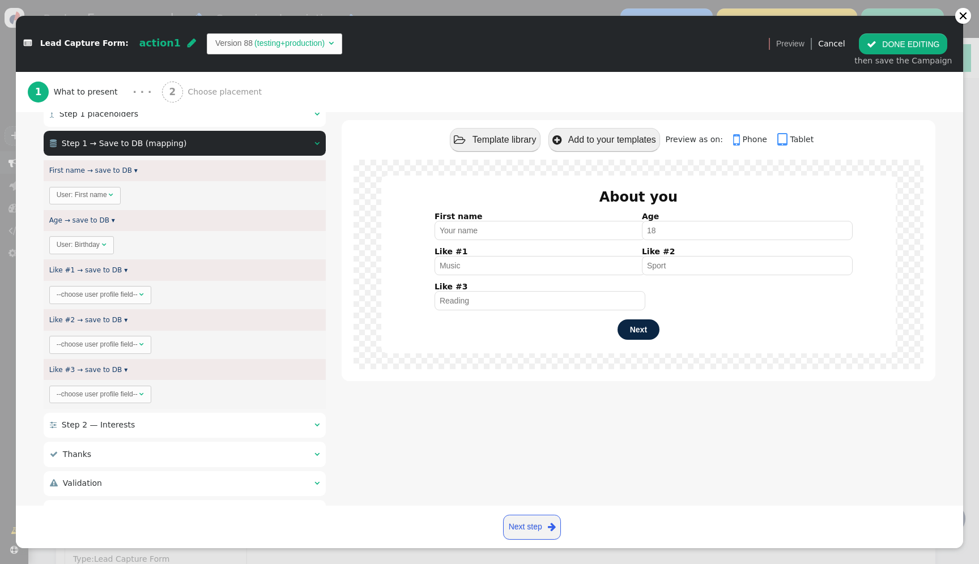
click at [182, 431] on div " Step 2 — Interests  " at bounding box center [185, 425] width 282 height 25
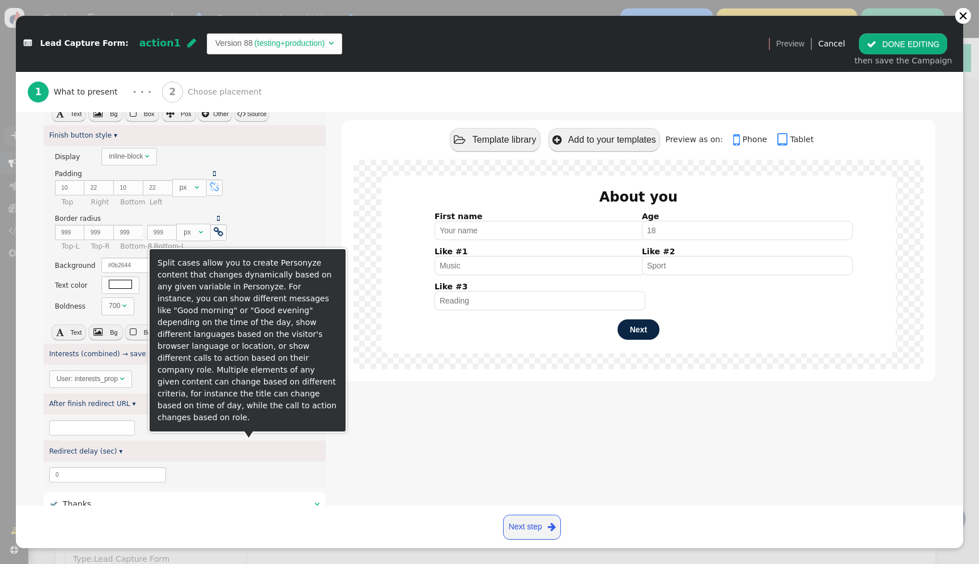
scroll to position [950, 0]
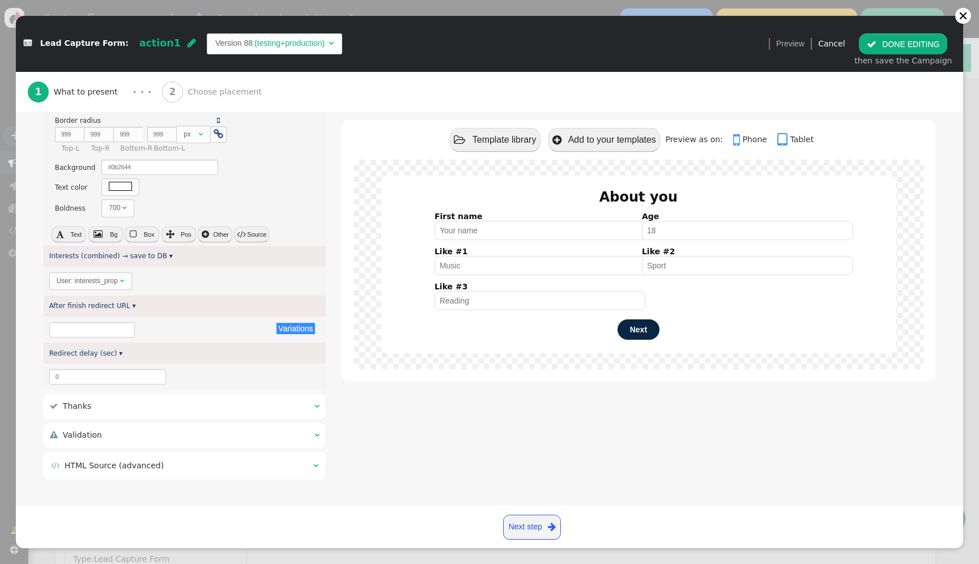
click at [195, 460] on td " HTML Source (advanced)" at bounding box center [178, 466] width 254 height 12
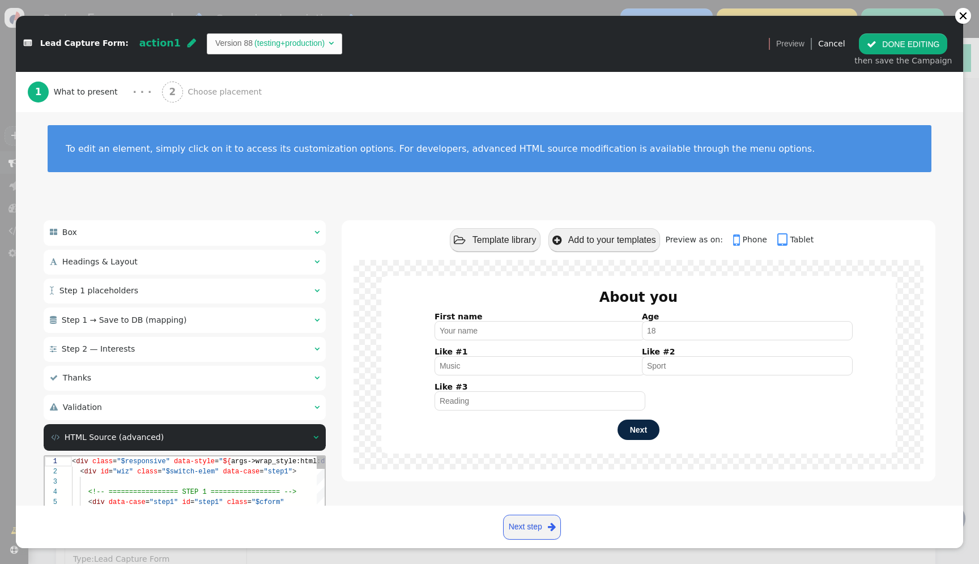
scroll to position [31, 139]
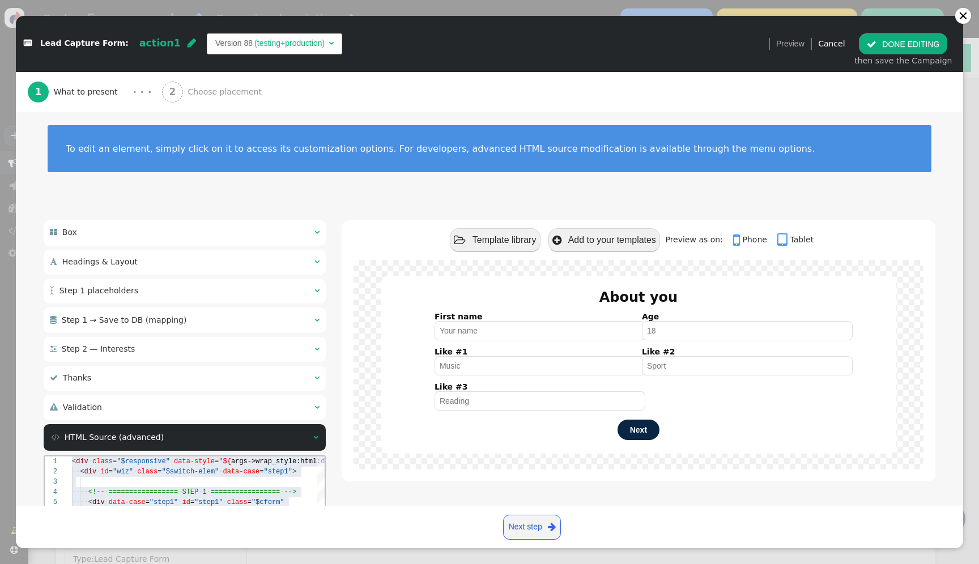
click at [210, 235] on div " Box  " at bounding box center [185, 232] width 282 height 25
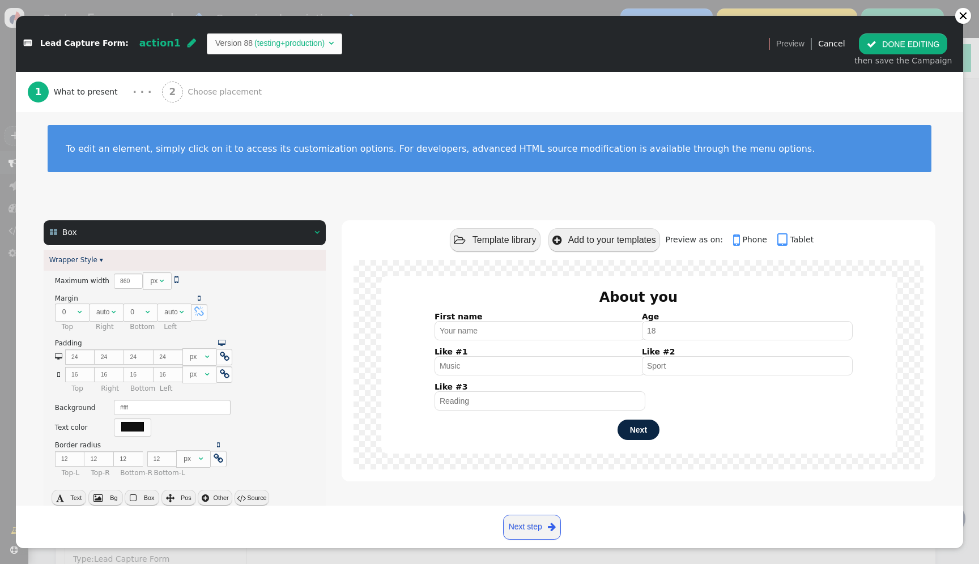
click at [262, 237] on div " Box  " at bounding box center [185, 232] width 282 height 25
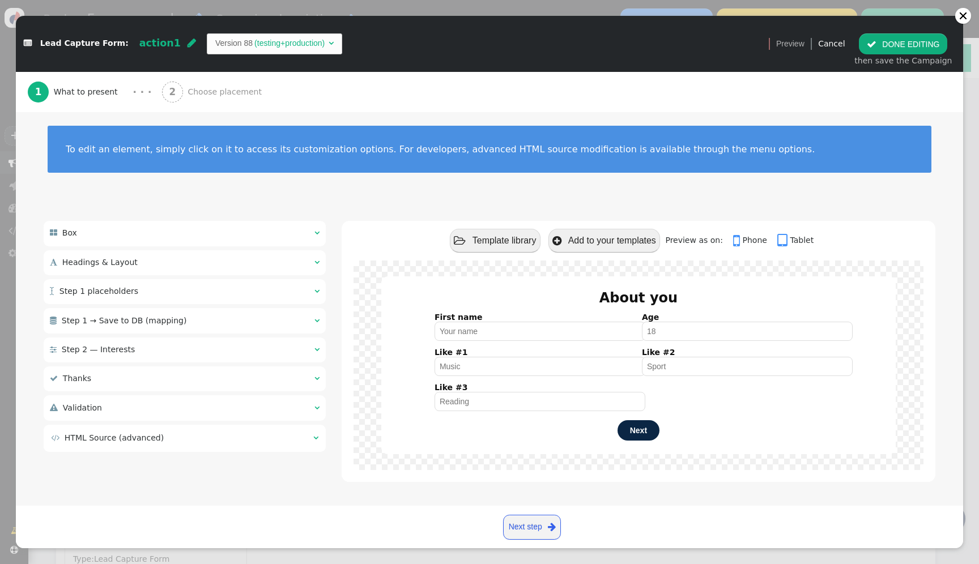
click at [188, 450] on div " HTML Source (advanced) " at bounding box center [185, 438] width 282 height 27
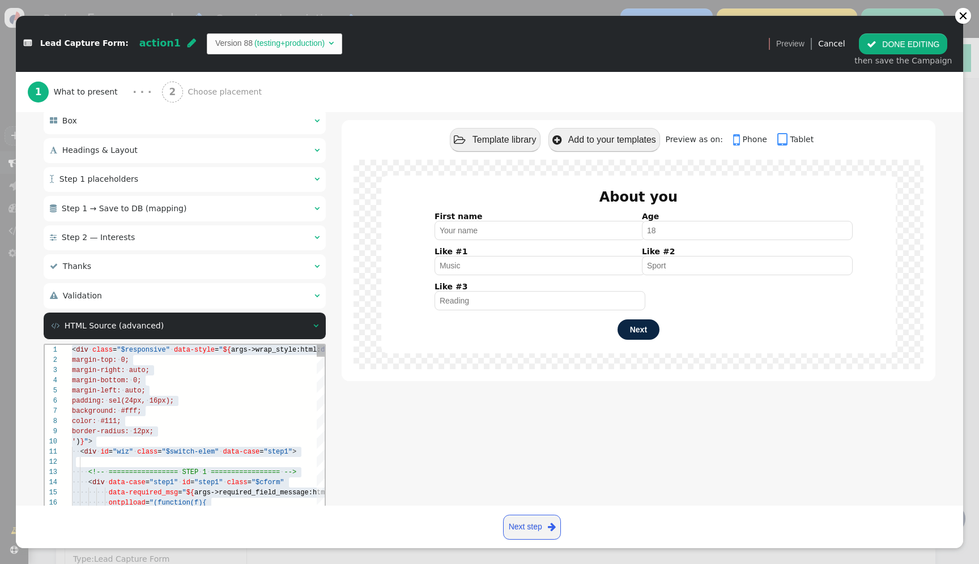
scroll to position [51, 103]
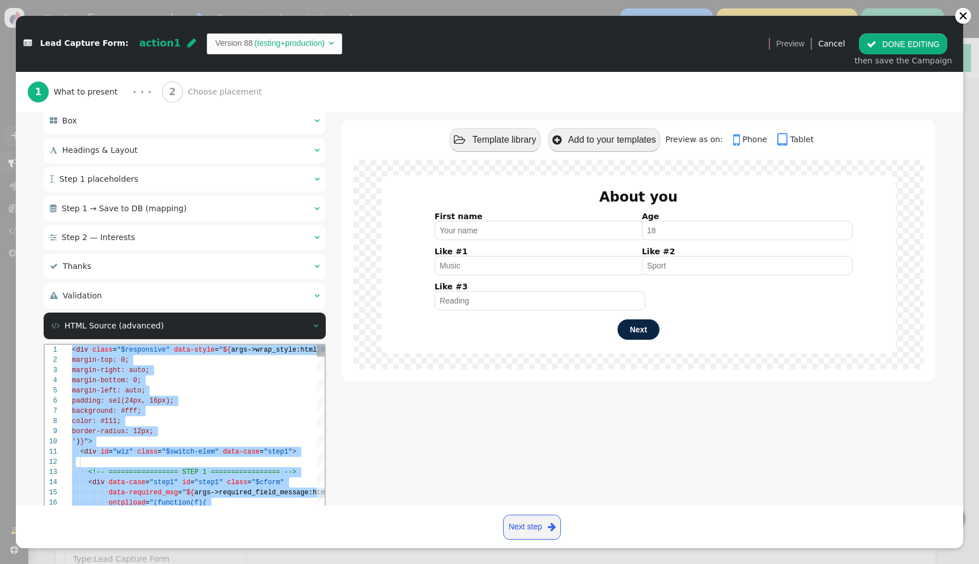
paste textarea "${menu block->show_close_button name='Show close button'} ${menu args->close_bu…"
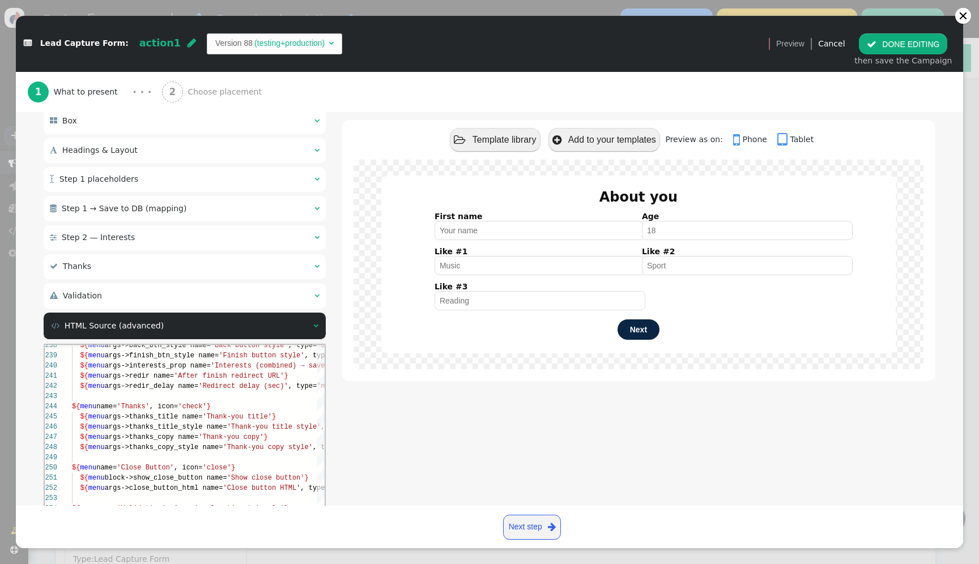
scroll to position [220, 0]
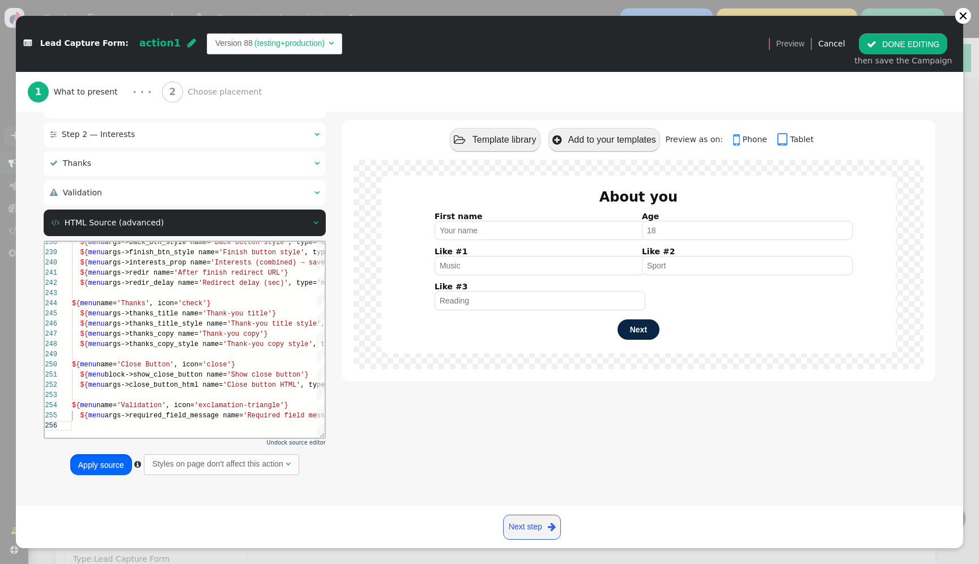
click at [105, 464] on button "Apply source" at bounding box center [101, 464] width 62 height 20
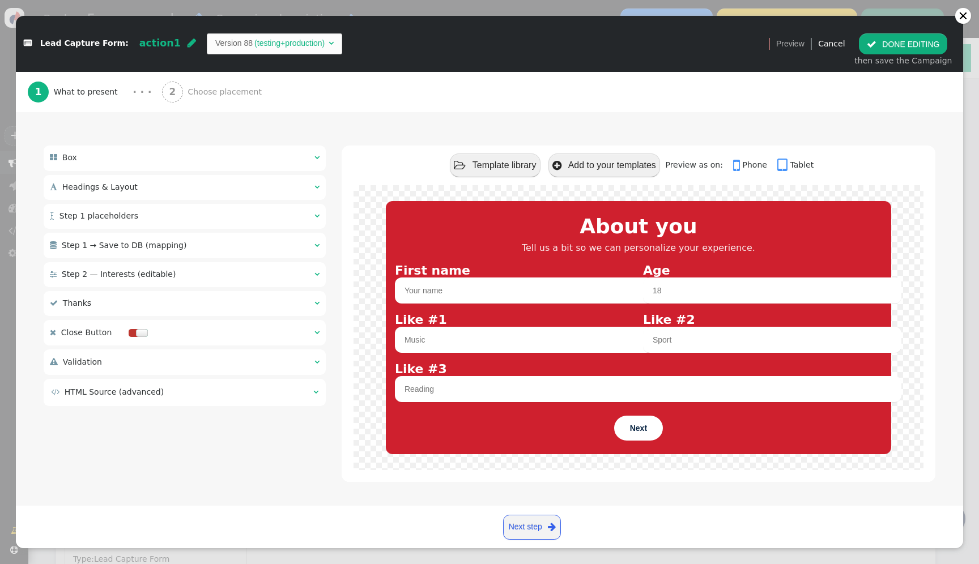
scroll to position [82, 0]
click at [212, 394] on td " HTML Source (advanced)" at bounding box center [178, 392] width 254 height 12
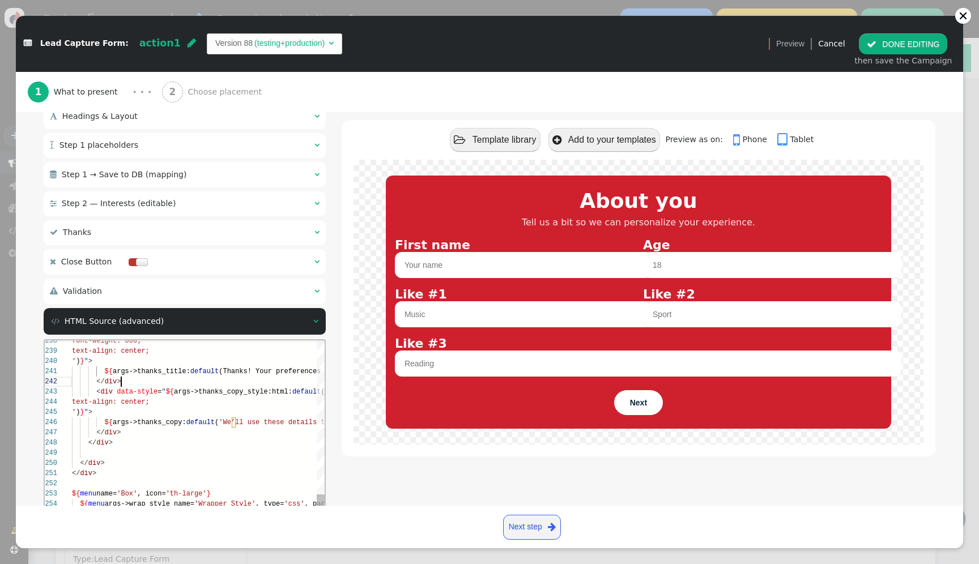
scroll to position [10, 49]
click at [218, 383] on div "</ div >" at bounding box center [276, 382] width 409 height 10
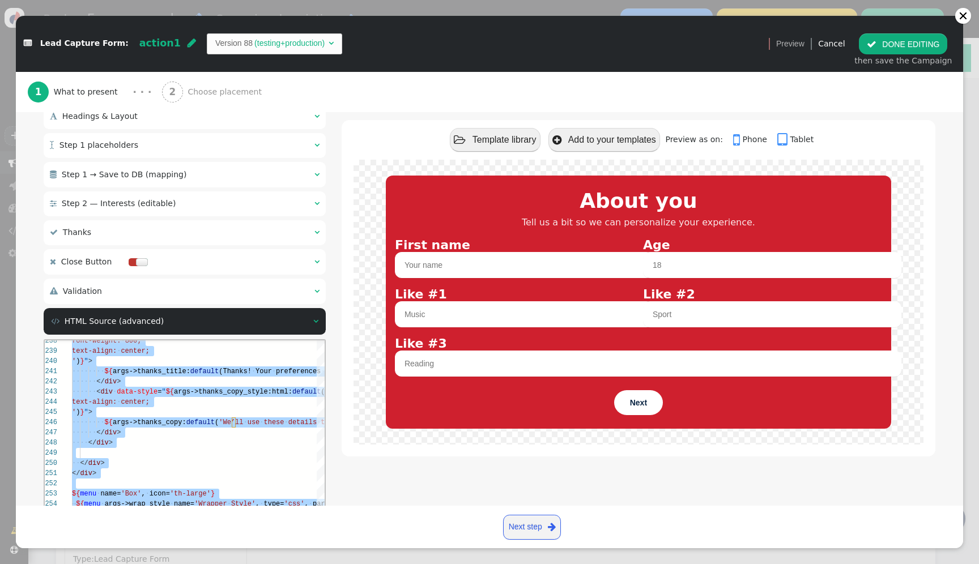
paste textarea "'Redirect delay (sec)', type='number'} ${menu name='Thanks', icon='check'} ${me…"
type textarea "'Redirect delay (sec)', type='number'} ${menu name='Thanks', icon='check'} ${me…"
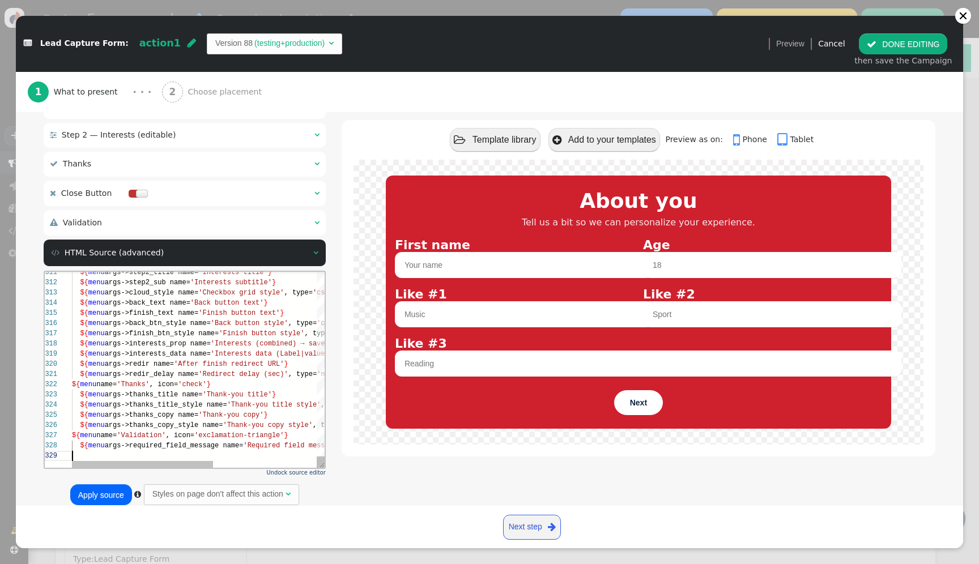
scroll to position [250, 0]
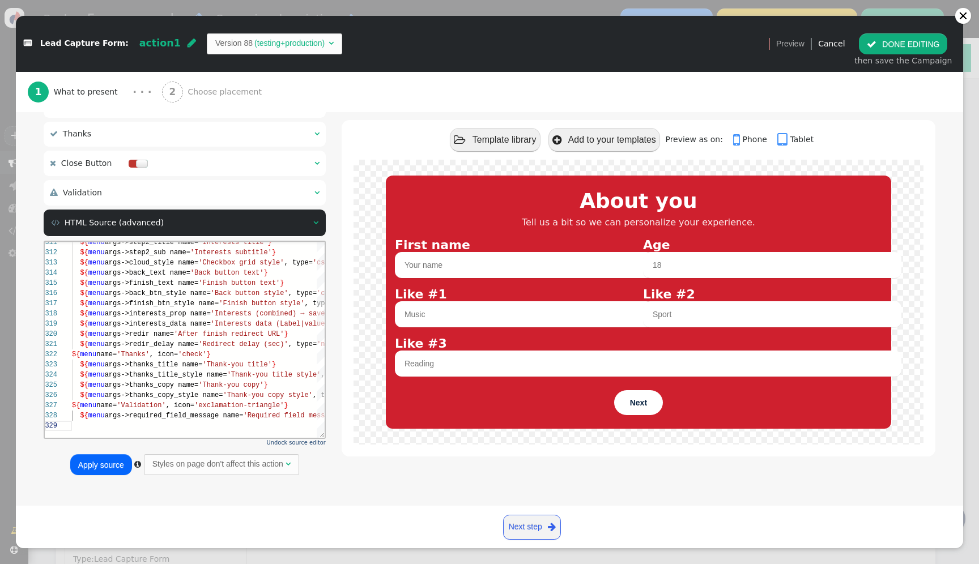
click at [86, 467] on button "Apply source" at bounding box center [101, 464] width 62 height 20
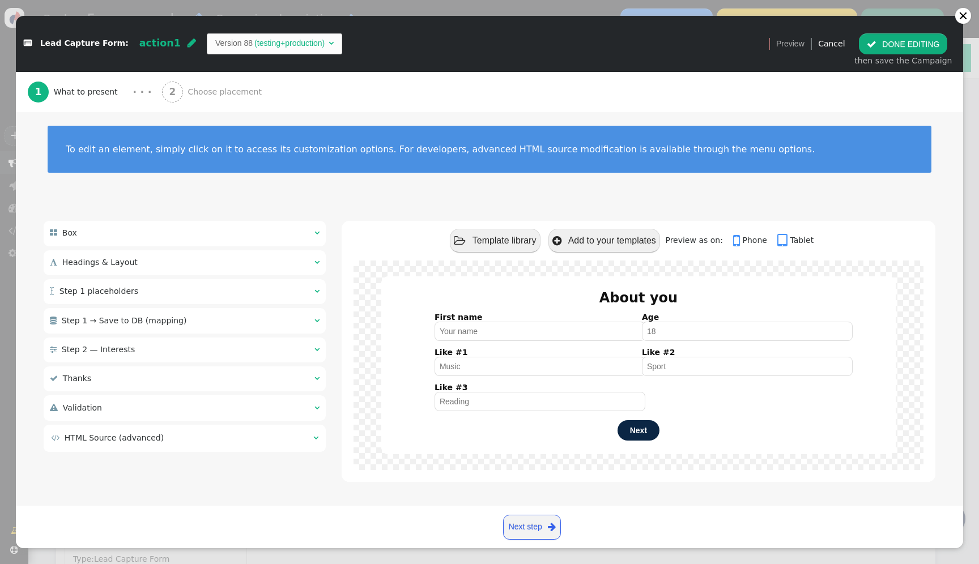
scroll to position [5, 0]
type input "What are your favourite interests?"
type input "Select as many as you like"
type input "Back"
type input "Finish"
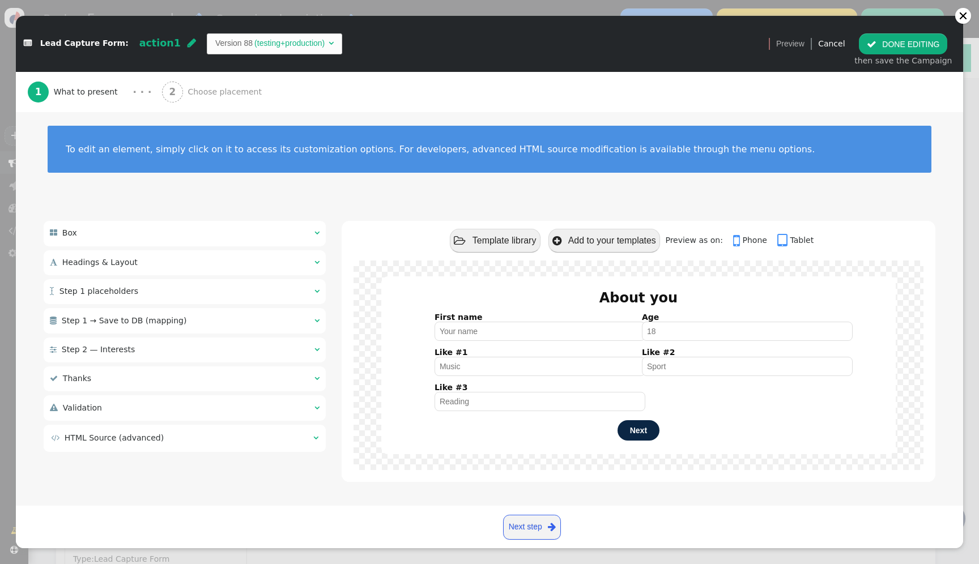
click at [137, 351] on div " Step 2 — Interests " at bounding box center [101, 350] width 103 height 12
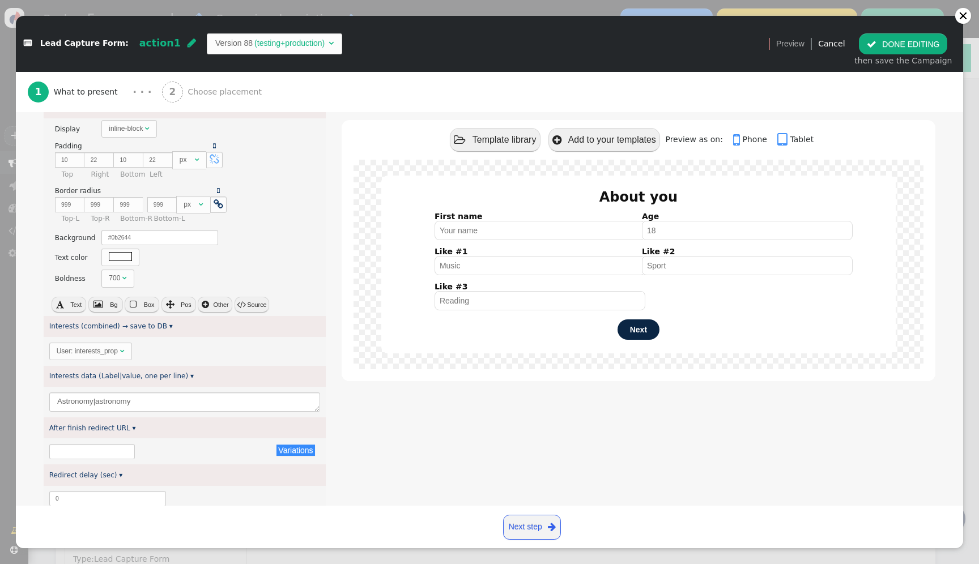
scroll to position [918, 0]
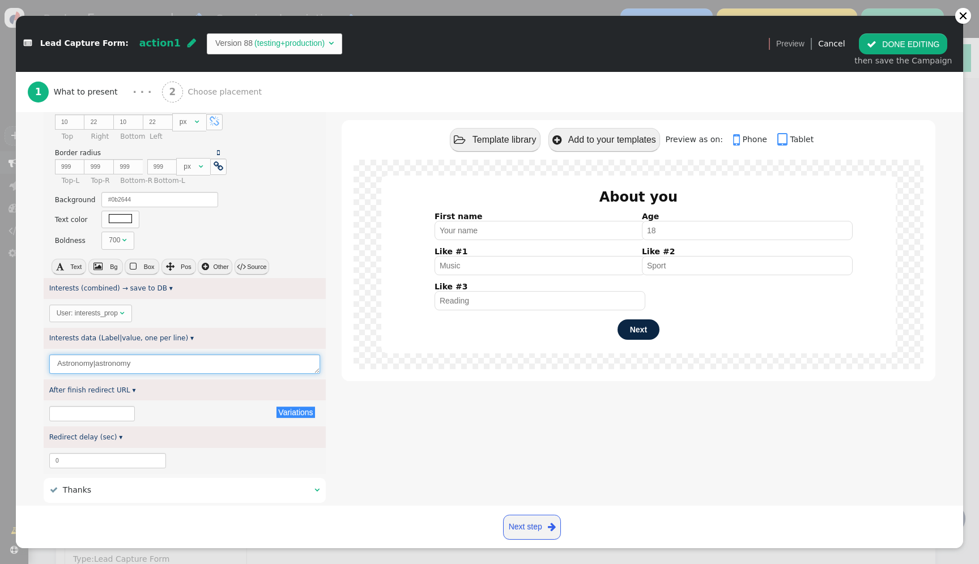
click at [169, 365] on textarea "Astronomy|astronomy" at bounding box center [184, 365] width 271 height 20
drag, startPoint x: 316, startPoint y: 372, endPoint x: 337, endPoint y: 405, distance: 38.5
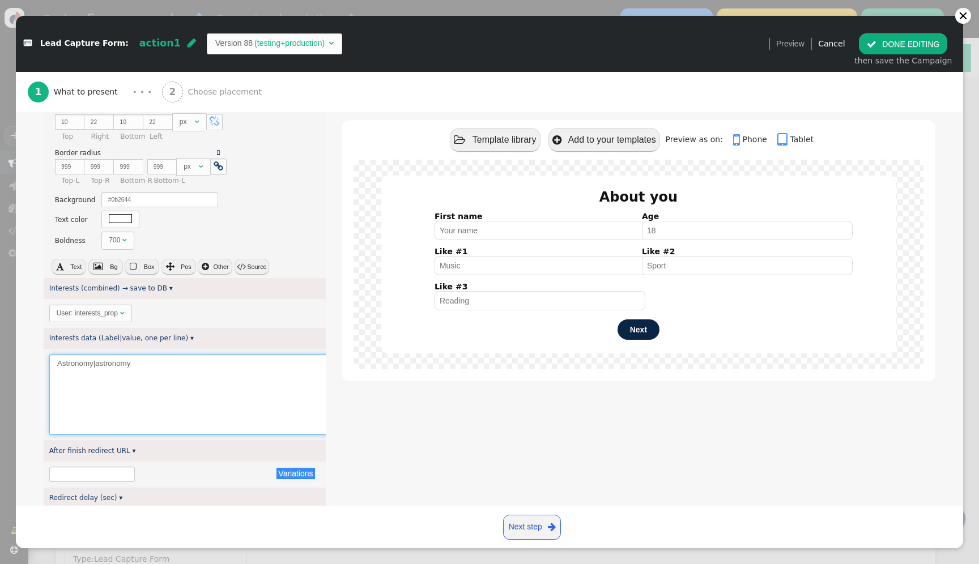
drag, startPoint x: 317, startPoint y: 369, endPoint x: 338, endPoint y: 428, distance: 62.0
drag, startPoint x: 141, startPoint y: 363, endPoint x: 50, endPoint y: 364, distance: 90.7
click at [50, 364] on textarea "Astronomy|astronomy" at bounding box center [195, 395] width 292 height 80
click at [80, 365] on textarea "Astronomy|astronomy" at bounding box center [195, 395] width 292 height 80
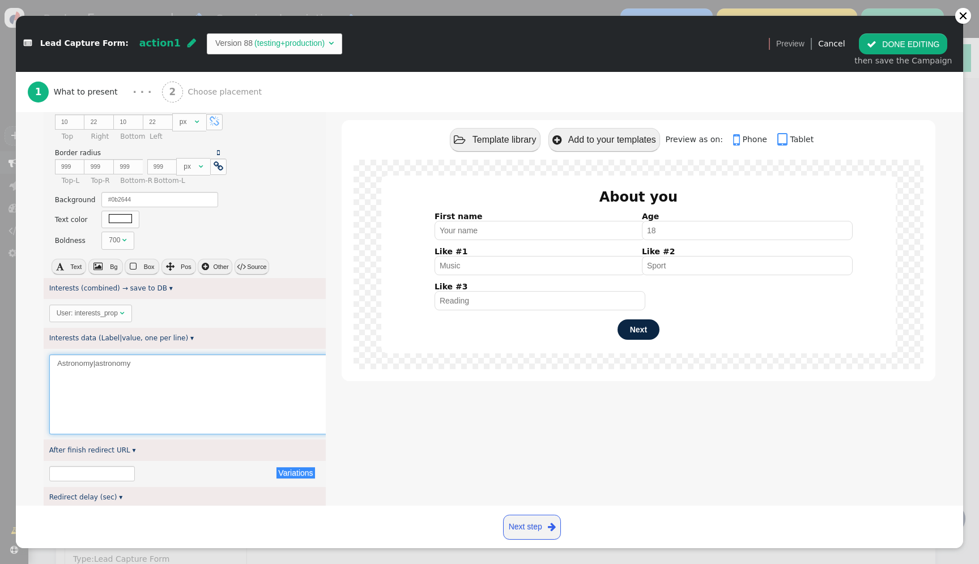
click at [80, 365] on textarea "Astronomy|astronomy" at bounding box center [195, 395] width 292 height 80
click at [156, 369] on textarea "Astronomy|astronomy" at bounding box center [195, 395] width 292 height 80
paste textarea "food technologies"
type textarea "Astronomy|astronomy food technologies/food technologies"
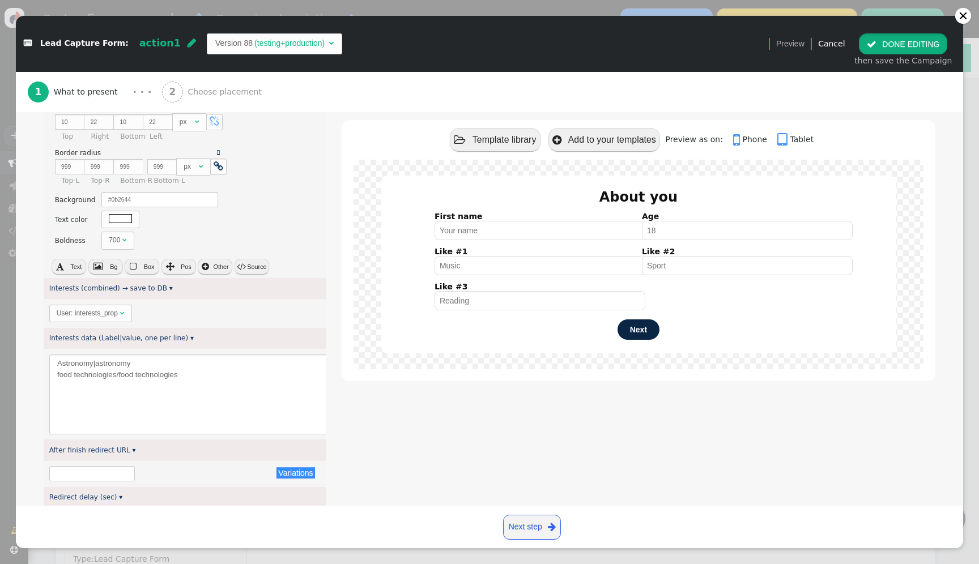
click at [898, 45] on button " DONE EDITING" at bounding box center [903, 43] width 88 height 20
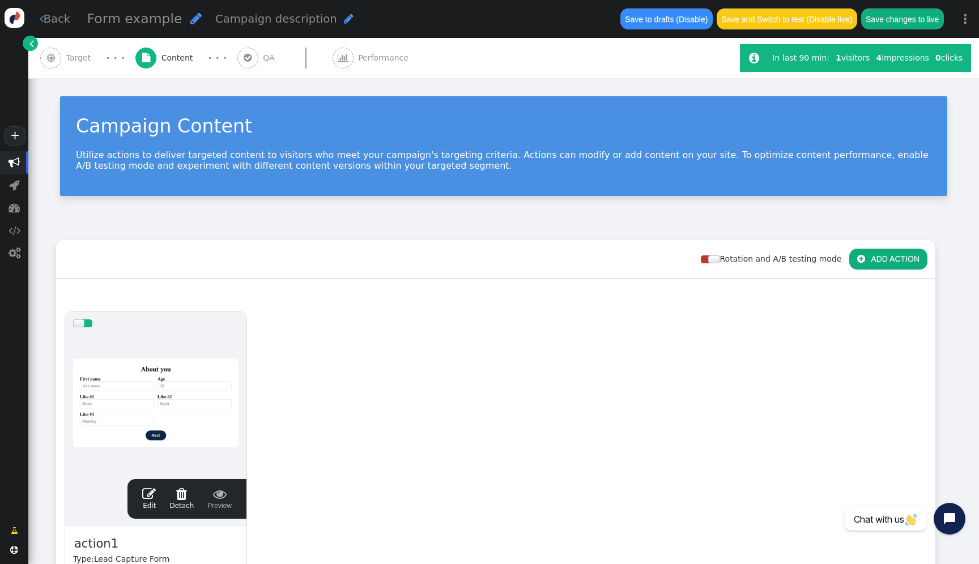
scroll to position [0, 0]
click at [913, 14] on button "Save changes to live" at bounding box center [902, 18] width 83 height 20
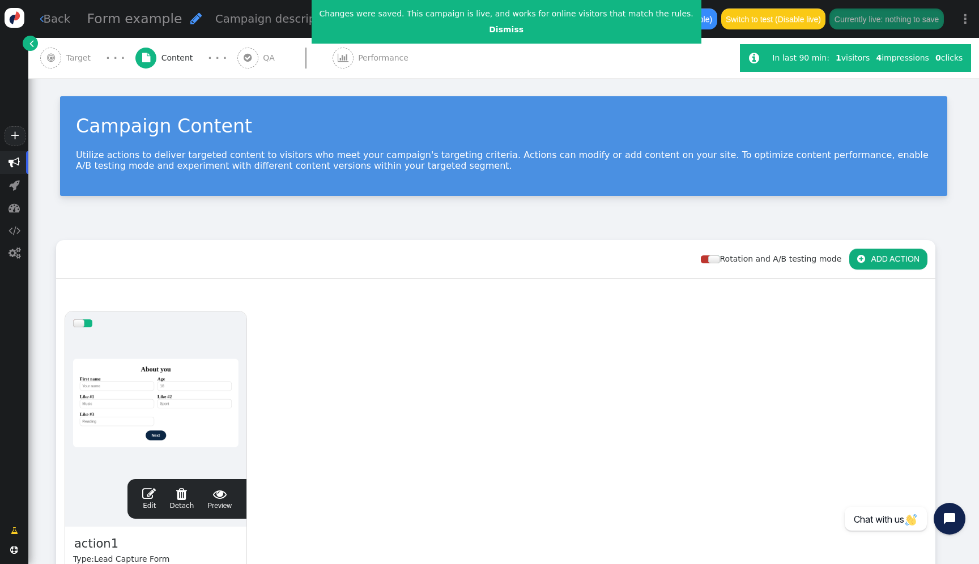
click at [162, 435] on div at bounding box center [155, 403] width 165 height 136
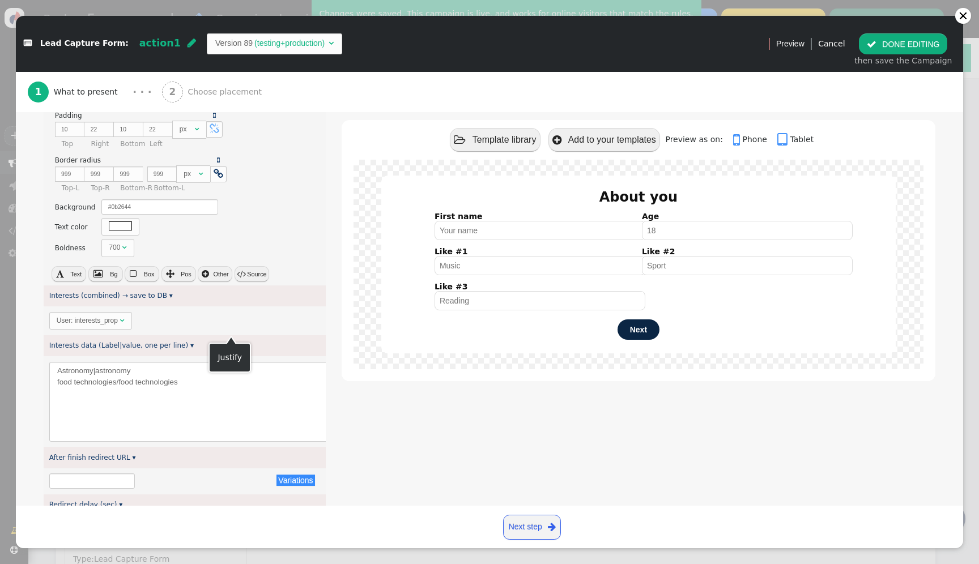
scroll to position [912, 0]
click at [214, 382] on textarea "Astronomy|astronomy food technologies/food technologies" at bounding box center [195, 400] width 292 height 80
drag, startPoint x: 214, startPoint y: 382, endPoint x: 41, endPoint y: 363, distance: 173.3
paste textarea "Basketball|basketball"
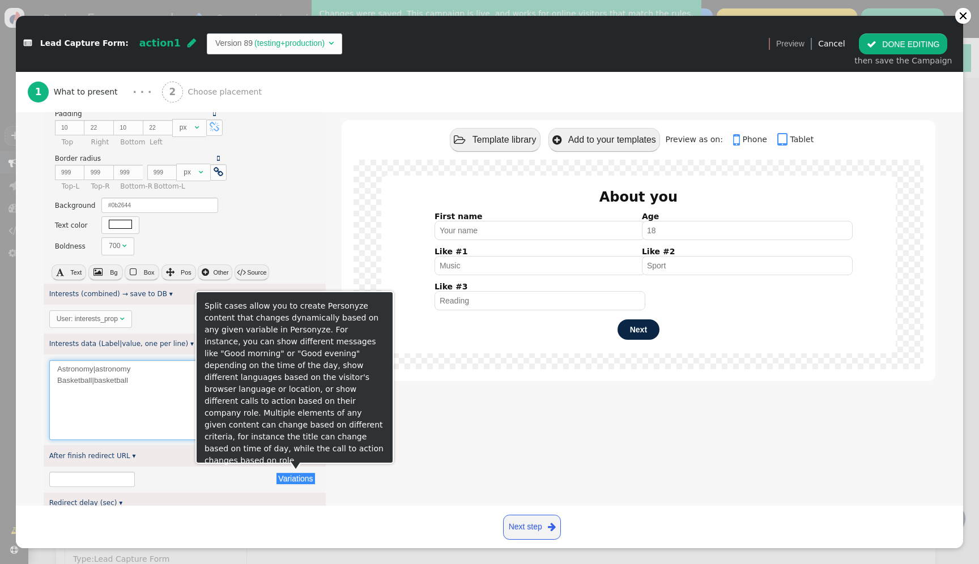
scroll to position [928, 0]
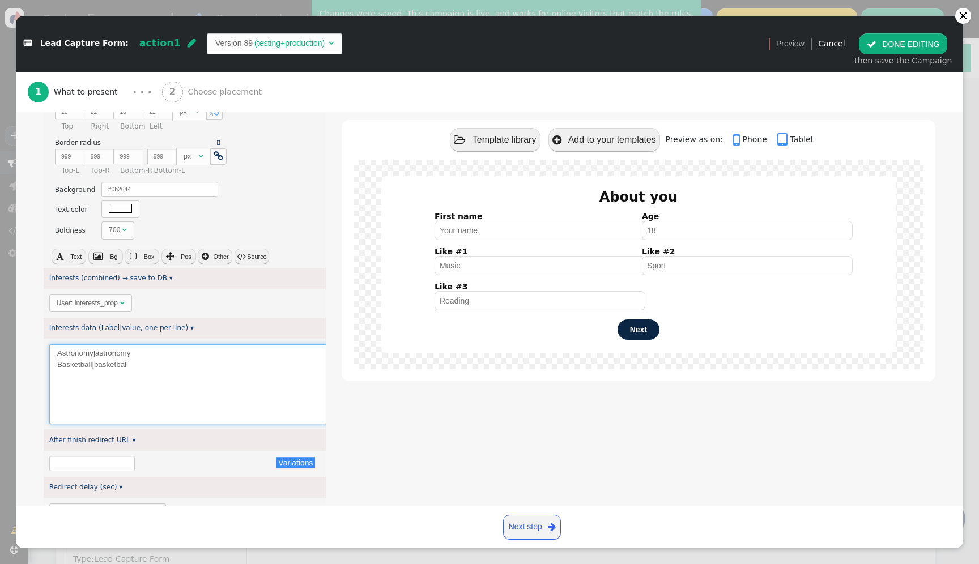
type textarea "Astronomy|astronomy Basketball|basketball"
click at [902, 56] on div "then save the Campaign" at bounding box center [902, 61] width 97 height 12
click at [913, 44] on button " DONE EDITING" at bounding box center [903, 43] width 88 height 20
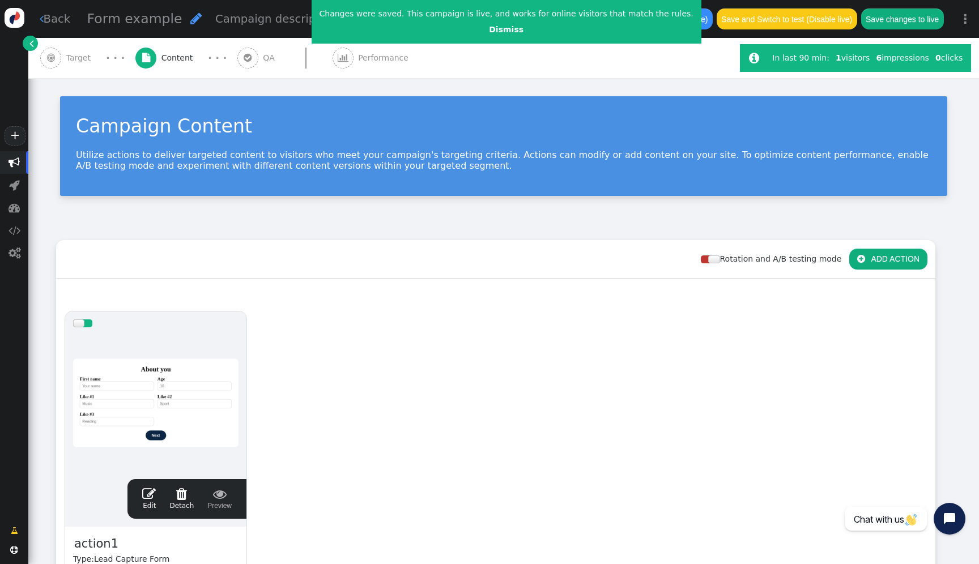
scroll to position [0, 0]
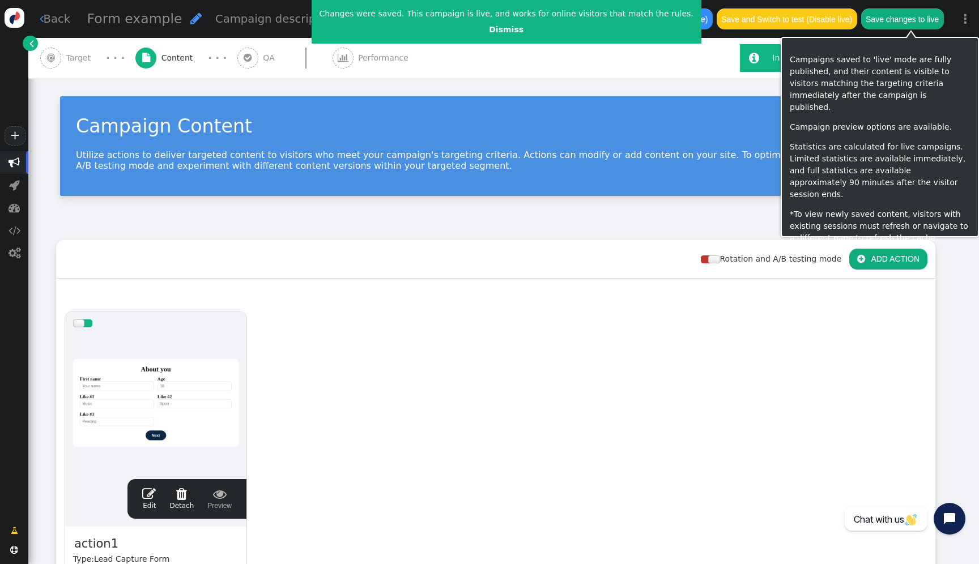
click at [904, 15] on button "Save changes to live" at bounding box center [902, 18] width 83 height 20
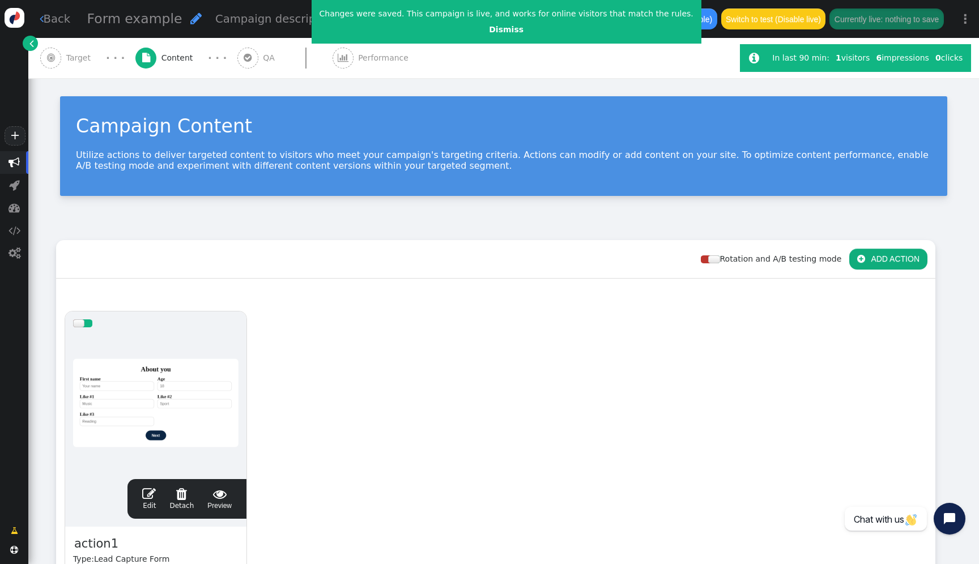
click at [219, 407] on div at bounding box center [155, 403] width 165 height 136
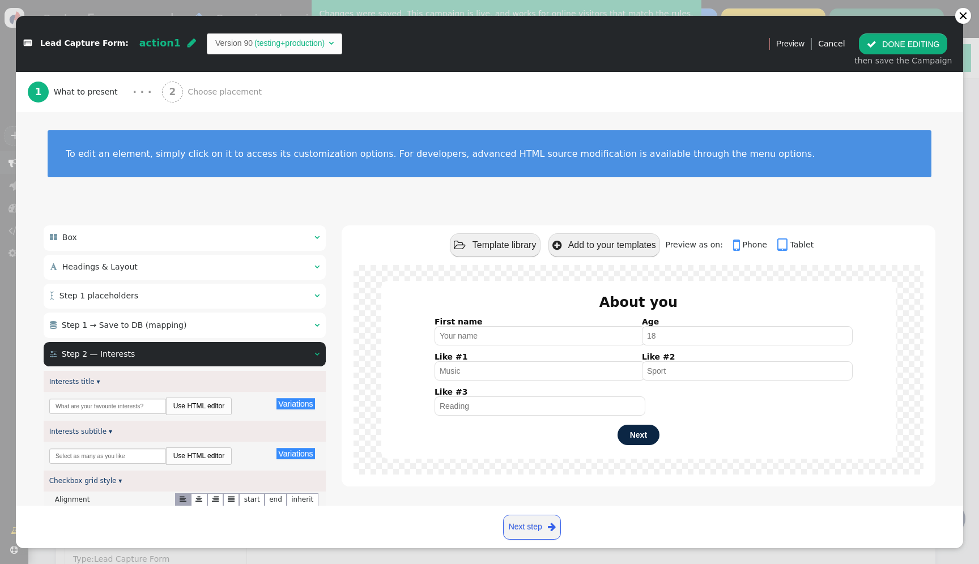
scroll to position [153, 0]
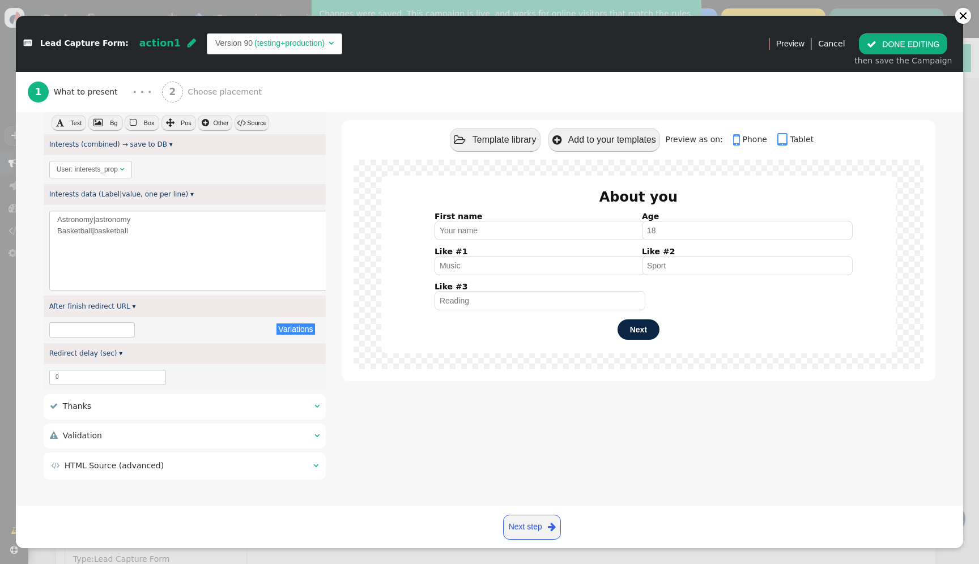
click at [297, 456] on div " HTML Source (advanced) " at bounding box center [185, 466] width 282 height 27
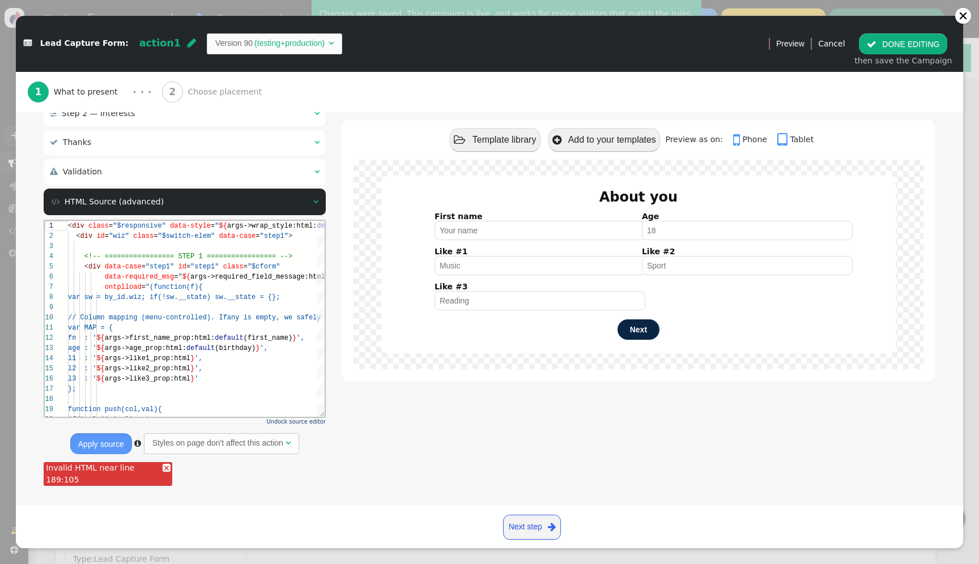
scroll to position [246, 0]
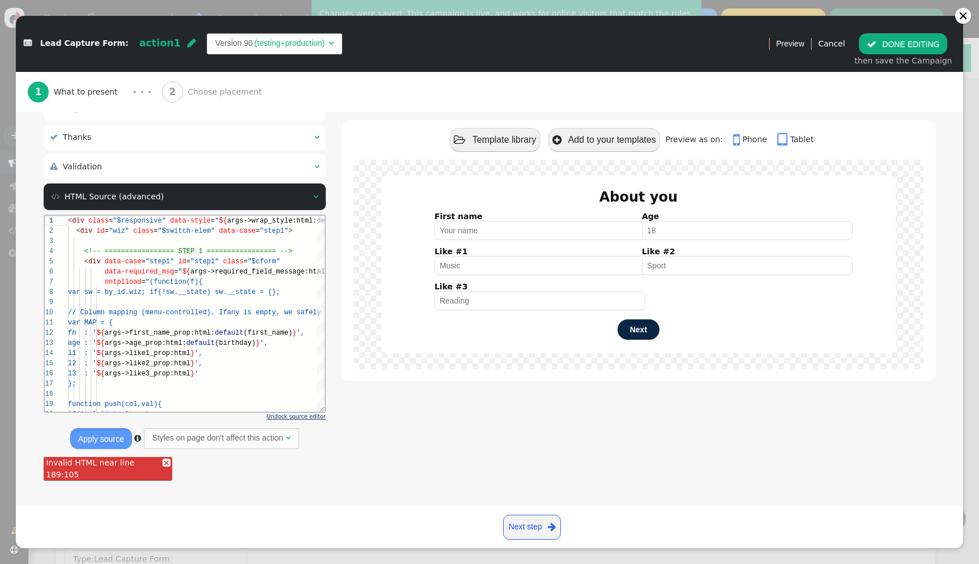
click at [296, 415] on span "Undock source editor" at bounding box center [296, 417] width 59 height 6
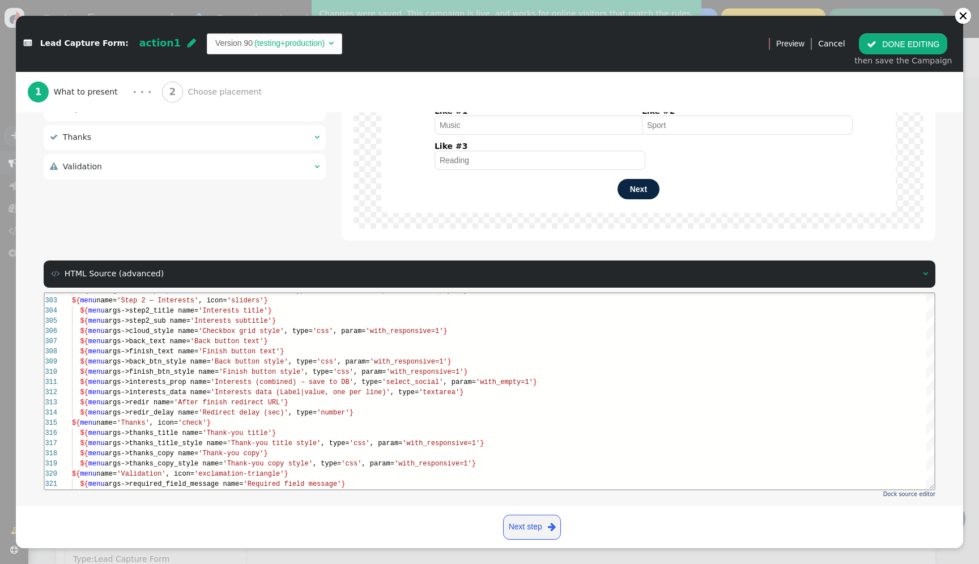
scroll to position [0, 0]
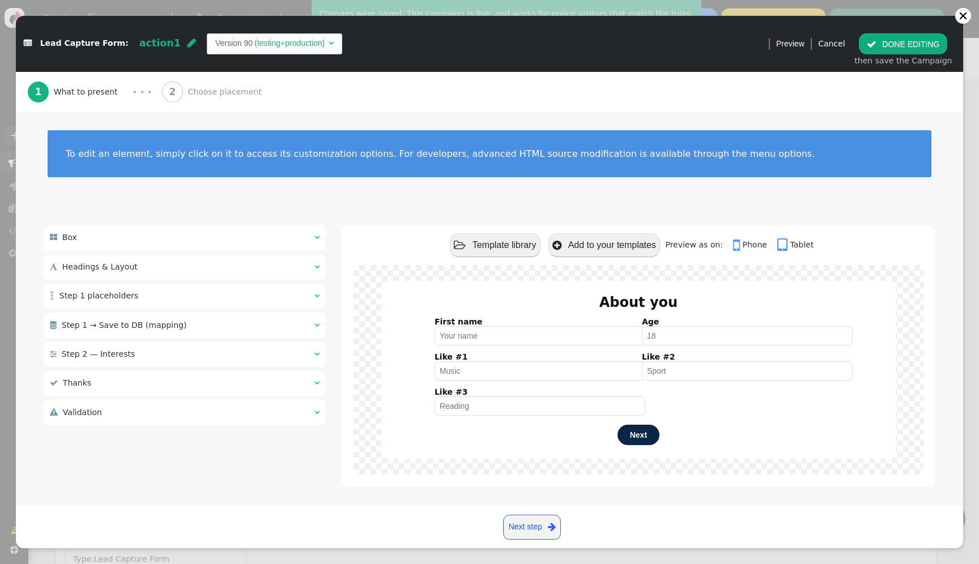
click at [238, 393] on div " Thanks  " at bounding box center [185, 383] width 282 height 25
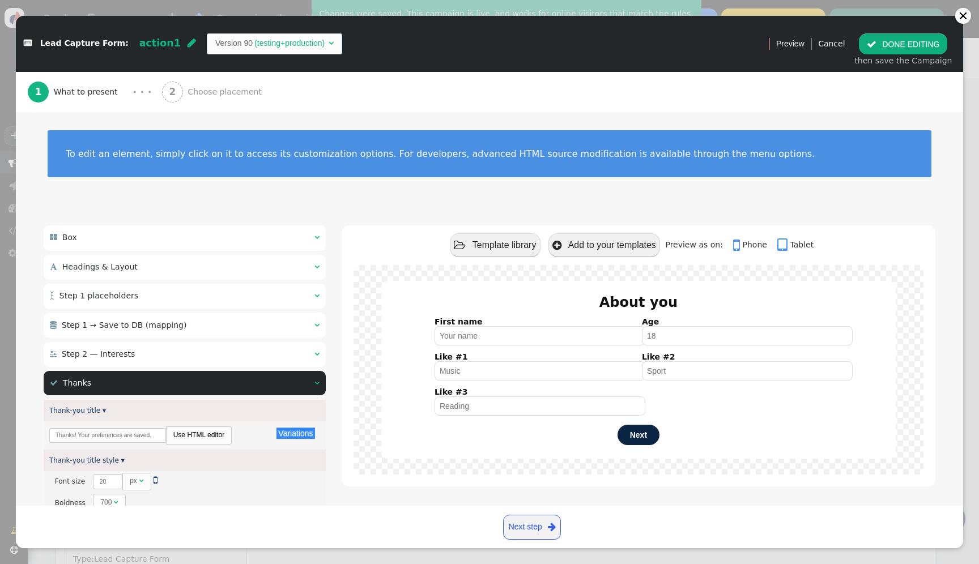
click at [237, 392] on div " Thanks  " at bounding box center [185, 383] width 282 height 25
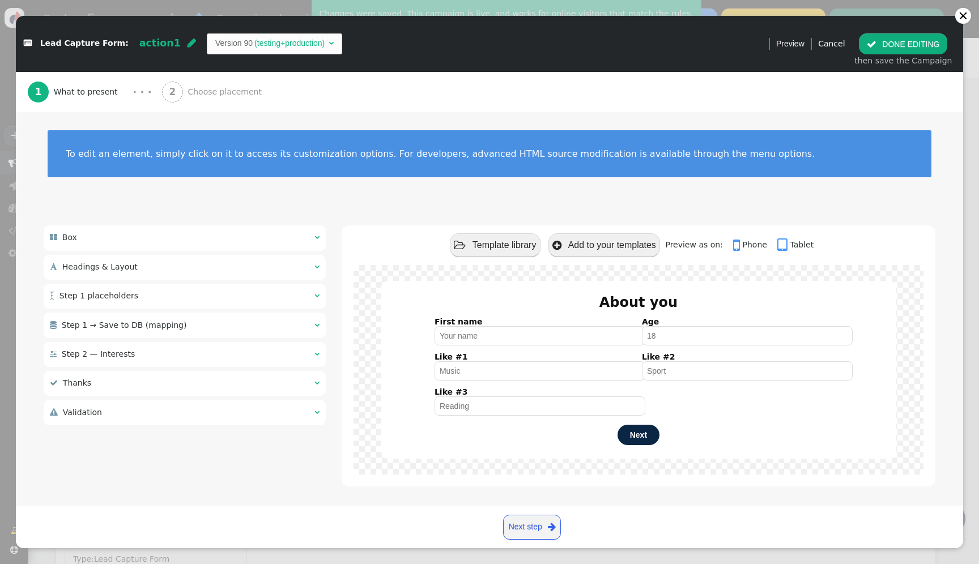
click at [240, 428] on div " Box   Wrapper Style ▾ × Maximum width There are alternatives. Default value…" at bounding box center [185, 327] width 282 height 204
click at [248, 407] on div " Validation  " at bounding box center [185, 412] width 282 height 25
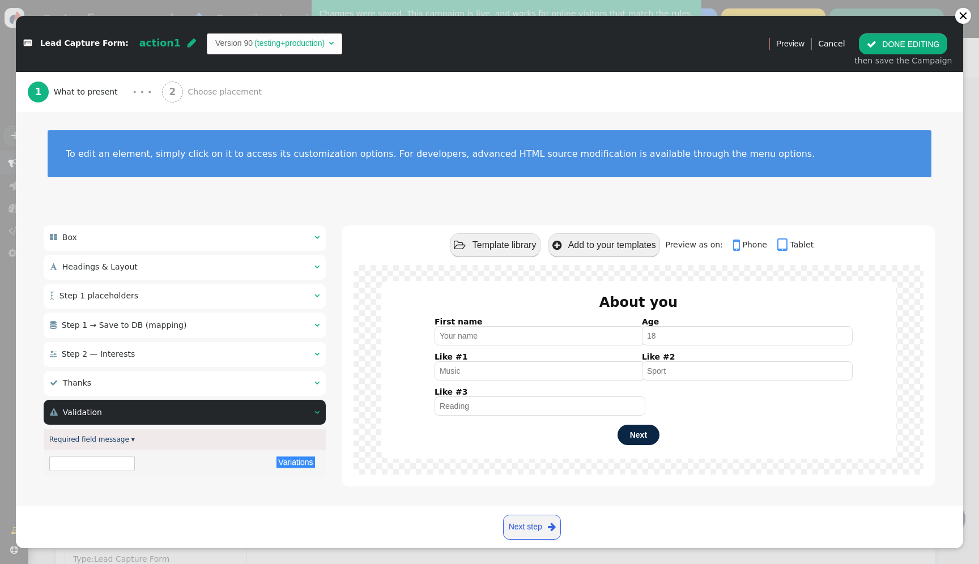
scroll to position [105, 0]
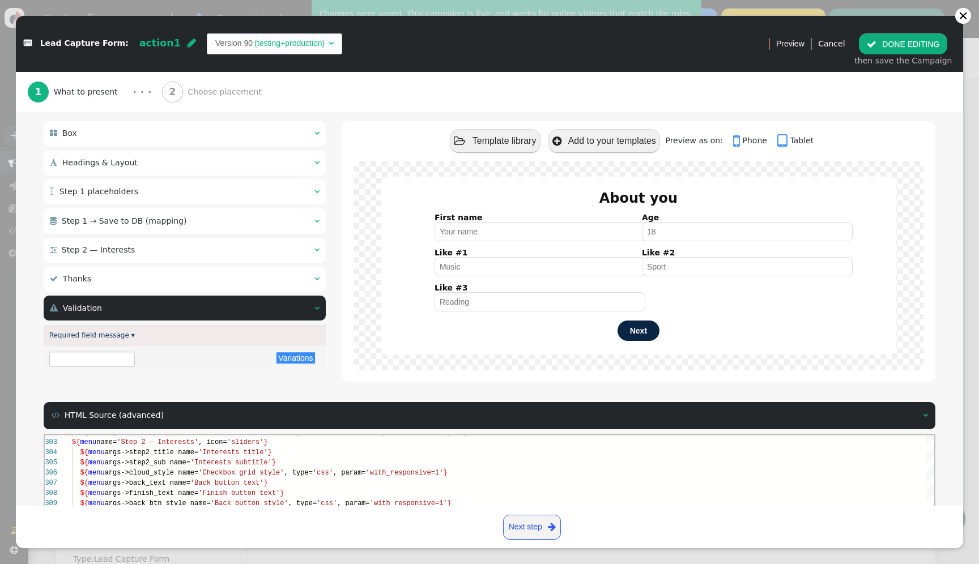
type input "Please fill the required fields"
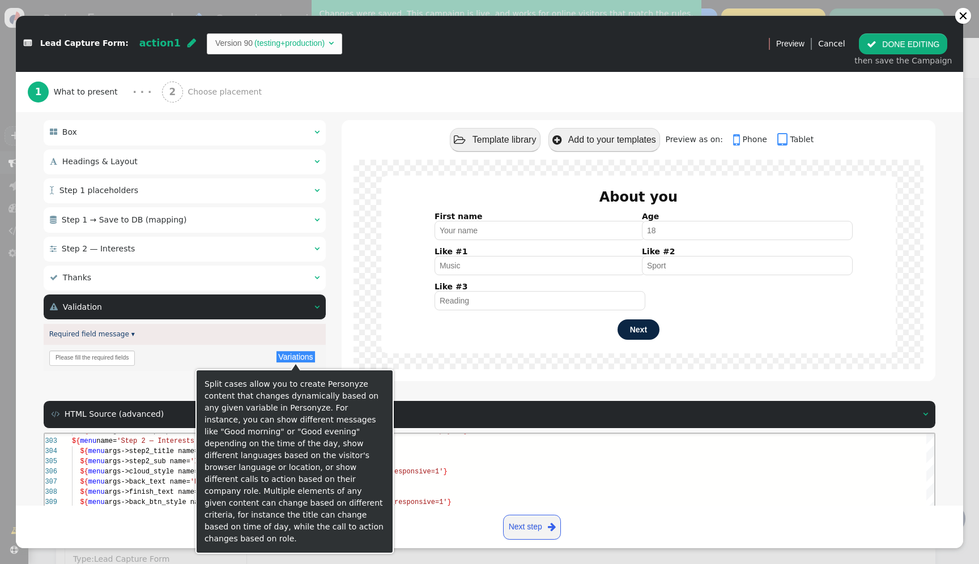
scroll to position [51, 74]
click at [144, 471] on span "args->cloud_style name=" at bounding box center [152, 471] width 94 height 8
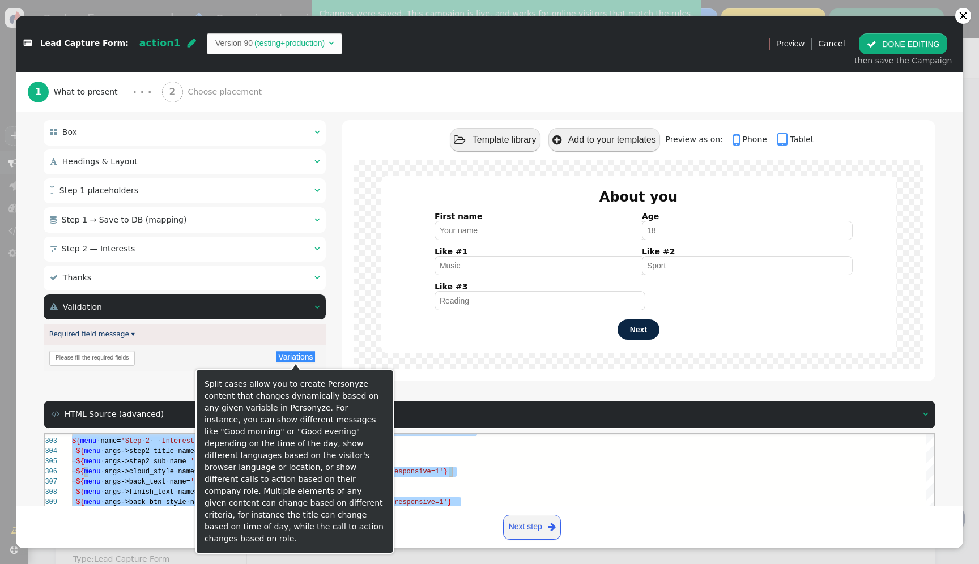
scroll to position [0, 278]
paste textarea "${menu args->thanks_copy_style name='Thank-you copy style', type='css', param='…"
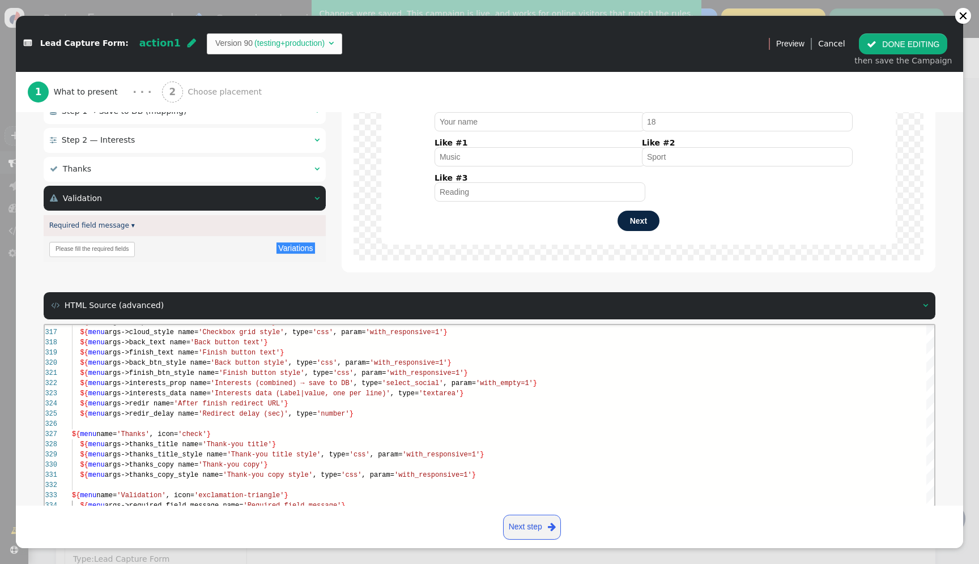
scroll to position [308, 0]
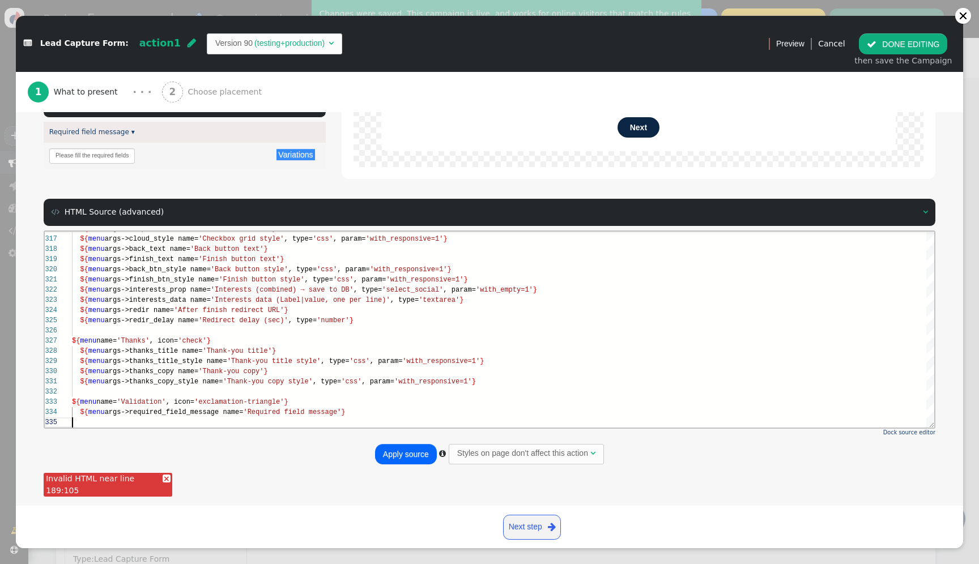
click at [402, 457] on button "Apply source" at bounding box center [406, 454] width 62 height 20
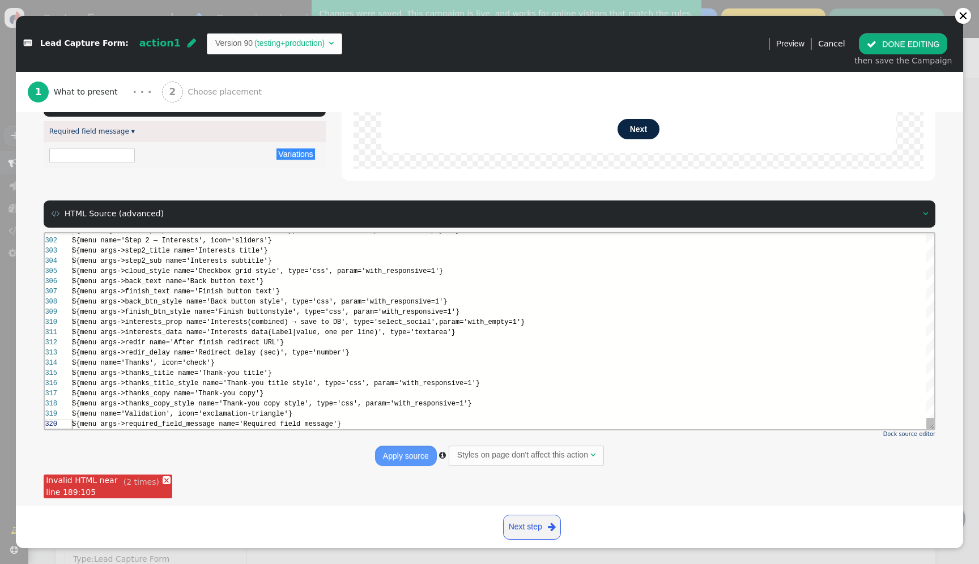
type textarea "${menu args->thanks_copy_style name='Thank-you copy style', type='css', param='…"
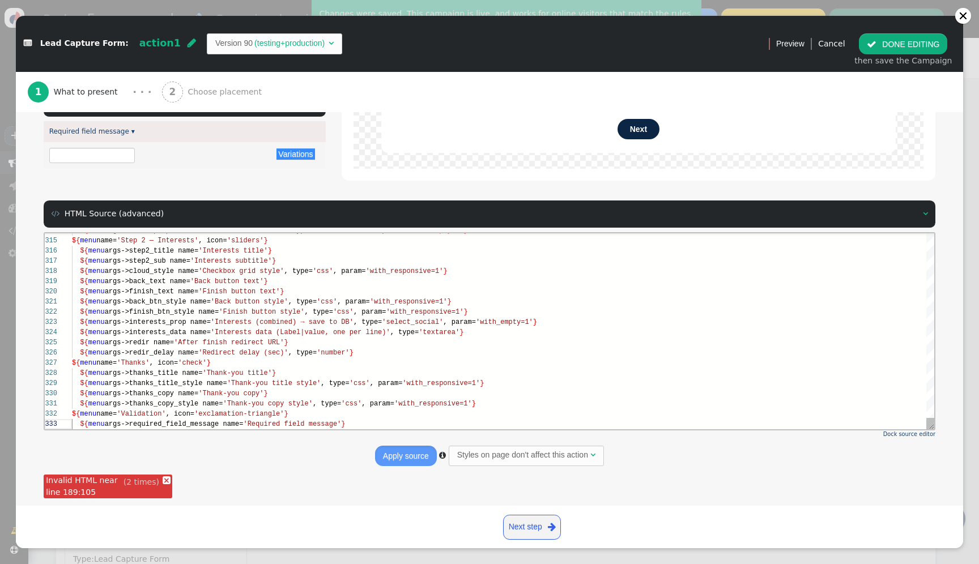
scroll to position [20, 278]
type input "Please fill the required fields"
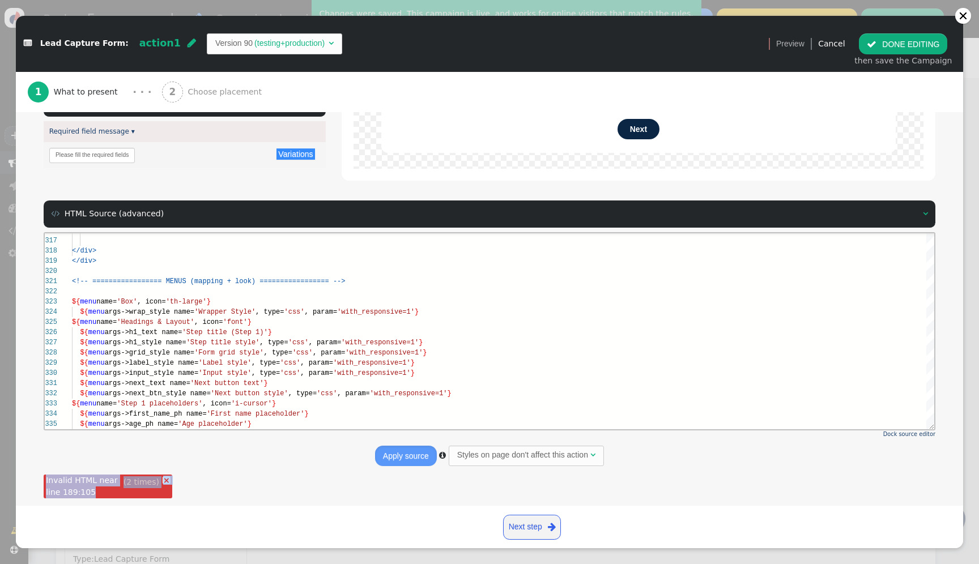
drag, startPoint x: 123, startPoint y: 493, endPoint x: 43, endPoint y: 480, distance: 80.9
click at [42, 480] on div " Box   Wrapper Style ▾ × Maximum width There are alternatives. Default value…" at bounding box center [489, 200] width 947 height 598
copy div "× (2 times) Invalid HTML near line 189:105"
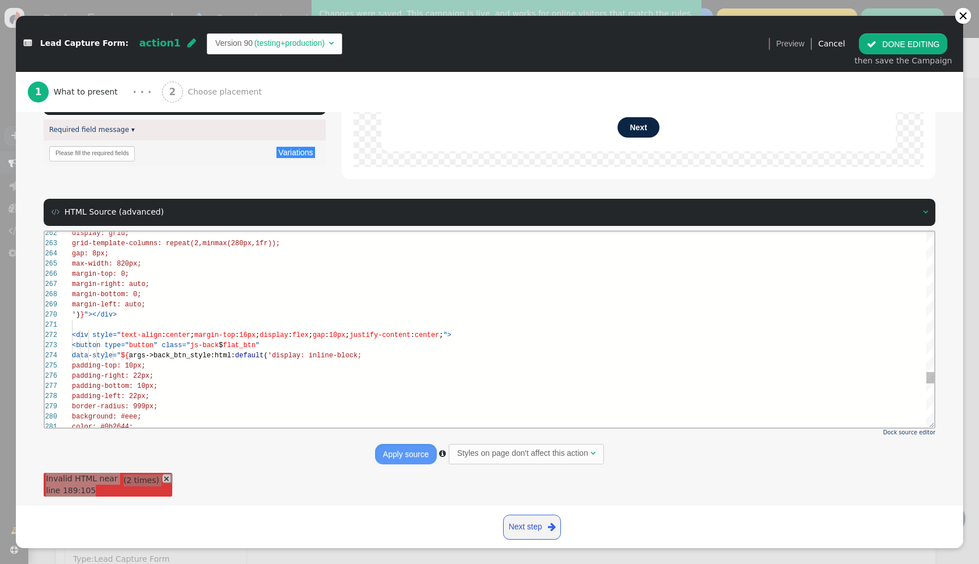
scroll to position [71, 78]
click at [228, 396] on div "padding-left: 22px;" at bounding box center [503, 396] width 862 height 10
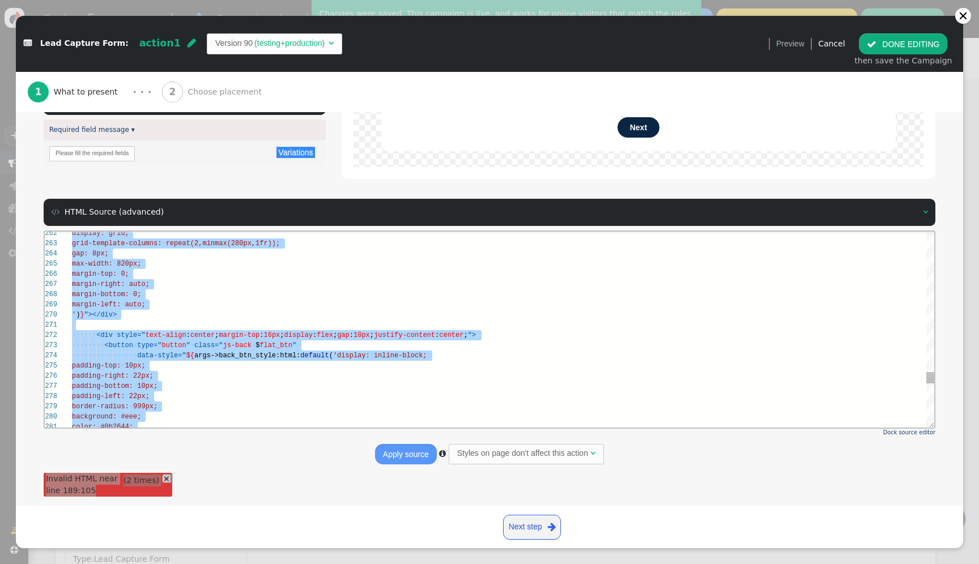
paste textarea "${menu name='Validation', icon='exclamation-triangle'} ${menu args->required_fi…"
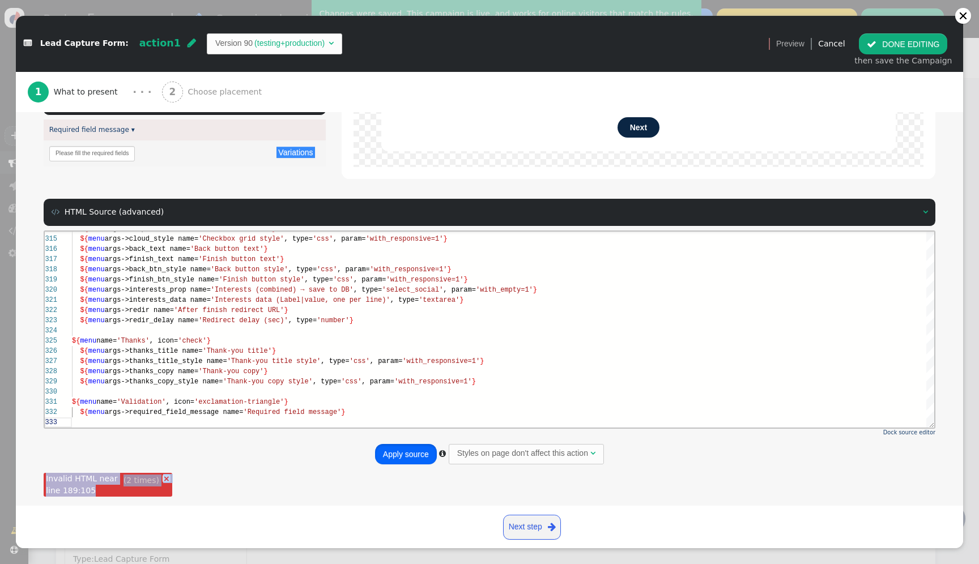
click at [415, 461] on button "Apply source" at bounding box center [406, 454] width 62 height 20
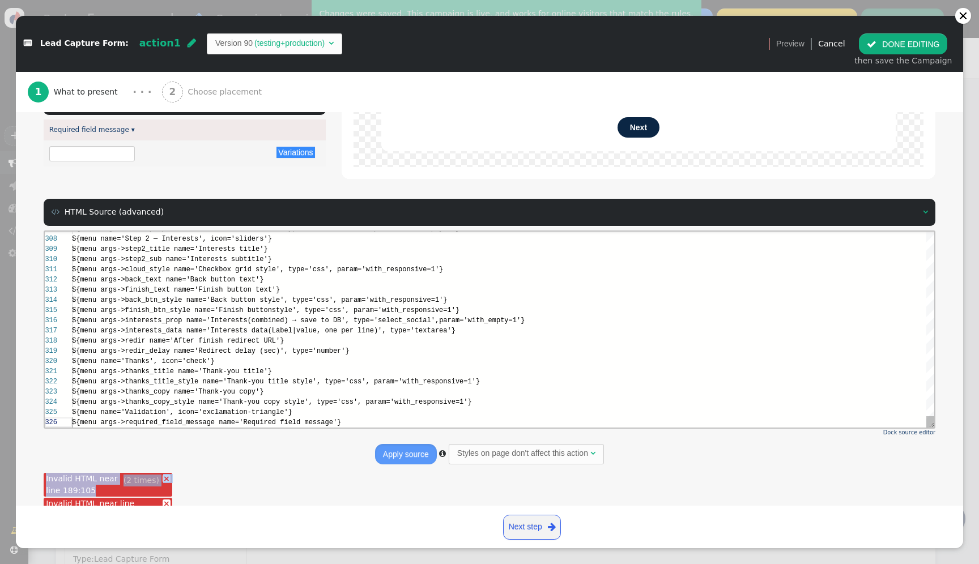
type textarea "='Redirect delay (sec)', type='number'} ${menu name='Thanks', icon='check'} ${m…"
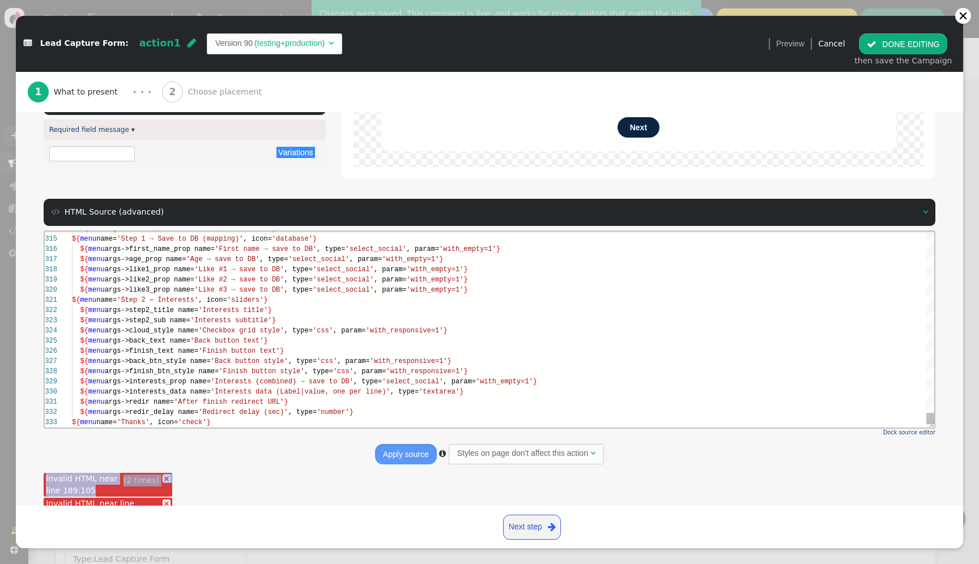
type input "Please fill the required fields"
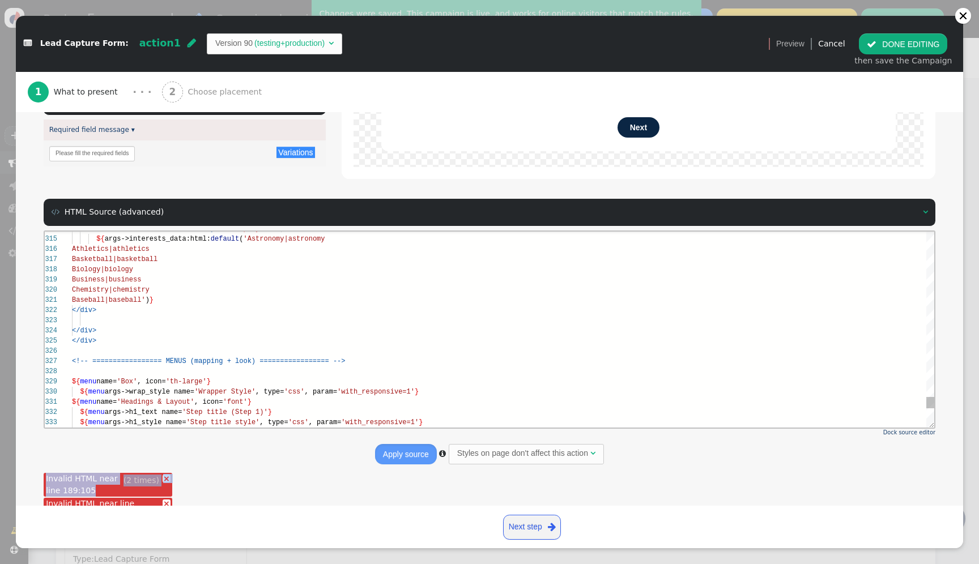
click at [163, 479] on link "×" at bounding box center [167, 479] width 8 height 8
click at [163, 476] on link "×" at bounding box center [167, 479] width 8 height 8
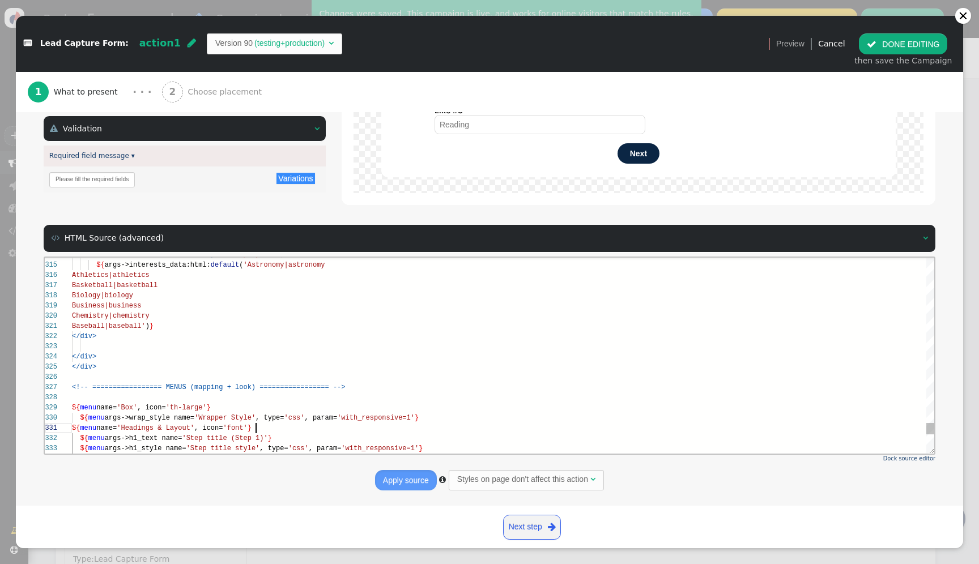
scroll to position [0, 184]
click at [369, 426] on div "${ menu name= 'Headings & Layout' , icon= 'font' }" at bounding box center [503, 428] width 862 height 10
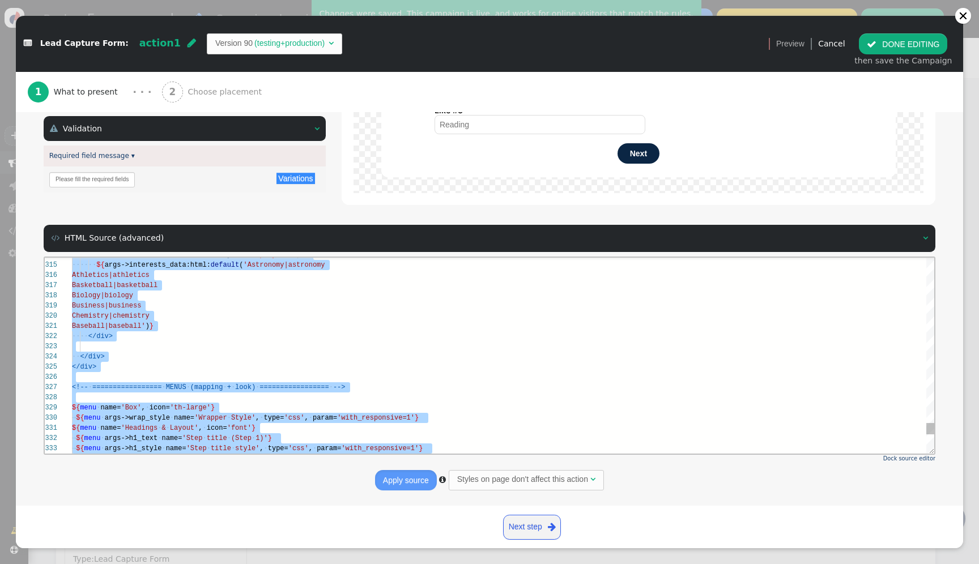
paste textarea "${menu name='Validation', icon='exclamation-triangle'} ${menu args->required_fi…"
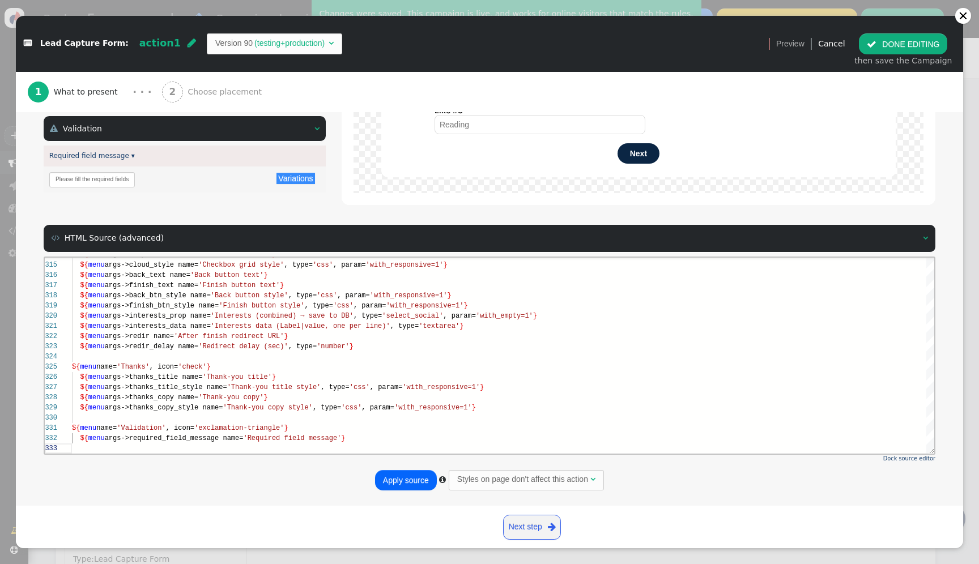
click at [407, 482] on button "Apply source" at bounding box center [406, 480] width 62 height 20
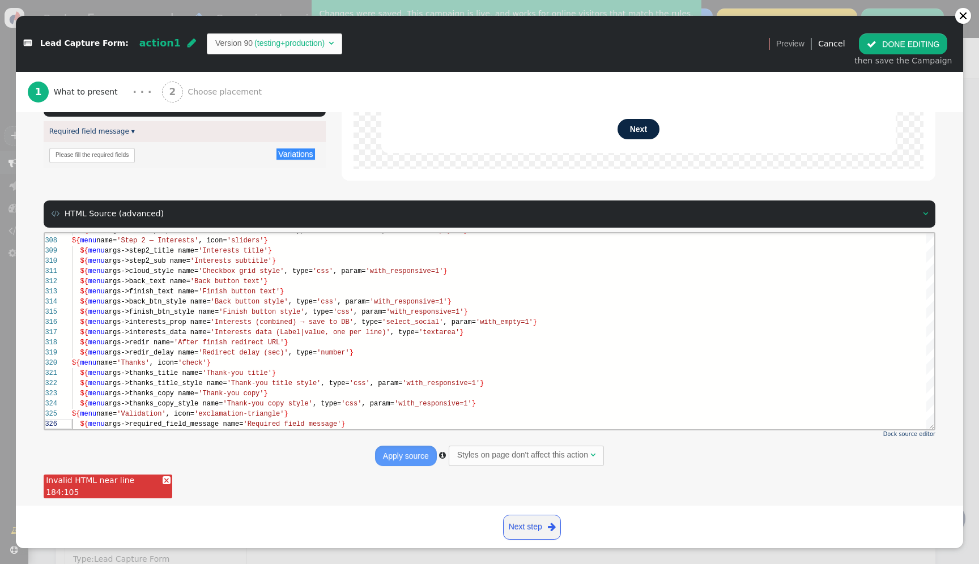
scroll to position [310, 0]
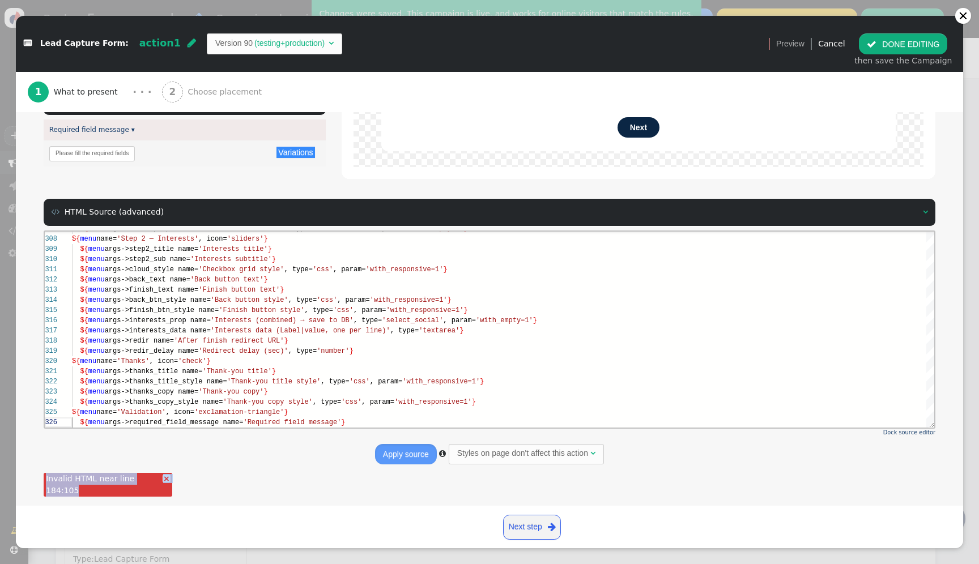
drag, startPoint x: 104, startPoint y: 491, endPoint x: 42, endPoint y: 479, distance: 62.9
click at [42, 479] on div " Box   Wrapper Style ▾ × Maximum width There are alternatives. Default value…" at bounding box center [489, 199] width 947 height 598
copy div "× Invalid HTML near line 184:105"
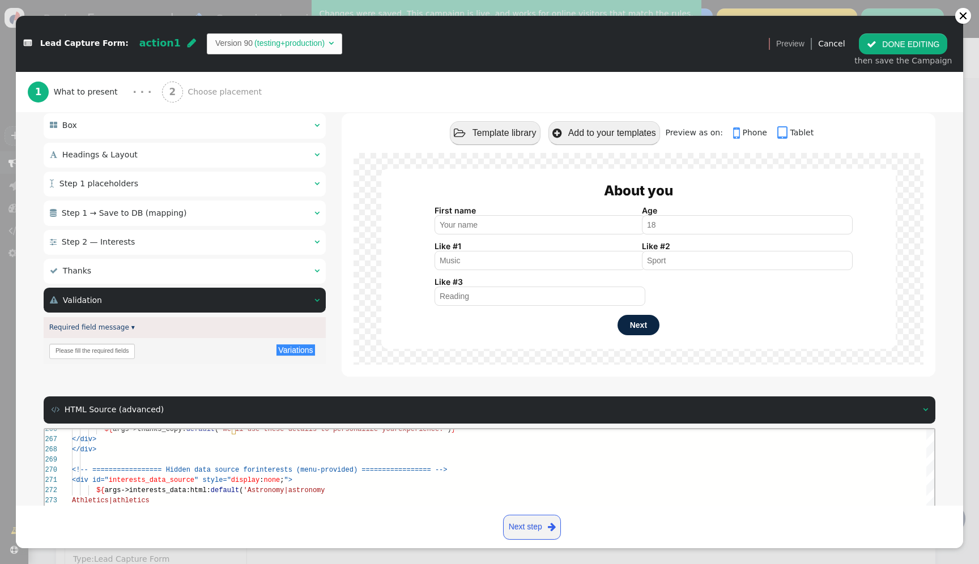
scroll to position [0, 0]
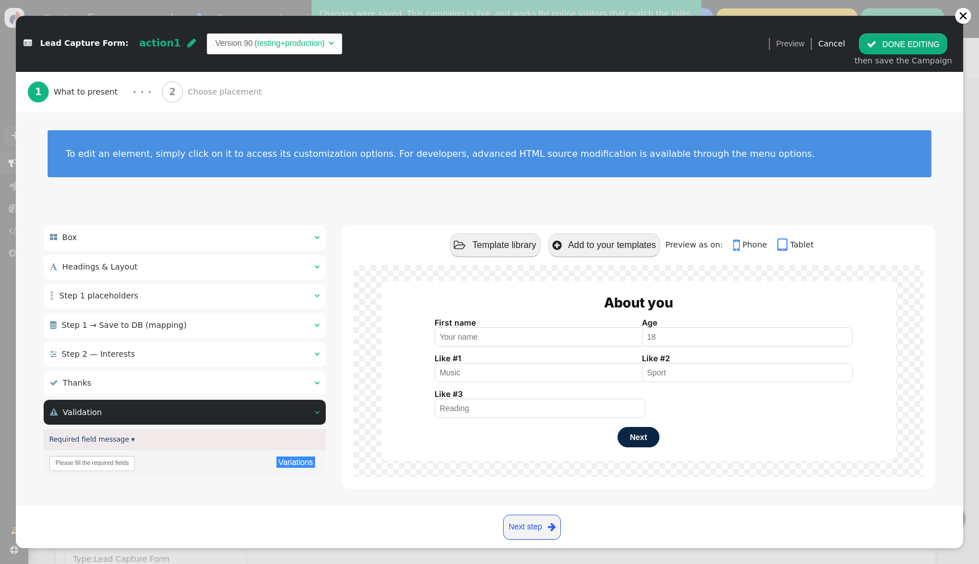
click at [214, 420] on div " Validation  " at bounding box center [185, 412] width 282 height 25
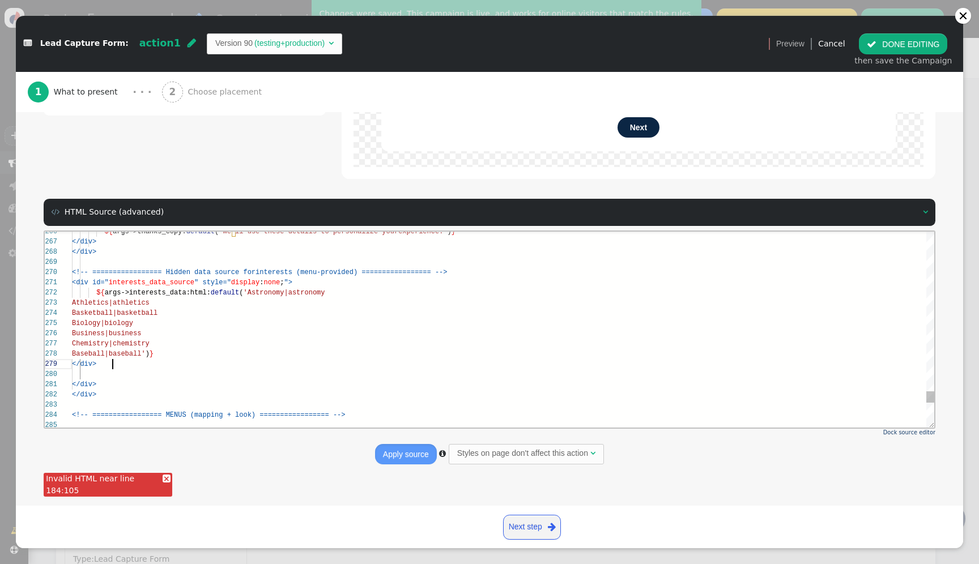
scroll to position [82, 41]
click at [239, 368] on div "</div>" at bounding box center [503, 364] width 862 height 10
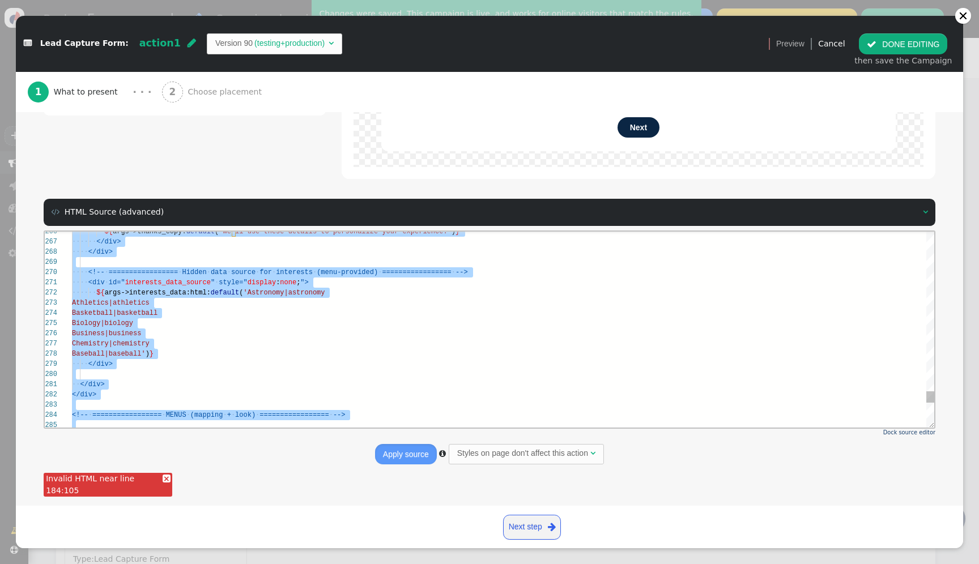
paste textarea "${menu args->required_field_message name='Required field message'}"
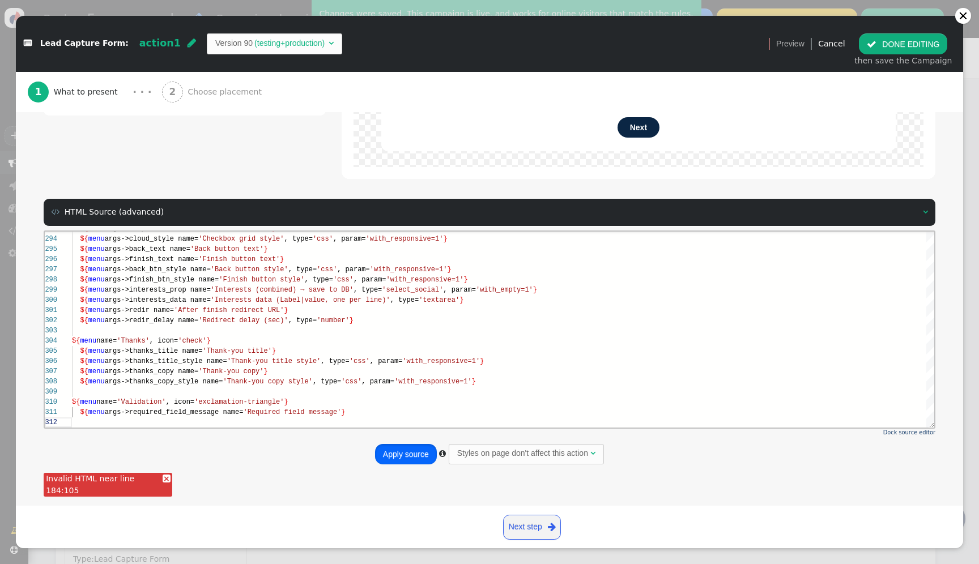
click at [403, 459] on button "Apply source" at bounding box center [406, 454] width 62 height 20
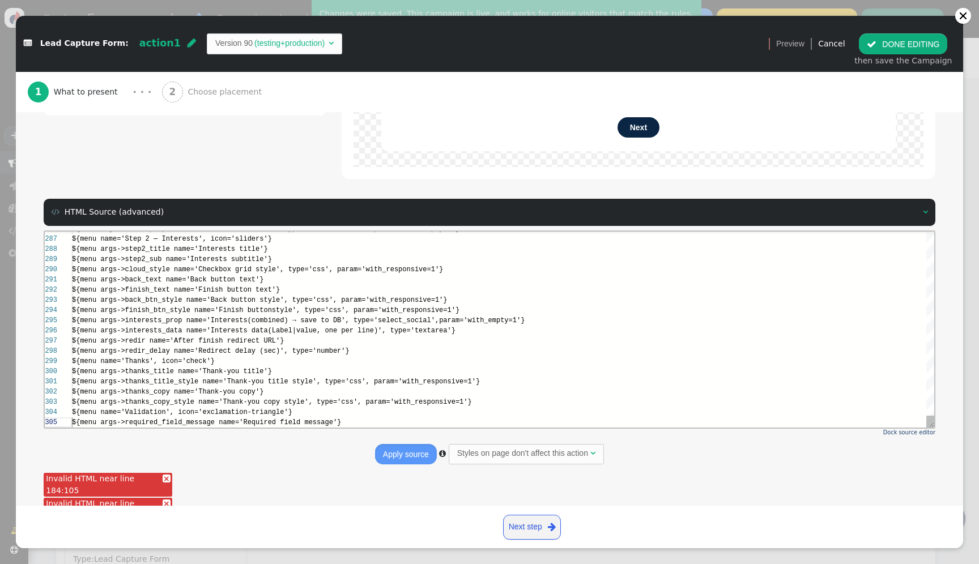
scroll to position [41, 278]
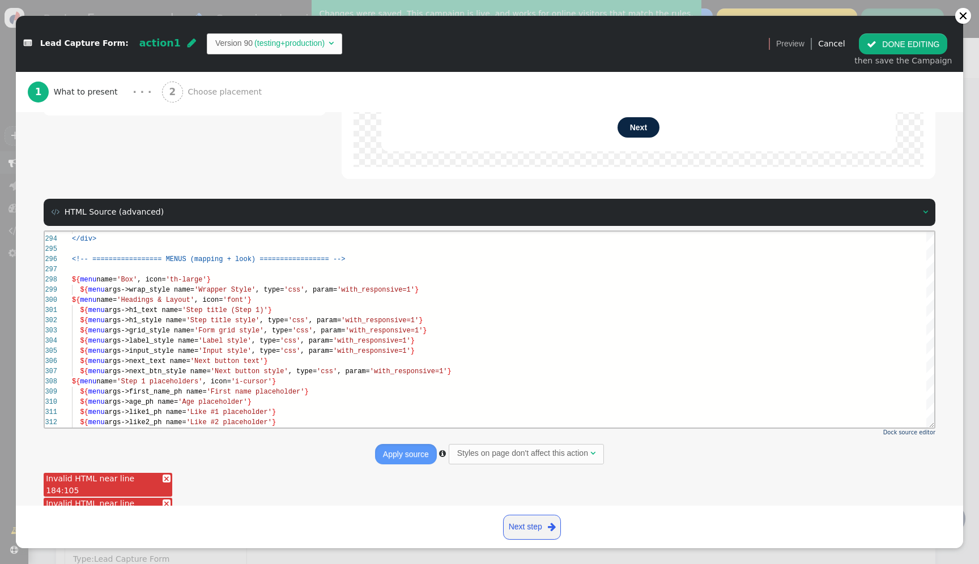
type textarea "='Redirect delay (sec)', type='number'} ${menu name='Thanks', icon='check'} ${m…"
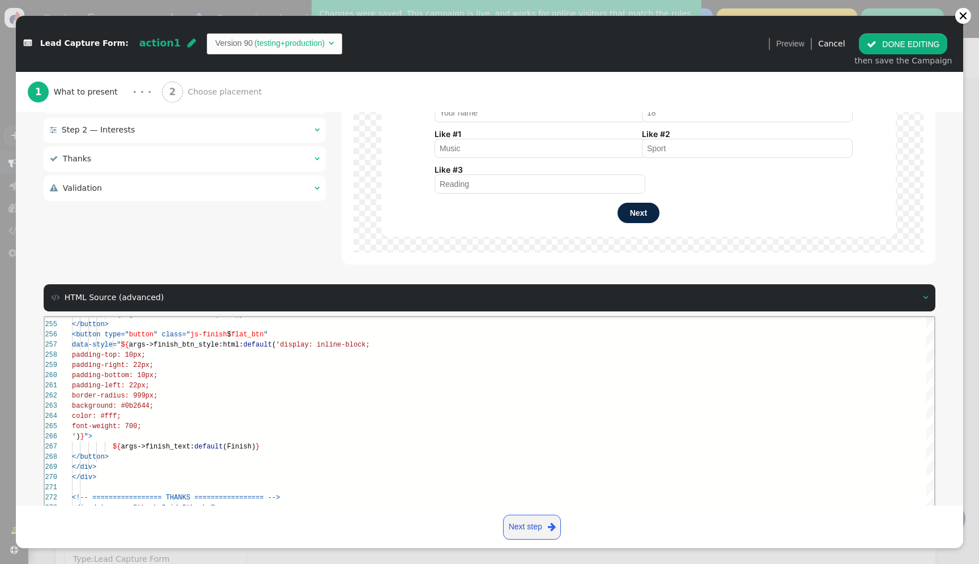
scroll to position [335, 0]
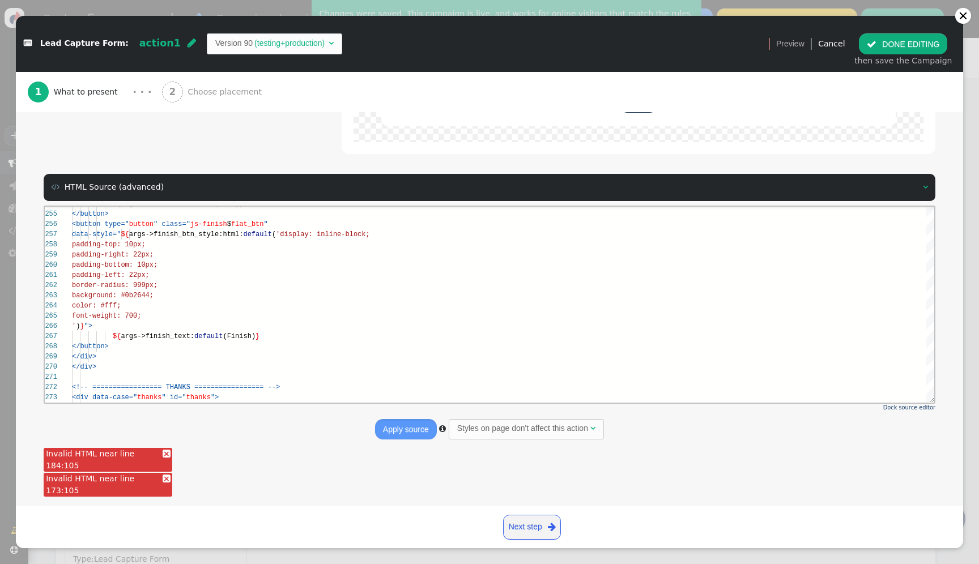
click at [149, 482] on div "Invalid HTML near line 173:105" at bounding box center [108, 485] width 129 height 24
click at [163, 458] on link "×" at bounding box center [167, 454] width 8 height 8
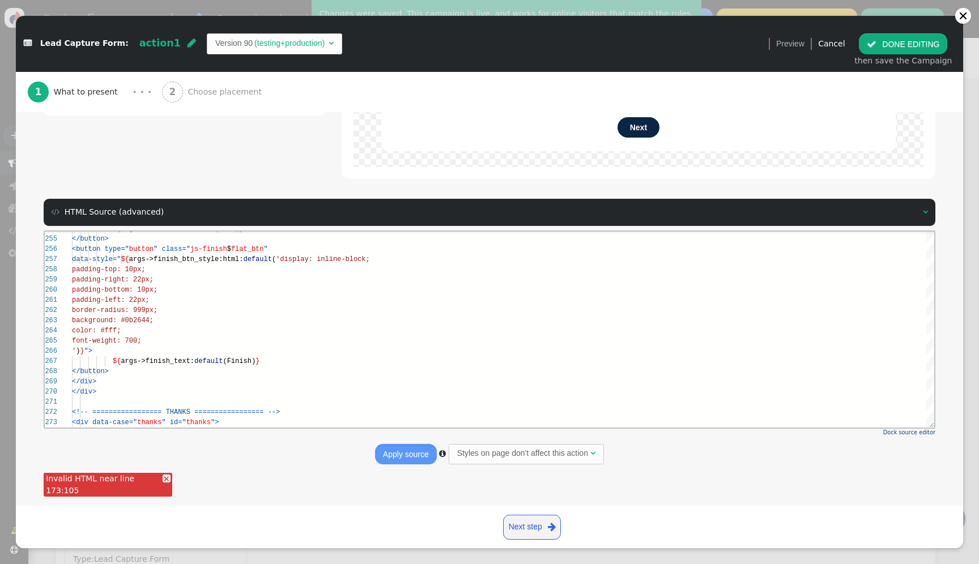
scroll to position [310, 0]
click at [159, 482] on div "Invalid HTML near line 173:105" at bounding box center [108, 485] width 129 height 24
click at [163, 482] on link "×" at bounding box center [167, 479] width 8 height 8
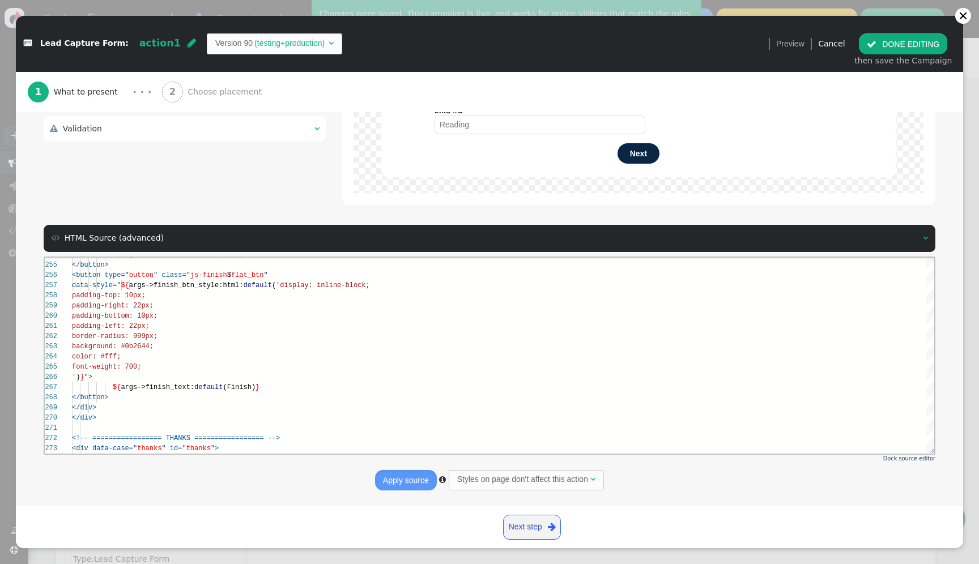
scroll to position [284, 0]
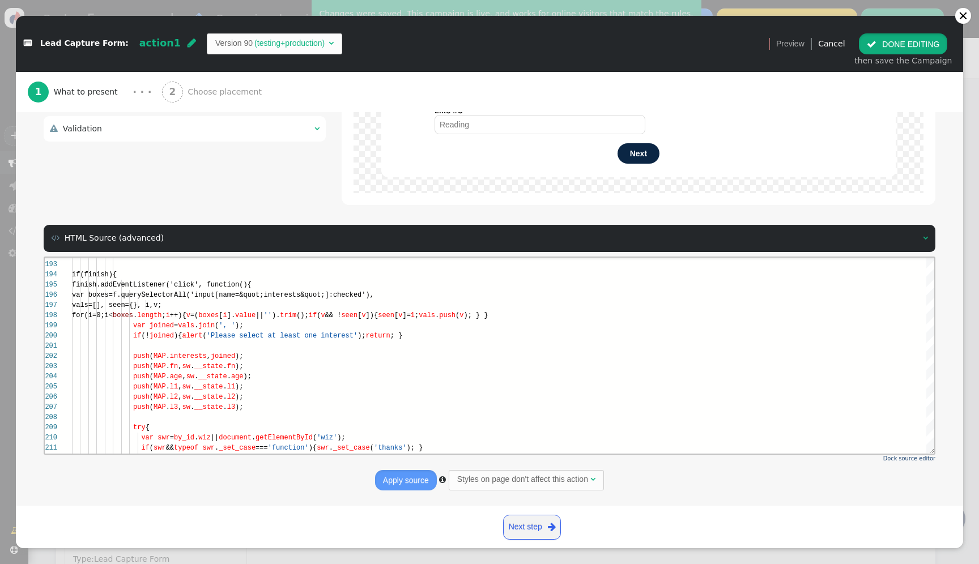
click at [933, 44] on button " DONE EDITING" at bounding box center [903, 43] width 88 height 20
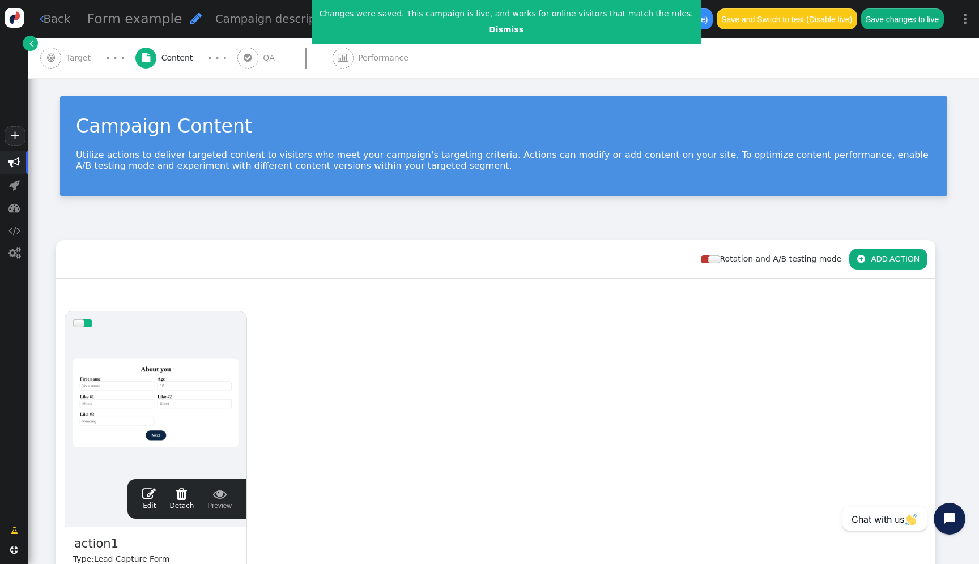
scroll to position [0, 0]
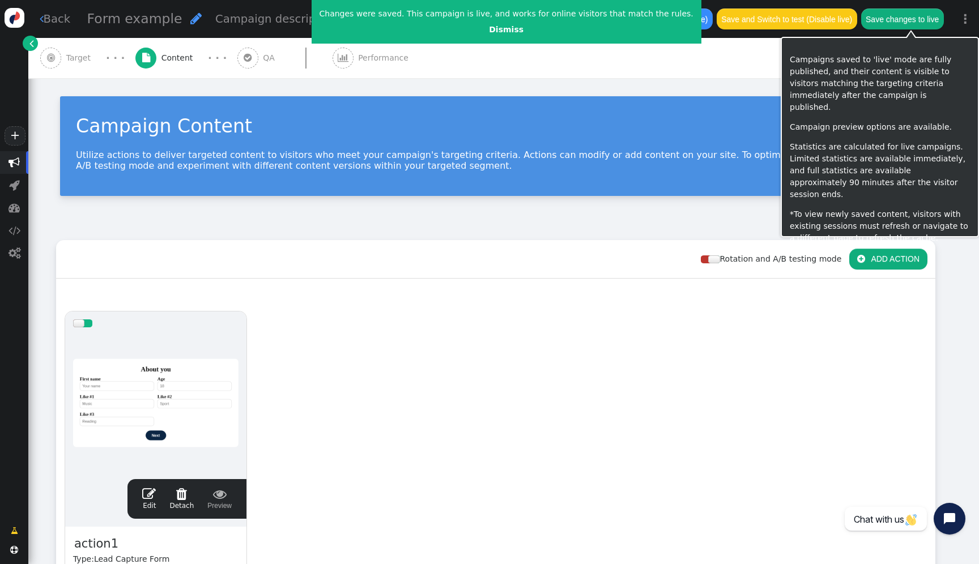
click at [922, 18] on button "Save changes to live" at bounding box center [902, 18] width 83 height 20
